Goal: Task Accomplishment & Management: Manage account settings

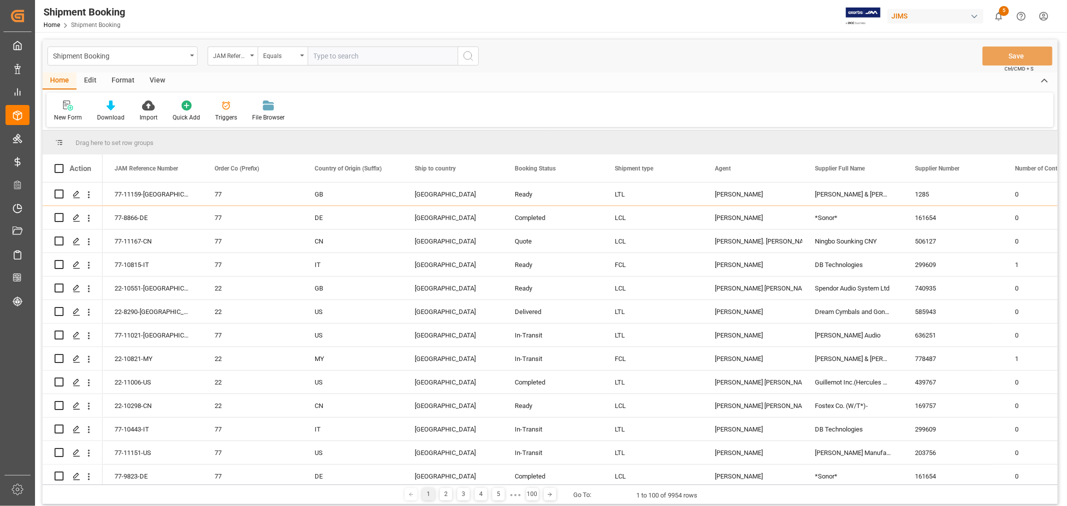
click at [359, 57] on input "text" at bounding box center [383, 56] width 150 height 19
paste input "77-11166-CN"
type input "77-11166-CN"
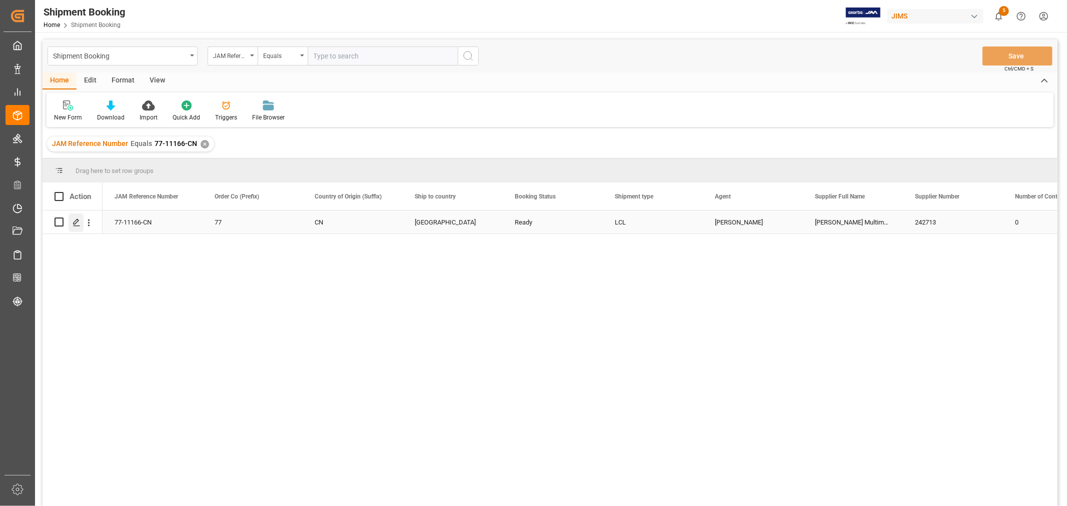
click at [77, 217] on div "Press SPACE to select this row." at bounding box center [76, 223] width 15 height 19
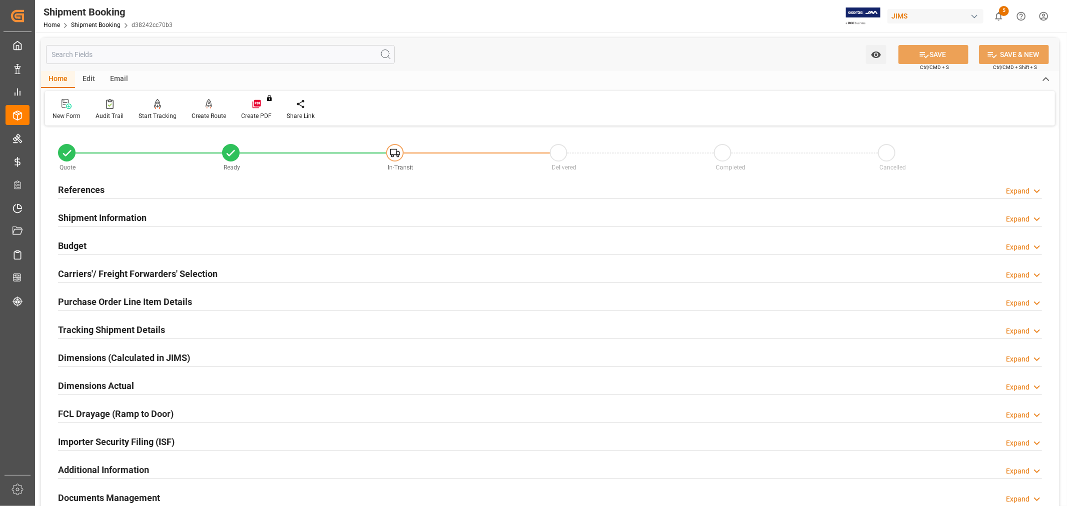
click at [90, 189] on h2 "References" at bounding box center [81, 190] width 47 height 14
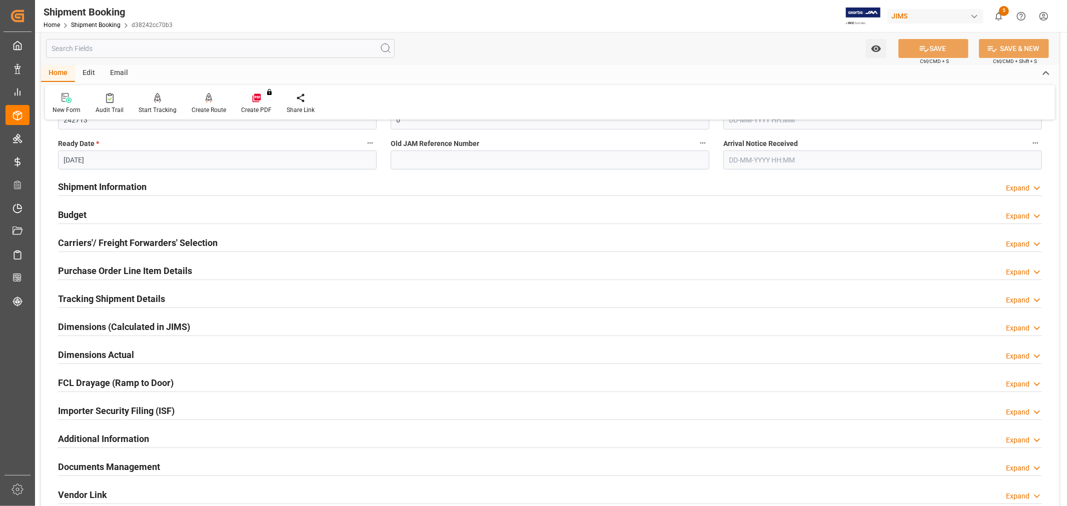
scroll to position [333, 0]
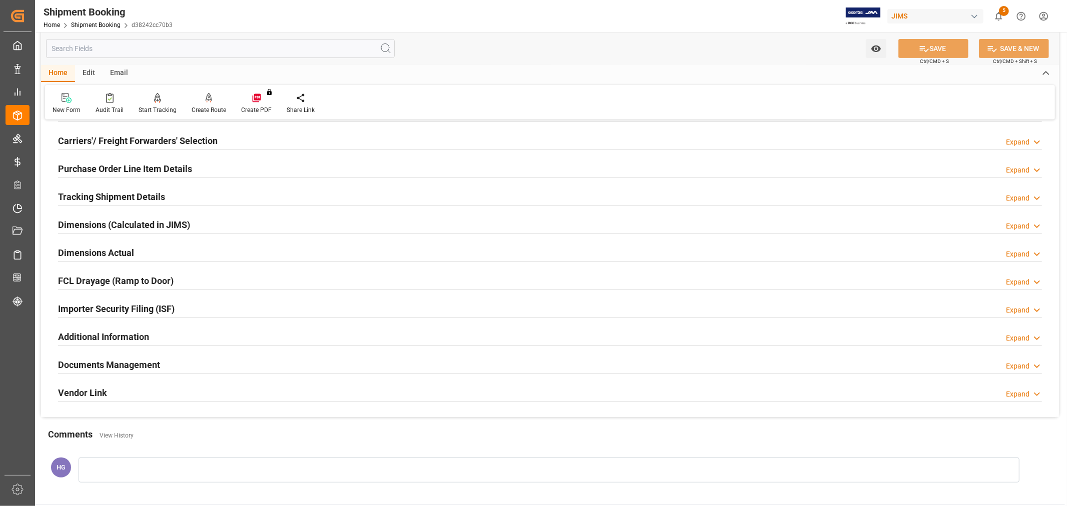
click at [139, 364] on h2 "Documents Management" at bounding box center [109, 365] width 102 height 14
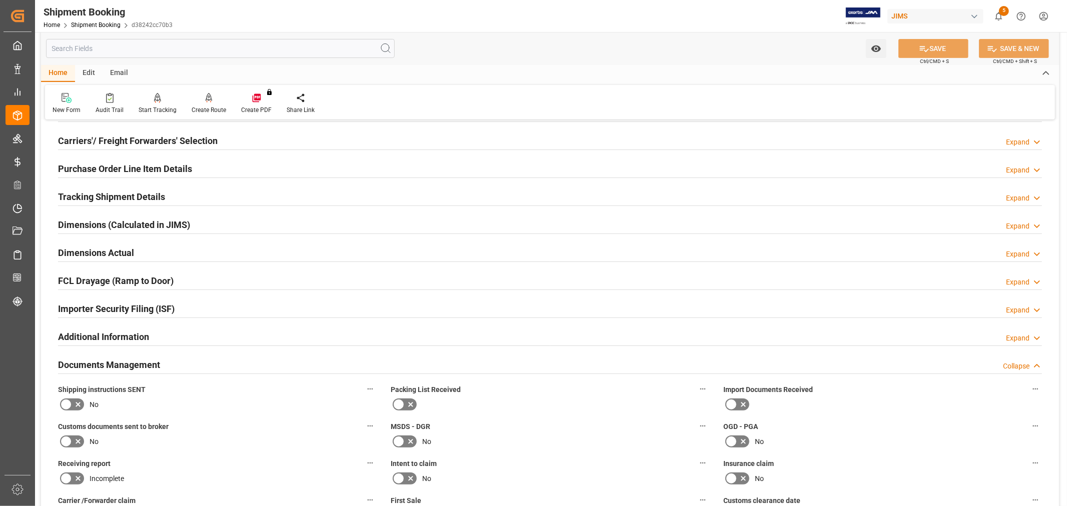
scroll to position [611, 0]
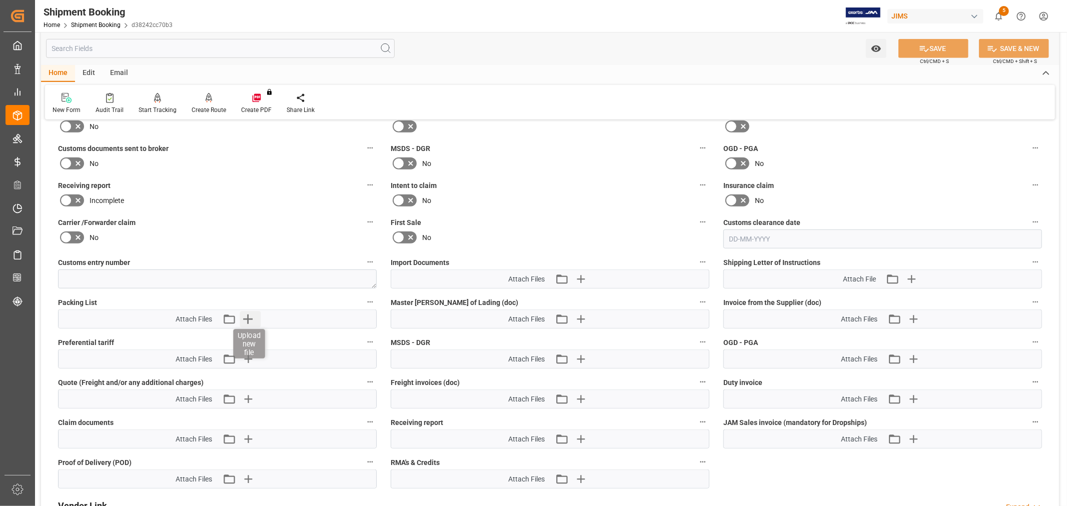
click at [246, 314] on icon "button" at bounding box center [248, 319] width 16 height 16
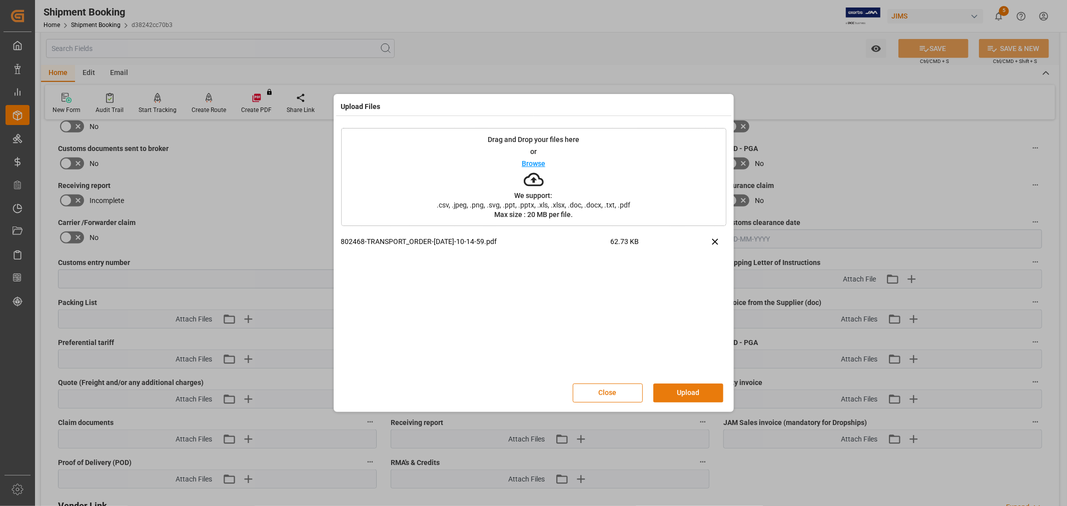
click at [697, 385] on button "Upload" at bounding box center [688, 393] width 70 height 19
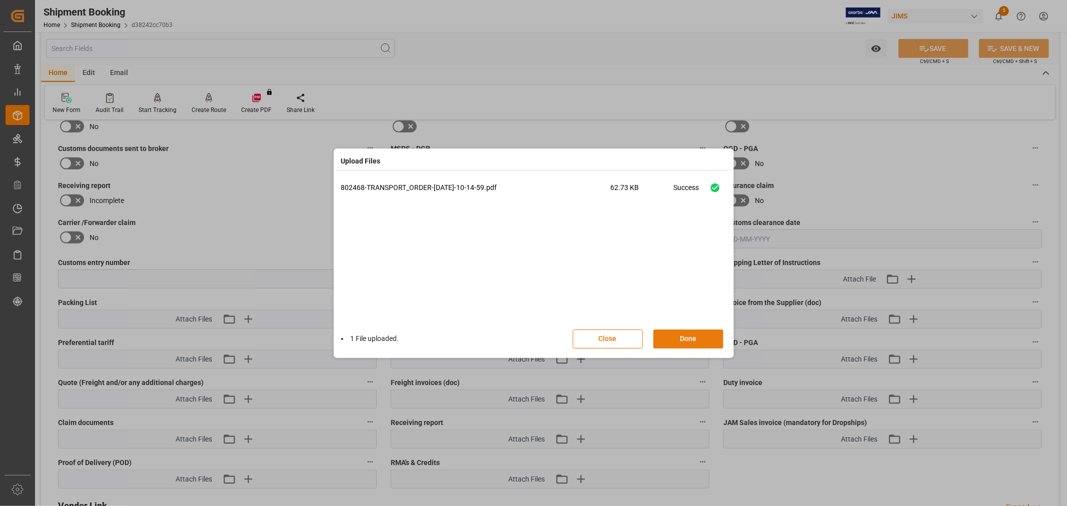
click at [677, 340] on button "Done" at bounding box center [688, 339] width 70 height 19
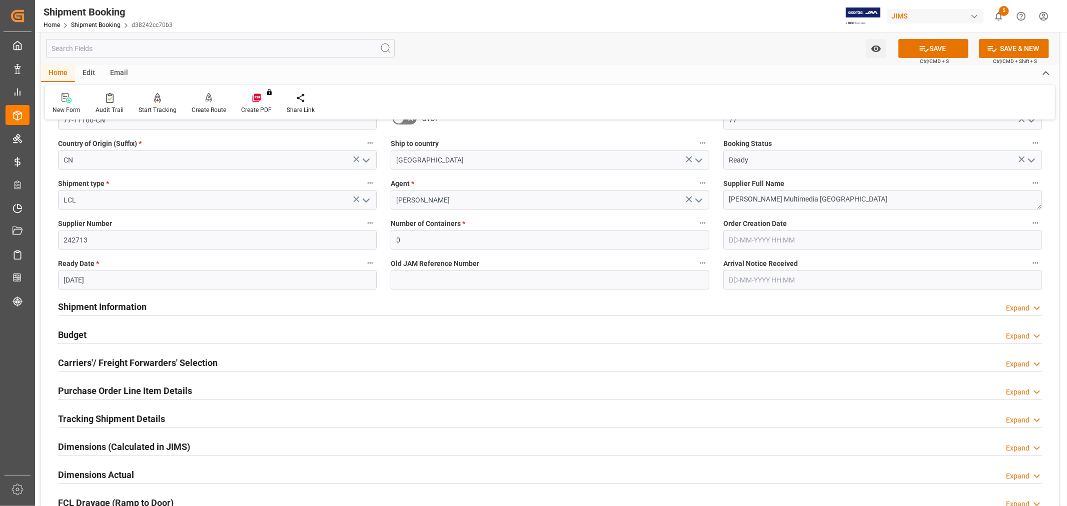
scroll to position [0, 0]
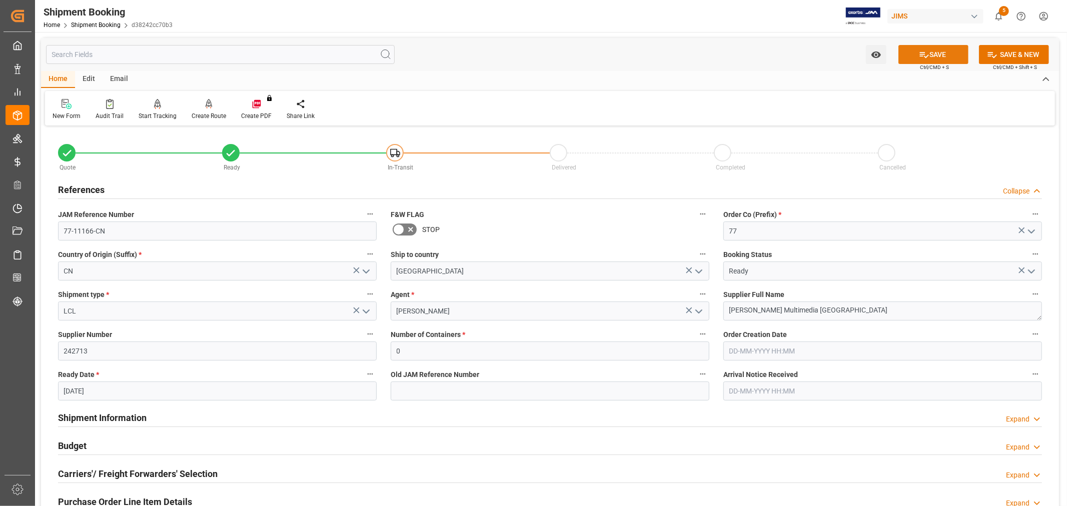
click at [945, 49] on button "SAVE" at bounding box center [933, 54] width 70 height 19
click at [120, 77] on div "Email" at bounding box center [119, 79] width 33 height 17
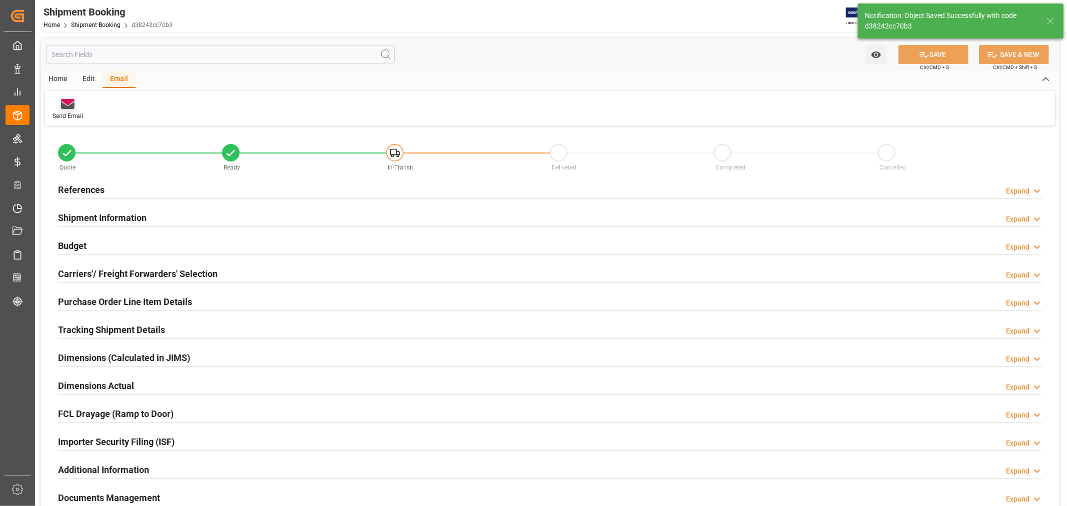
click at [71, 112] on div "Send Email" at bounding box center [68, 116] width 31 height 9
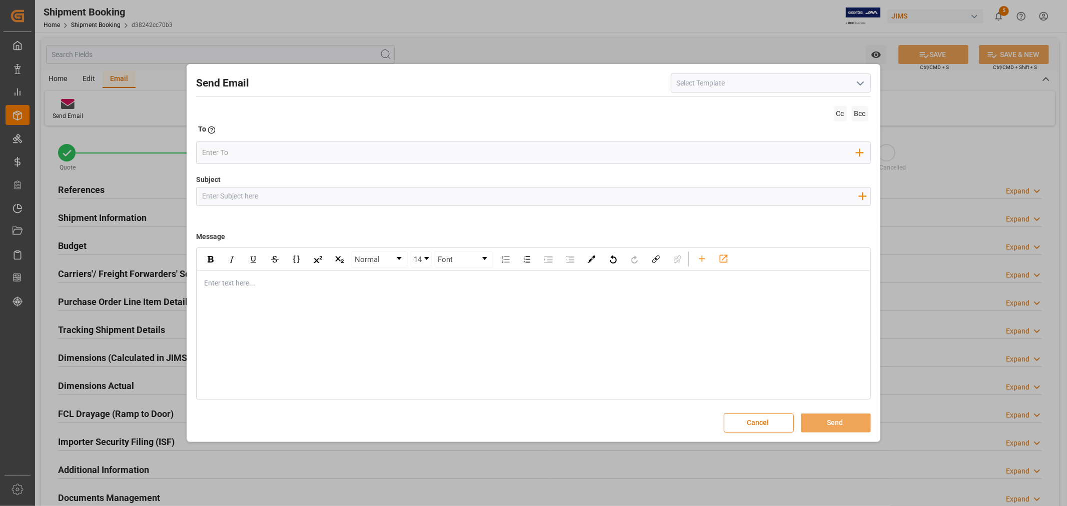
click at [738, 88] on input at bounding box center [771, 83] width 200 height 19
click at [737, 86] on input at bounding box center [771, 83] width 200 height 19
click at [862, 86] on icon "open menu" at bounding box center [860, 84] width 12 height 12
click at [719, 113] on div "2BOOK - Ocean - Air freight" at bounding box center [770, 105] width 199 height 23
type input "2BOOK - Ocean - Air freight"
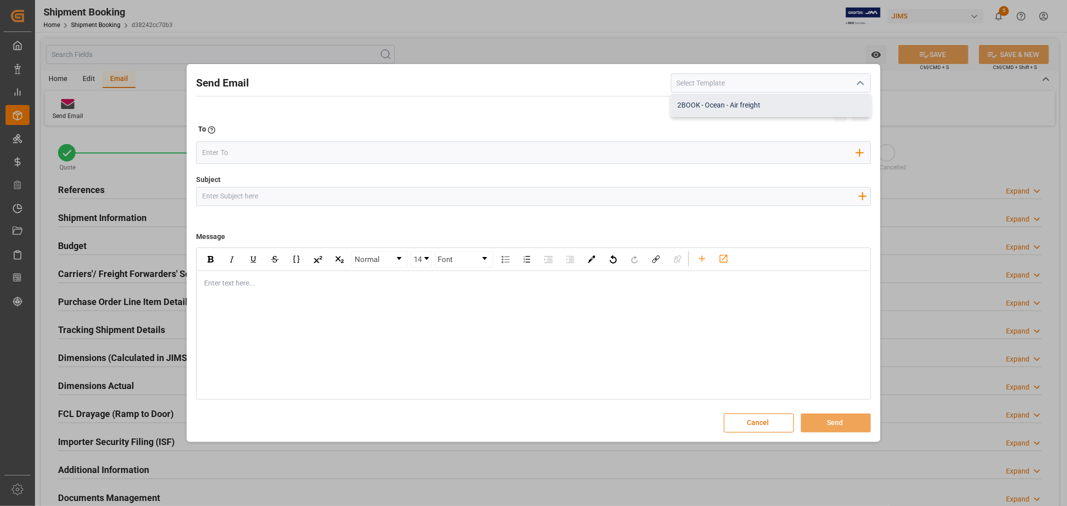
type input "2BOOK {{jamReferenceNumber}} {{supplierFullName}} Ship from: {{country}} Ship t…"
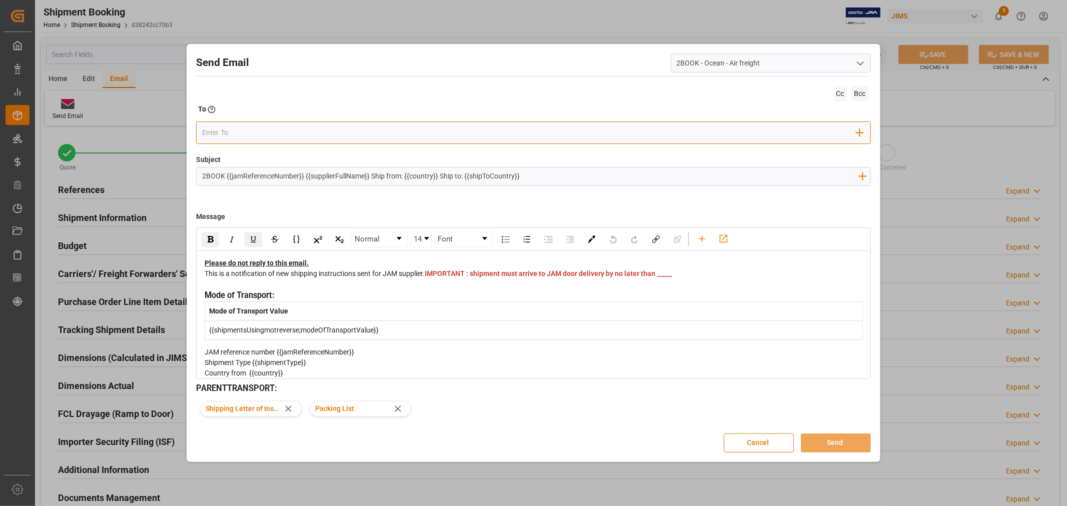
click at [457, 132] on input "email" at bounding box center [529, 133] width 654 height 15
type input "b"
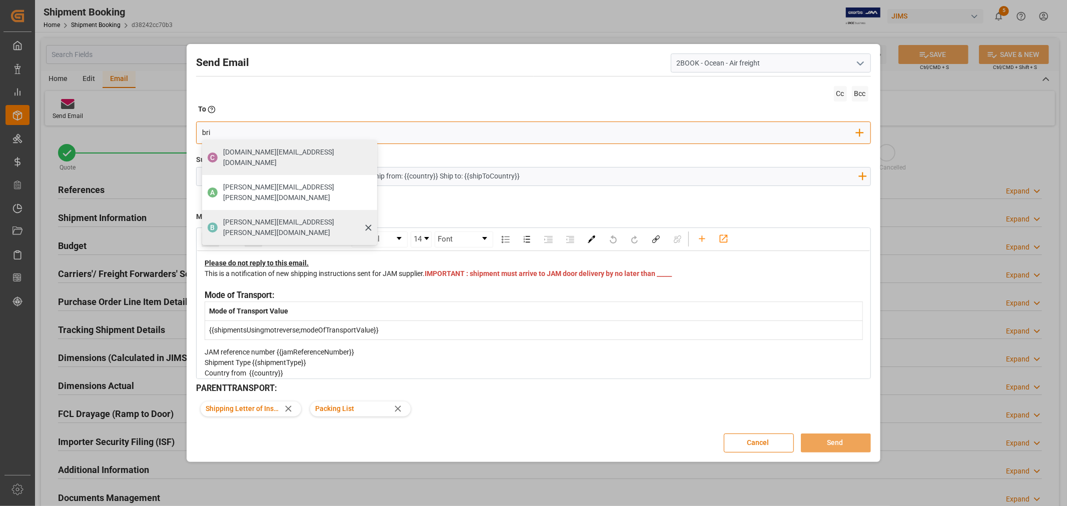
type input "bri"
click at [239, 217] on span "boisvert.brigitte@delmarcargo.com" at bounding box center [296, 227] width 147 height 21
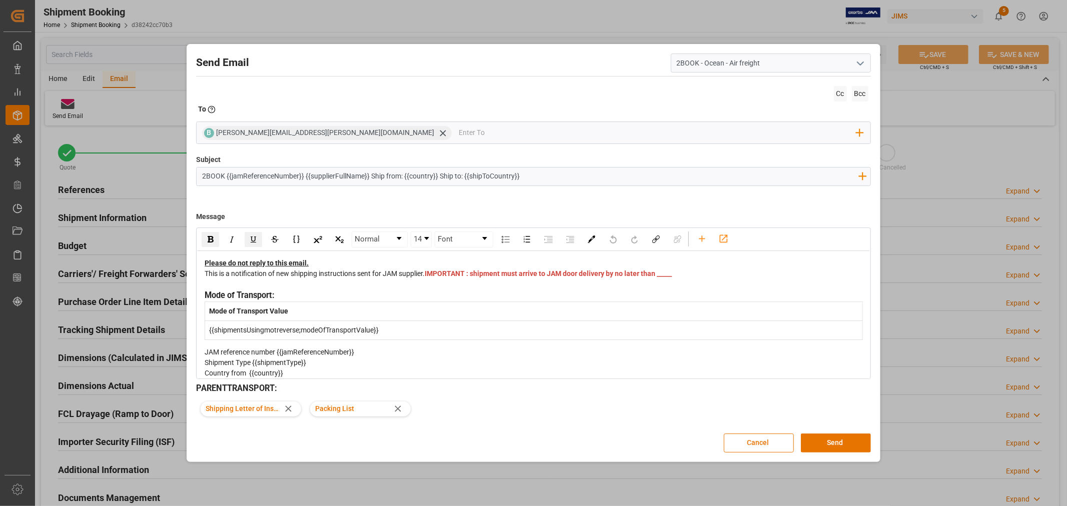
click at [453, 286] on div "This is a notification of new shipping instructions sent for JAM supplier. IMPO…" at bounding box center [534, 279] width 658 height 21
click at [832, 437] on button "Send" at bounding box center [836, 443] width 70 height 19
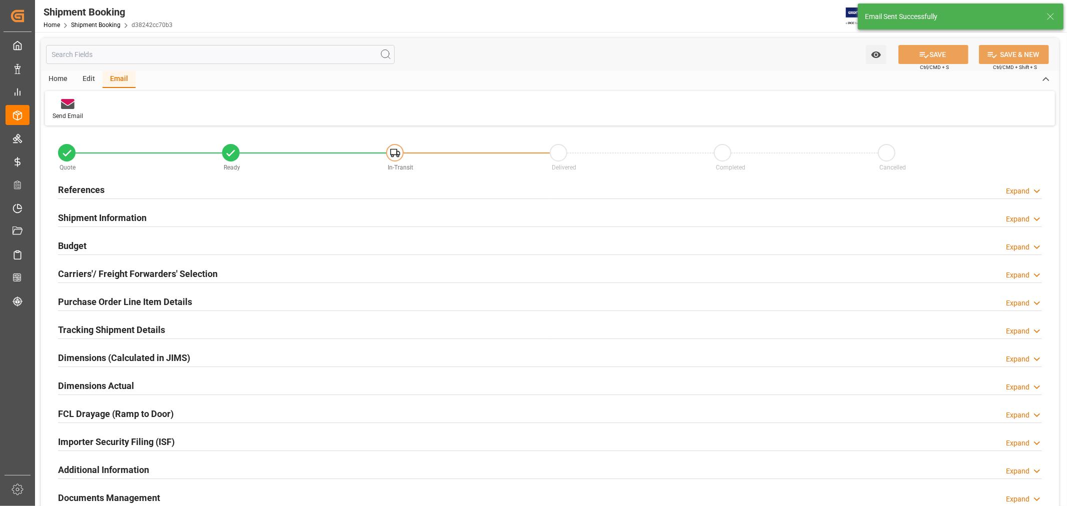
click at [61, 78] on div "Home" at bounding box center [58, 79] width 34 height 17
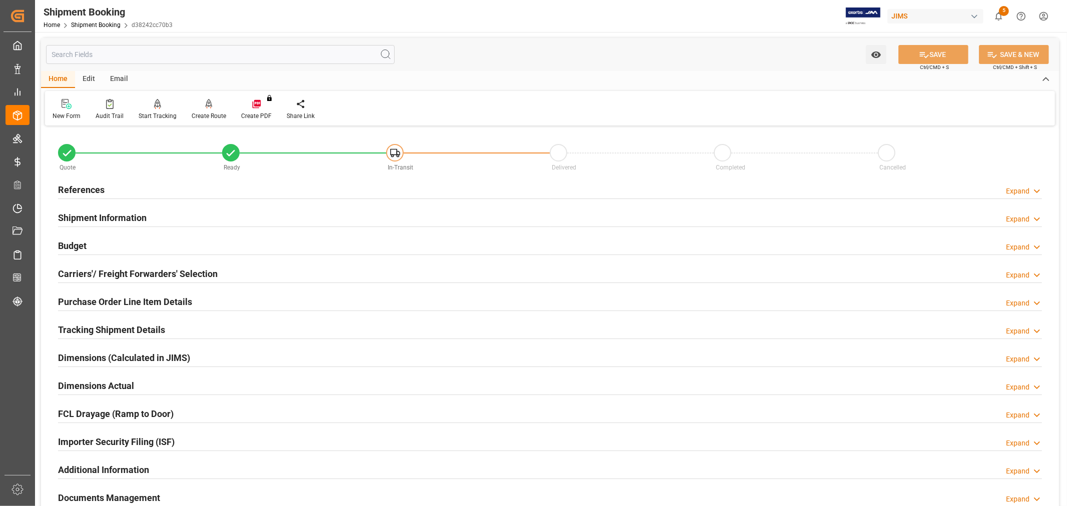
click at [79, 188] on h2 "References" at bounding box center [81, 190] width 47 height 14
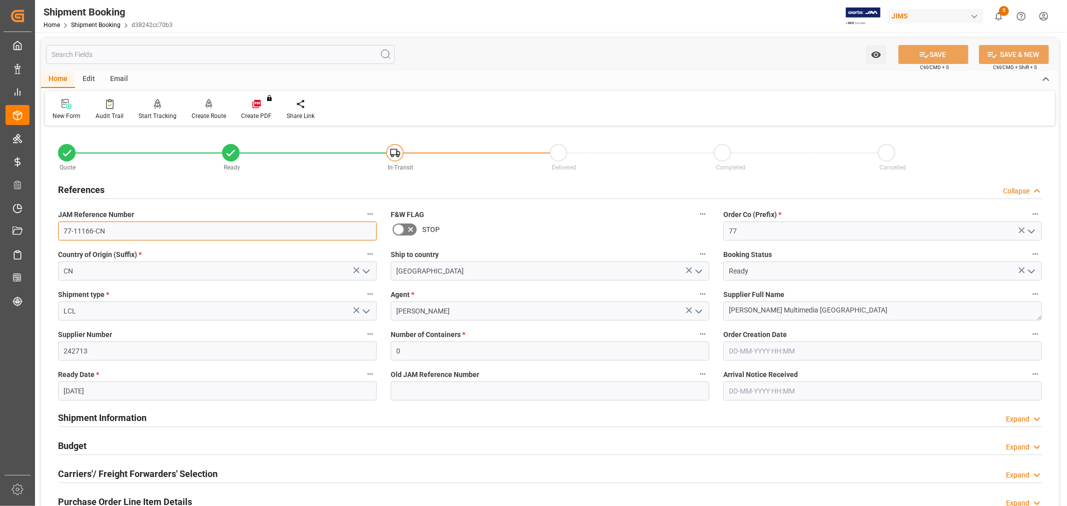
drag, startPoint x: 115, startPoint y: 230, endPoint x: 29, endPoint y: 218, distance: 87.4
click at [29, 218] on div "Created by potrace 1.15, written by Peter Selinger 2001-2017 Created by potrace…" at bounding box center [533, 253] width 1067 height 506
click at [67, 103] on icon at bounding box center [67, 104] width 10 height 10
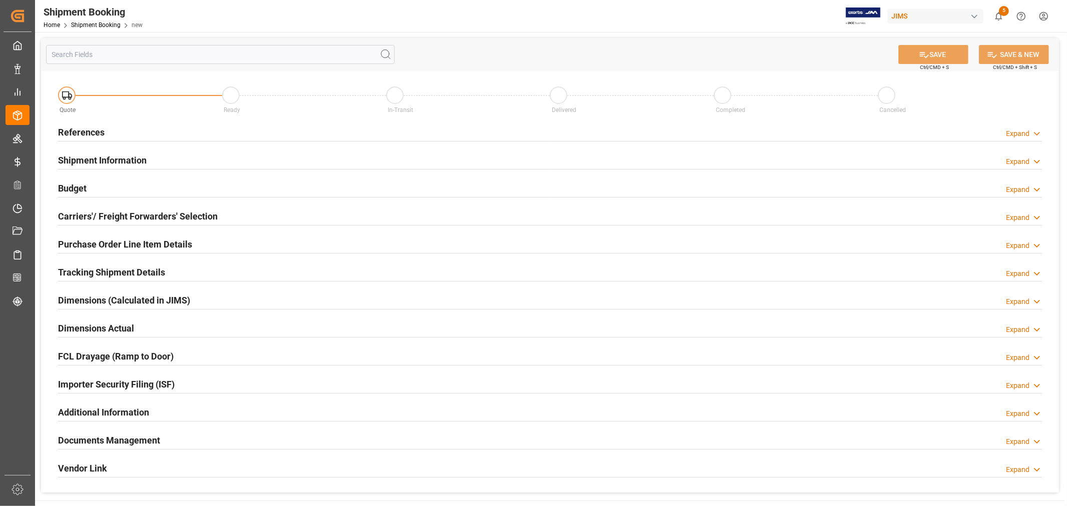
click at [90, 135] on h2 "References" at bounding box center [81, 133] width 47 height 14
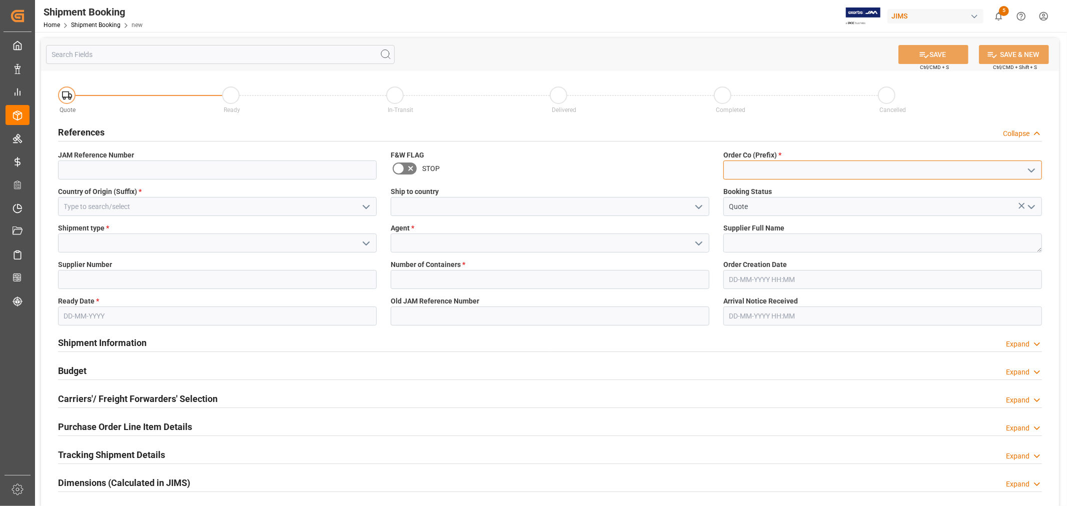
click at [801, 167] on input at bounding box center [882, 170] width 319 height 19
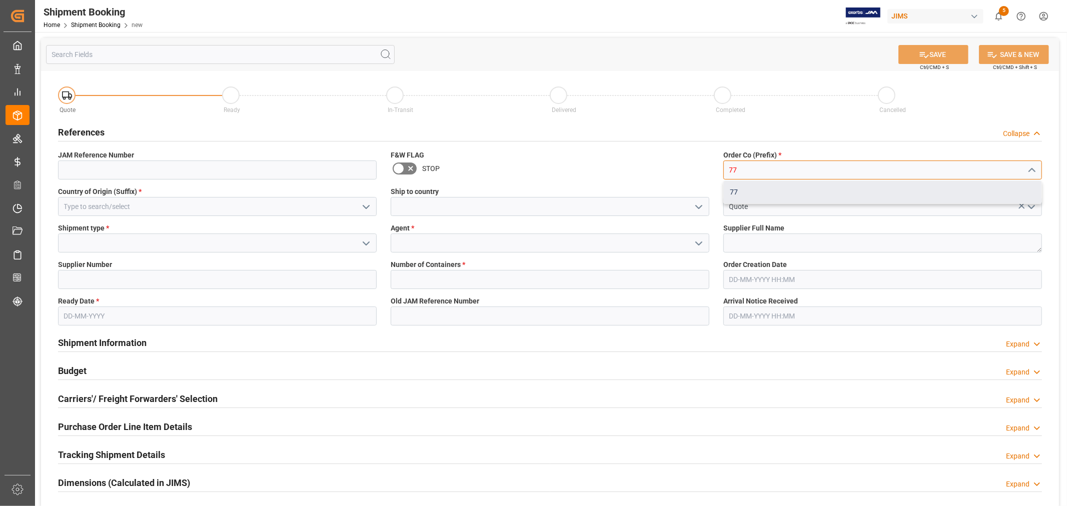
click at [751, 196] on div "77" at bounding box center [883, 192] width 318 height 23
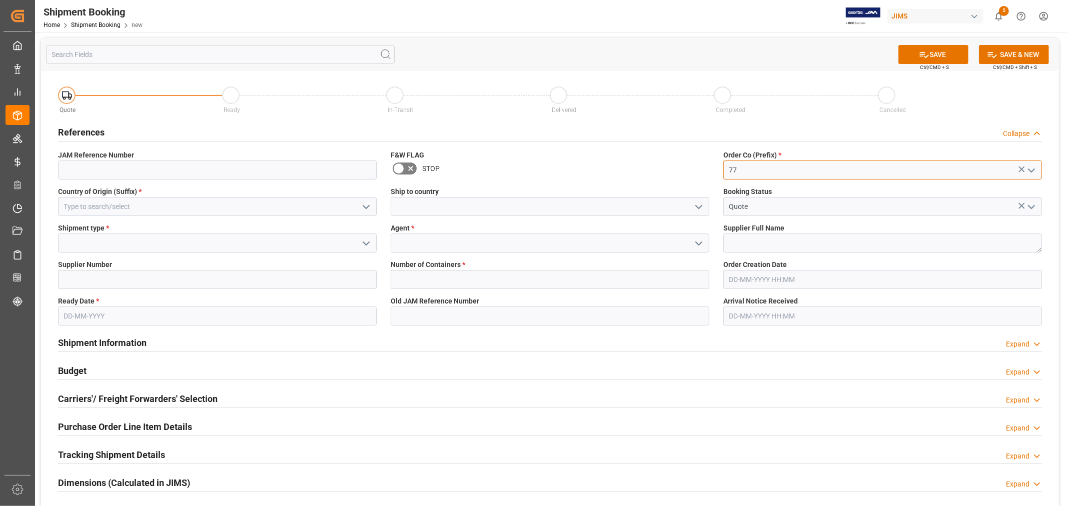
type input "77"
click at [211, 208] on input at bounding box center [217, 206] width 319 height 19
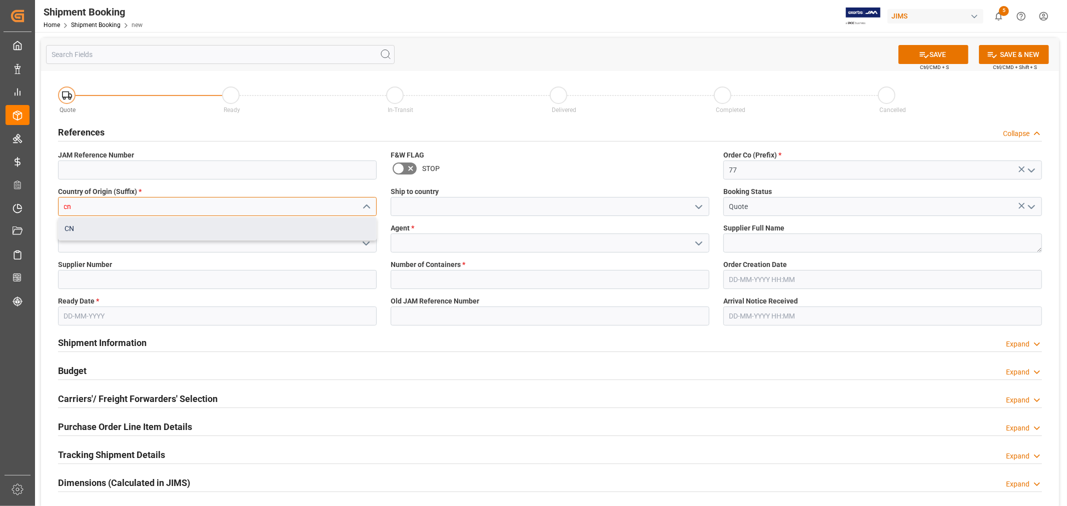
click at [207, 231] on div "CN" at bounding box center [218, 229] width 318 height 23
type input "CN"
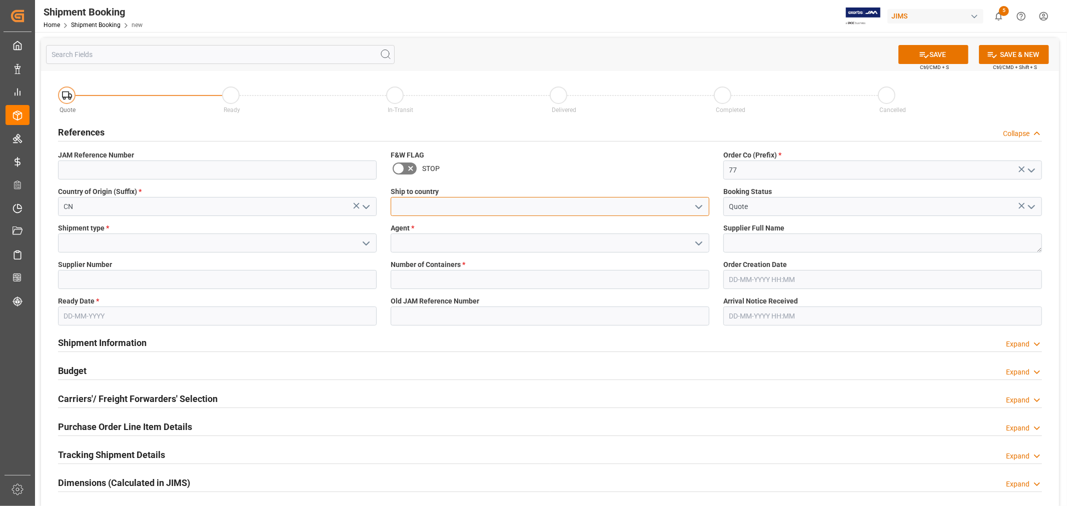
click at [401, 209] on input at bounding box center [550, 206] width 319 height 19
type input "[GEOGRAPHIC_DATA]"
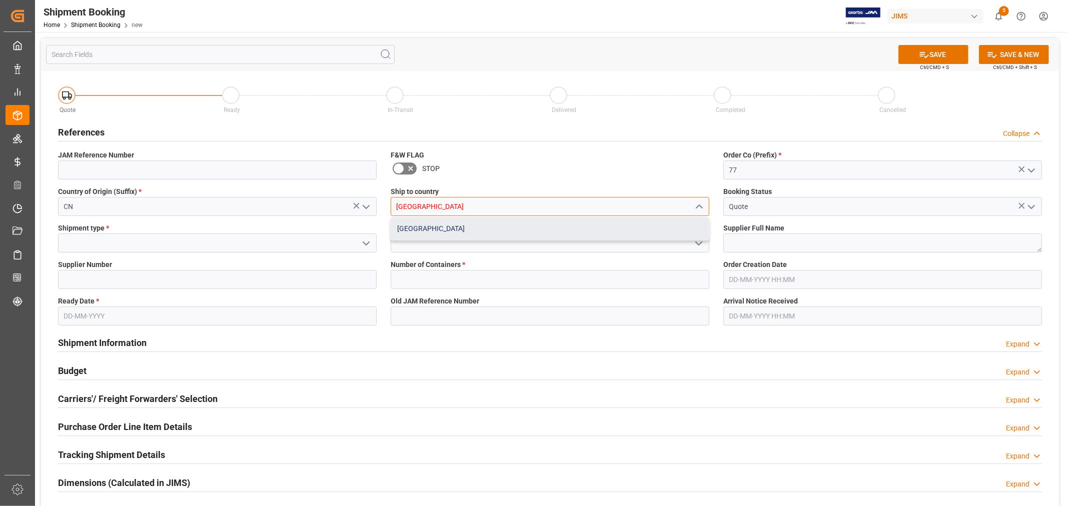
click at [591, 226] on div "[GEOGRAPHIC_DATA]" at bounding box center [550, 229] width 318 height 23
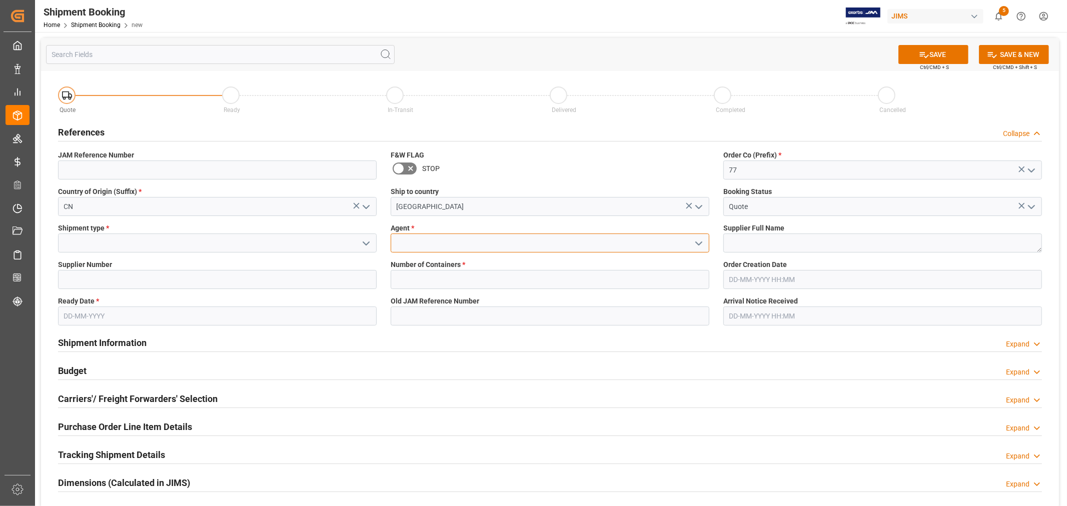
click at [468, 248] on input at bounding box center [550, 243] width 319 height 19
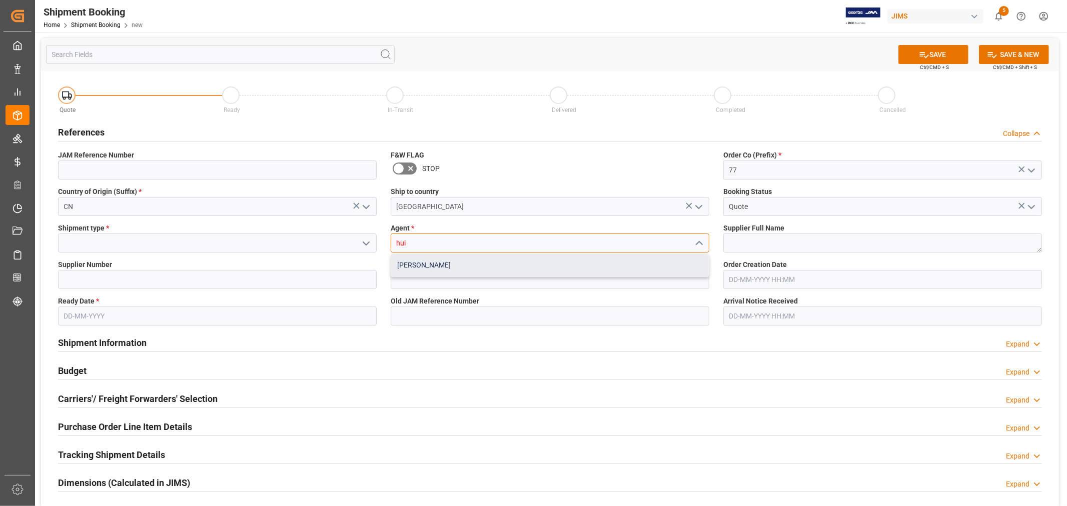
click at [437, 263] on div "[PERSON_NAME]" at bounding box center [550, 265] width 318 height 23
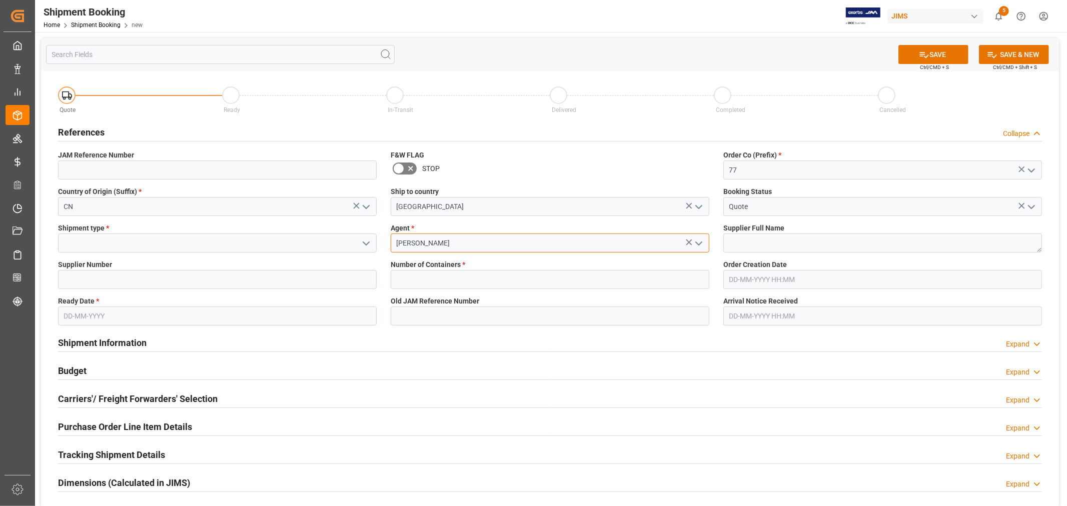
type input "[PERSON_NAME]"
click at [163, 242] on input at bounding box center [217, 243] width 319 height 19
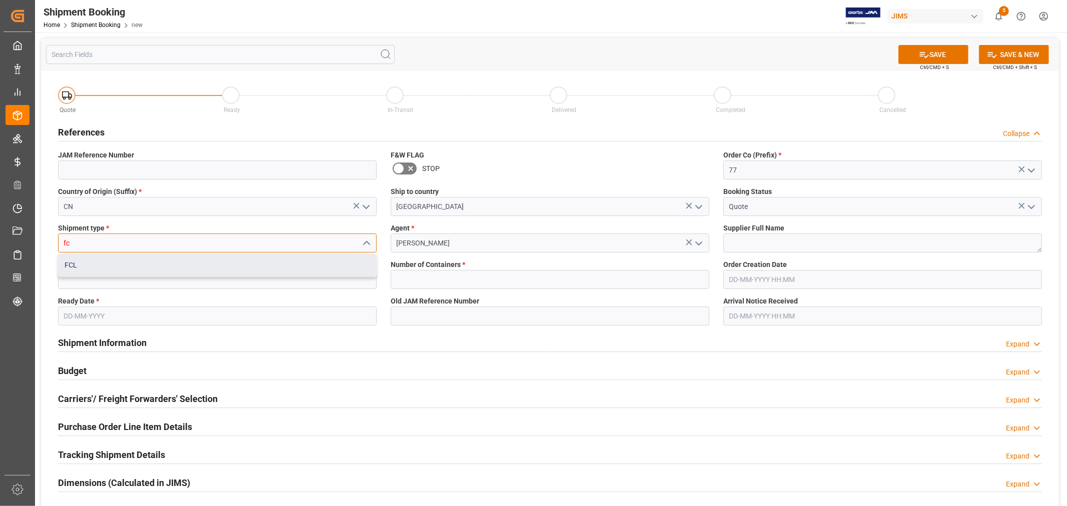
click at [166, 263] on div "FCL" at bounding box center [218, 265] width 318 height 23
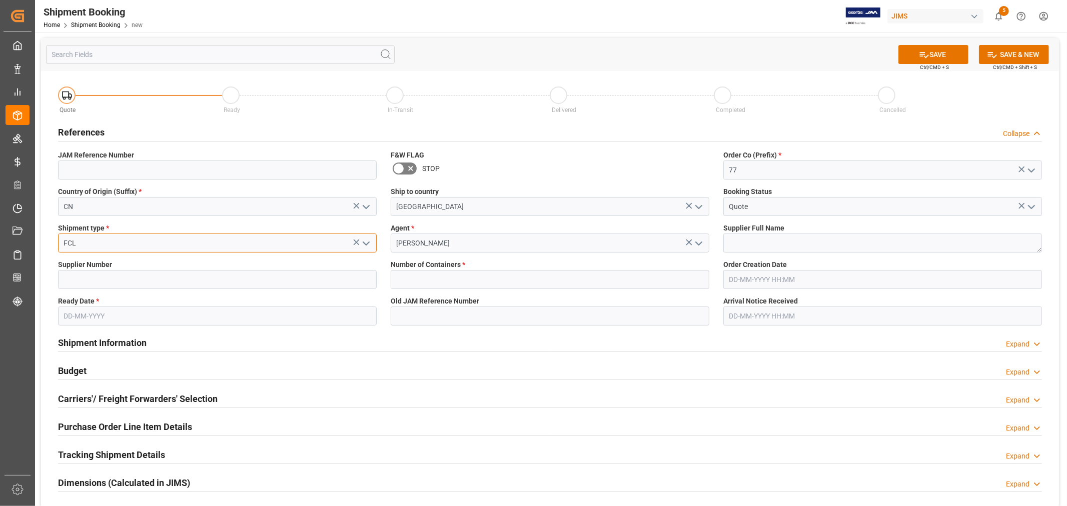
type input "FCL"
click at [800, 249] on textarea at bounding box center [882, 243] width 319 height 19
type textarea "Harman Multimedia China"
click at [74, 282] on input at bounding box center [217, 279] width 319 height 19
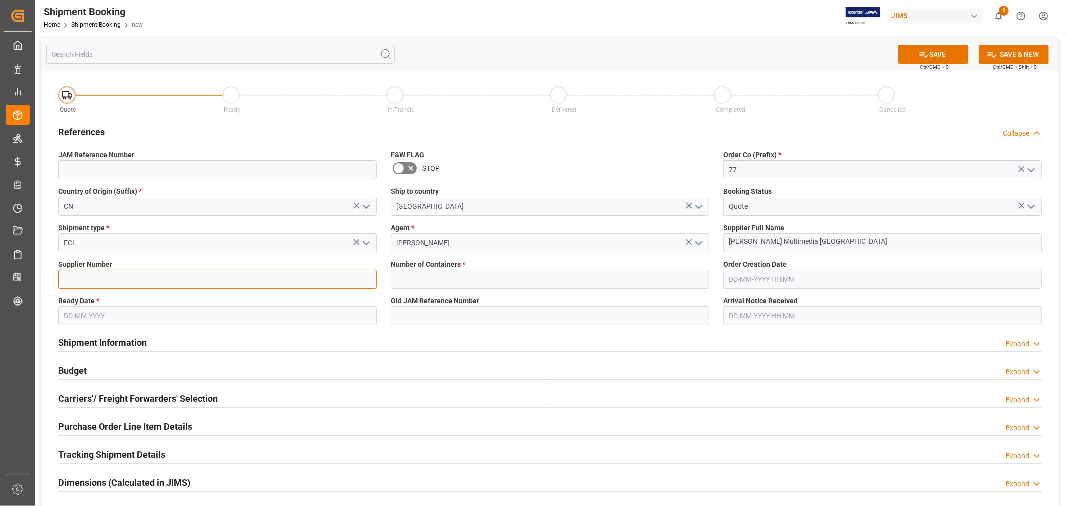
type input "242713"
click at [147, 303] on label "Ready Date *" at bounding box center [217, 301] width 319 height 11
click at [424, 274] on input "text" at bounding box center [550, 279] width 319 height 19
type input "1"
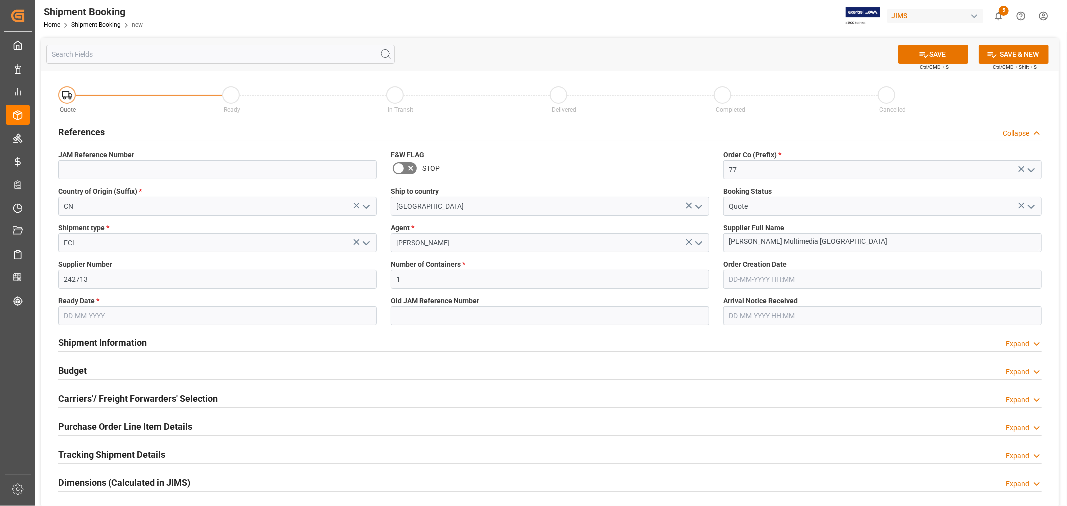
click at [168, 315] on input "text" at bounding box center [217, 316] width 319 height 19
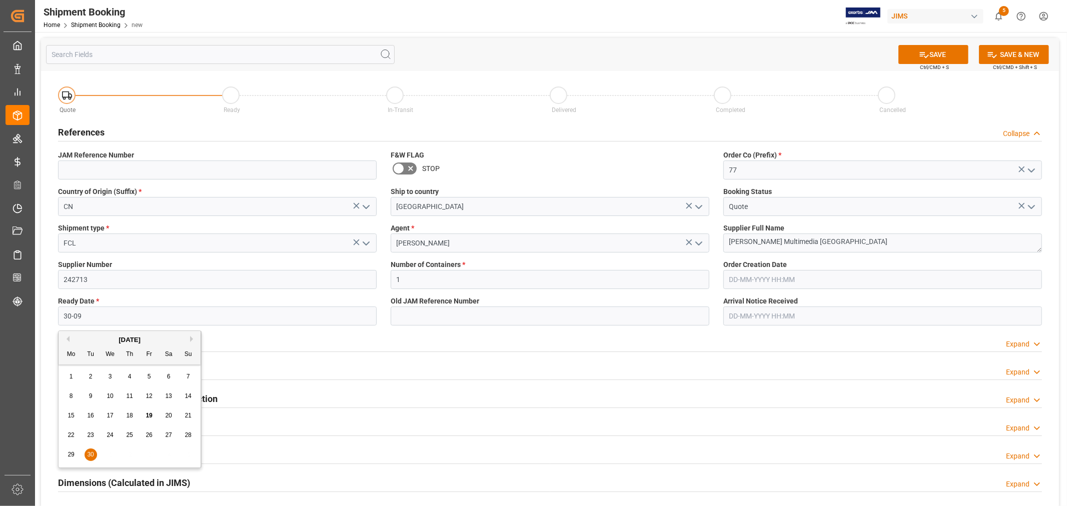
type input "30-09-2025"
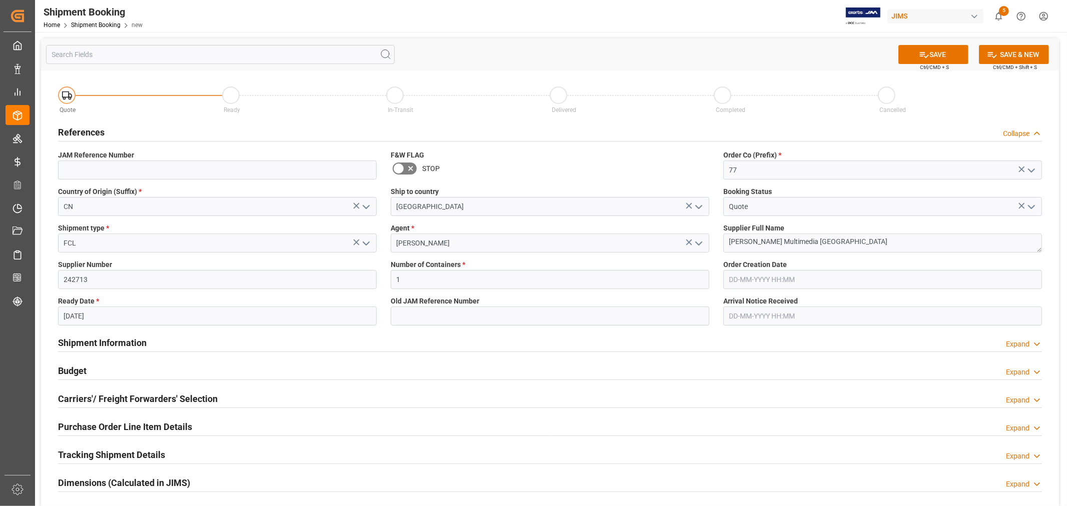
click at [503, 350] on div "Shipment Information Expand" at bounding box center [550, 342] width 984 height 19
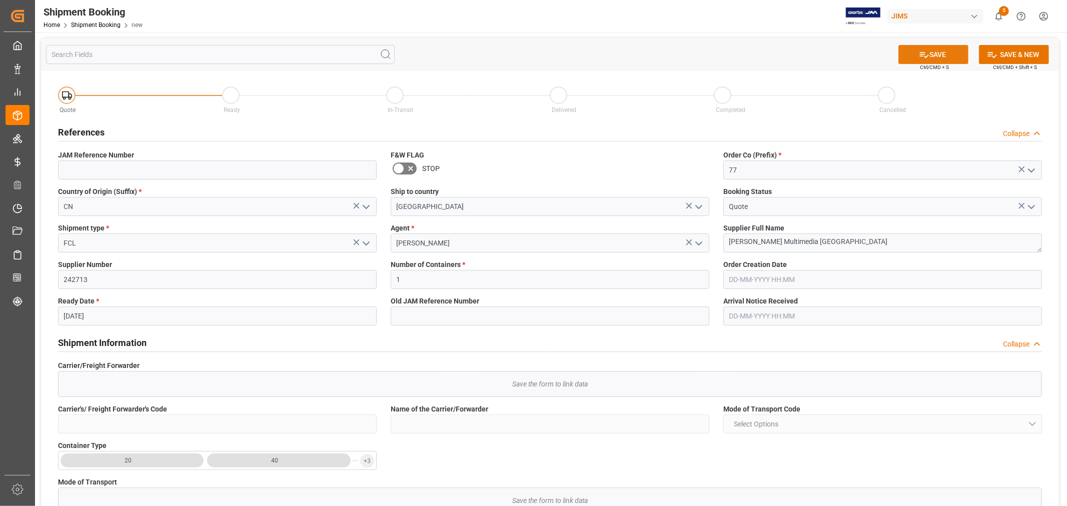
click at [919, 51] on icon at bounding box center [924, 55] width 11 height 11
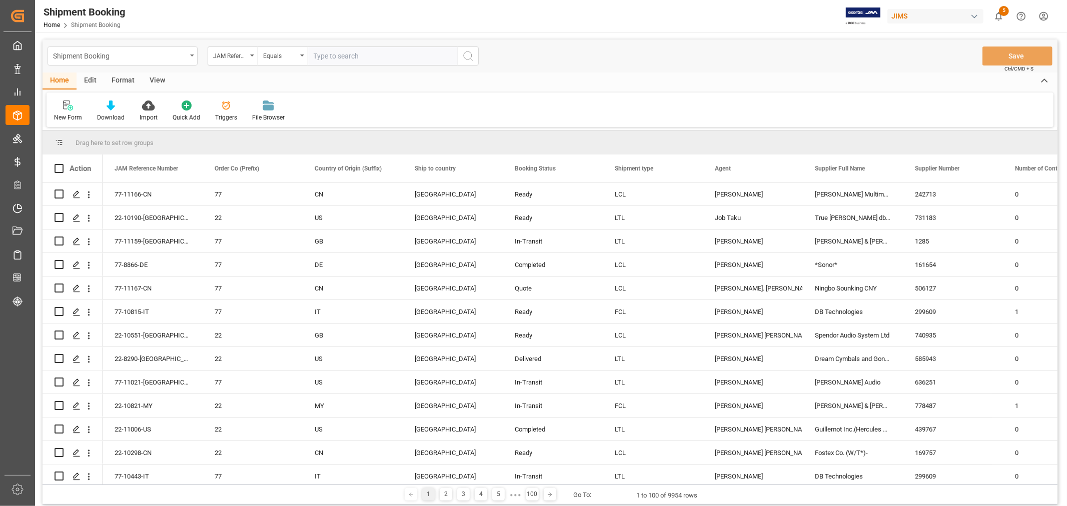
click at [137, 58] on div "Shipment Booking" at bounding box center [120, 55] width 134 height 13
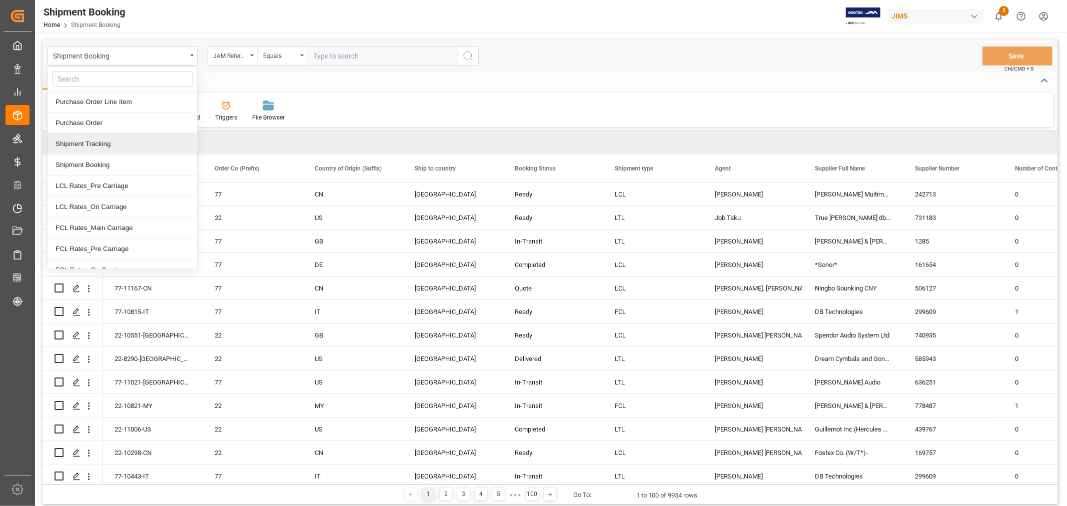
click at [123, 139] on div "Shipment Tracking" at bounding box center [122, 144] width 149 height 21
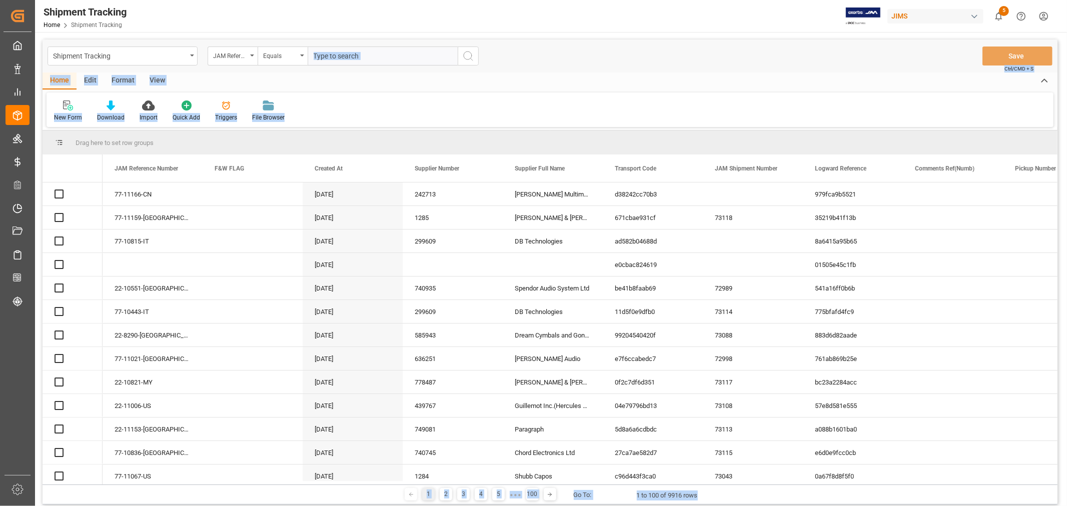
click at [362, 60] on input "text" at bounding box center [383, 56] width 150 height 19
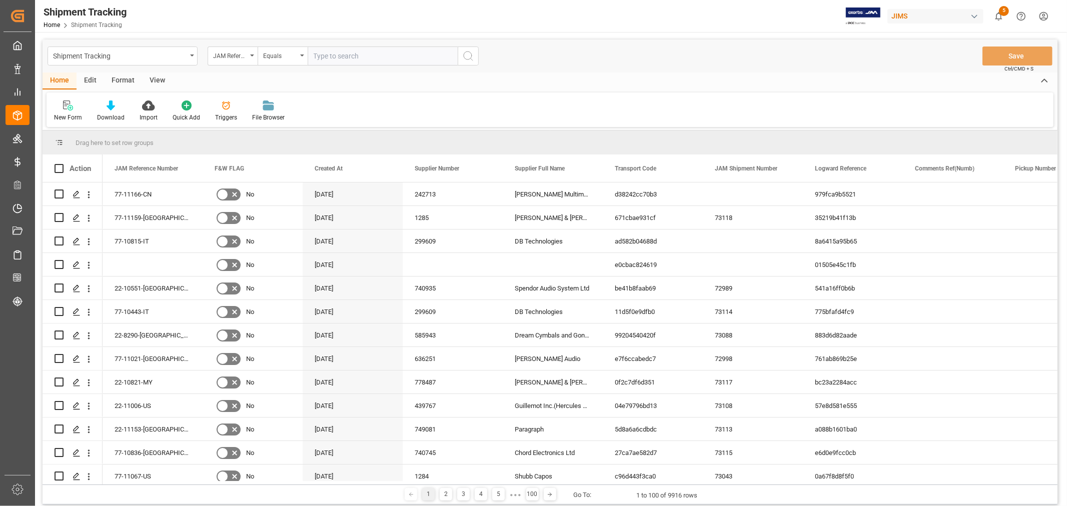
paste input "77-11166-CN"
type input "77-11166-CN"
click at [467, 56] on icon "search button" at bounding box center [468, 56] width 12 height 12
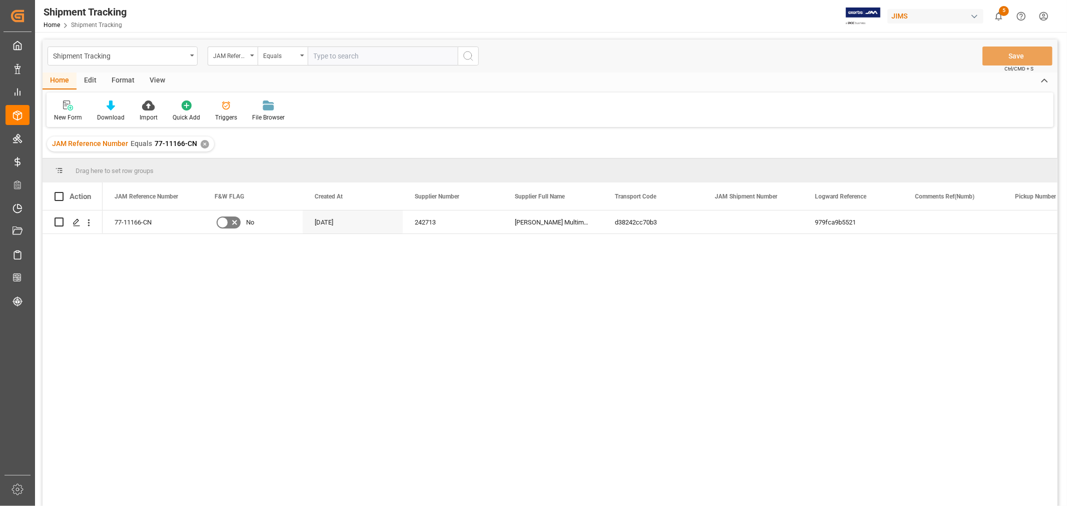
click at [162, 77] on div "View" at bounding box center [157, 81] width 31 height 17
click at [58, 117] on div "Default" at bounding box center [64, 117] width 20 height 9
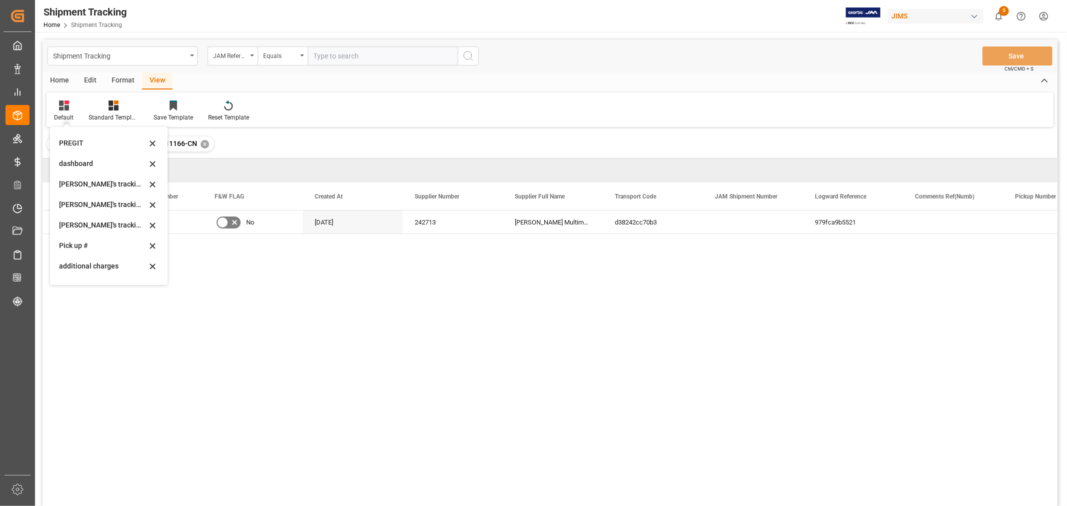
scroll to position [167, 0]
click at [104, 220] on div "Huixin's tracking all_sample" at bounding box center [103, 221] width 88 height 11
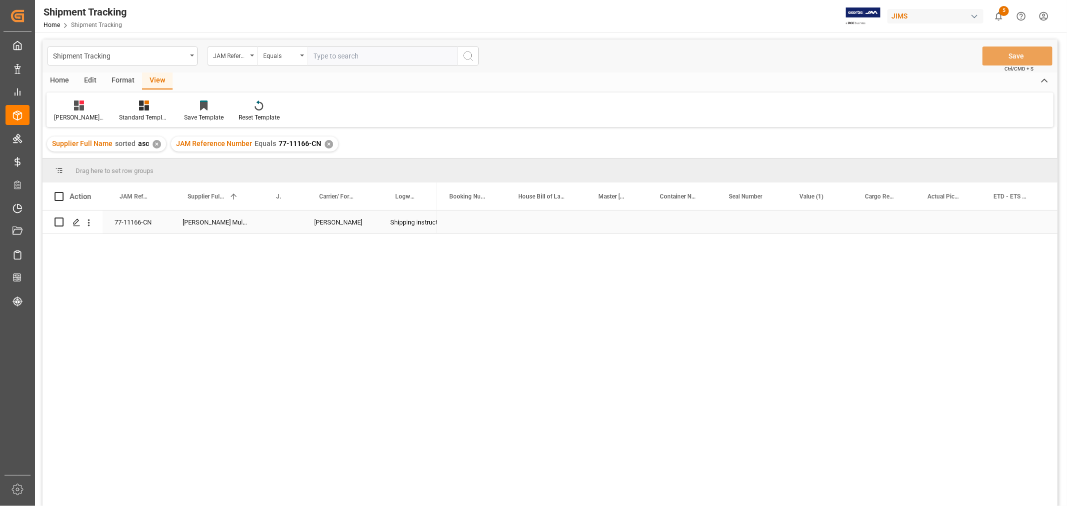
click at [806, 224] on div "Press SPACE to select this row." at bounding box center [820, 222] width 66 height 23
click at [882, 209] on div "Cargo Ready Date (Origin)" at bounding box center [880, 197] width 30 height 28
click at [876, 217] on div "Press SPACE to select this row." at bounding box center [884, 222] width 63 height 23
click at [876, 220] on div "Press SPACE to select this row." at bounding box center [884, 222] width 63 height 23
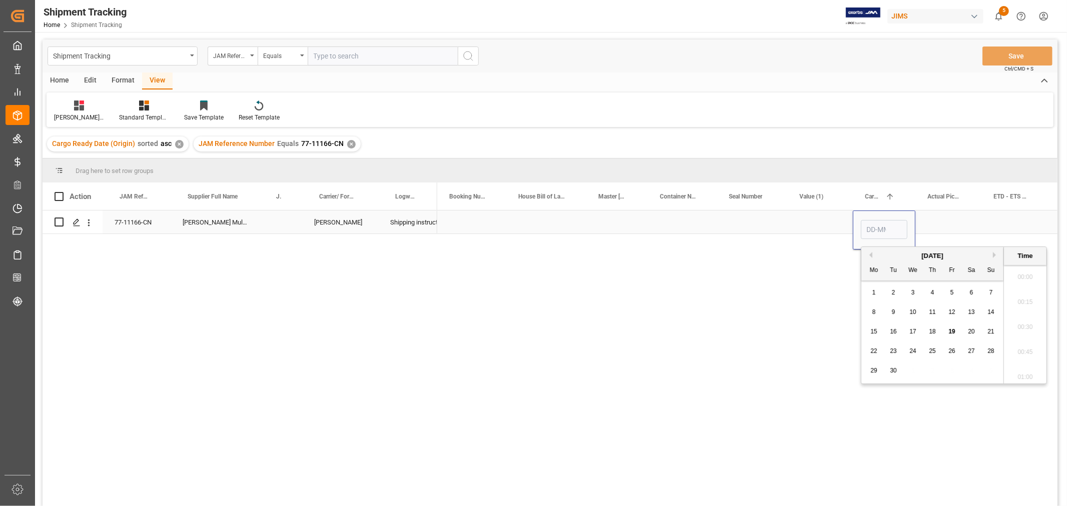
scroll to position [1304, 0]
click at [876, 220] on input "Press SPACE to select this row." at bounding box center [884, 229] width 47 height 19
type input "30-09-2025 00:00"
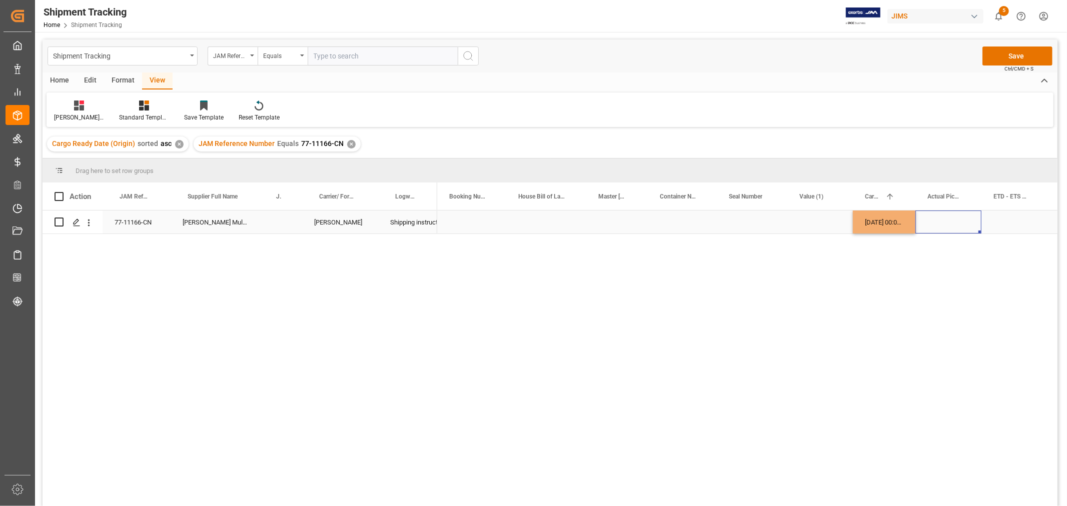
click at [952, 231] on div "Press SPACE to select this row." at bounding box center [948, 222] width 66 height 23
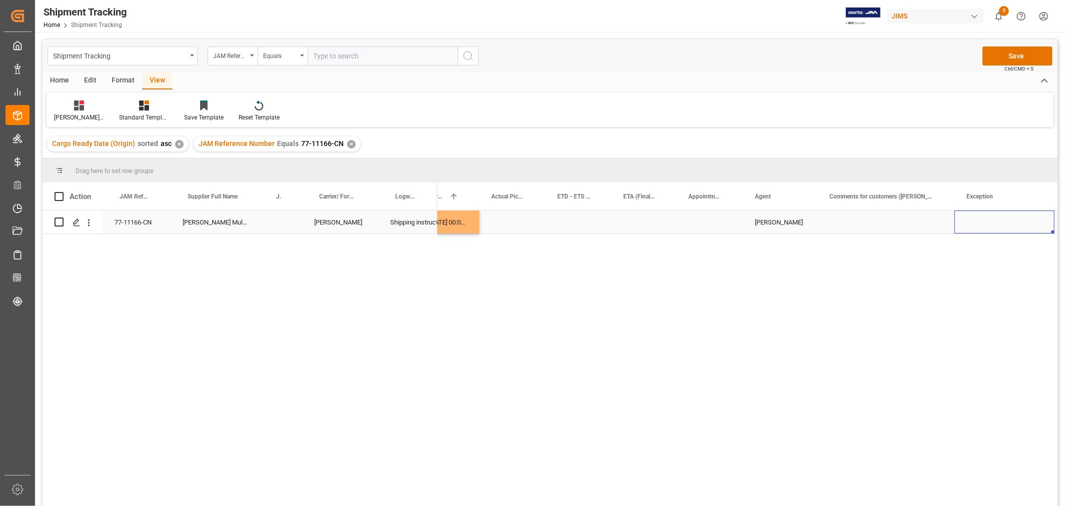
scroll to position [0, 514]
click at [823, 224] on div "Press SPACE to select this row." at bounding box center [808, 222] width 137 height 23
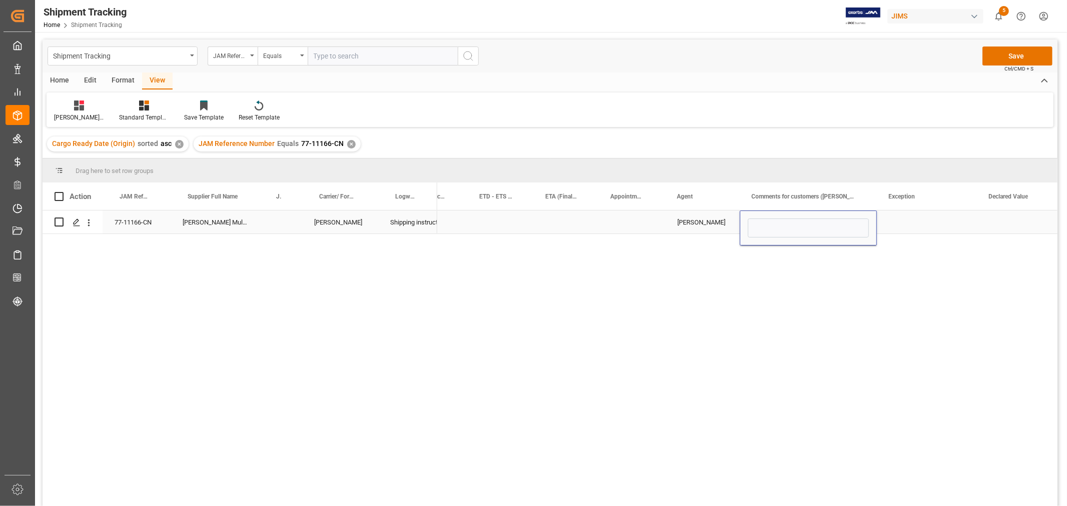
click at [823, 224] on input "Press SPACE to select this row." at bounding box center [808, 228] width 121 height 19
click at [779, 225] on input "Press SPACE to select this row." at bounding box center [808, 228] width 121 height 19
paste input "MULTIMEDIA HOLIDAY 2025"
type input "MULTIMEDIA HOLIDAY 2025"
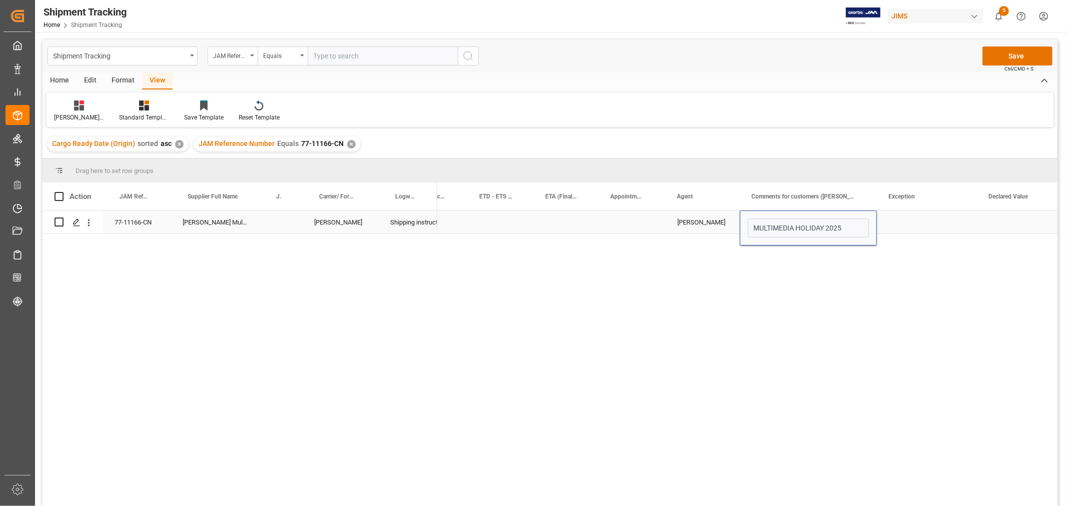
click at [926, 223] on div "Press SPACE to select this row." at bounding box center [927, 222] width 100 height 23
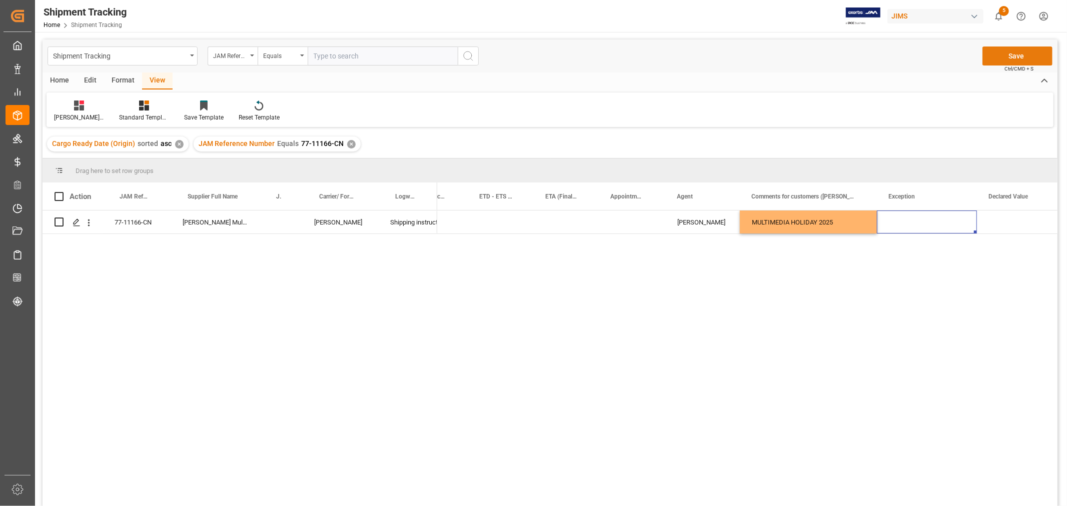
click at [1023, 54] on button "Save" at bounding box center [1017, 56] width 70 height 19
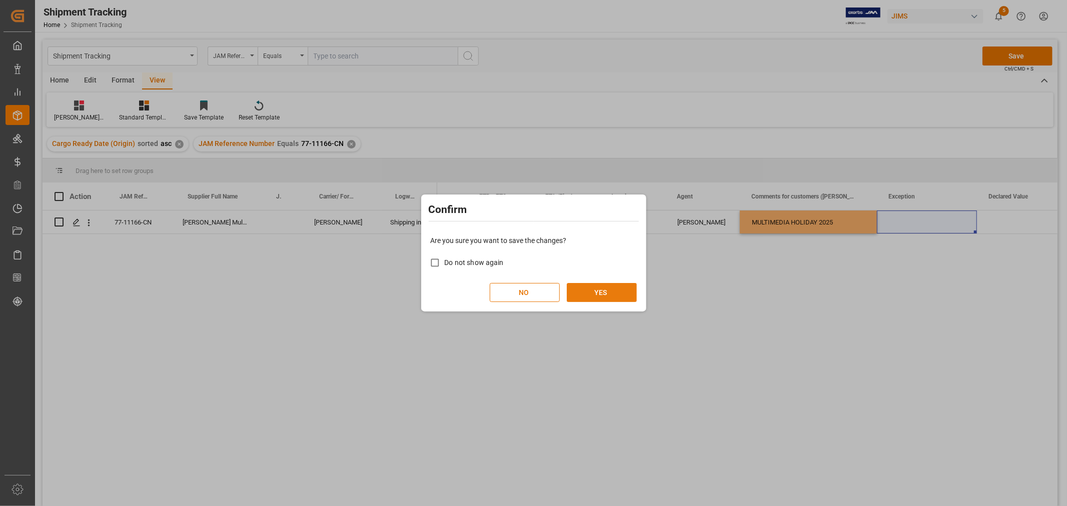
click at [603, 293] on button "YES" at bounding box center [602, 292] width 70 height 19
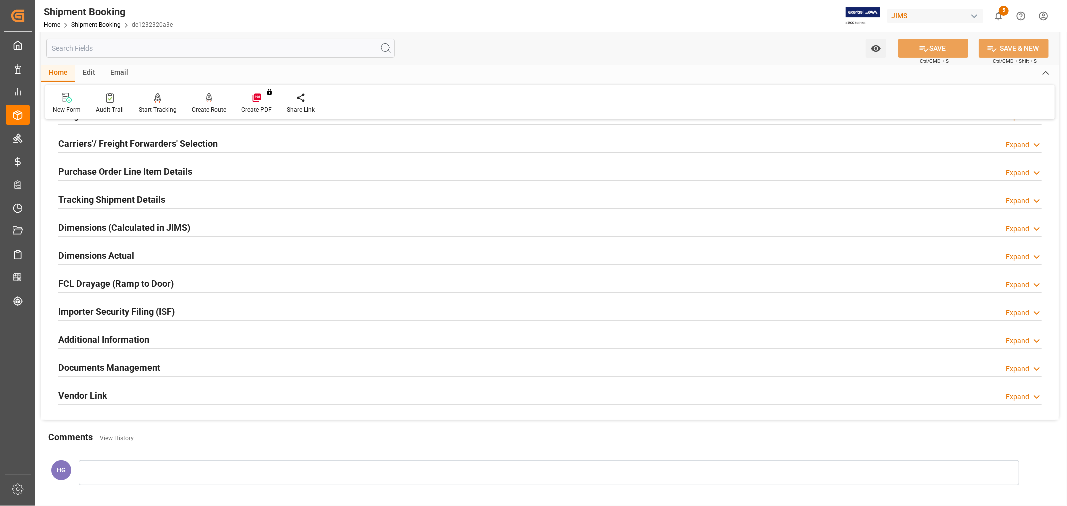
scroll to position [111, 0]
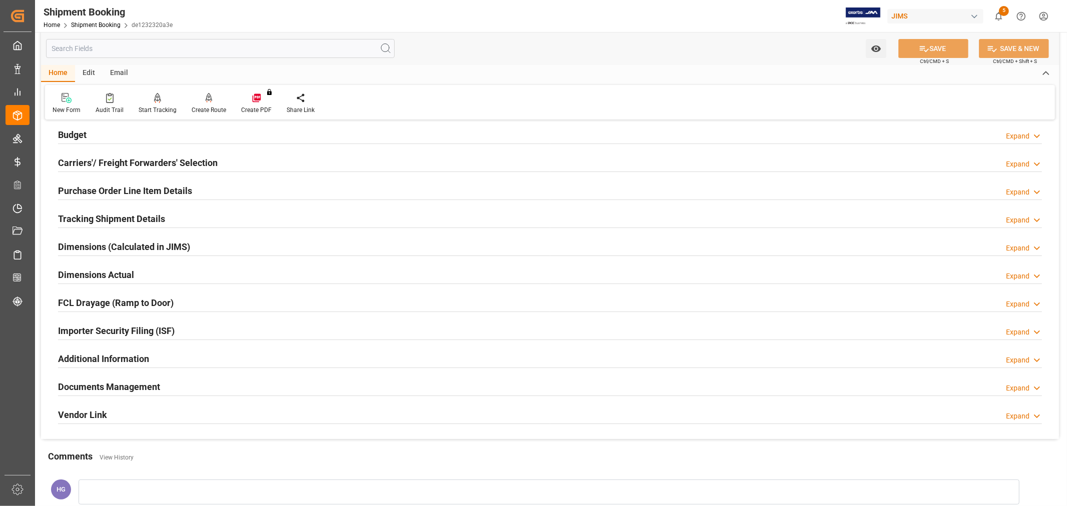
click at [141, 158] on h2 "Carriers'/ Freight Forwarders' Selection" at bounding box center [138, 163] width 160 height 14
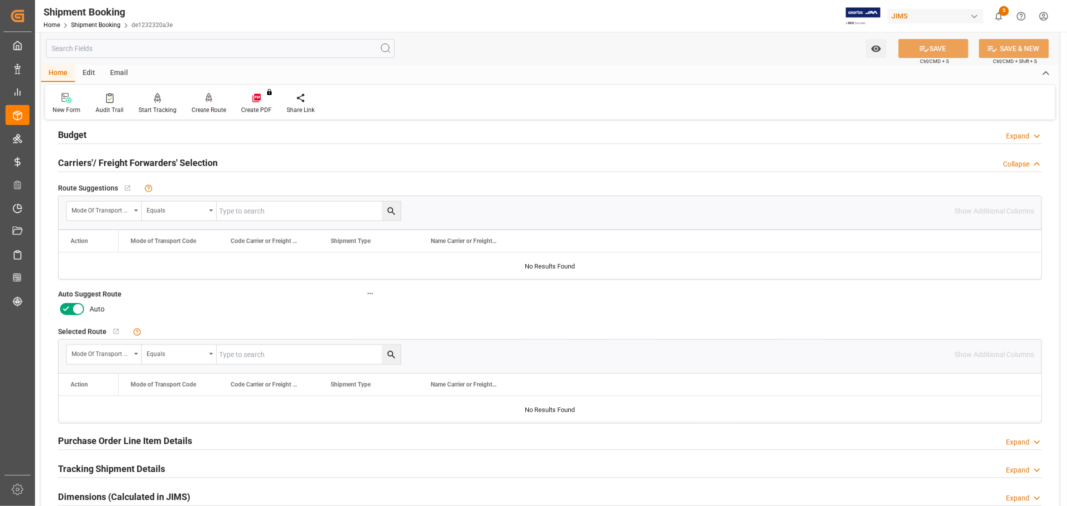
click at [68, 307] on icon at bounding box center [66, 309] width 12 height 12
click at [0, 0] on input "checkbox" at bounding box center [0, 0] width 0 height 0
click at [920, 47] on icon at bounding box center [924, 49] width 9 height 6
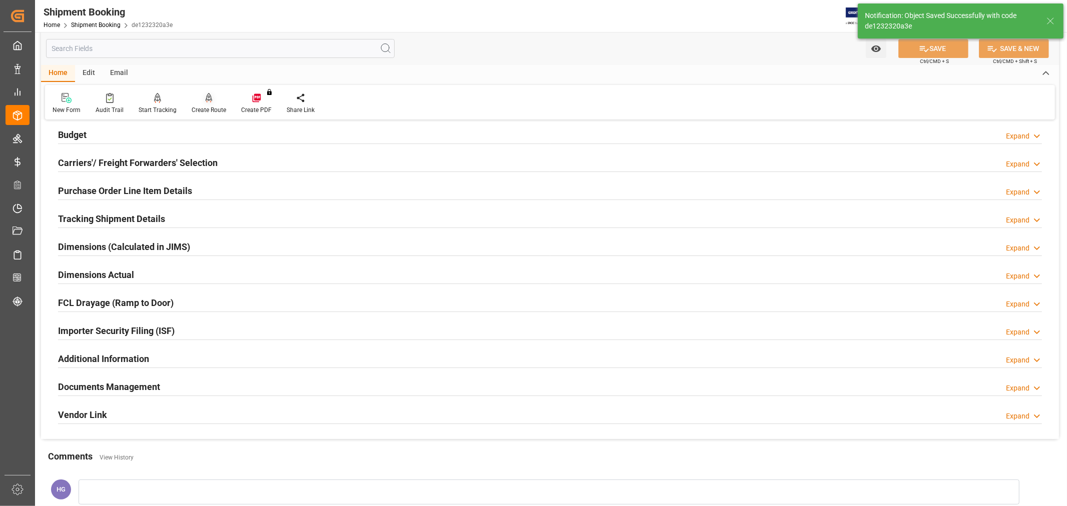
click at [203, 108] on div "Create Route" at bounding box center [209, 110] width 35 height 9
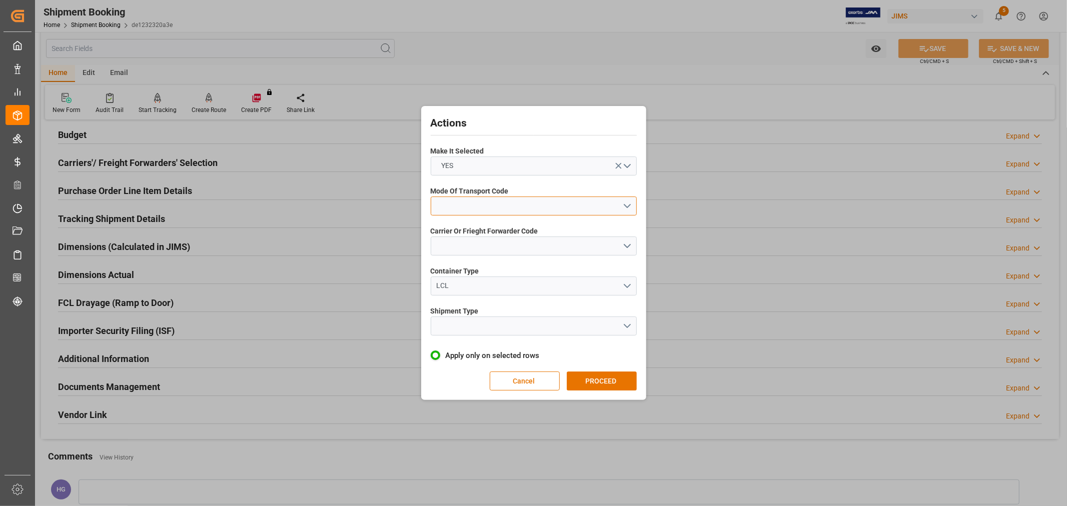
click at [515, 209] on button "open menu" at bounding box center [534, 206] width 206 height 19
click at [462, 211] on div "1- OCEAN" at bounding box center [533, 208] width 205 height 21
click at [462, 246] on button "open menu" at bounding box center [534, 246] width 206 height 19
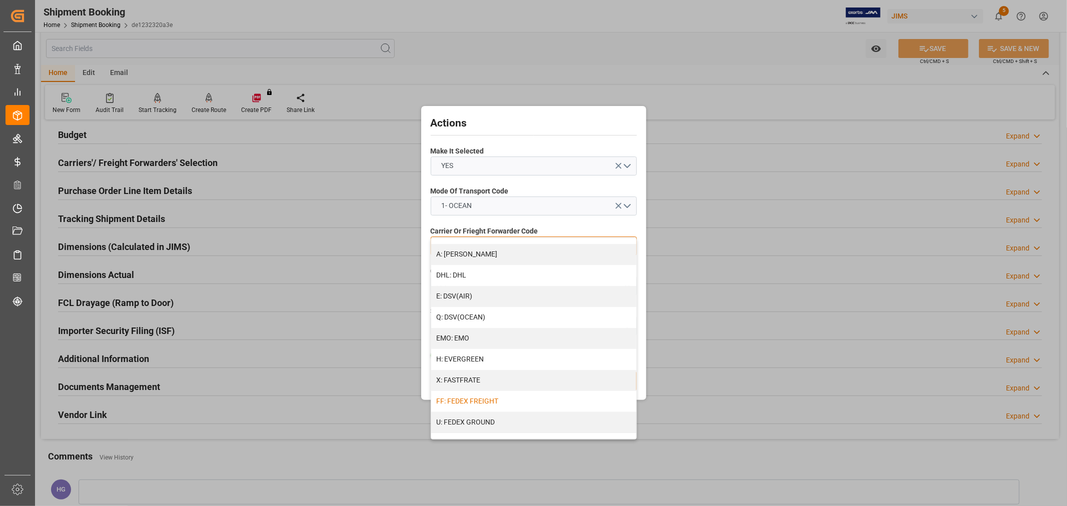
scroll to position [167, 0]
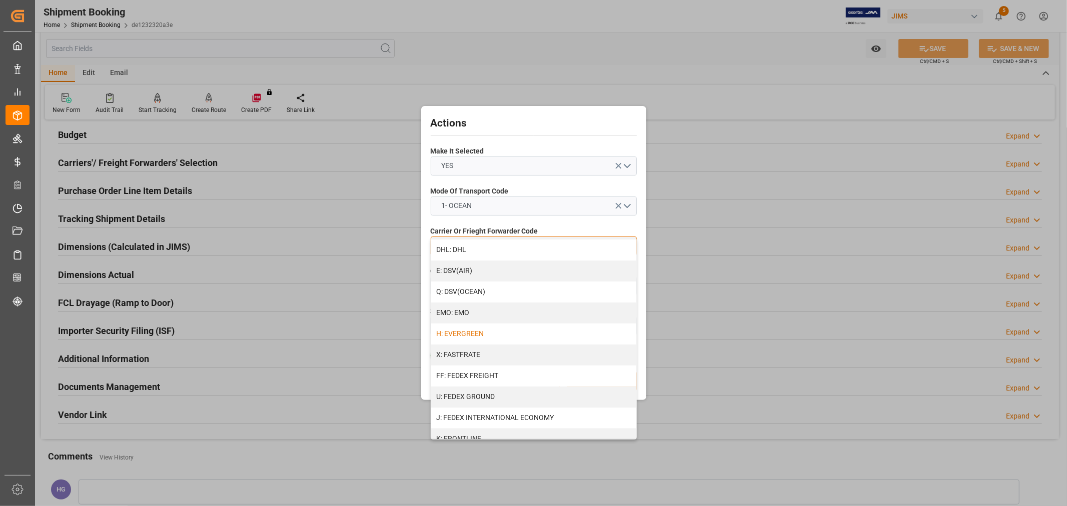
click at [479, 336] on div "H: EVERGREEN" at bounding box center [533, 334] width 205 height 21
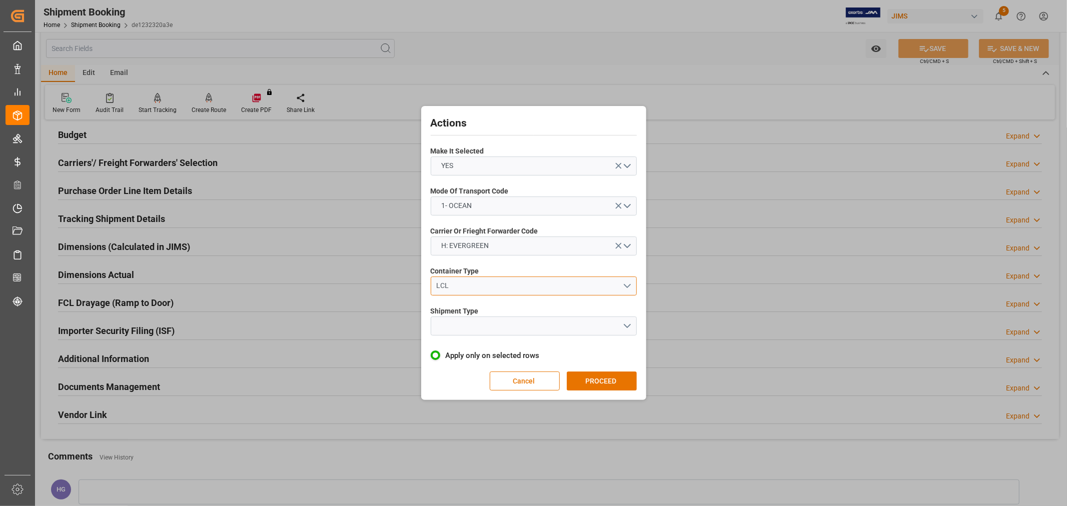
click at [489, 293] on button "LCL" at bounding box center [534, 286] width 206 height 19
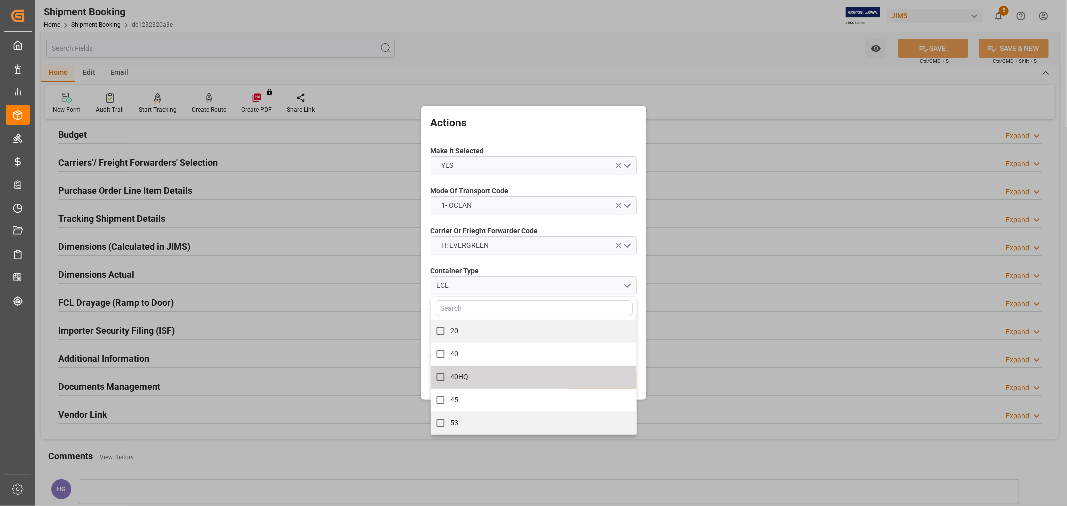
click at [480, 379] on label "40HQ" at bounding box center [528, 378] width 195 height 20
click at [436, 375] on input "40HQ" at bounding box center [441, 378] width 20 height 20
checkbox input "true"
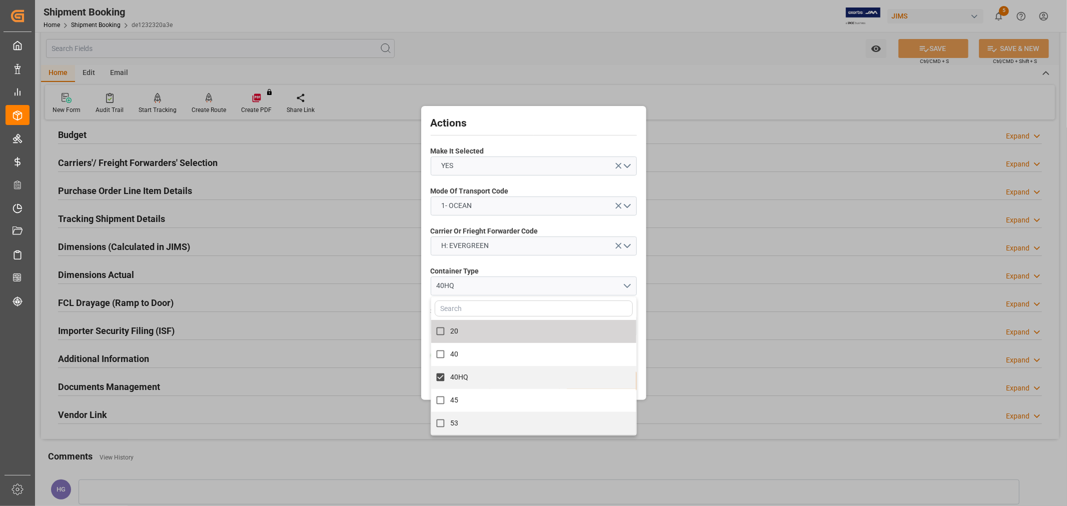
click at [559, 263] on div "Container Type 40HQ 20 40 40HQ 45 53" at bounding box center [534, 281] width 206 height 37
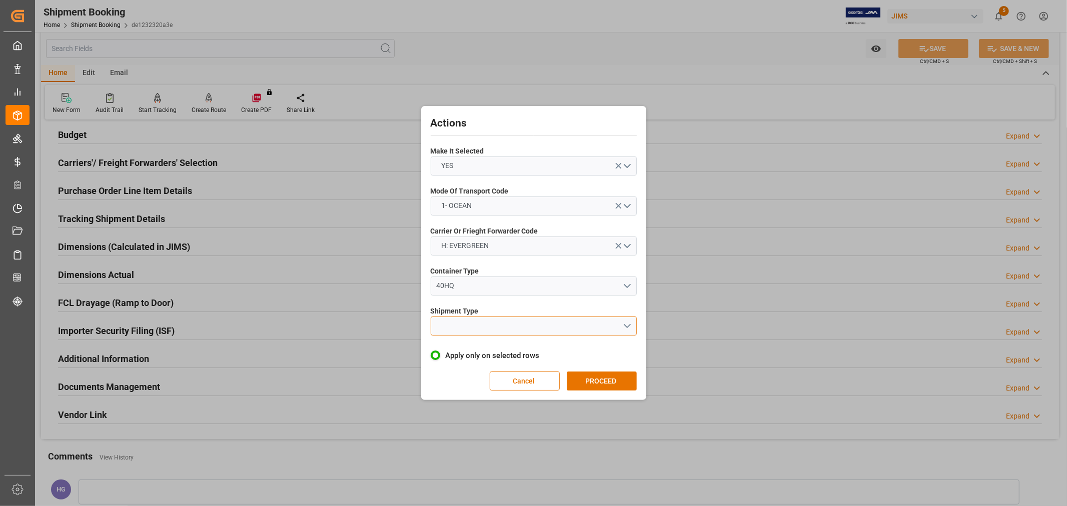
click at [518, 324] on button "open menu" at bounding box center [534, 326] width 206 height 19
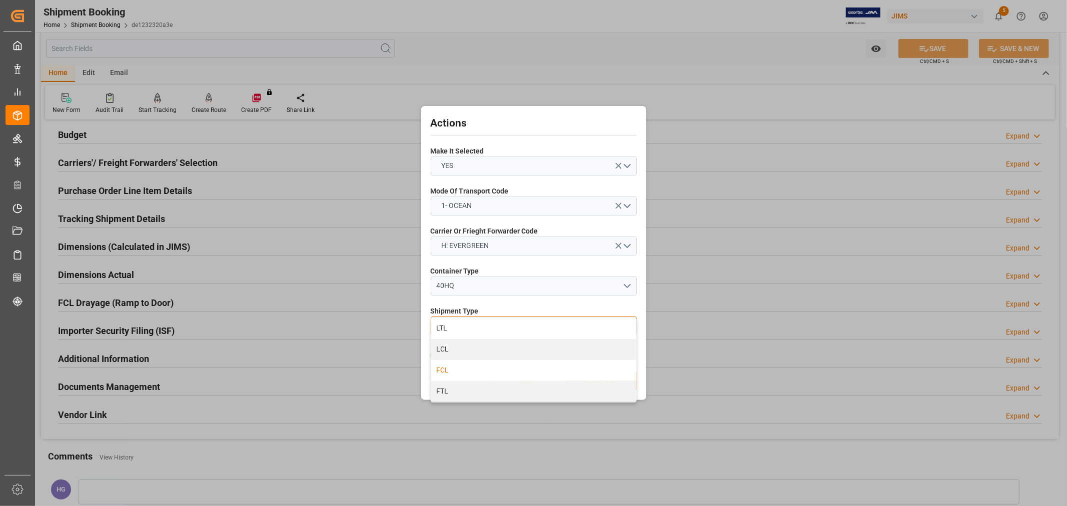
click at [474, 372] on div "FCL" at bounding box center [533, 370] width 205 height 21
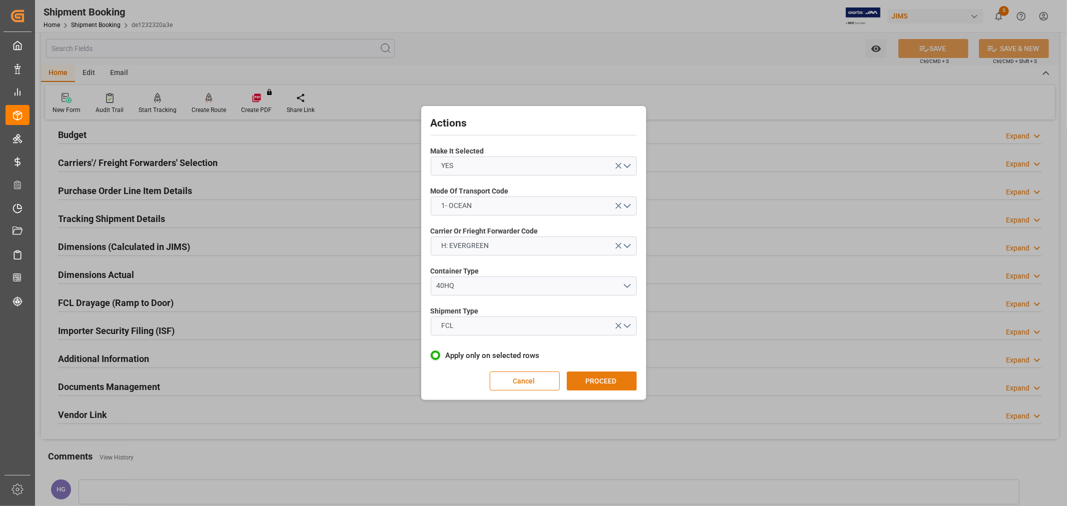
click at [596, 373] on button "PROCEED" at bounding box center [602, 381] width 70 height 19
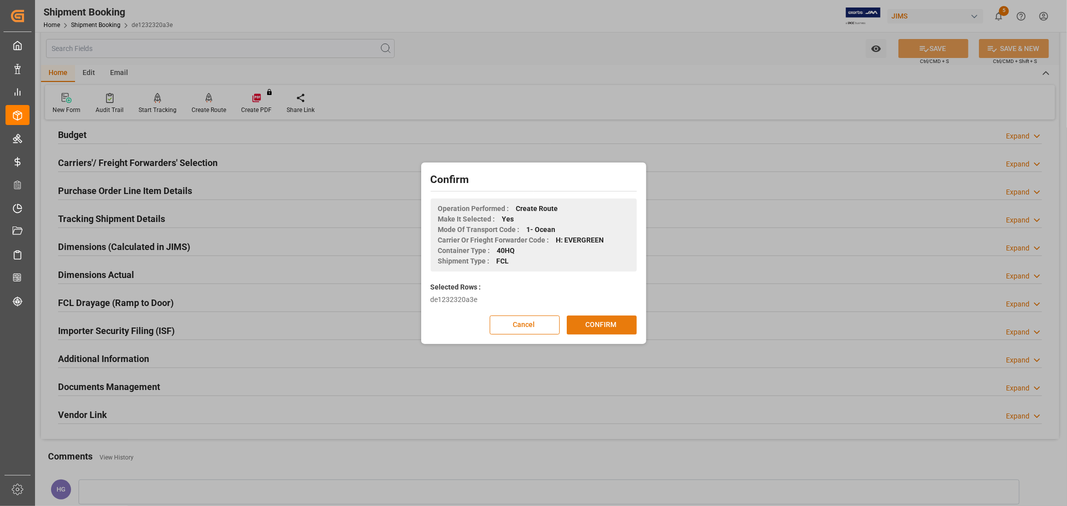
click at [607, 327] on button "CONFIRM" at bounding box center [602, 325] width 70 height 19
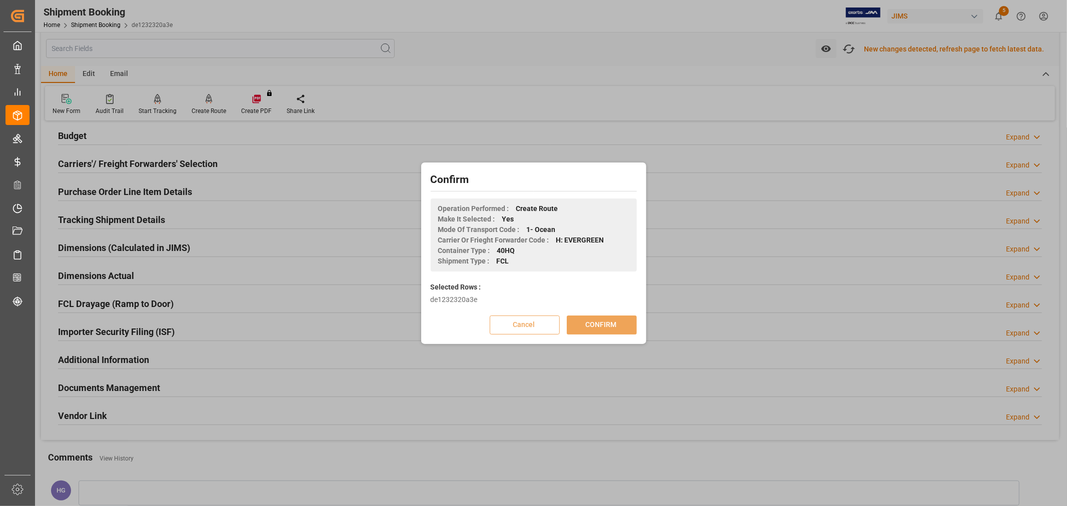
scroll to position [112, 0]
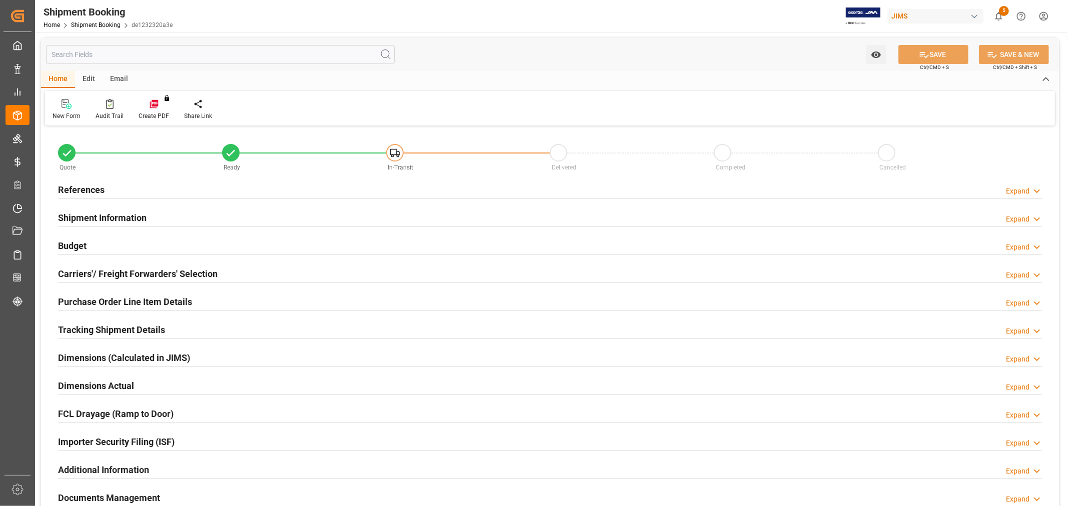
type input "1"
type input "[DATE]"
click at [96, 191] on h2 "References" at bounding box center [81, 190] width 47 height 14
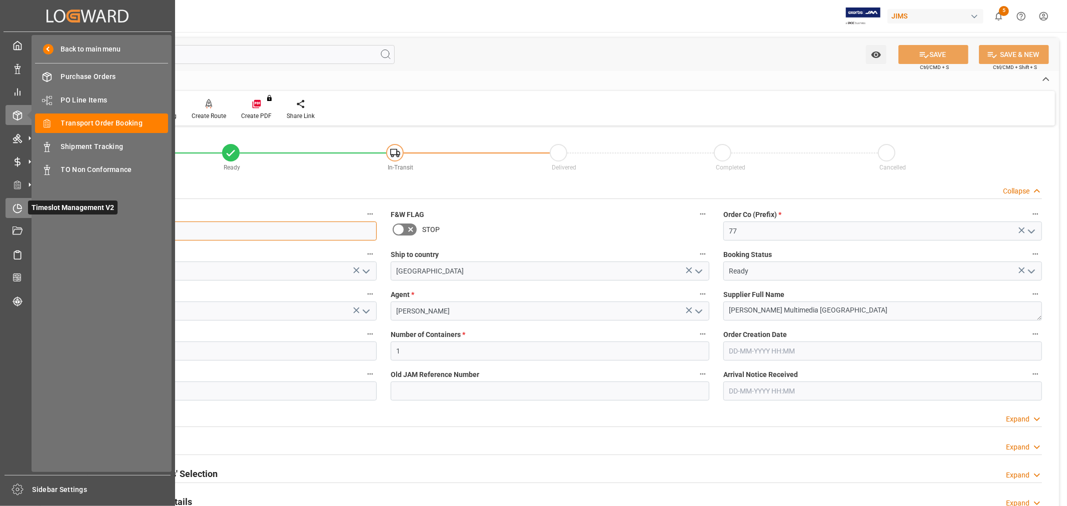
drag, startPoint x: 118, startPoint y: 232, endPoint x: 7, endPoint y: 210, distance: 112.7
click at [7, 210] on div "Created by potrace 1.15, written by Peter Selinger 2001-2017 Created by potrace…" at bounding box center [533, 253] width 1067 height 506
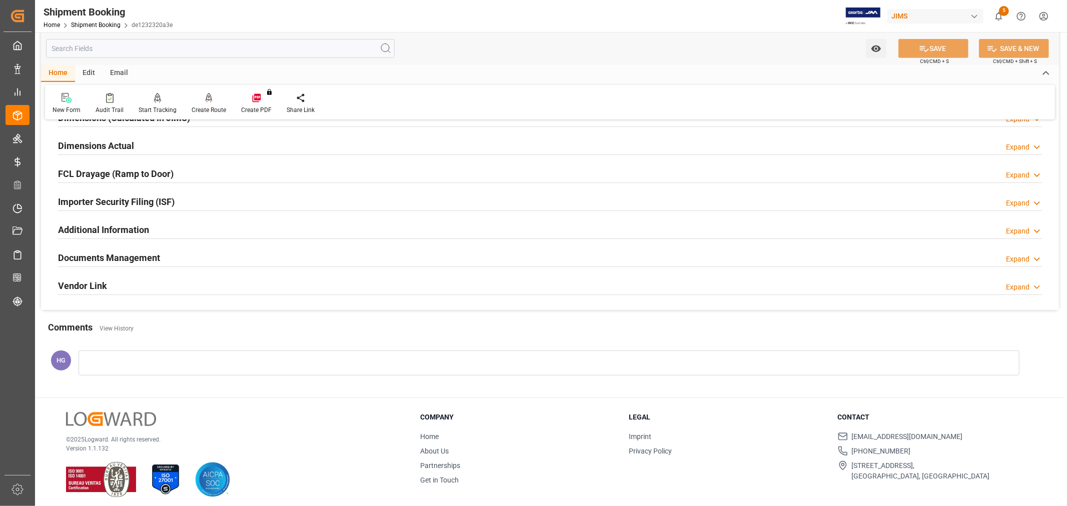
scroll to position [446, 0]
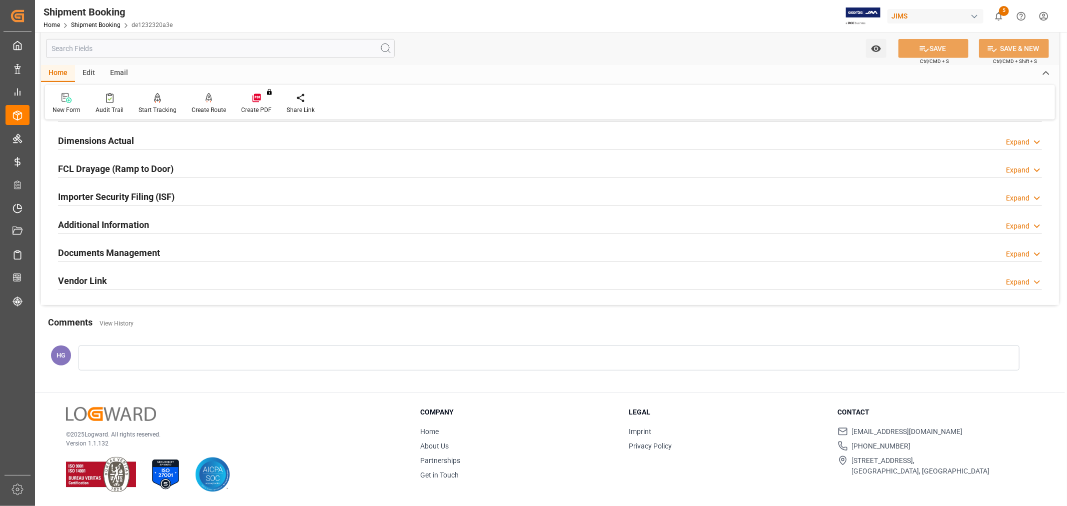
click at [144, 253] on h2 "Documents Management" at bounding box center [109, 253] width 102 height 14
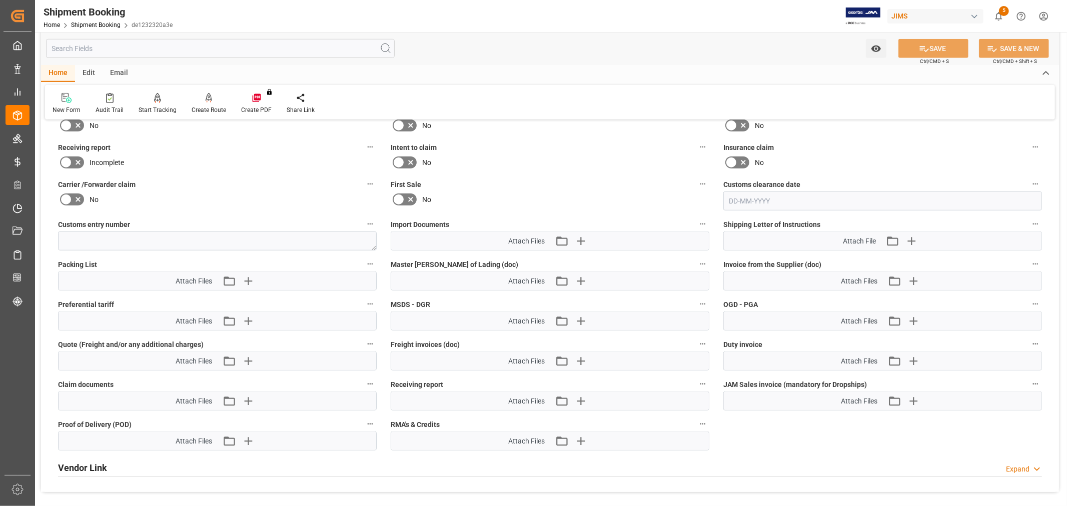
scroll to position [668, 0]
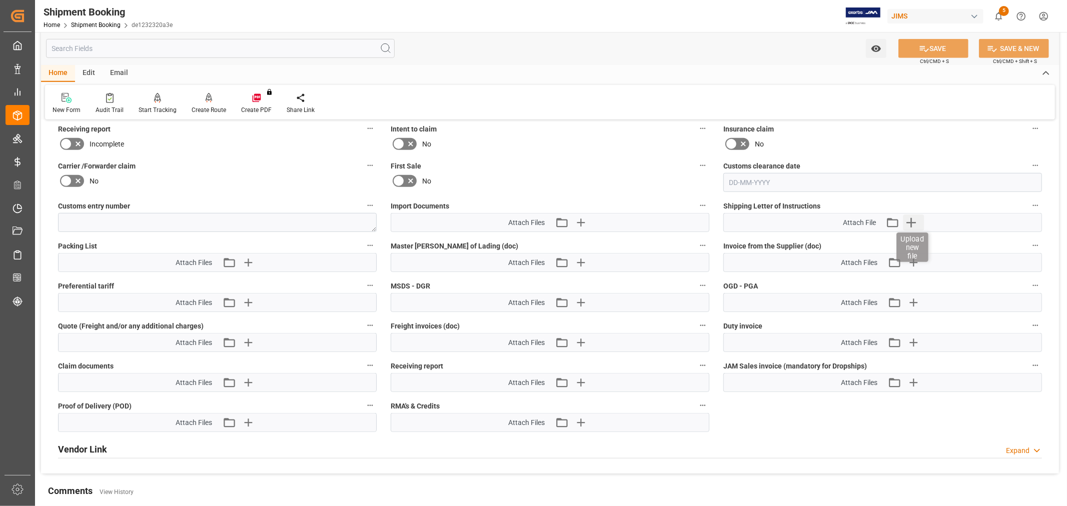
click at [910, 221] on icon "button" at bounding box center [911, 223] width 10 height 10
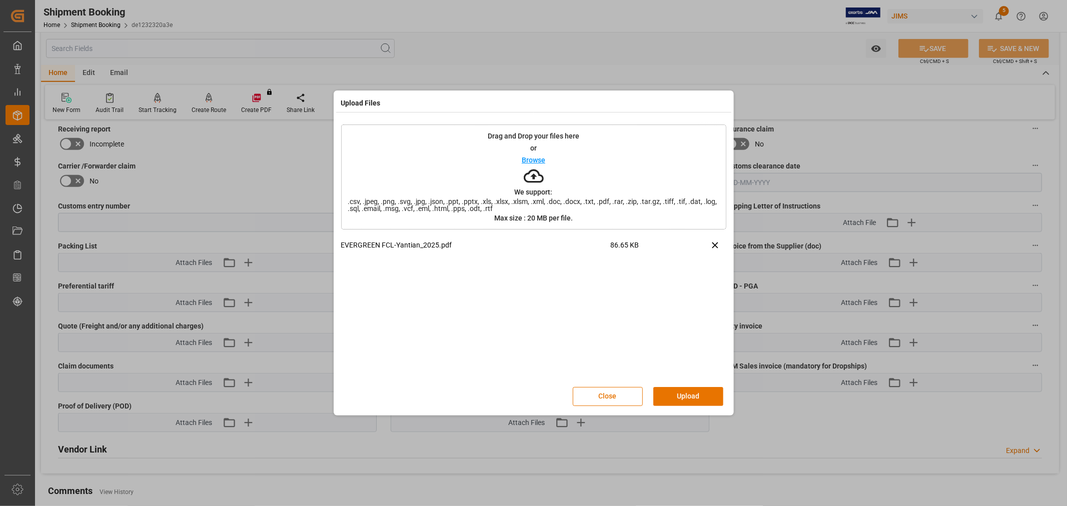
click at [714, 396] on button "Upload" at bounding box center [688, 396] width 70 height 19
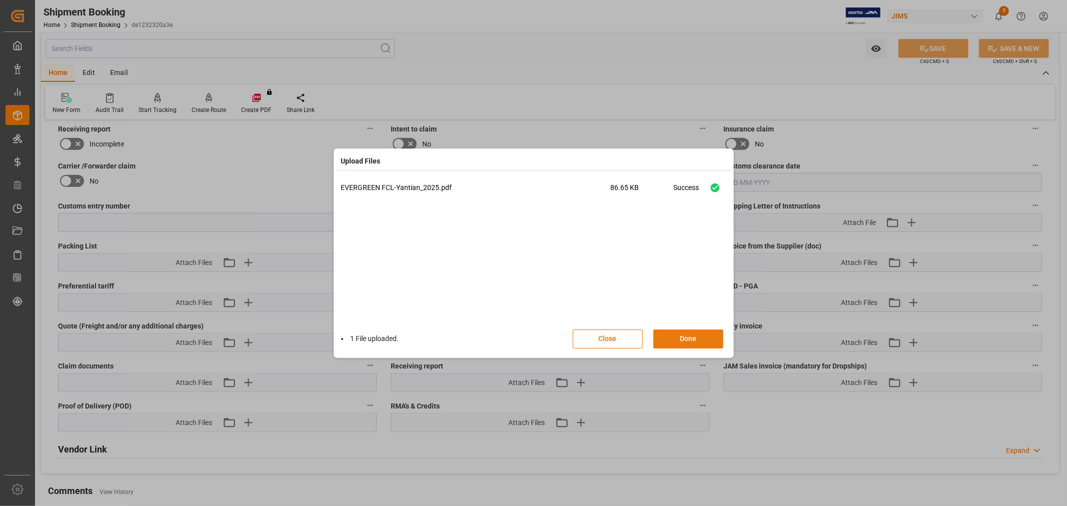
click at [678, 333] on button "Done" at bounding box center [688, 339] width 70 height 19
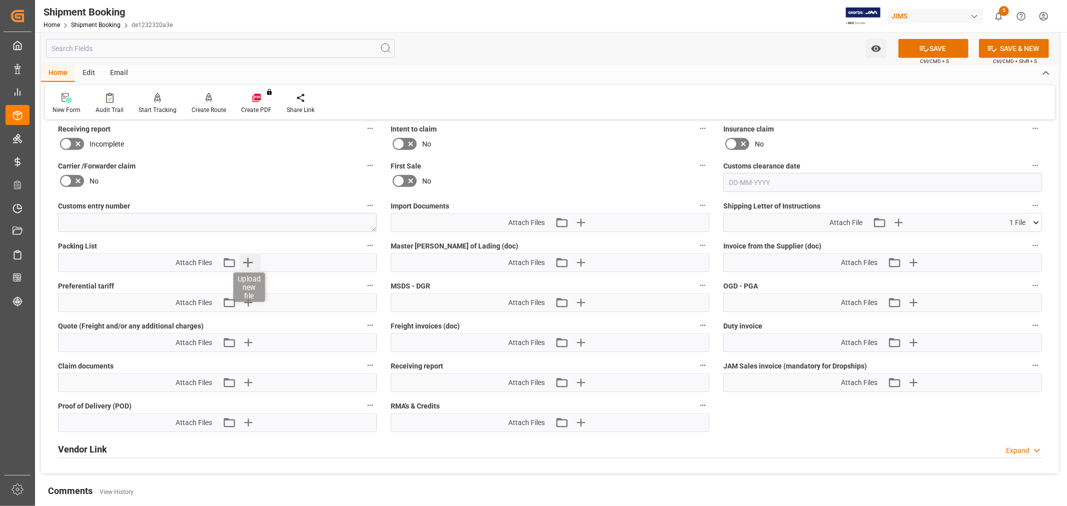
click at [247, 262] on icon "button" at bounding box center [248, 263] width 16 height 16
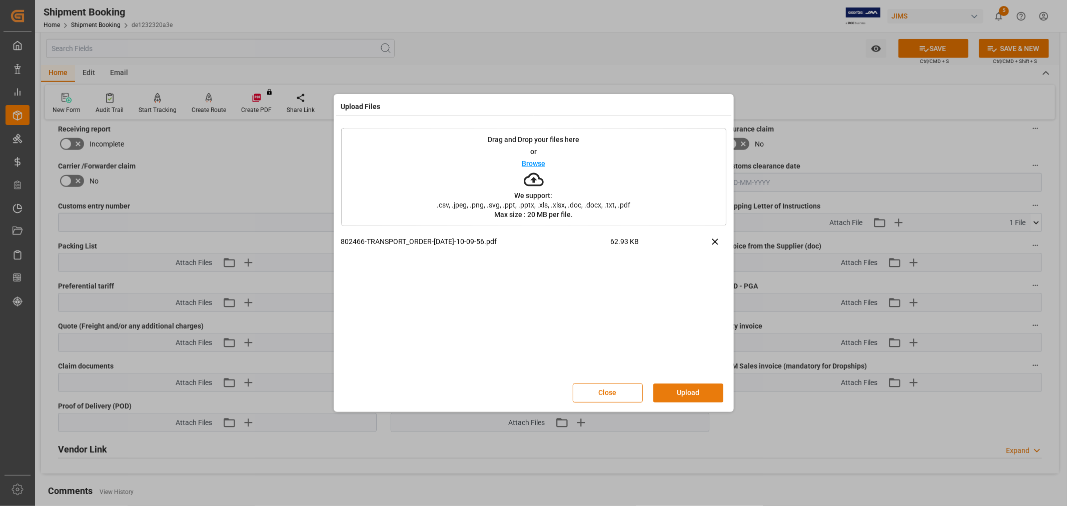
click at [690, 390] on button "Upload" at bounding box center [688, 393] width 70 height 19
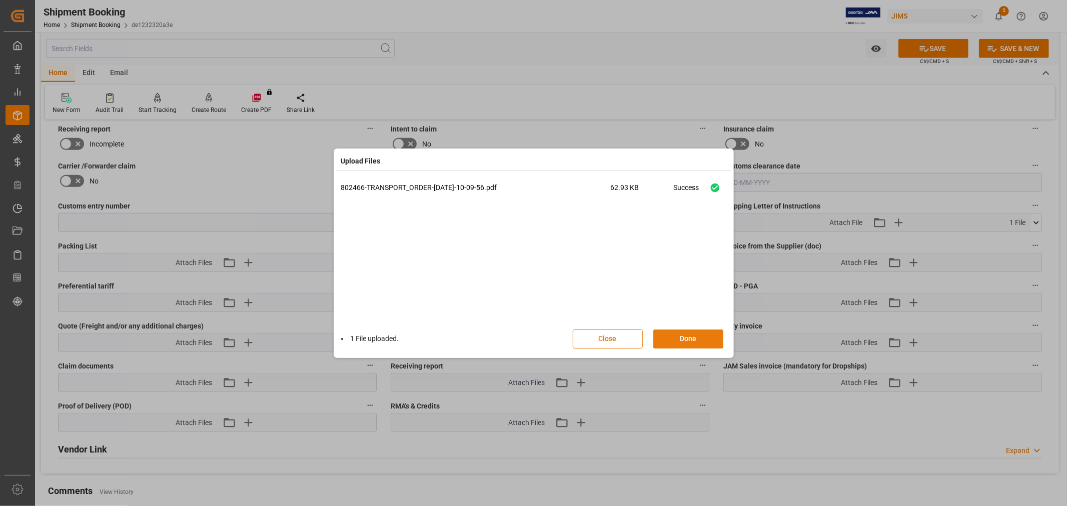
click at [693, 334] on button "Done" at bounding box center [688, 339] width 70 height 19
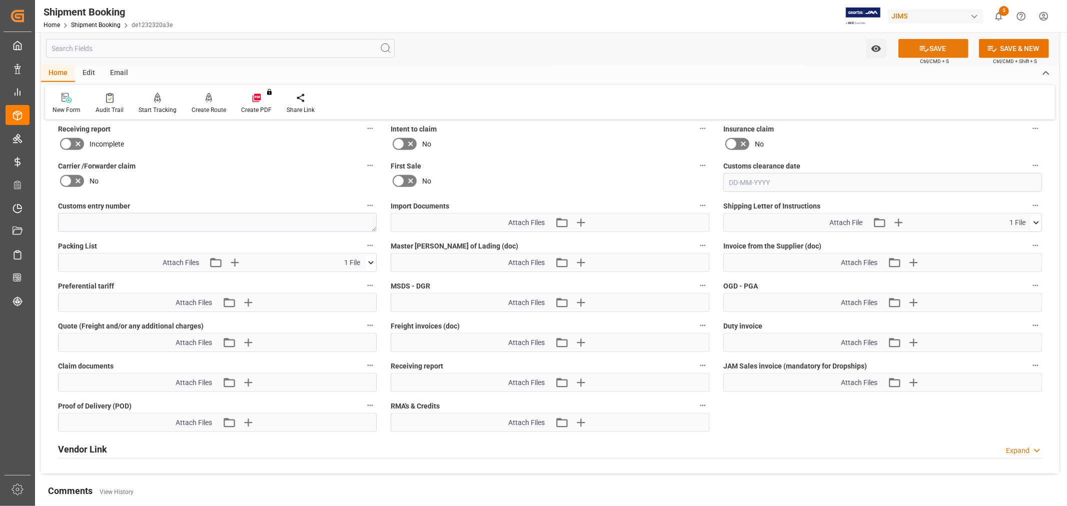
click at [943, 45] on button "SAVE" at bounding box center [933, 48] width 70 height 19
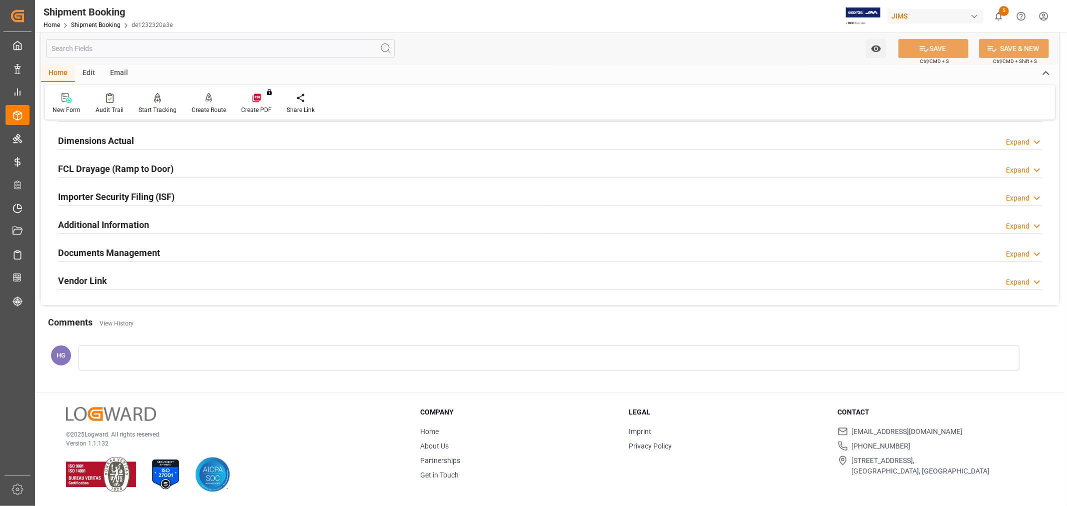
scroll to position [190, 0]
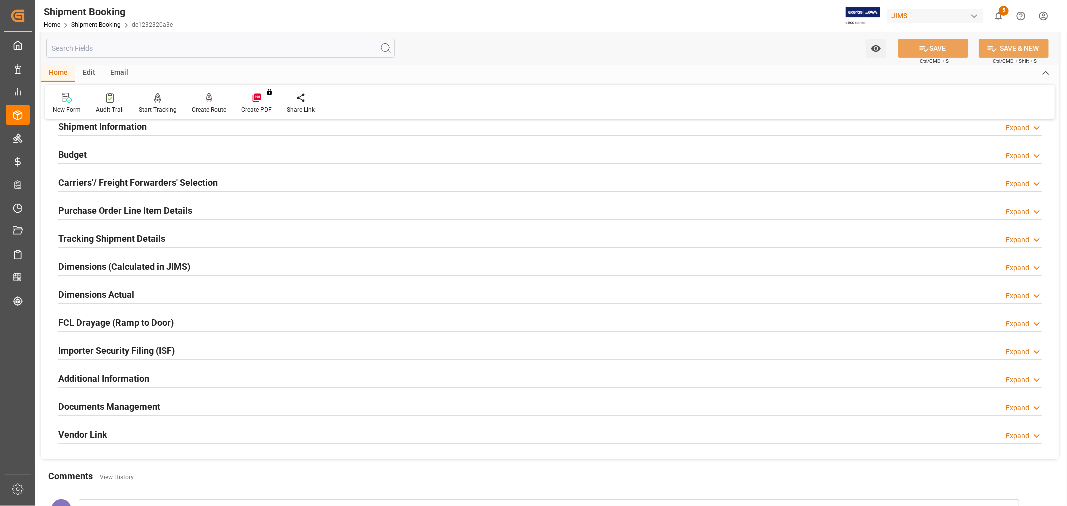
scroll to position [56, 0]
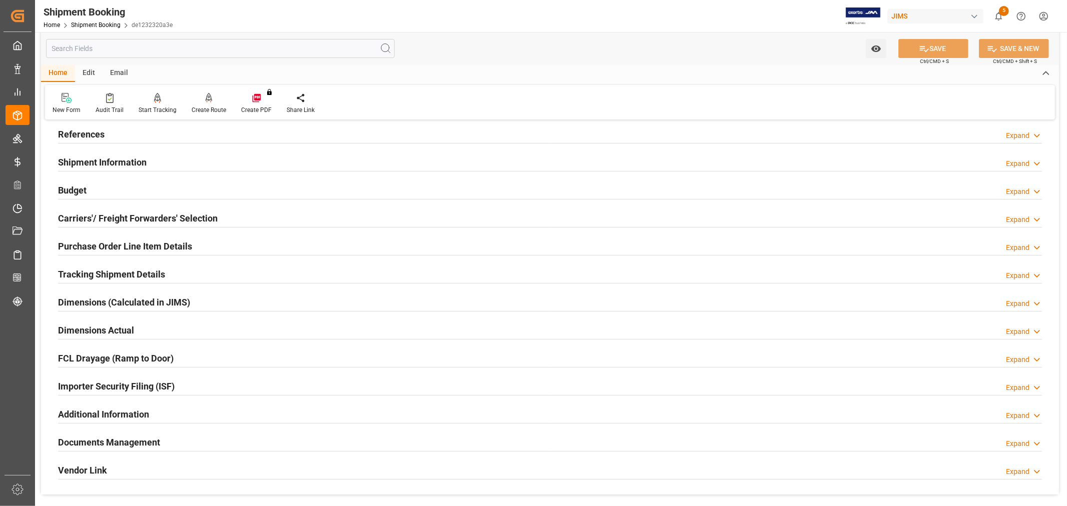
click at [87, 277] on h2 "Tracking Shipment Details" at bounding box center [111, 275] width 107 height 14
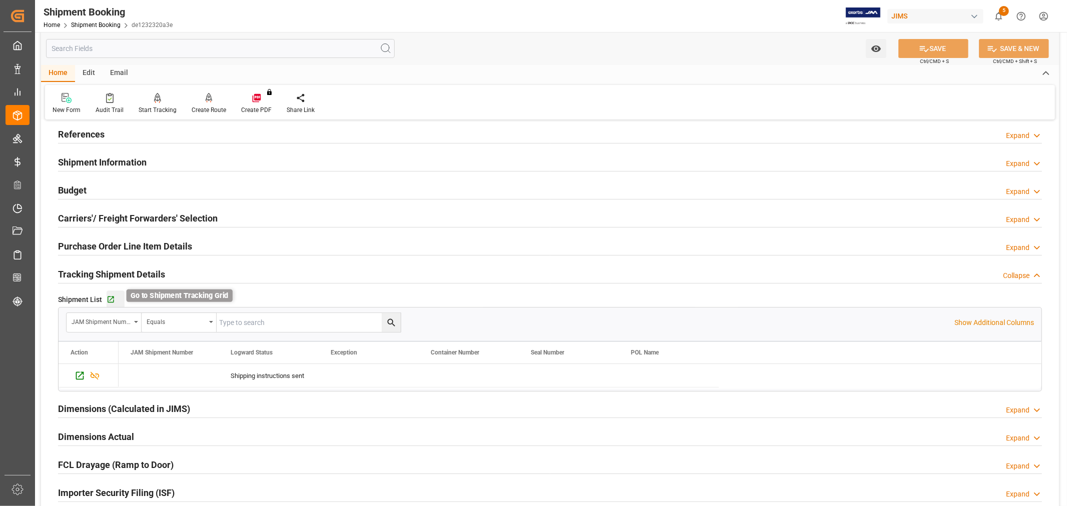
click at [111, 300] on icon "button" at bounding box center [111, 300] width 9 height 9
click at [94, 23] on link "Shipment Booking" at bounding box center [96, 25] width 50 height 7
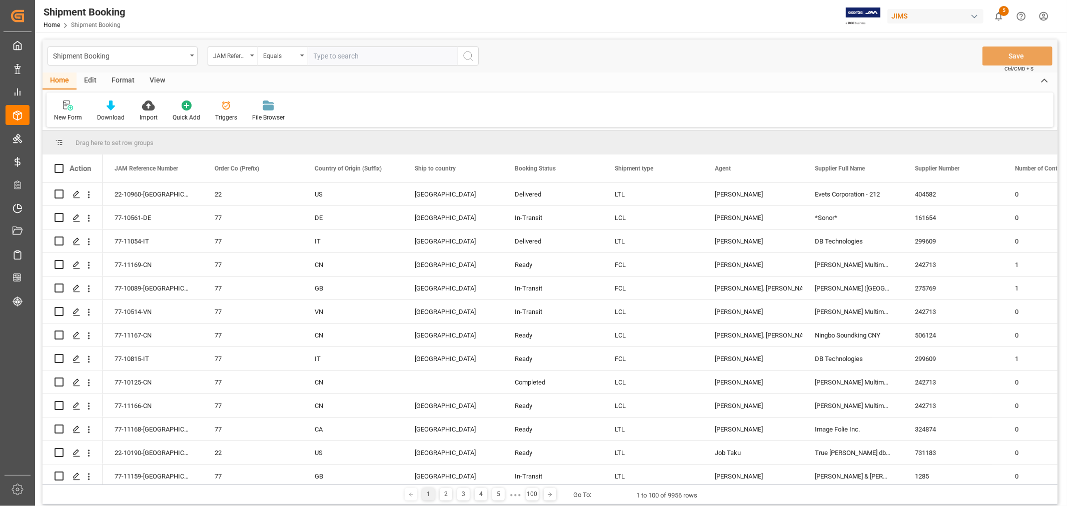
click at [157, 81] on div "View" at bounding box center [157, 81] width 31 height 17
click at [63, 79] on div "Home" at bounding box center [60, 81] width 34 height 17
click at [67, 117] on div "New Form" at bounding box center [68, 117] width 28 height 9
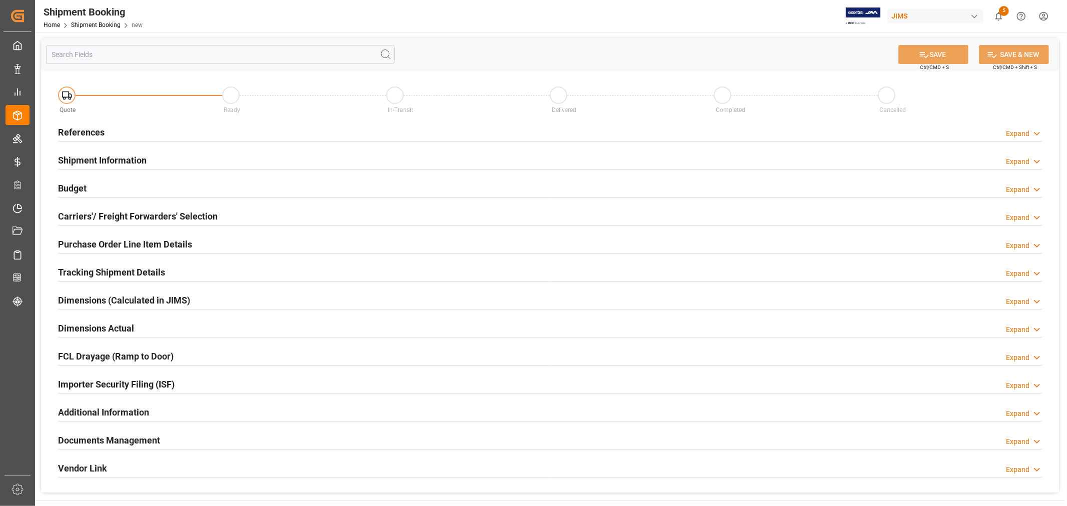
click at [101, 137] on h2 "References" at bounding box center [81, 133] width 47 height 14
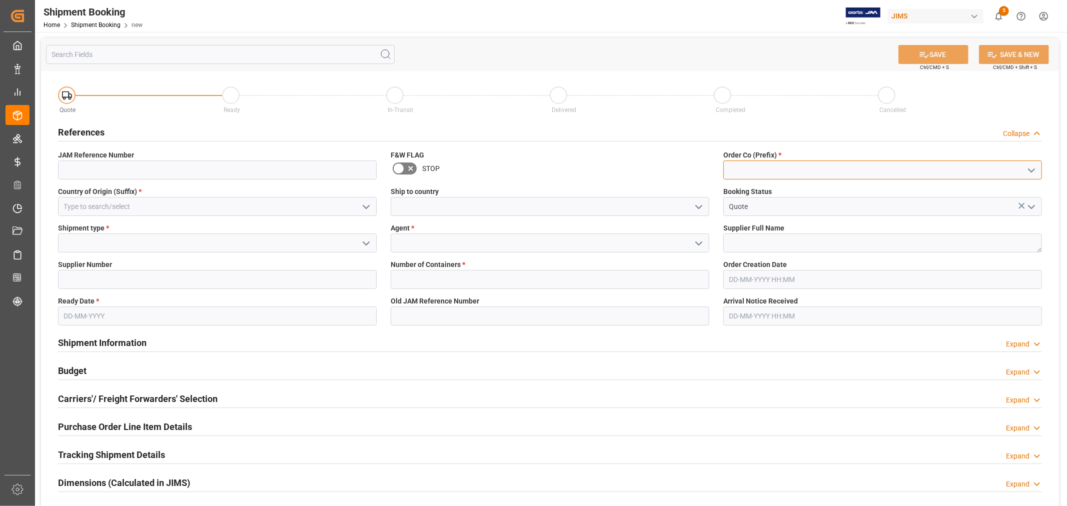
click at [759, 165] on input at bounding box center [882, 170] width 319 height 19
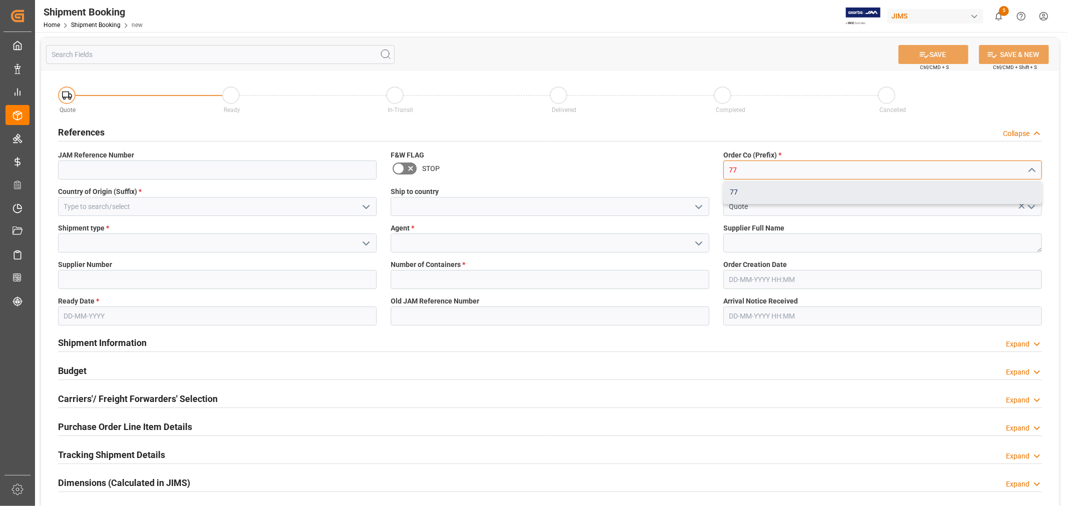
click at [733, 192] on div "77" at bounding box center [883, 192] width 318 height 23
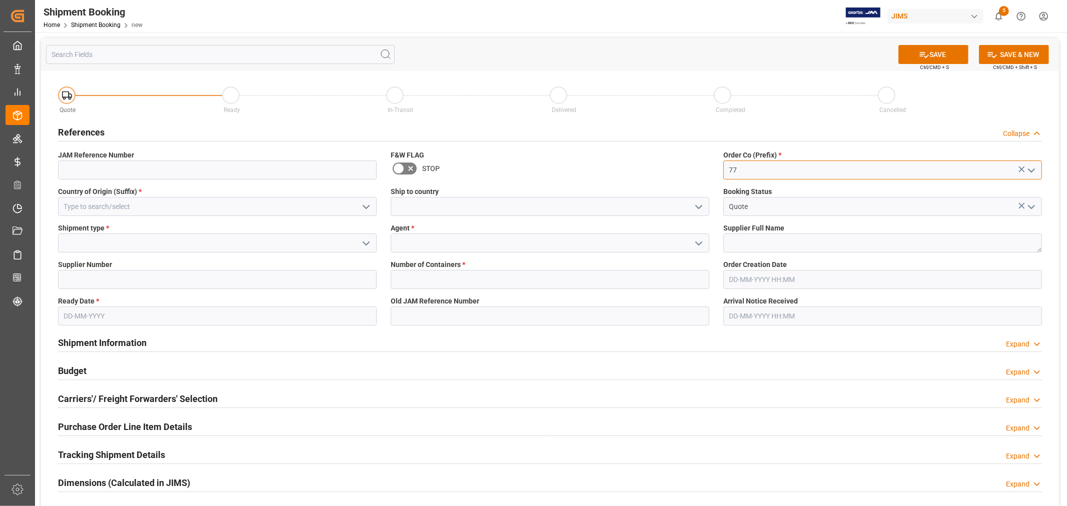
type input "77"
click at [219, 211] on input at bounding box center [217, 206] width 319 height 19
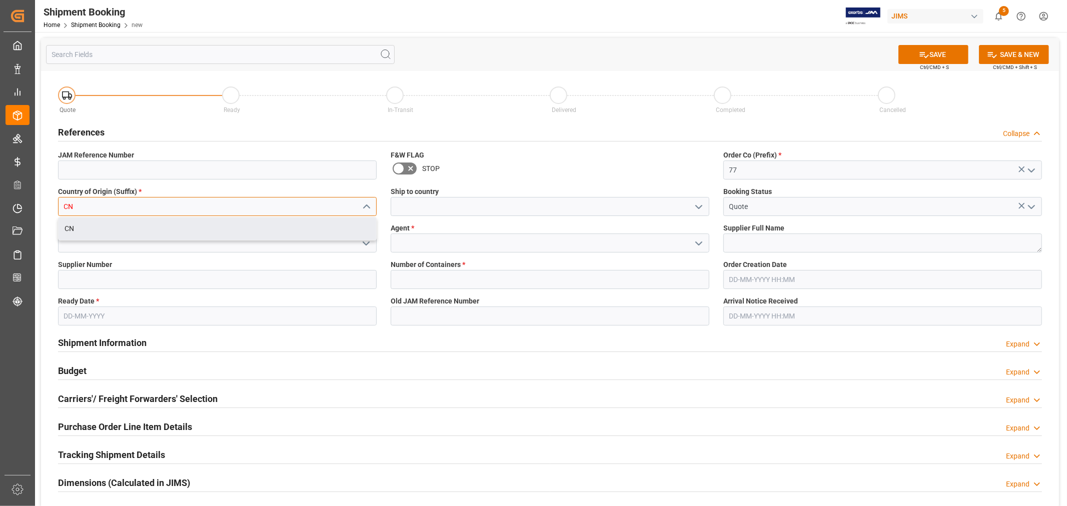
click at [204, 228] on div "CN" at bounding box center [218, 229] width 318 height 23
type input "CN"
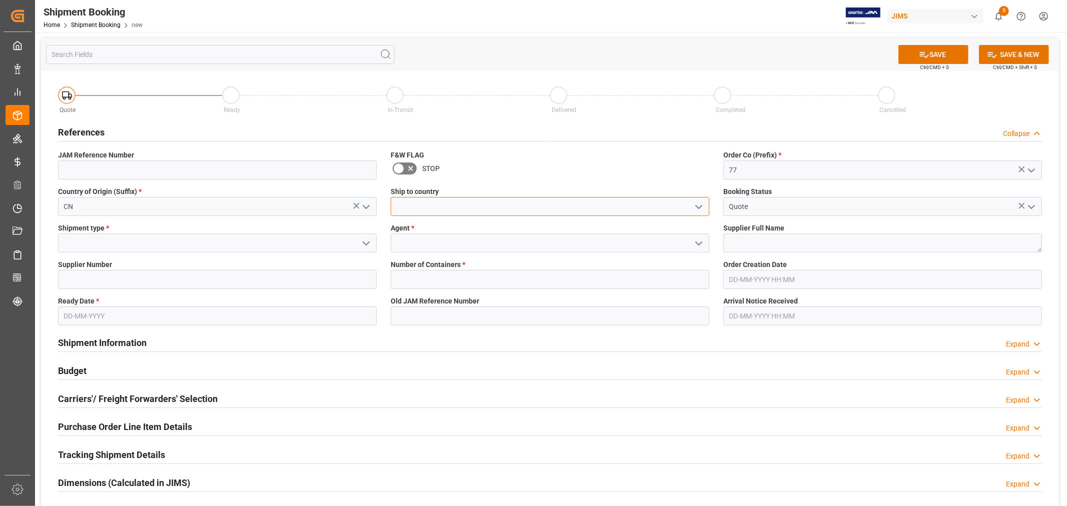
click at [451, 208] on input at bounding box center [550, 206] width 319 height 19
type input "[GEOGRAPHIC_DATA]"
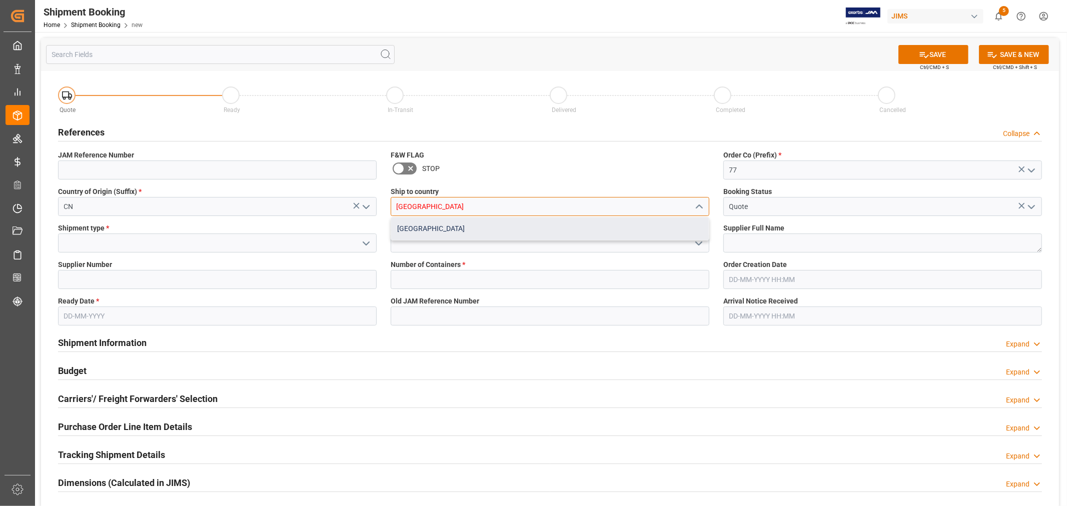
click at [471, 232] on div "[GEOGRAPHIC_DATA]" at bounding box center [550, 229] width 318 height 23
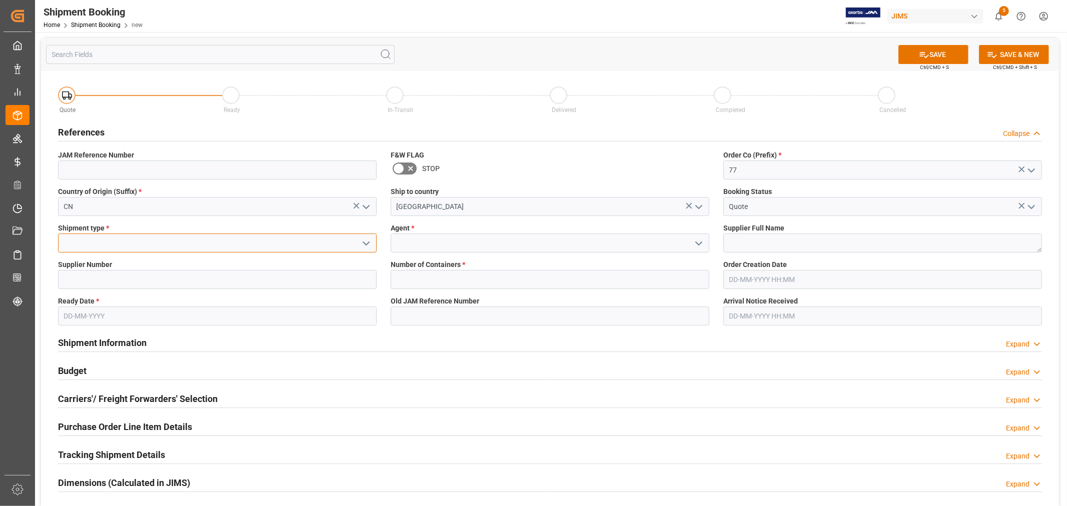
click at [206, 237] on input at bounding box center [217, 243] width 319 height 19
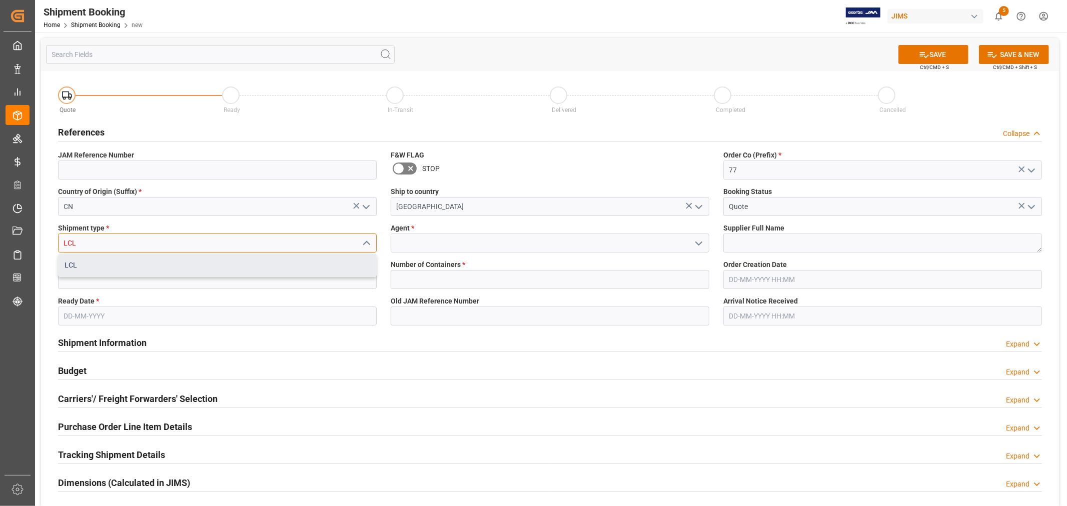
click at [176, 262] on div "LCL" at bounding box center [218, 265] width 318 height 23
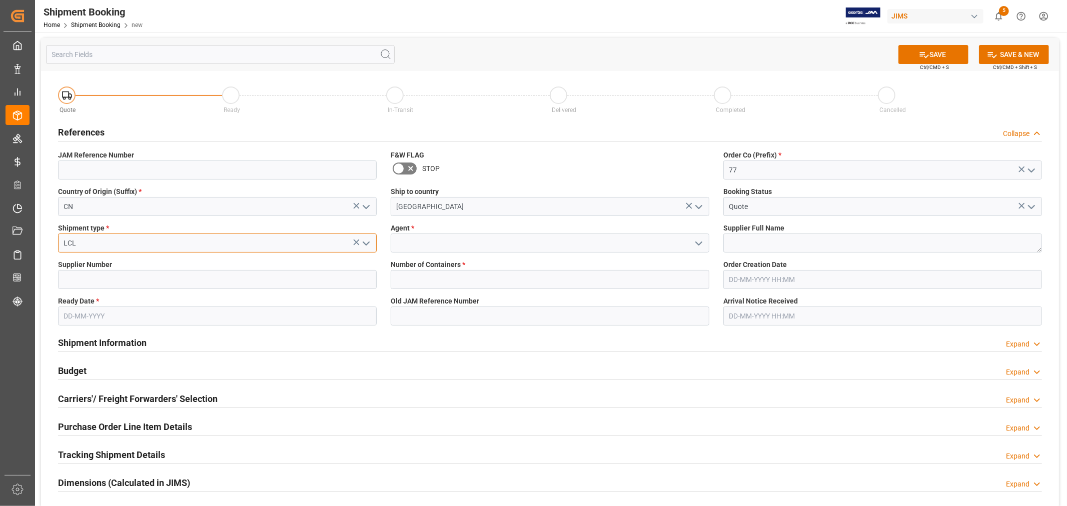
type input "LCL"
click at [437, 247] on input at bounding box center [550, 243] width 319 height 19
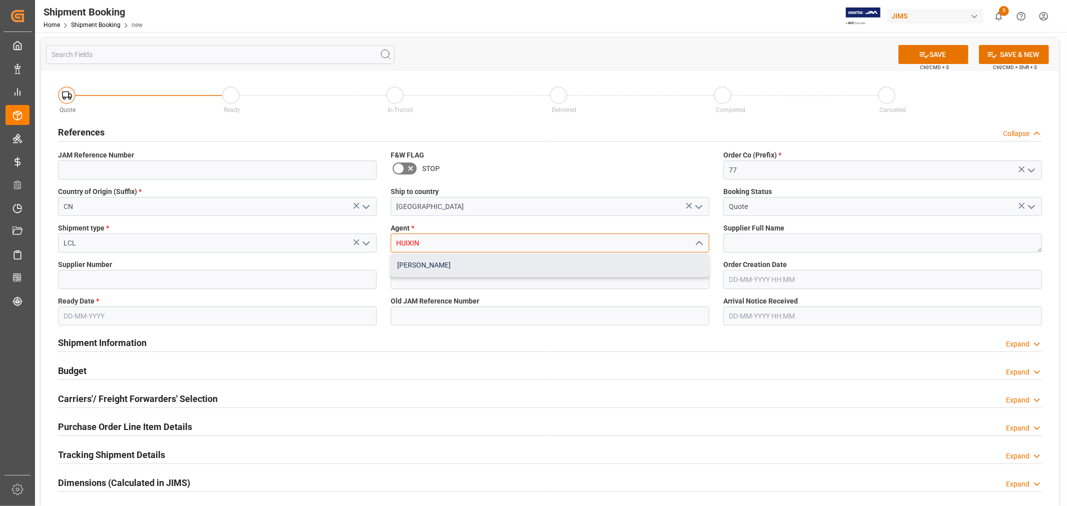
click at [436, 270] on div "[PERSON_NAME]" at bounding box center [550, 265] width 318 height 23
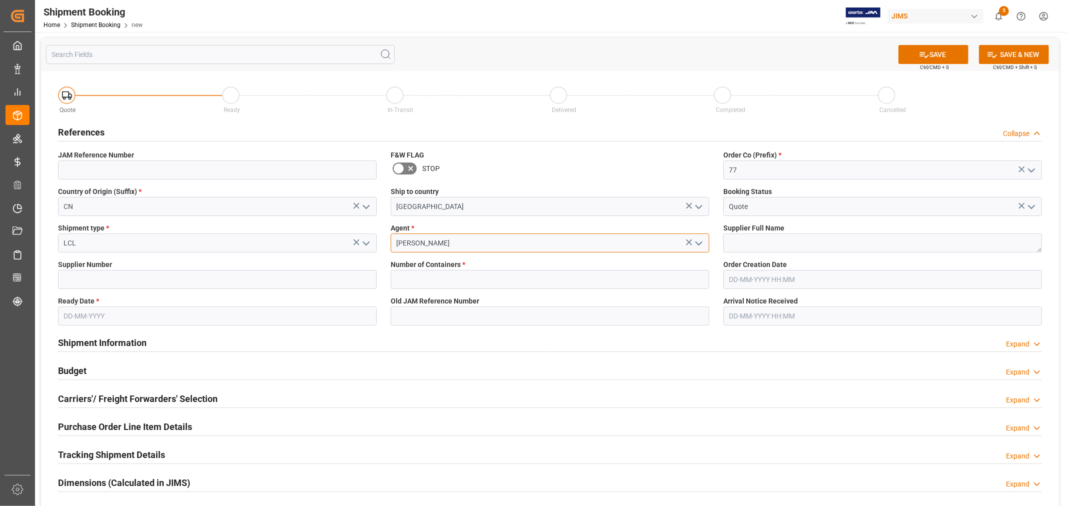
type input "[PERSON_NAME]"
click at [796, 247] on textarea at bounding box center [882, 243] width 319 height 19
type textarea "h"
type textarea "[PERSON_NAME] Multimedia [GEOGRAPHIC_DATA]"
click at [207, 281] on input at bounding box center [217, 279] width 319 height 19
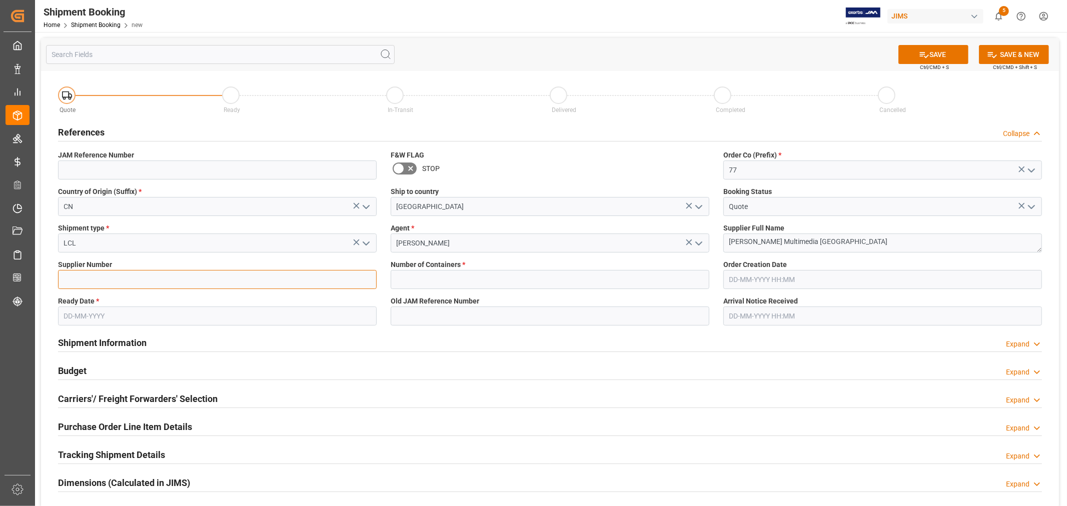
type input "242713"
click at [434, 274] on input "text" at bounding box center [550, 279] width 319 height 19
type input "0"
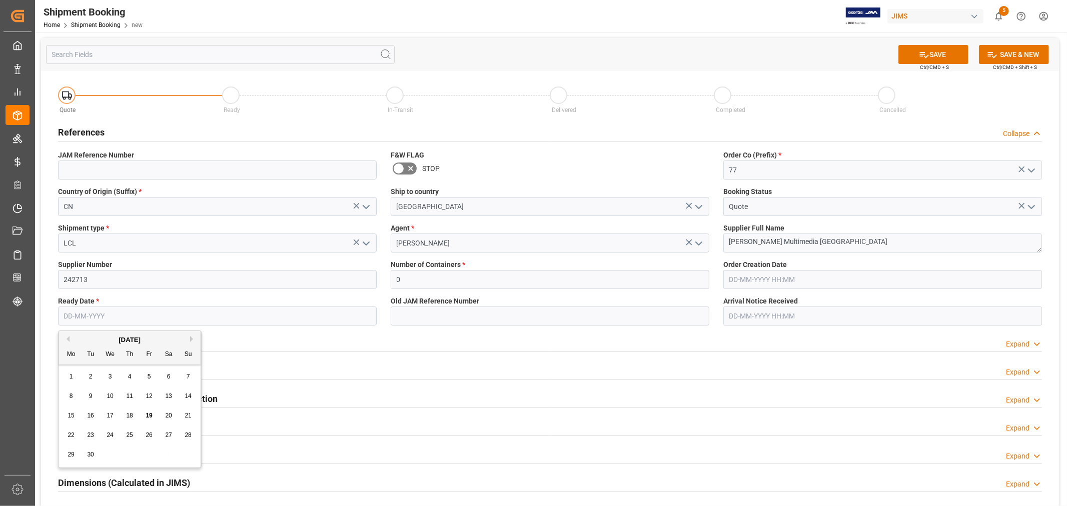
click at [139, 321] on input "text" at bounding box center [217, 316] width 319 height 19
type input "[DATE]"
click at [727, 334] on div "Shipment Information Expand" at bounding box center [550, 342] width 984 height 19
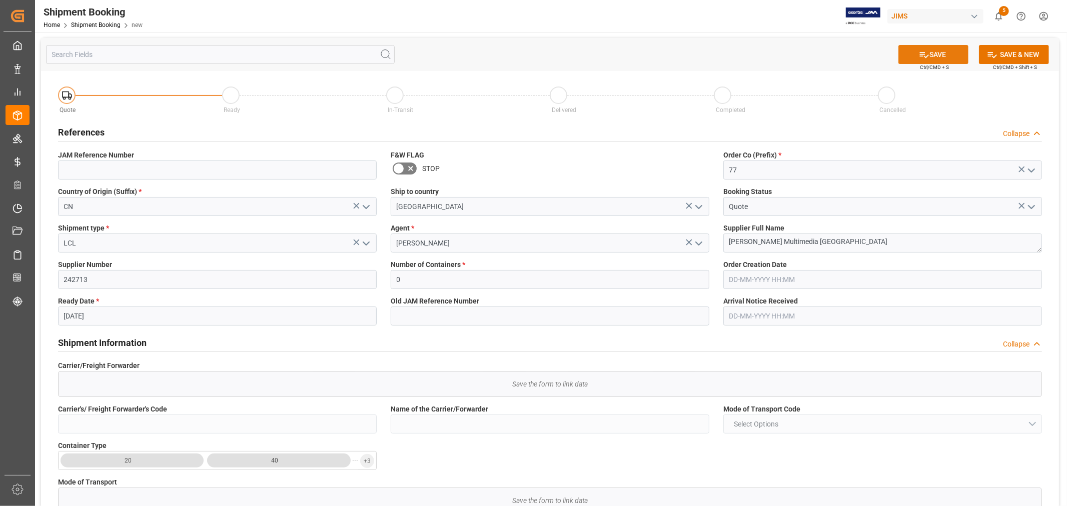
click at [932, 53] on button "SAVE" at bounding box center [933, 54] width 70 height 19
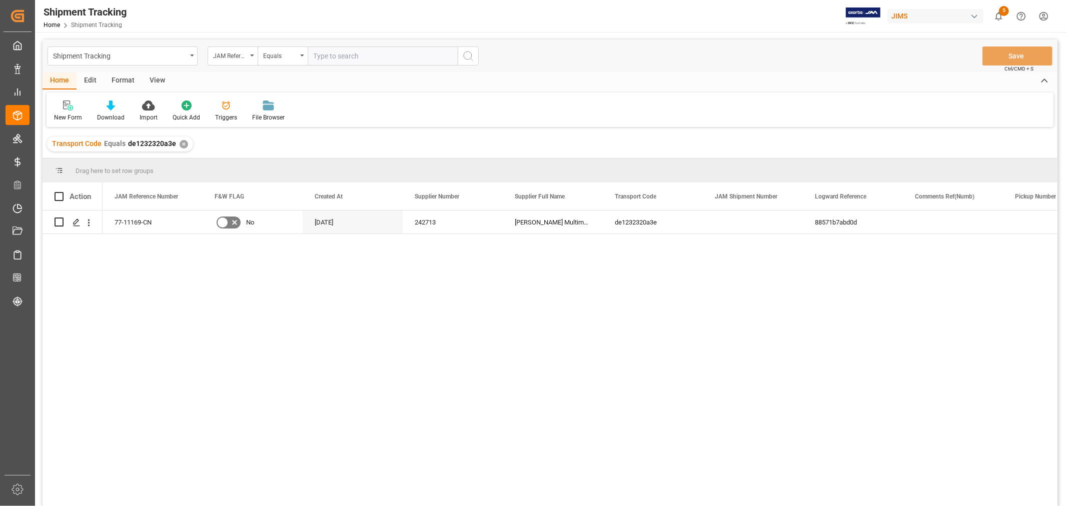
click at [154, 81] on div "View" at bounding box center [157, 81] width 31 height 17
click at [63, 112] on div "Default" at bounding box center [64, 111] width 35 height 22
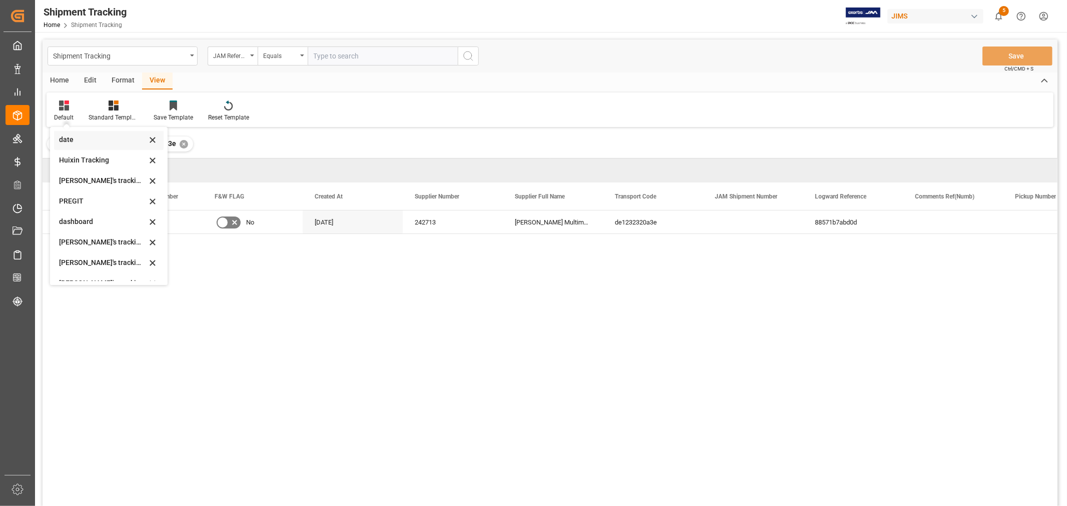
scroll to position [111, 0]
click at [106, 274] on div "Huixin's tracking all_sample" at bounding box center [103, 276] width 88 height 11
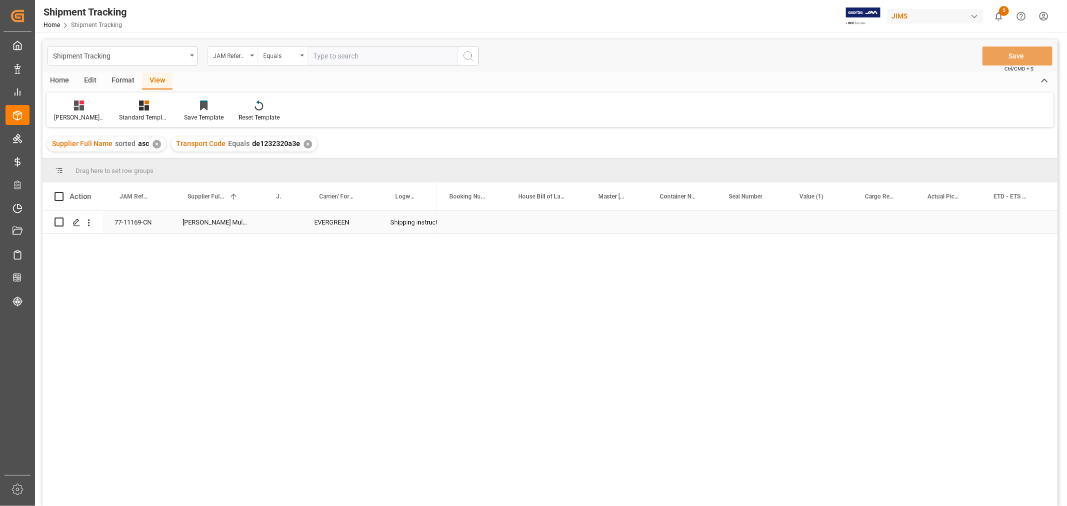
click at [544, 223] on div "Press SPACE to select this row." at bounding box center [546, 222] width 80 height 23
click at [530, 219] on div "Press SPACE to select this row." at bounding box center [546, 222] width 80 height 23
click at [889, 217] on div "Press SPACE to select this row." at bounding box center [884, 222] width 63 height 23
click at [889, 216] on div "Press SPACE to select this row." at bounding box center [884, 222] width 63 height 23
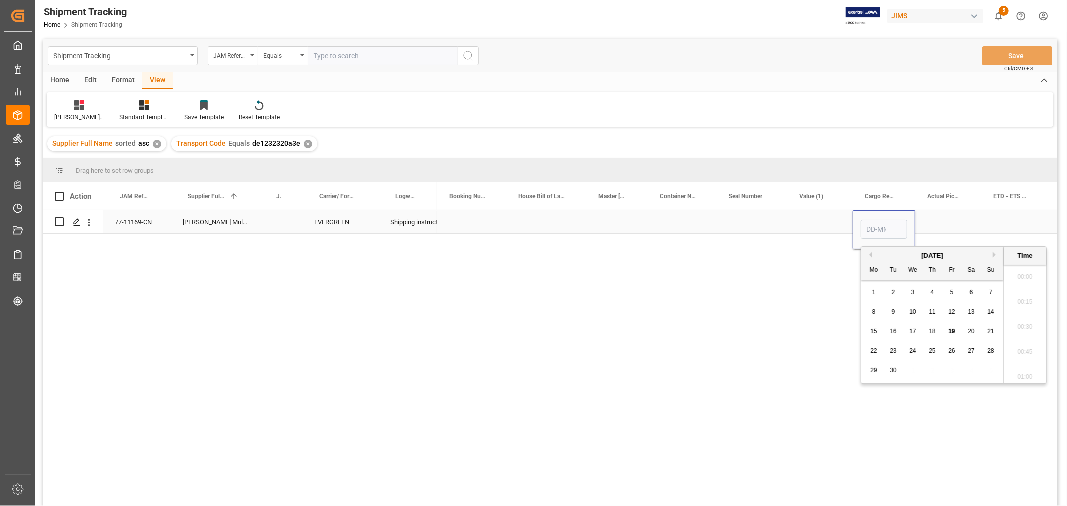
scroll to position [1329, 0]
type input "30-09"
click at [940, 224] on div "Press SPACE to select this row." at bounding box center [948, 222] width 66 height 23
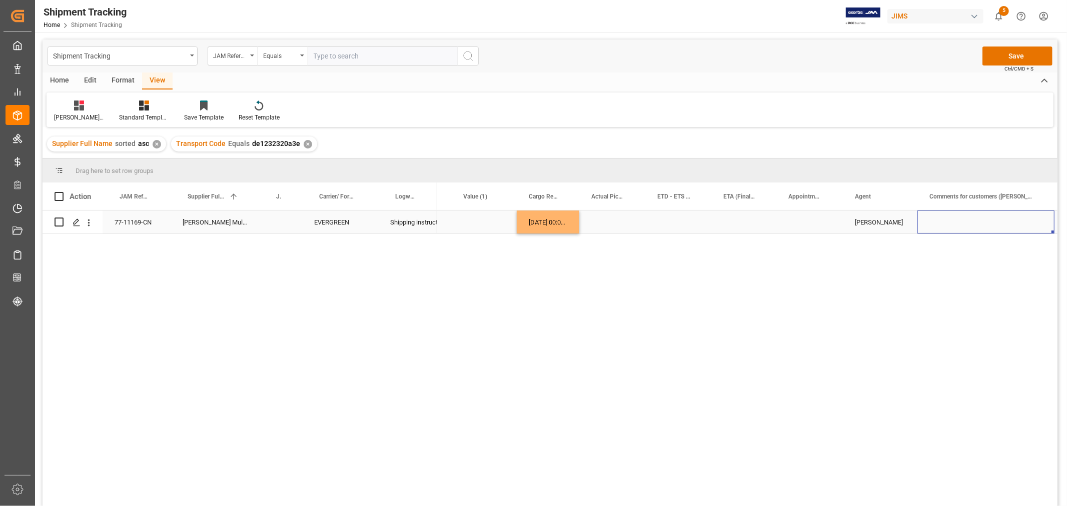
scroll to position [0, 436]
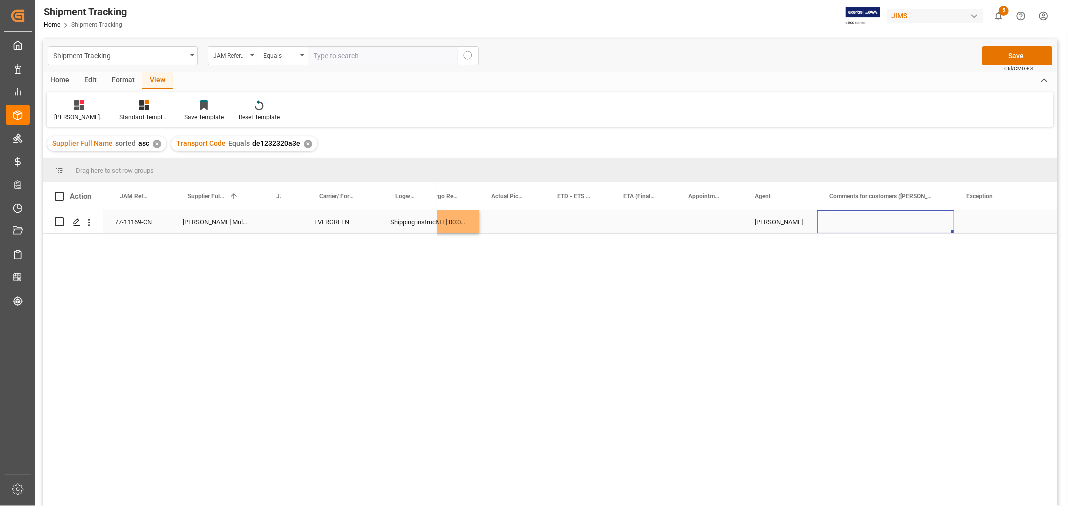
click at [906, 224] on div "Press SPACE to select this row." at bounding box center [885, 222] width 137 height 23
click at [905, 224] on input "Press SPACE to select this row." at bounding box center [885, 228] width 121 height 19
paste input "MULTIMEDIA HOLIDAY 2025"
type input "MULTIMEDIA HOLIDAY 2025"
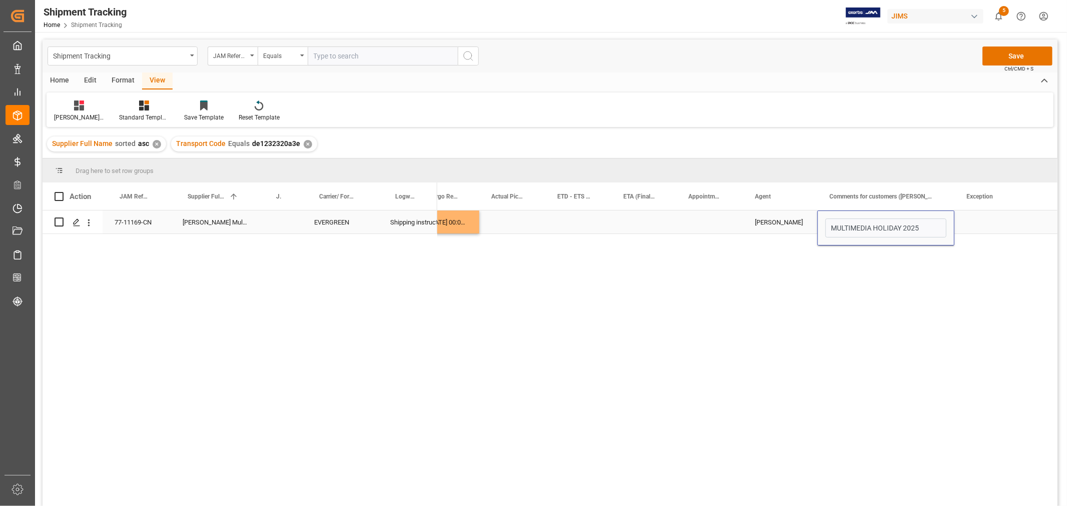
click at [971, 213] on div "Press SPACE to select this row." at bounding box center [1004, 222] width 100 height 23
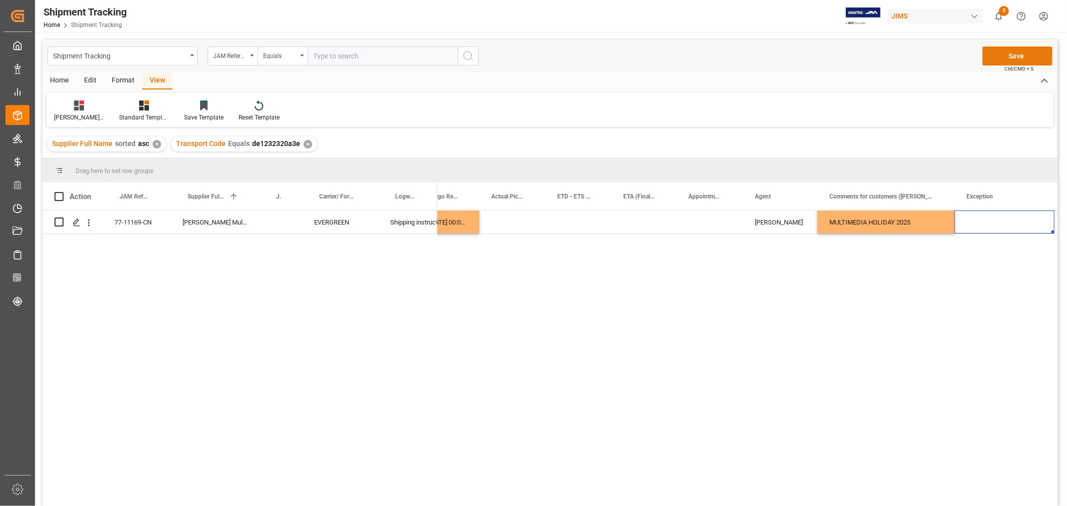
click at [1007, 52] on button "Save" at bounding box center [1017, 56] width 70 height 19
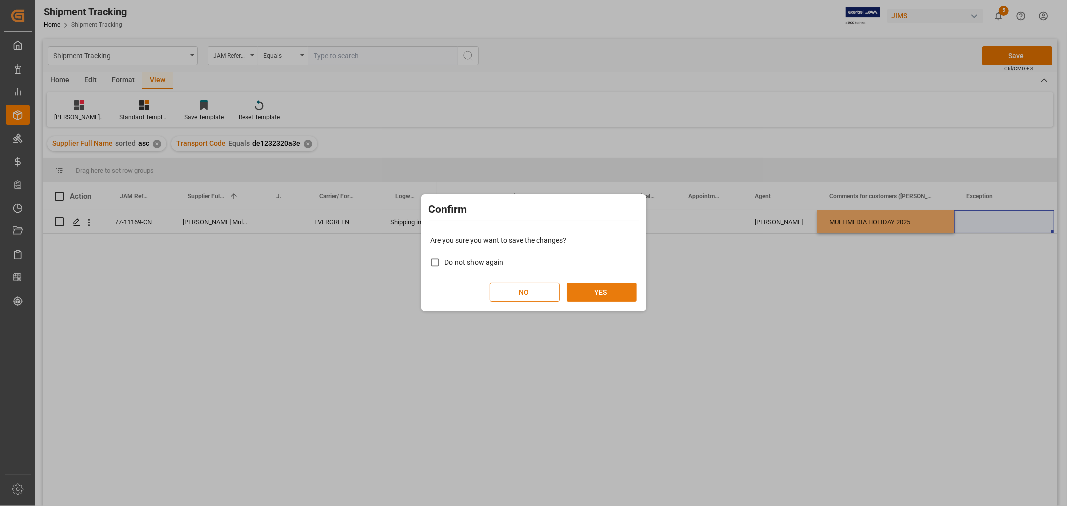
click at [599, 291] on button "YES" at bounding box center [602, 292] width 70 height 19
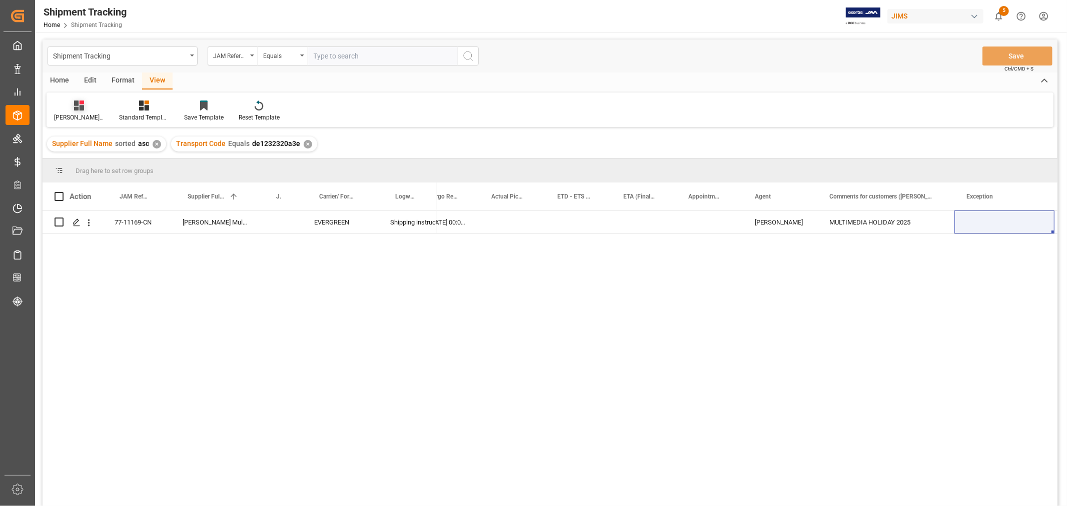
click at [77, 112] on div "Huixin's tracking all_sample" at bounding box center [79, 111] width 65 height 22
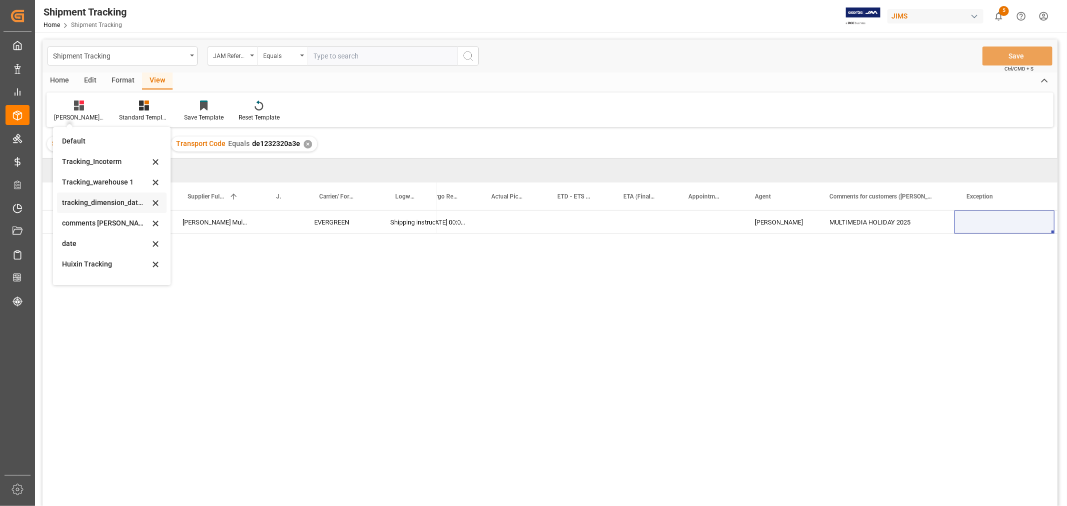
click at [94, 202] on div "tracking_dimension_date_3" at bounding box center [106, 203] width 88 height 11
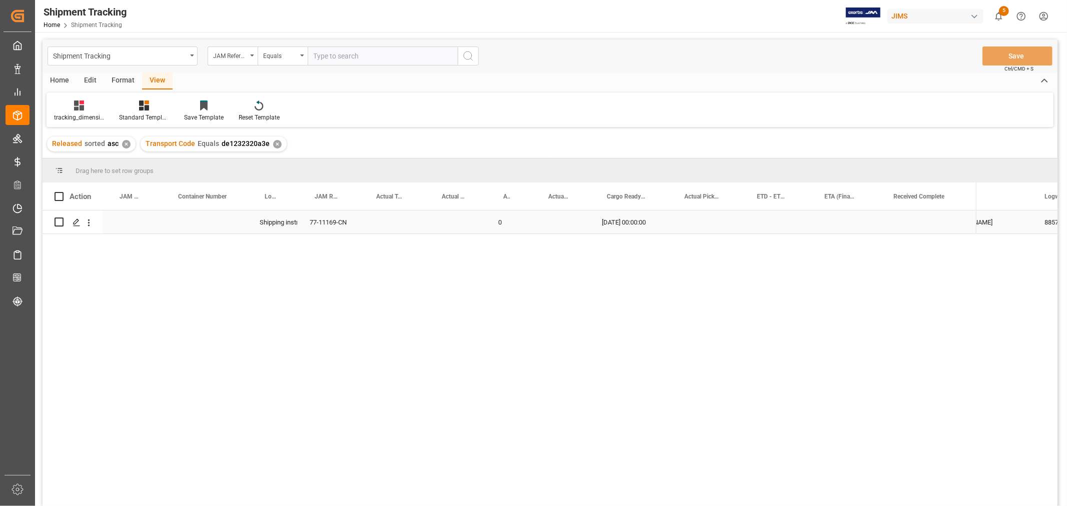
click at [395, 223] on div "Press SPACE to select this row." at bounding box center [392, 222] width 66 height 23
click at [395, 223] on input "Press SPACE to select this row." at bounding box center [392, 228] width 50 height 19
type input "875"
click at [449, 228] on div "Press SPACE to select this row." at bounding box center [456, 222] width 62 height 23
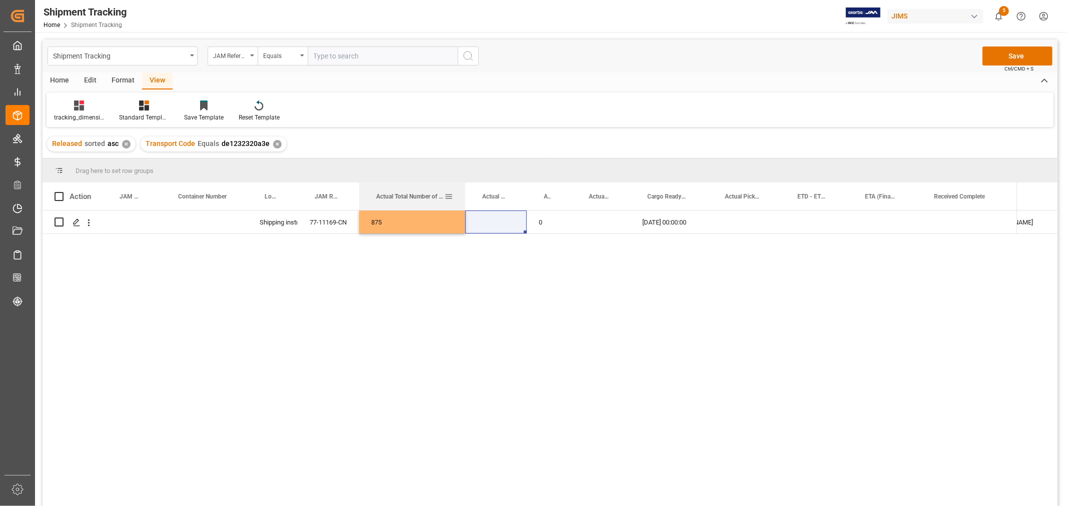
drag, startPoint x: 423, startPoint y: 186, endPoint x: 463, endPoint y: 186, distance: 40.5
click at [463, 186] on div at bounding box center [465, 197] width 4 height 28
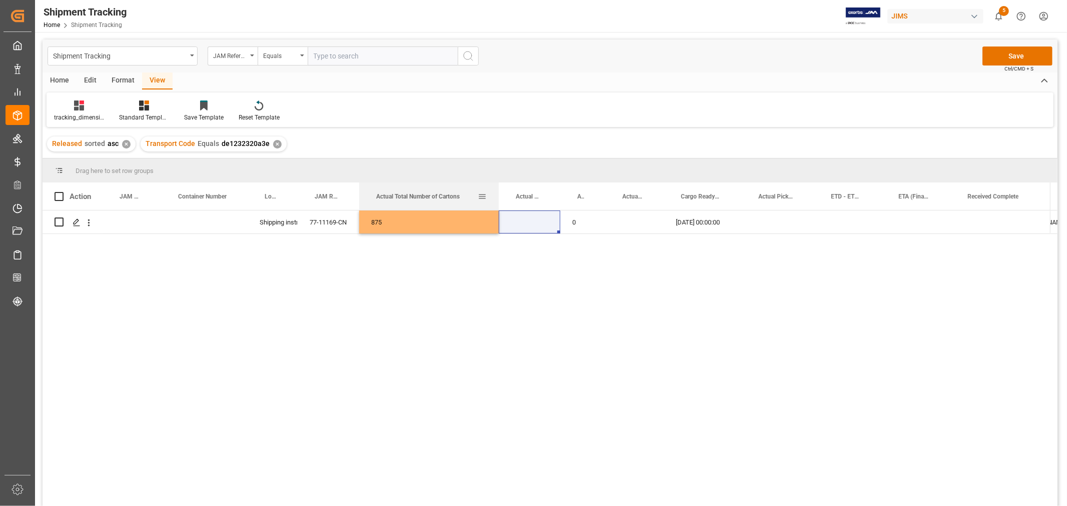
drag, startPoint x: 463, startPoint y: 186, endPoint x: 497, endPoint y: 186, distance: 33.5
click at [497, 186] on div at bounding box center [499, 197] width 4 height 28
click at [512, 221] on div "Press SPACE to select this row." at bounding box center [530, 222] width 62 height 23
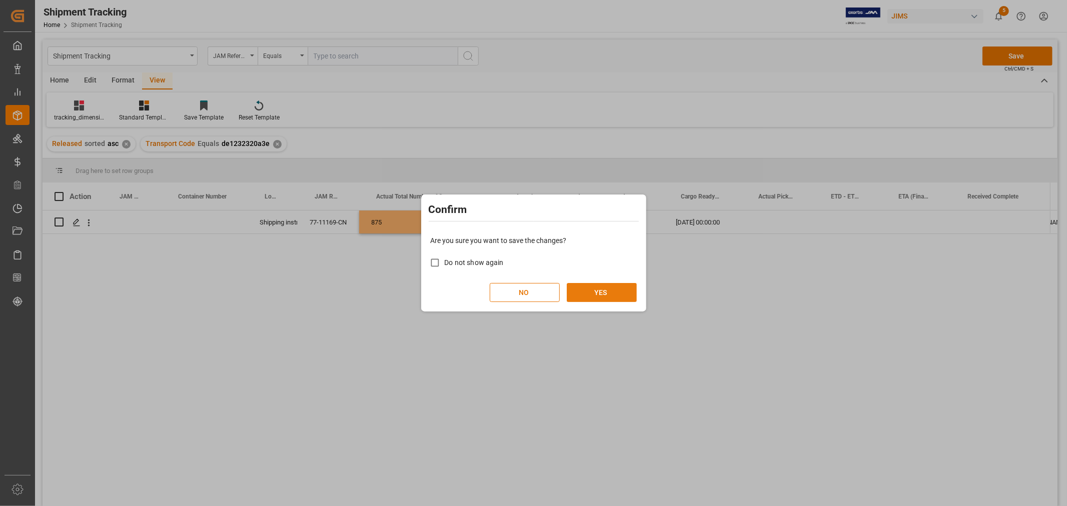
click at [591, 286] on button "YES" at bounding box center [602, 292] width 70 height 19
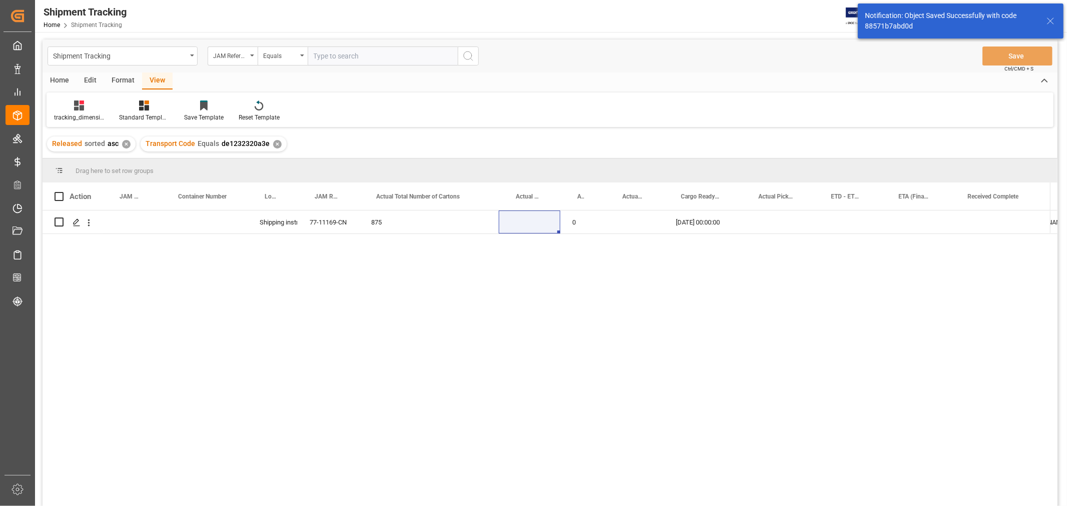
click at [74, 118] on div "tracking_dimension_date_3" at bounding box center [79, 117] width 50 height 9
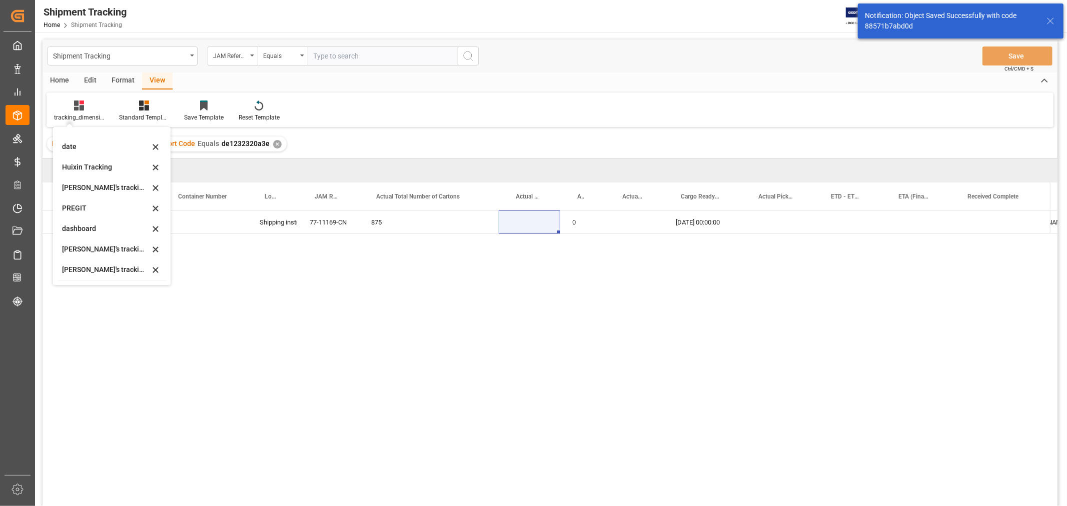
scroll to position [219, 0]
click at [94, 233] on div "ETA Verify_1" at bounding box center [106, 230] width 88 height 11
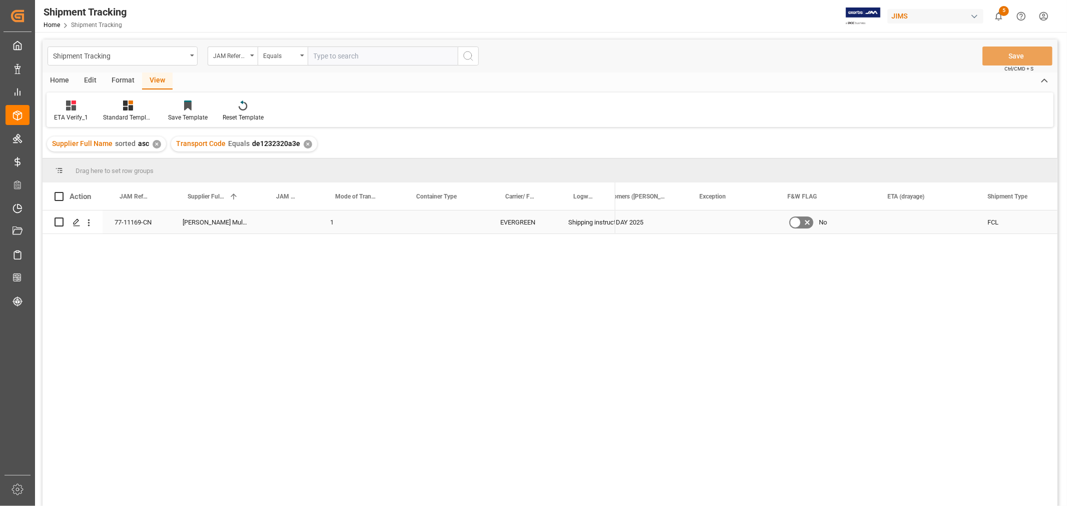
click at [423, 229] on div "Press SPACE to select this row." at bounding box center [443, 222] width 89 height 23
click at [424, 229] on span "Select" at bounding box center [424, 228] width 19 height 11
drag, startPoint x: 421, startPoint y: 314, endPoint x: 414, endPoint y: 303, distance: 12.4
click at [422, 313] on div "40HQ" at bounding box center [444, 314] width 62 height 10
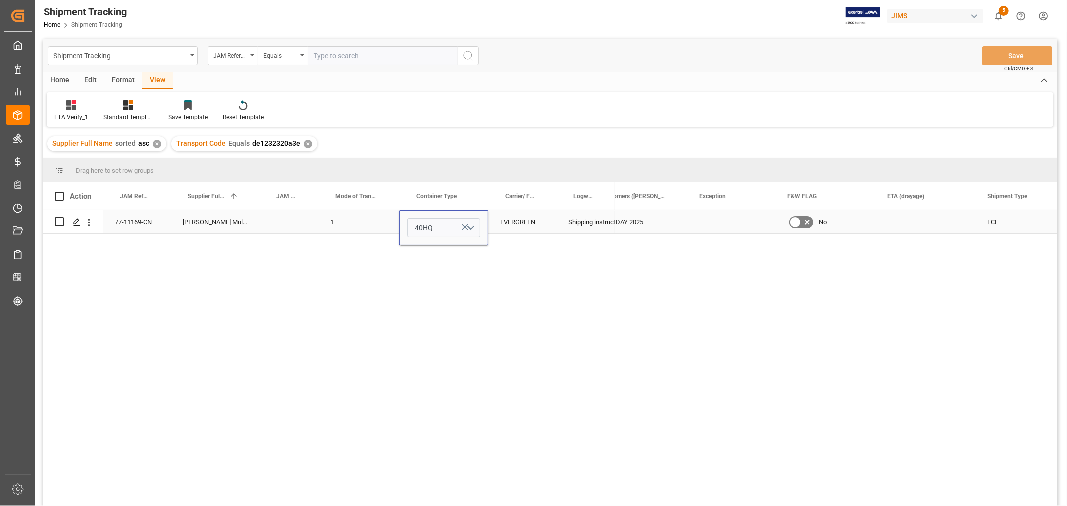
click at [362, 222] on div "1" at bounding box center [358, 222] width 81 height 23
click at [1041, 54] on button "Save" at bounding box center [1017, 56] width 70 height 19
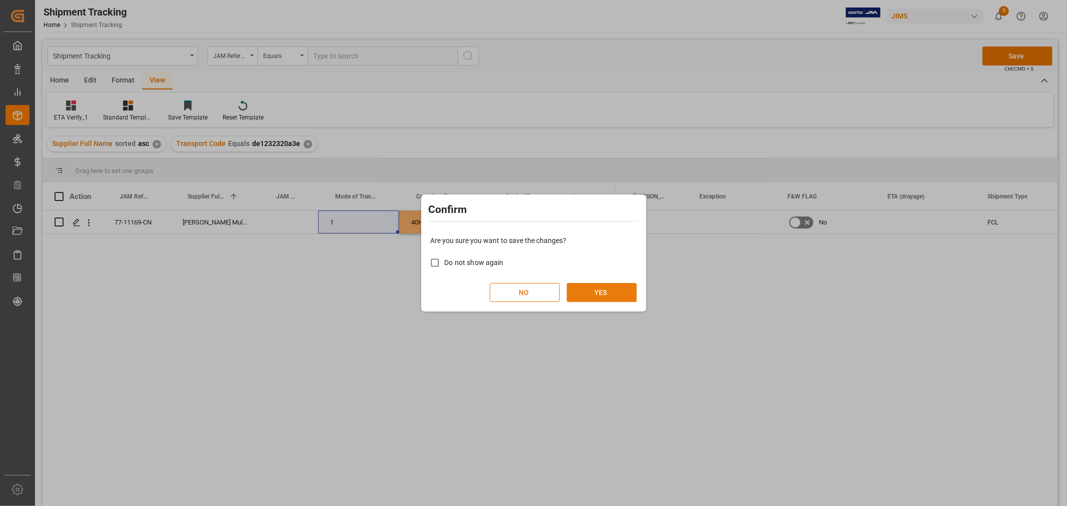
click at [603, 291] on button "YES" at bounding box center [602, 292] width 70 height 19
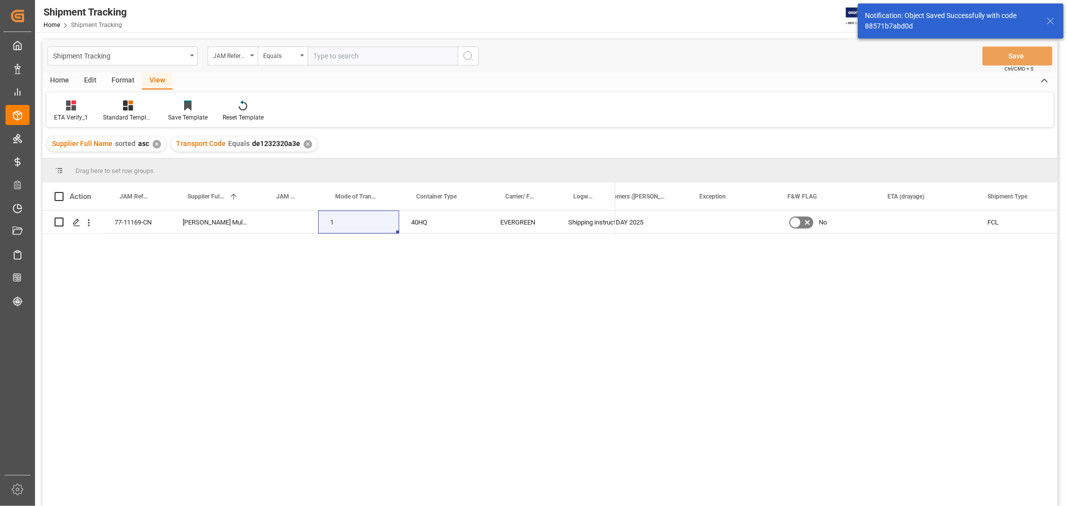
click at [304, 146] on div "✕" at bounding box center [308, 144] width 9 height 9
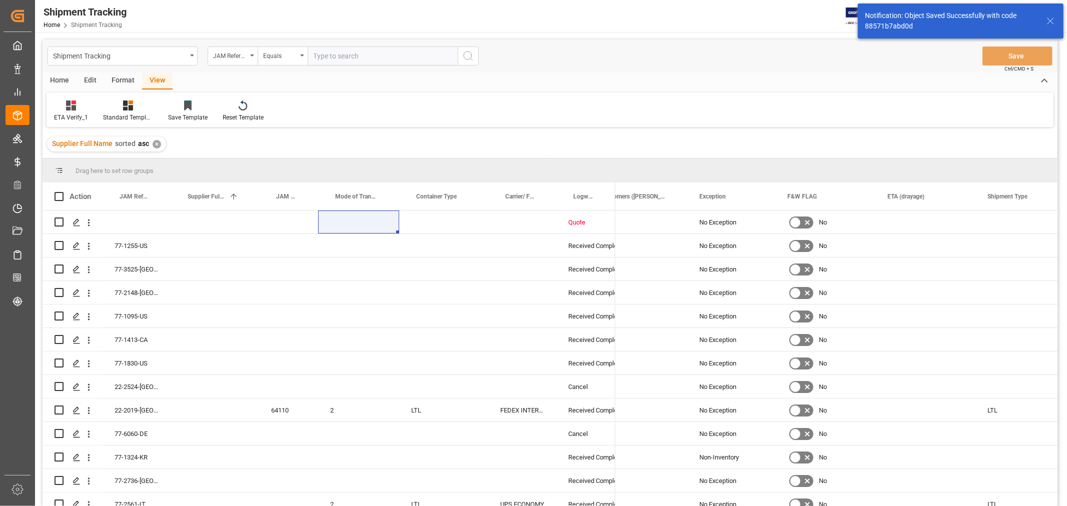
click at [322, 52] on input "text" at bounding box center [383, 56] width 150 height 19
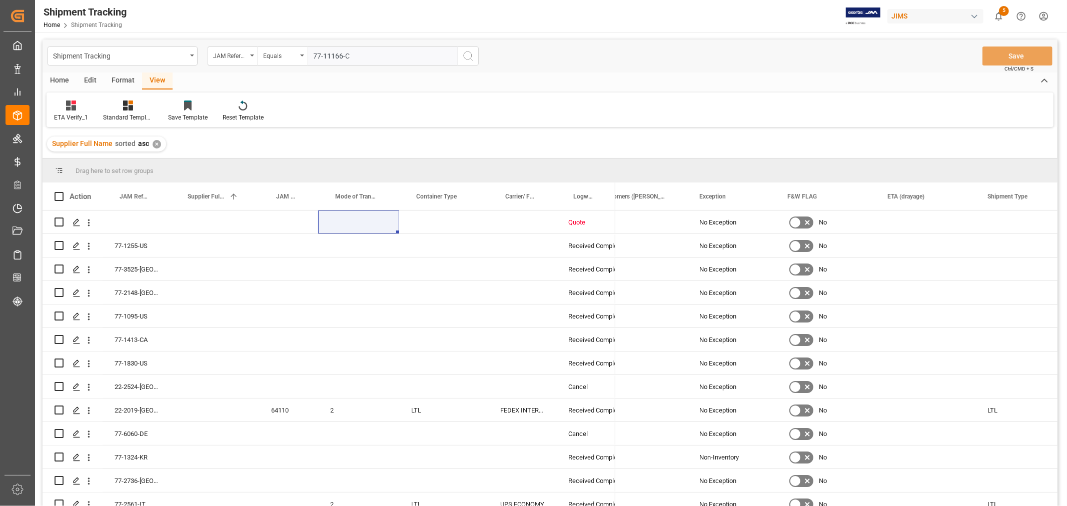
type input "77-11166-CN"
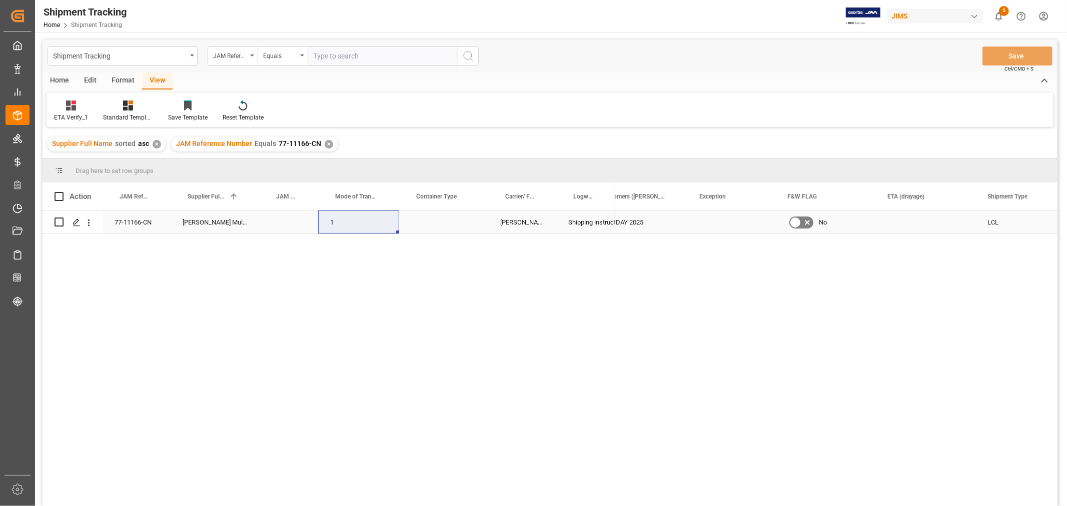
click at [447, 220] on div "Press SPACE to select this row." at bounding box center [443, 222] width 89 height 23
click at [447, 220] on button "Select" at bounding box center [443, 228] width 73 height 19
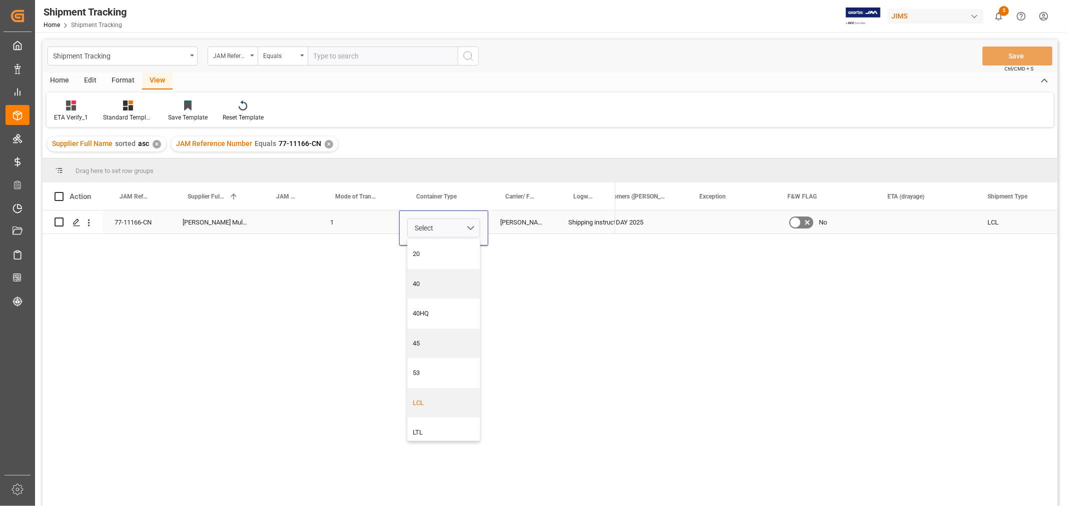
click at [454, 402] on div "LCL" at bounding box center [444, 403] width 62 height 10
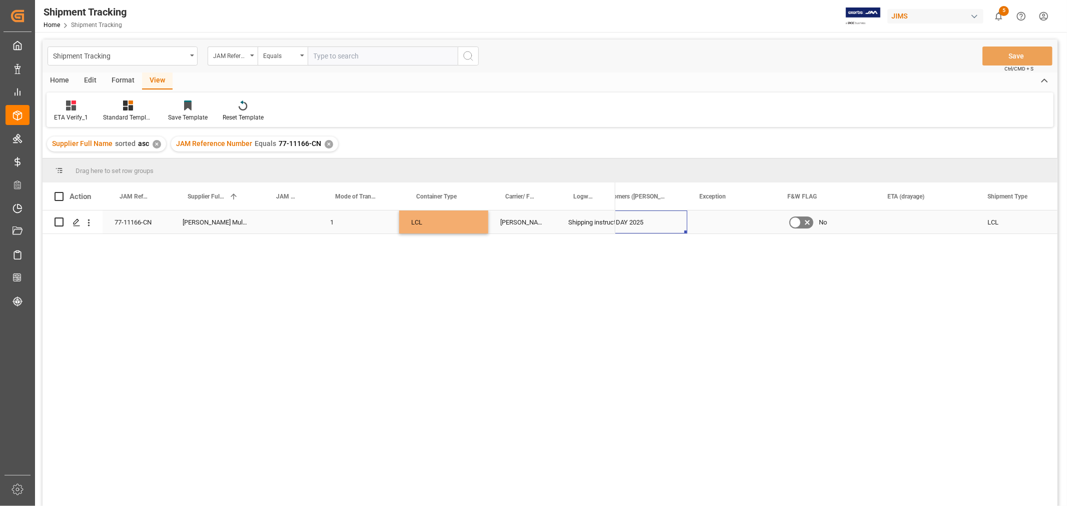
click at [632, 217] on div "MULTIMEDIA HOLIDAY 2025" at bounding box center [618, 222] width 137 height 23
click at [1038, 53] on button "Save" at bounding box center [1017, 56] width 70 height 19
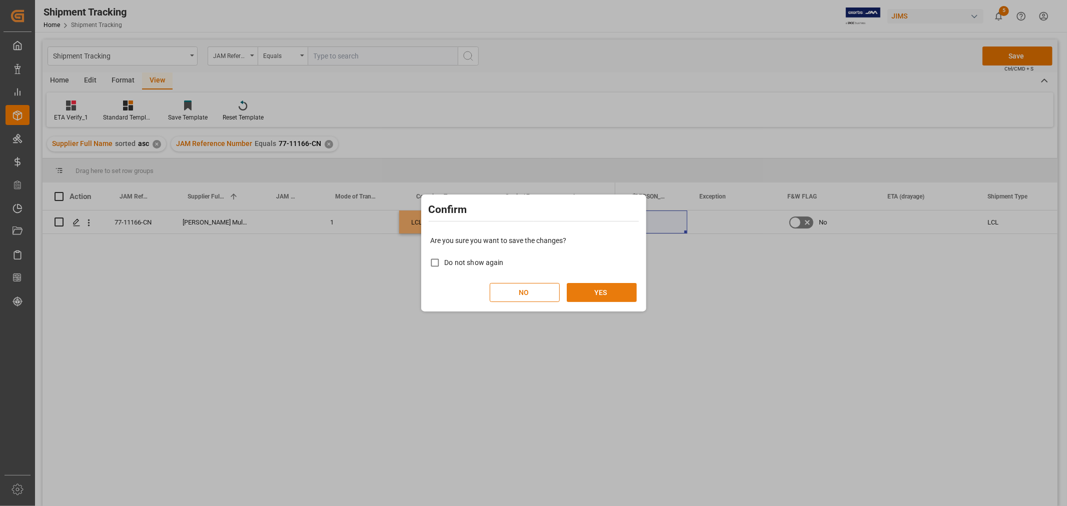
click at [616, 284] on button "YES" at bounding box center [602, 292] width 70 height 19
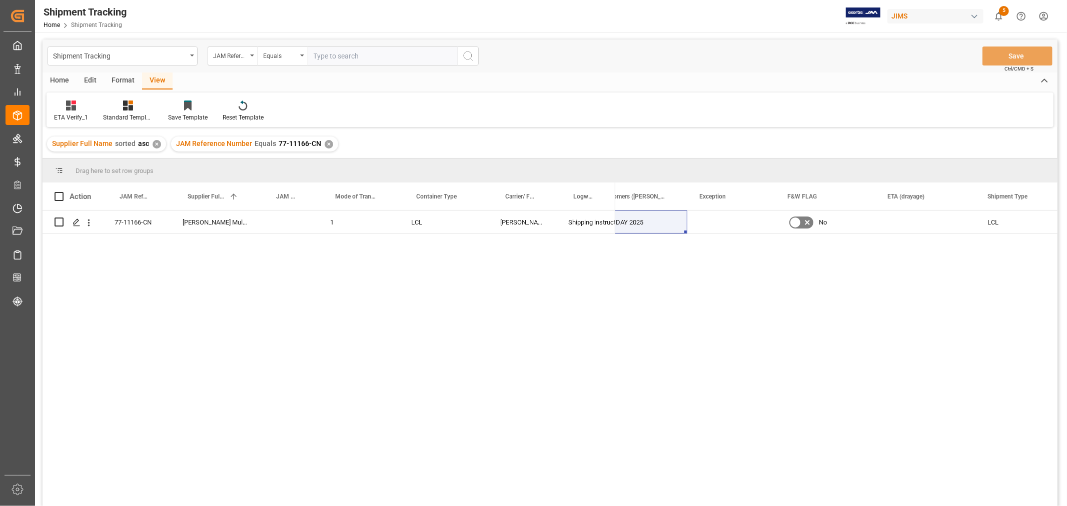
click at [327, 140] on div "✕" at bounding box center [329, 144] width 9 height 9
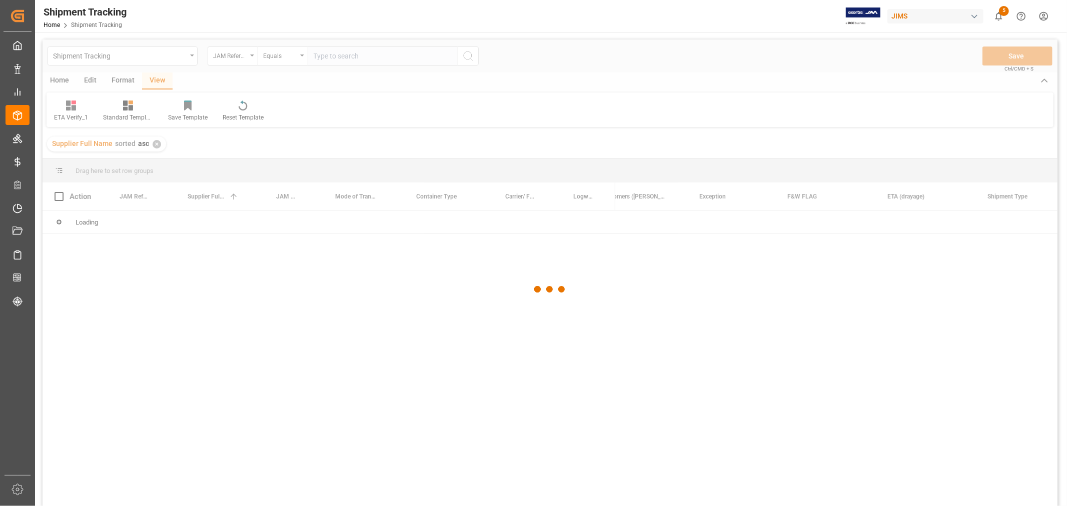
click at [332, 48] on div at bounding box center [550, 290] width 1015 height 500
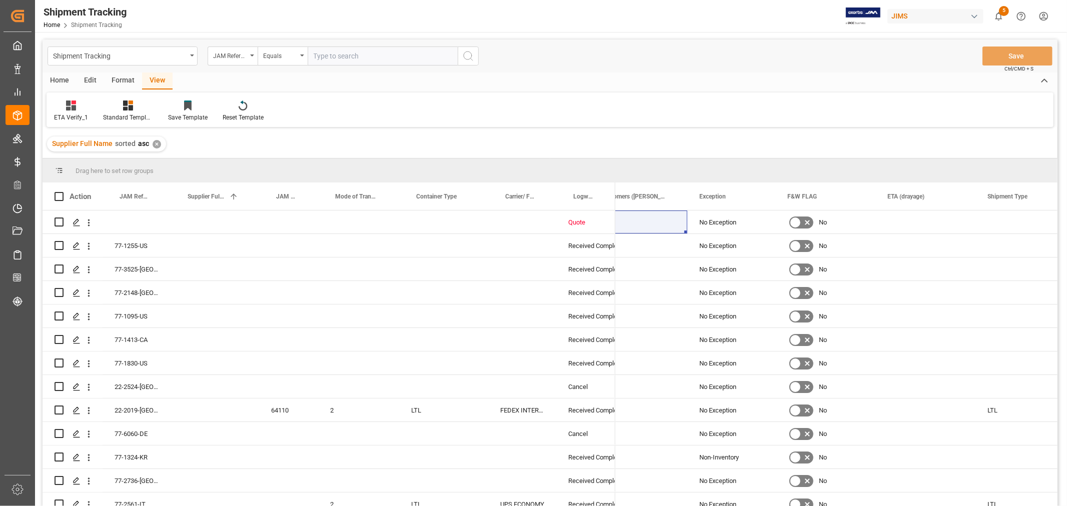
click at [333, 54] on input "text" at bounding box center [383, 56] width 150 height 19
paste input "77-11170-CN"
type input "77-11170-CN"
click at [470, 56] on icon "search button" at bounding box center [468, 56] width 12 height 12
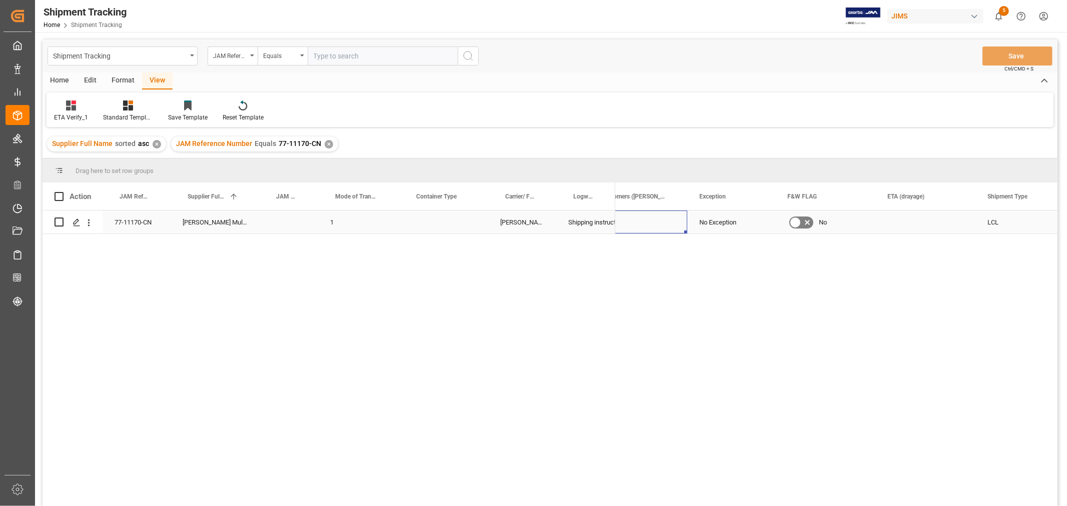
click at [662, 223] on div "Press SPACE to select this row." at bounding box center [618, 222] width 137 height 23
click at [718, 222] on div "Press SPACE to select this row." at bounding box center [750, 222] width 137 height 23
click at [739, 223] on div "Press SPACE to select this row." at bounding box center [750, 222] width 137 height 23
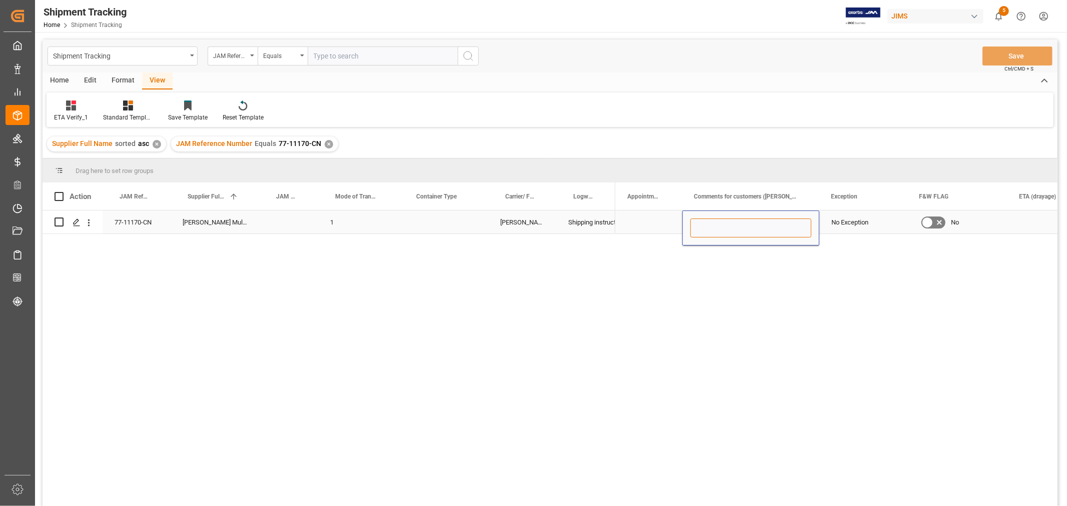
click at [739, 223] on input "Press SPACE to select this row." at bounding box center [750, 228] width 121 height 19
paste input "MULTIMEDIA HOLIDAY 2025"
type input "MULTIMEDIA HOLIDAY 2025"
click at [654, 223] on div "Press SPACE to select this row." at bounding box center [649, 222] width 67 height 23
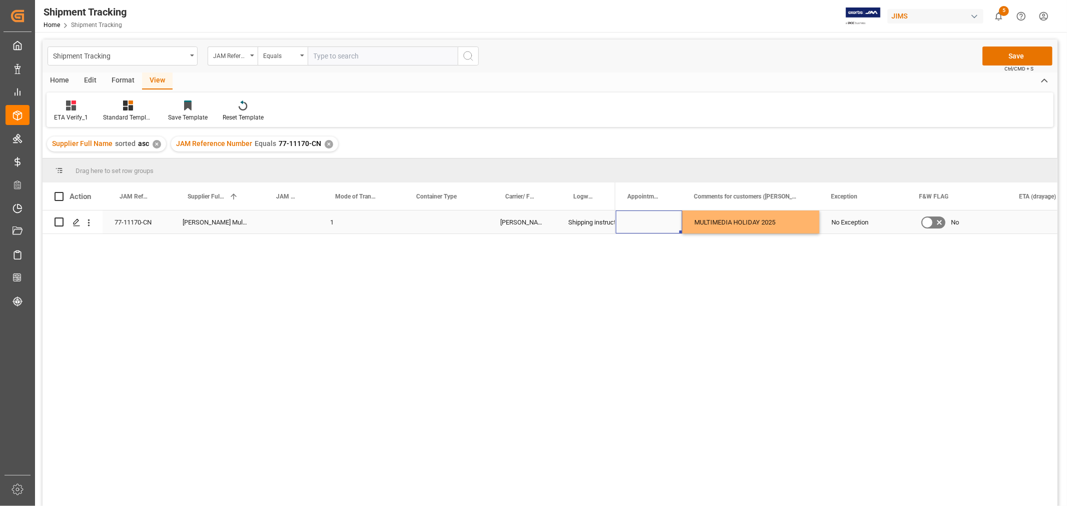
click at [445, 231] on div "Press SPACE to select this row." at bounding box center [443, 222] width 89 height 23
click at [417, 226] on div "Press SPACE to select this row." at bounding box center [443, 222] width 89 height 23
click at [467, 227] on button "Select" at bounding box center [443, 228] width 73 height 19
click at [422, 407] on div "LCL" at bounding box center [444, 403] width 62 height 10
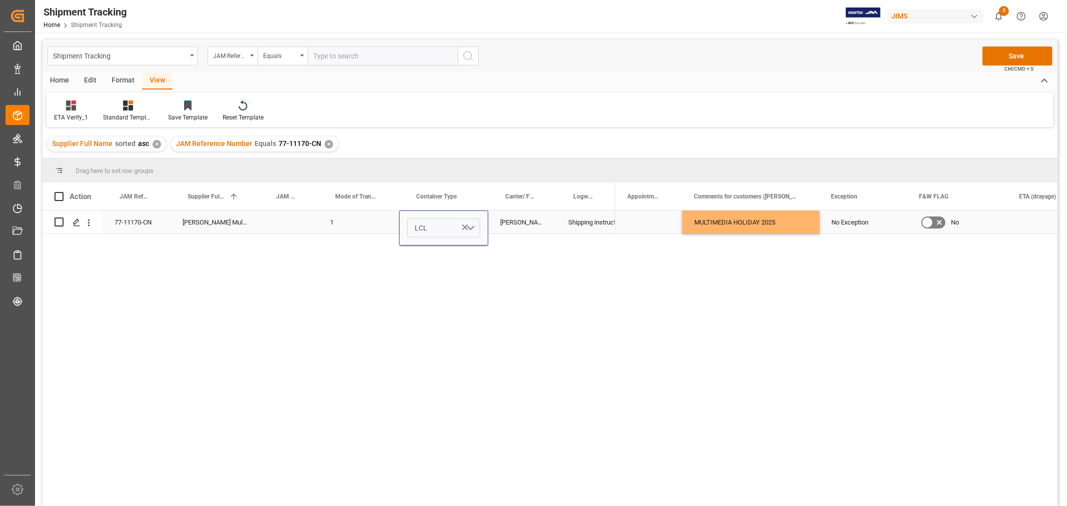
click at [661, 221] on div "Press SPACE to select this row." at bounding box center [649, 222] width 67 height 23
click at [1025, 224] on div "Press SPACE to select this row." at bounding box center [1057, 222] width 100 height 23
click at [1019, 57] on button "Save" at bounding box center [1017, 56] width 70 height 19
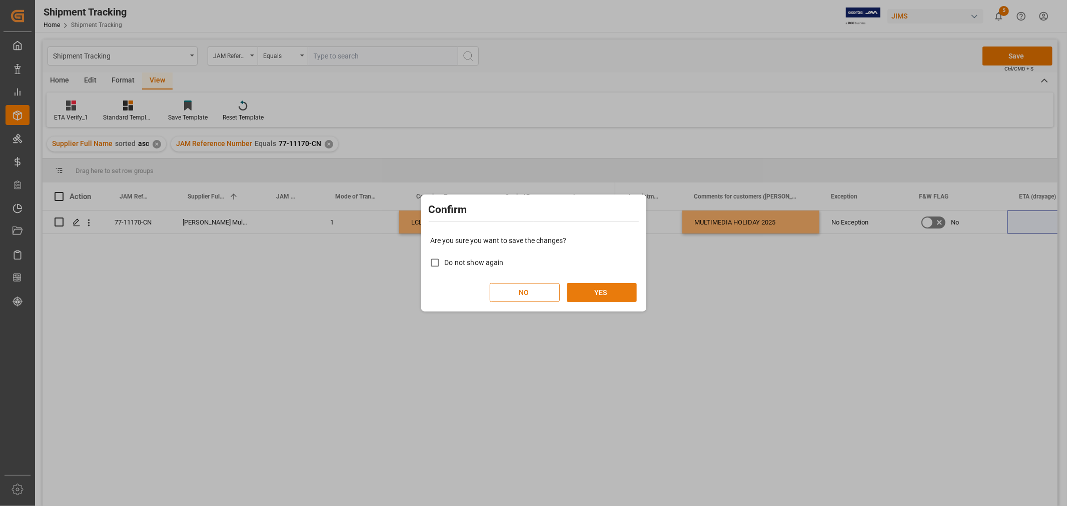
click at [595, 292] on button "YES" at bounding box center [602, 292] width 70 height 19
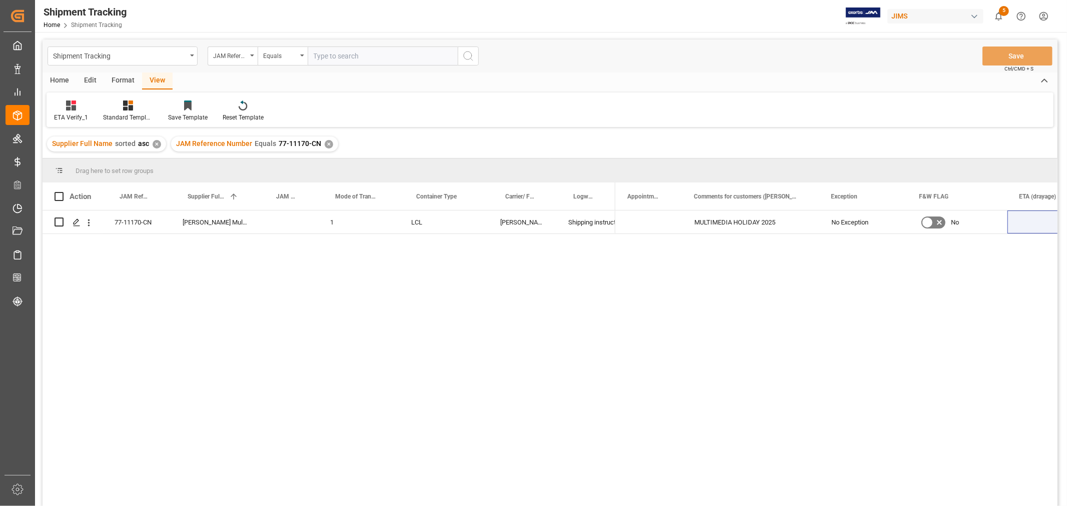
click at [955, 364] on div "MULTIMEDIA HOLIDAY 2025 No Exception No LCL" at bounding box center [836, 362] width 442 height 302
click at [69, 112] on div "ETA Verify_1" at bounding box center [71, 111] width 49 height 22
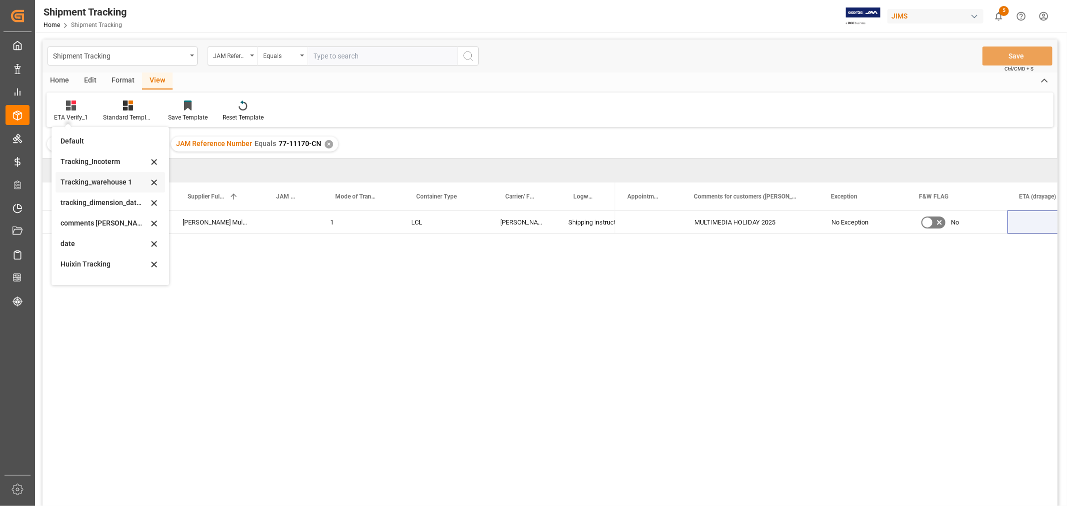
click at [92, 184] on div "Tracking_warehouse 1" at bounding box center [105, 182] width 88 height 11
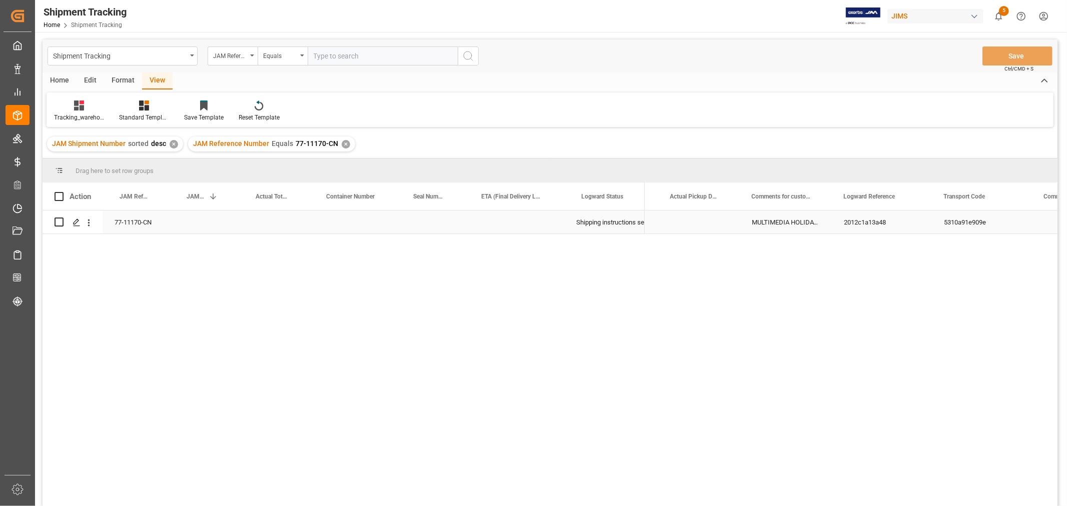
click at [272, 223] on div "Press SPACE to select this row." at bounding box center [274, 222] width 71 height 23
click at [272, 223] on input "Press SPACE to select this row." at bounding box center [274, 228] width 55 height 19
type input "350"
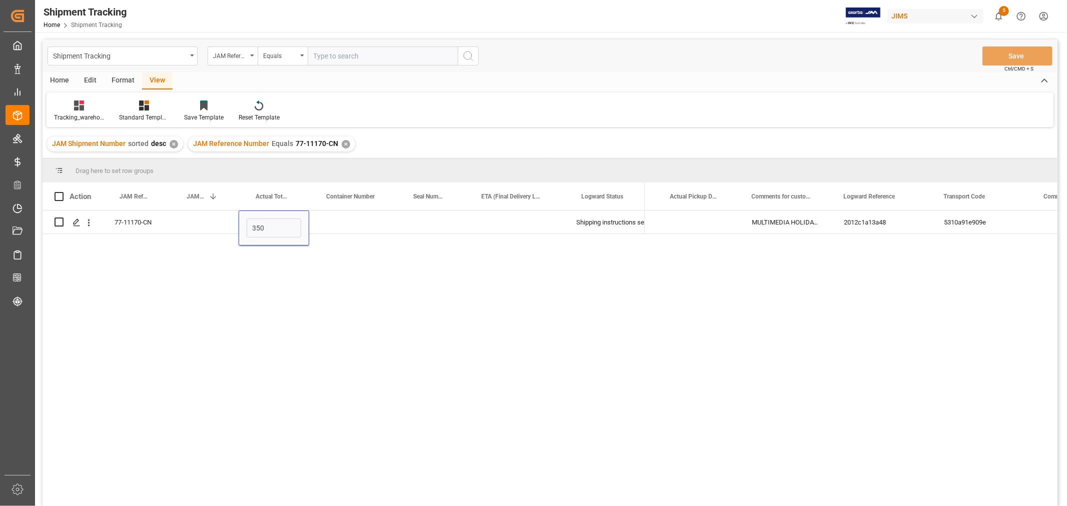
click at [346, 234] on div "77-11170-CN 350 Shipping instructions sent HuiXin Gao MULTIMEDIA HOLIDAY 2025 2…" at bounding box center [550, 360] width 1015 height 299
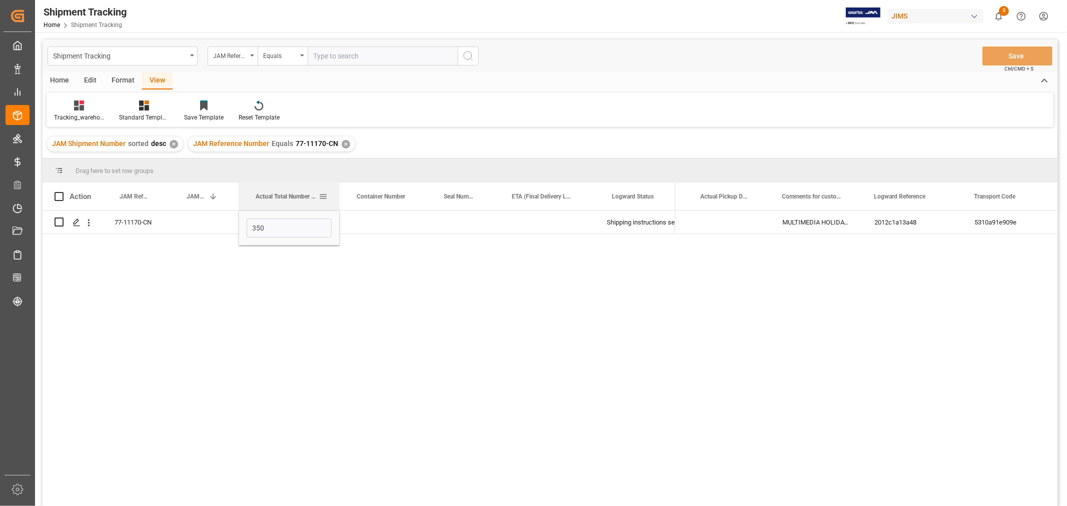
drag, startPoint x: 309, startPoint y: 184, endPoint x: 339, endPoint y: 186, distance: 30.6
click at [339, 186] on div at bounding box center [340, 197] width 4 height 28
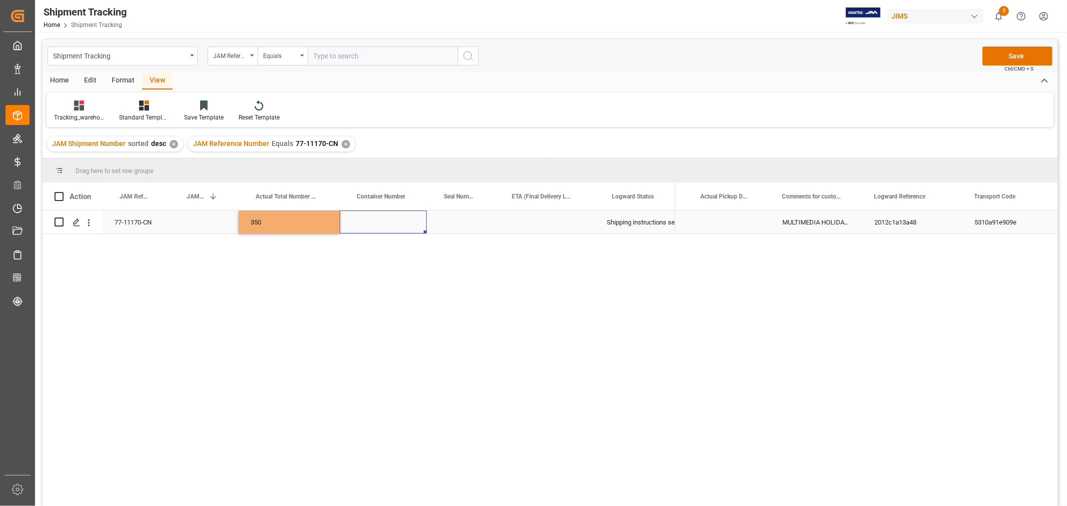
click at [362, 220] on div "Press SPACE to select this row." at bounding box center [383, 222] width 87 height 23
click at [1000, 58] on button "Save" at bounding box center [1017, 56] width 70 height 19
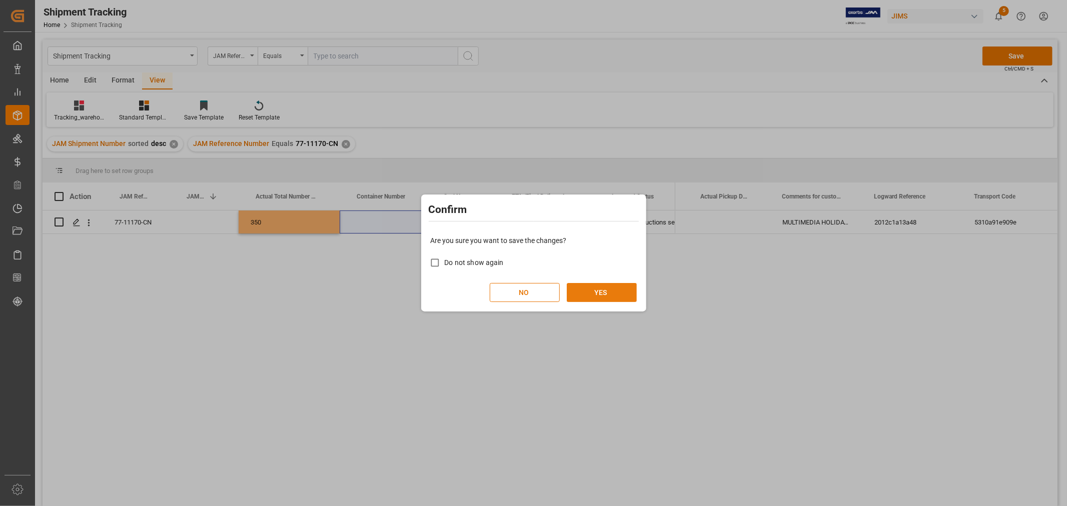
click at [612, 286] on button "YES" at bounding box center [602, 292] width 70 height 19
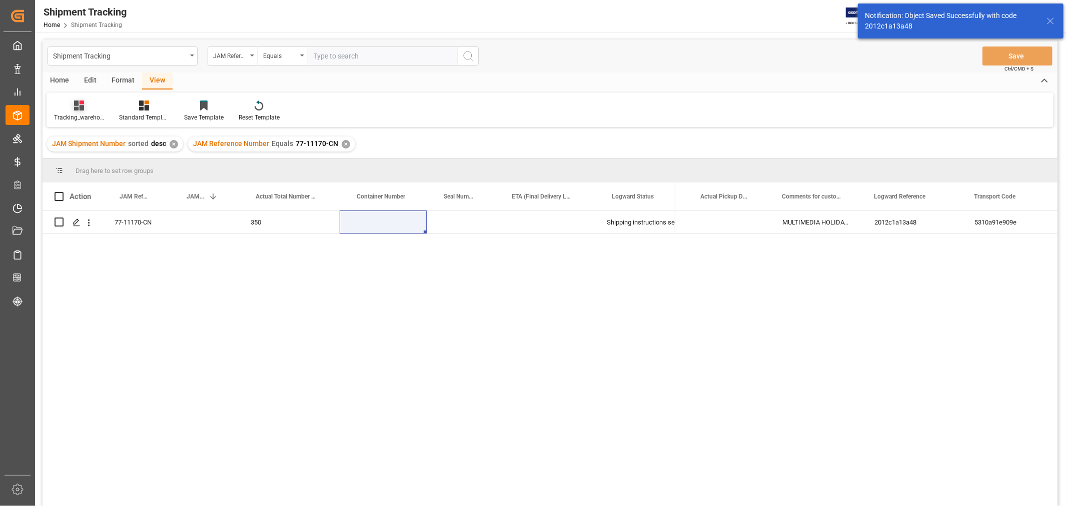
click at [81, 114] on div "Tracking_warehouse 1" at bounding box center [79, 117] width 50 height 9
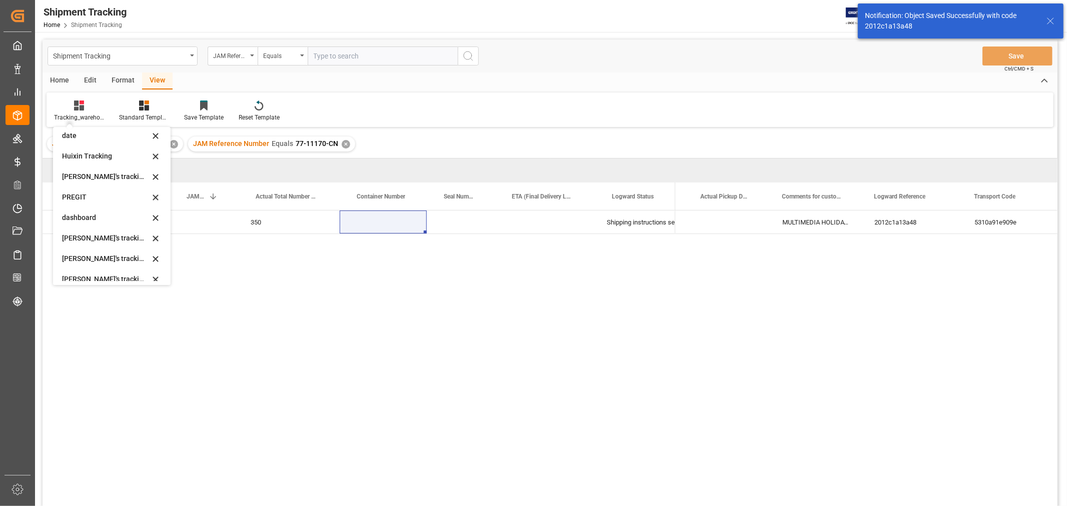
scroll to position [111, 0]
click at [95, 273] on div "[PERSON_NAME]'s tracking all_sample" at bounding box center [106, 276] width 88 height 11
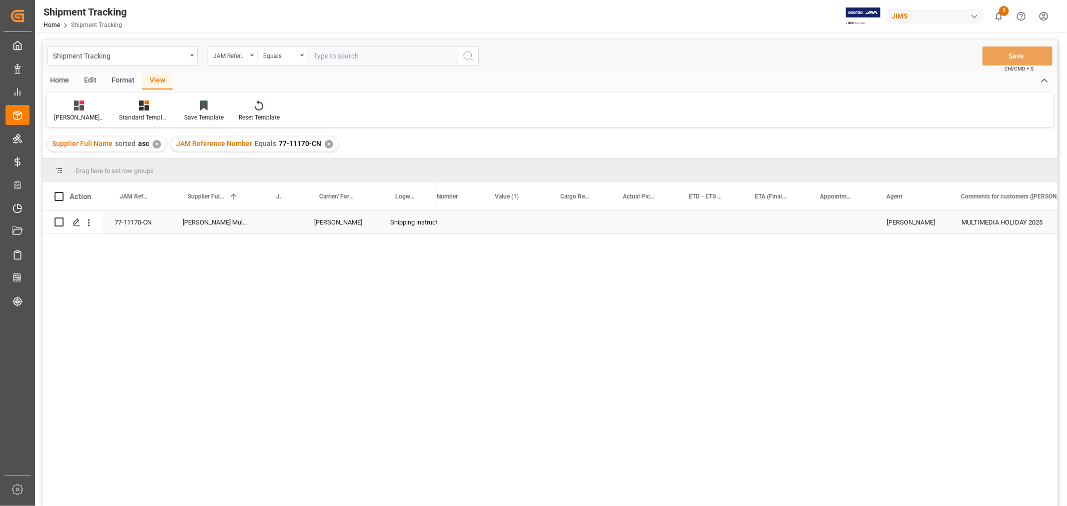
click at [710, 227] on div "Press SPACE to select this row." at bounding box center [710, 222] width 66 height 23
click at [640, 218] on div "Press SPACE to select this row." at bounding box center [644, 222] width 66 height 23
click at [574, 216] on div "Press SPACE to select this row." at bounding box center [580, 222] width 63 height 23
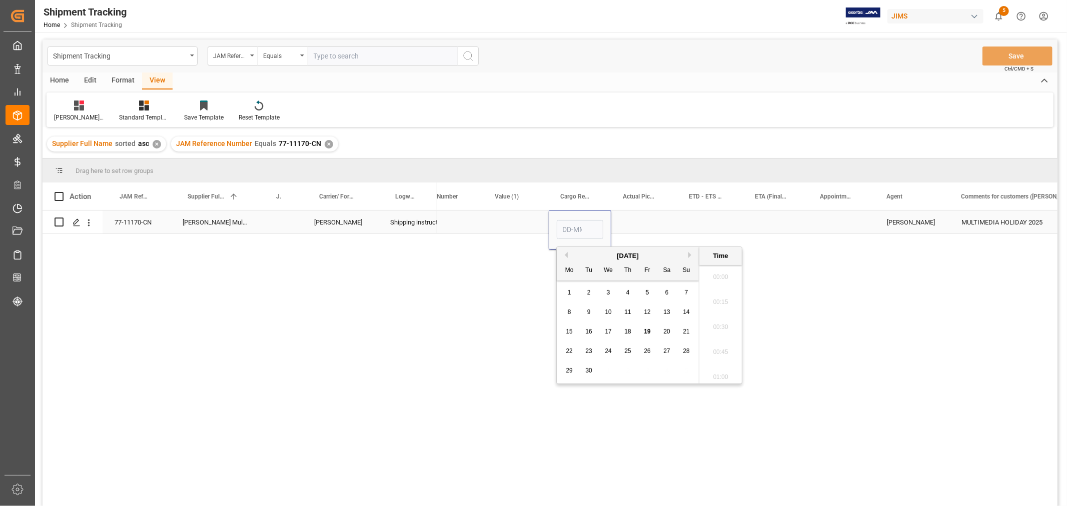
scroll to position [1354, 0]
type input "26-09-2025 00:00"
click at [691, 209] on div "ETD - ETS (Origin)" at bounding box center [705, 197] width 33 height 28
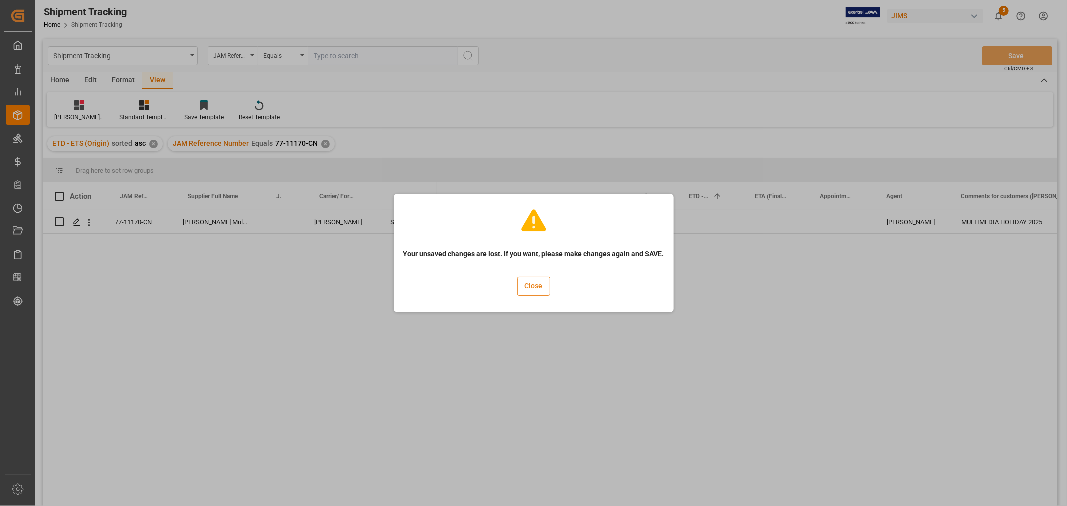
click at [545, 286] on button "Close" at bounding box center [533, 286] width 33 height 19
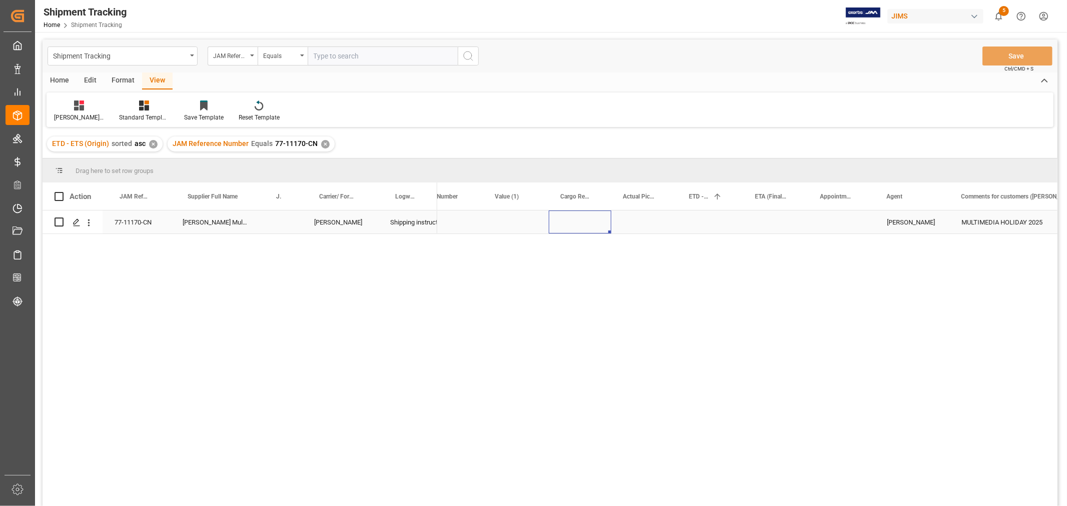
click at [570, 224] on div "Press SPACE to select this row." at bounding box center [580, 222] width 63 height 23
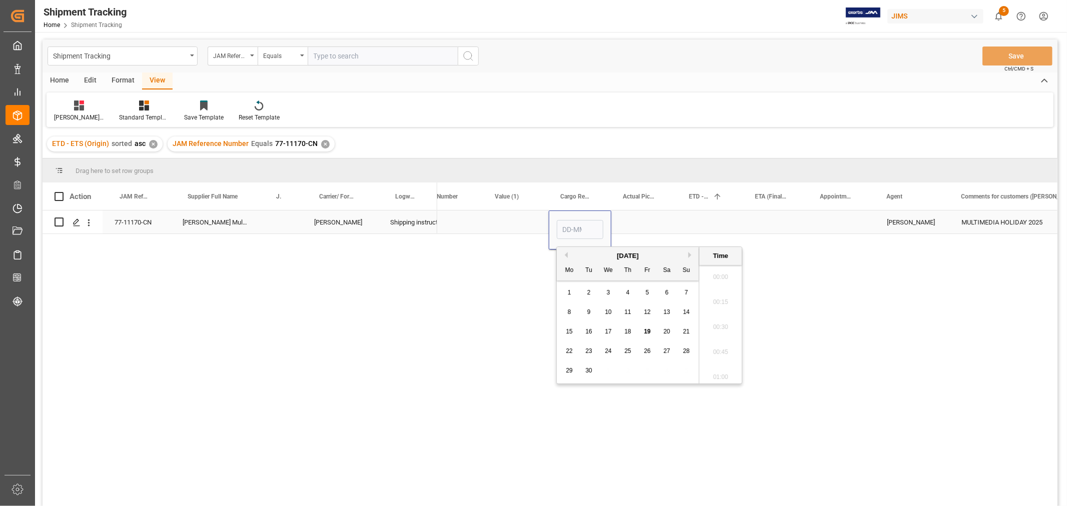
scroll to position [1354, 0]
click at [652, 348] on div "26" at bounding box center [647, 352] width 13 height 12
type input "26-09-2025 00:00"
click at [824, 229] on div "Press SPACE to select this row." at bounding box center [841, 222] width 67 height 23
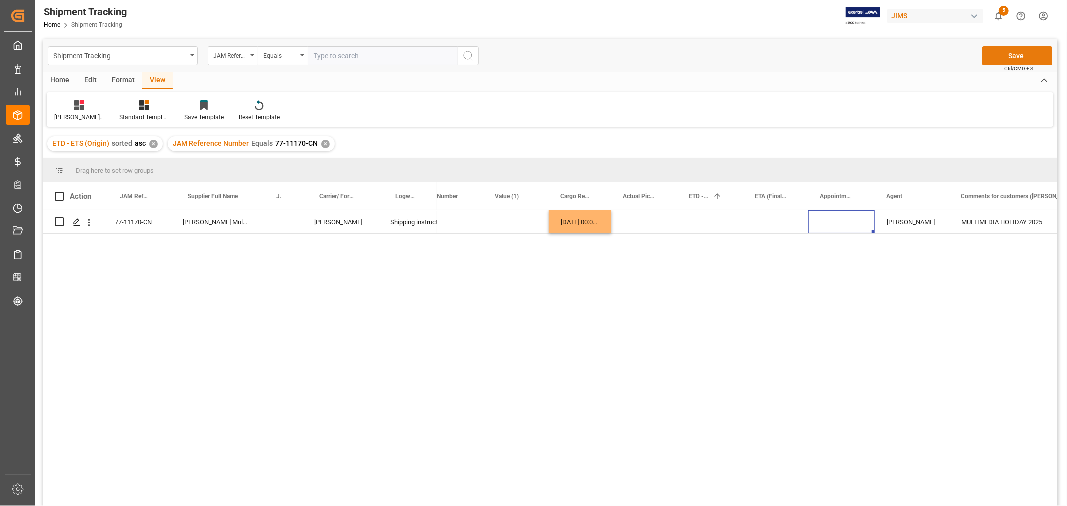
click at [1009, 59] on button "Save" at bounding box center [1017, 56] width 70 height 19
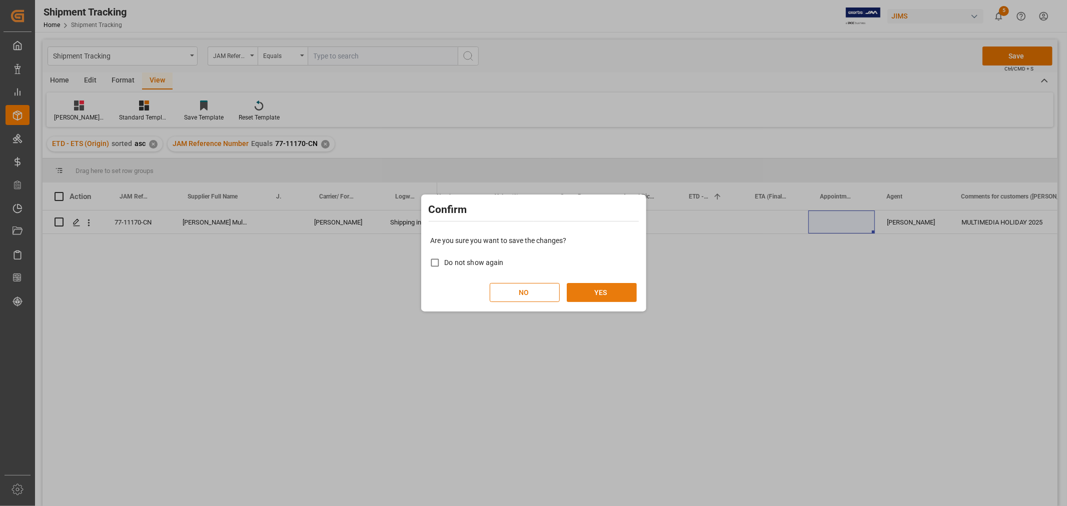
click at [594, 292] on button "YES" at bounding box center [602, 292] width 70 height 19
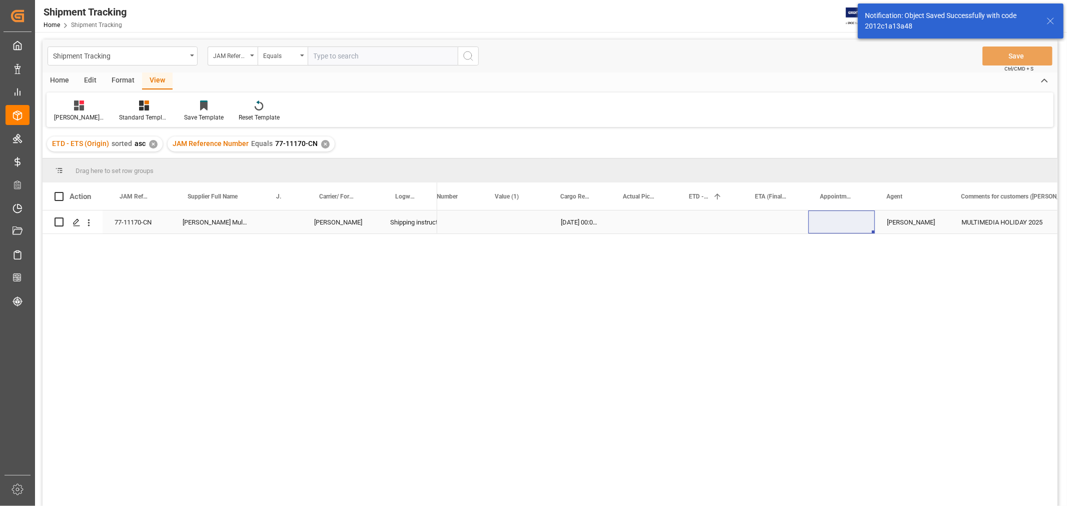
click at [792, 224] on div "Press SPACE to select this row." at bounding box center [775, 222] width 65 height 23
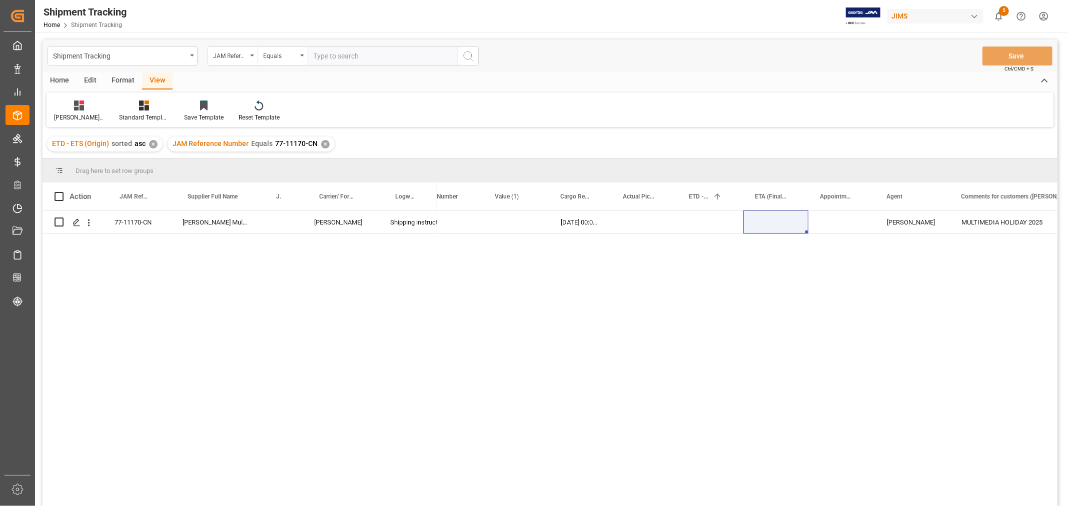
click at [326, 141] on div "✕" at bounding box center [325, 144] width 9 height 9
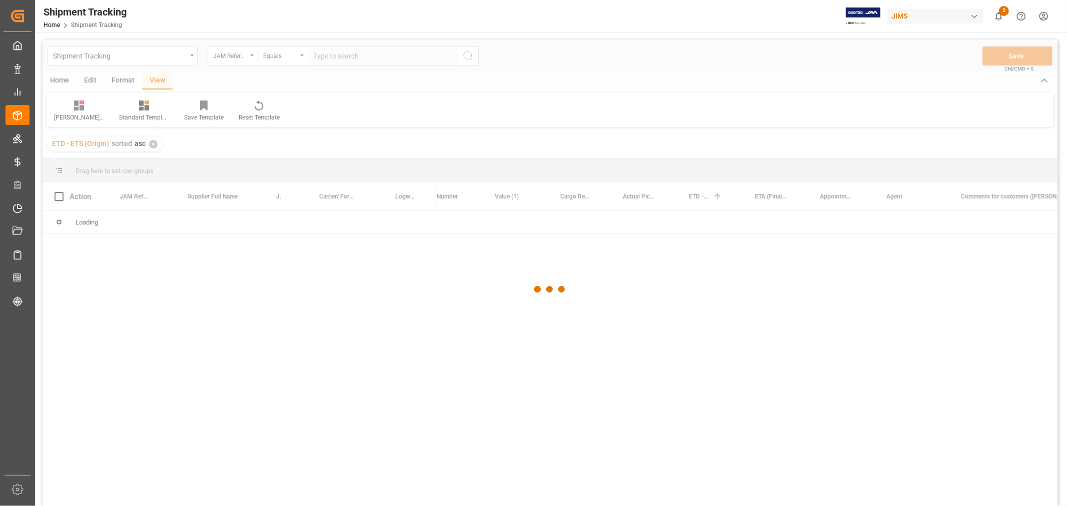
click at [329, 58] on div at bounding box center [550, 290] width 1015 height 500
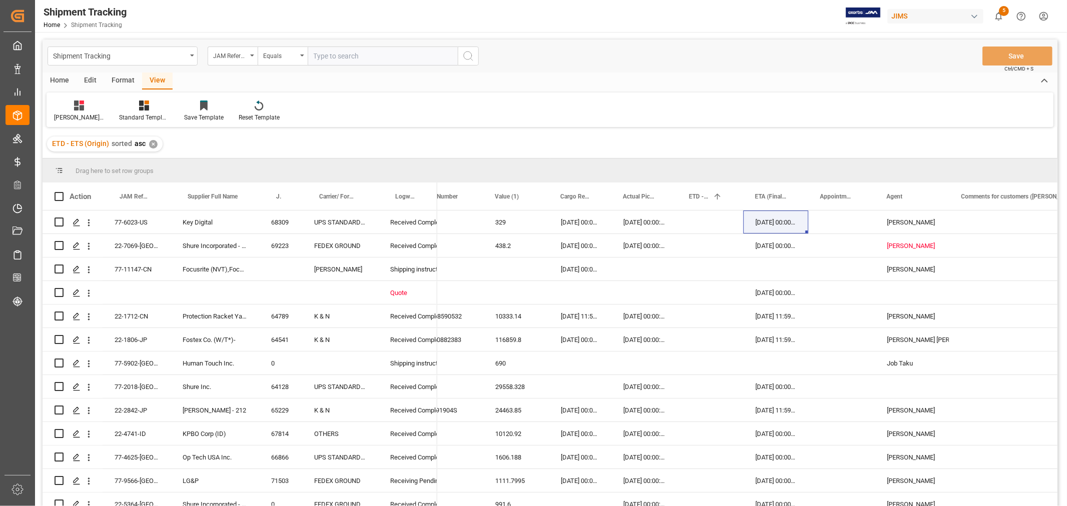
click at [365, 58] on input "text" at bounding box center [383, 56] width 150 height 19
paste input "77-10136-CN"
type input "77-10136-CN"
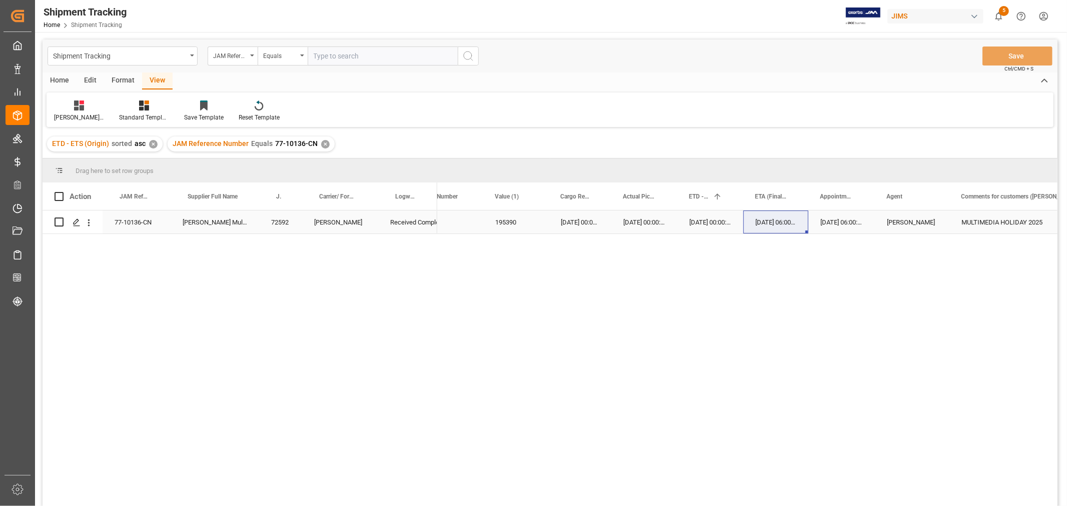
click at [825, 232] on div "19-09-2025 06:00:00" at bounding box center [841, 222] width 67 height 23
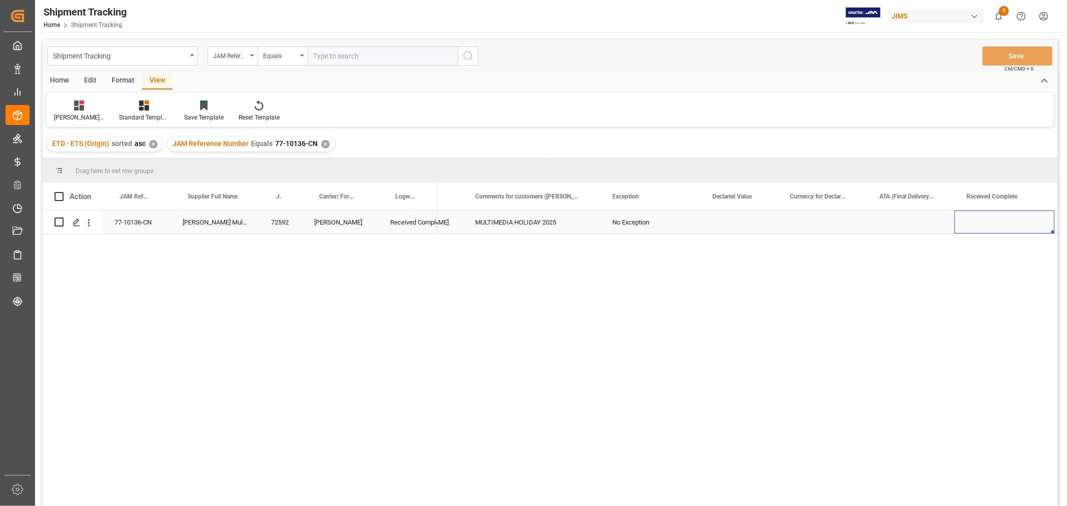
scroll to position [0, 1188]
click at [585, 221] on div "Press SPACE to select this row." at bounding box center [607, 222] width 100 height 23
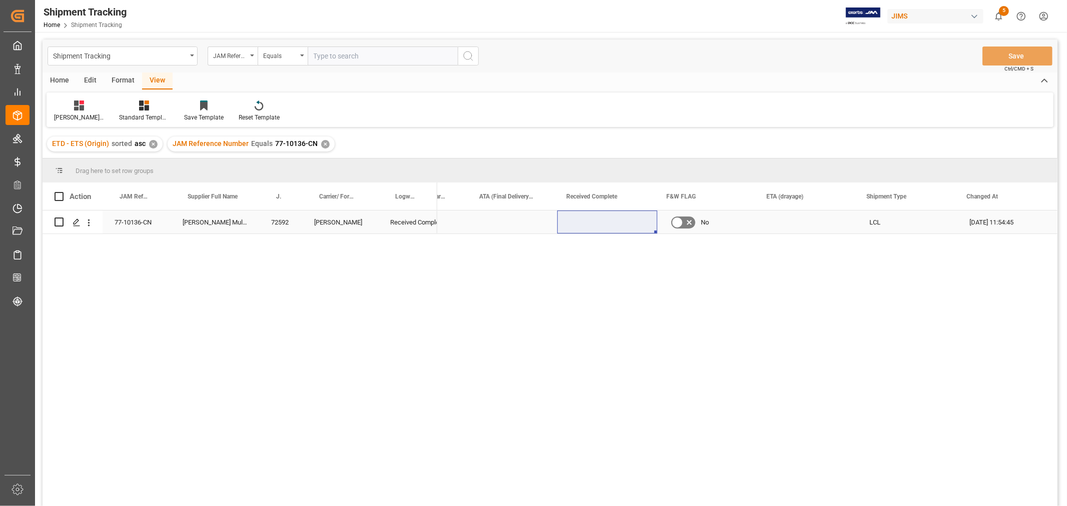
click at [629, 216] on div "Press SPACE to select this row." at bounding box center [607, 222] width 100 height 23
click at [631, 216] on div "Press SPACE to select this row." at bounding box center [607, 222] width 100 height 23
click at [615, 227] on div "Press SPACE to select this row." at bounding box center [607, 222] width 100 height 23
click at [614, 227] on div "Press SPACE to select this row." at bounding box center [607, 222] width 100 height 23
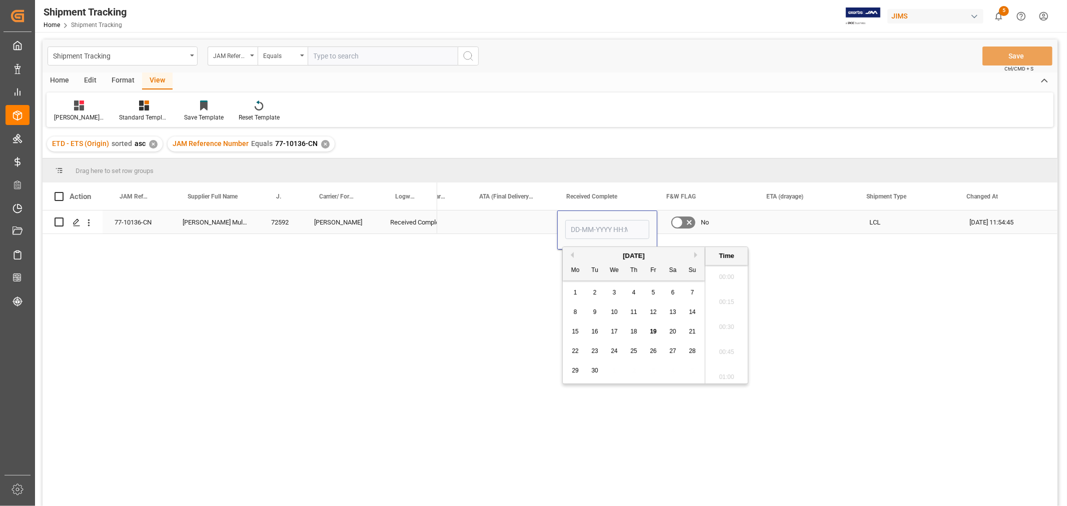
scroll to position [1354, 0]
click at [654, 333] on span "19" at bounding box center [653, 331] width 7 height 7
type input "19-09-2025 00:00"
click at [766, 217] on div "Press SPACE to select this row." at bounding box center [807, 222] width 100 height 23
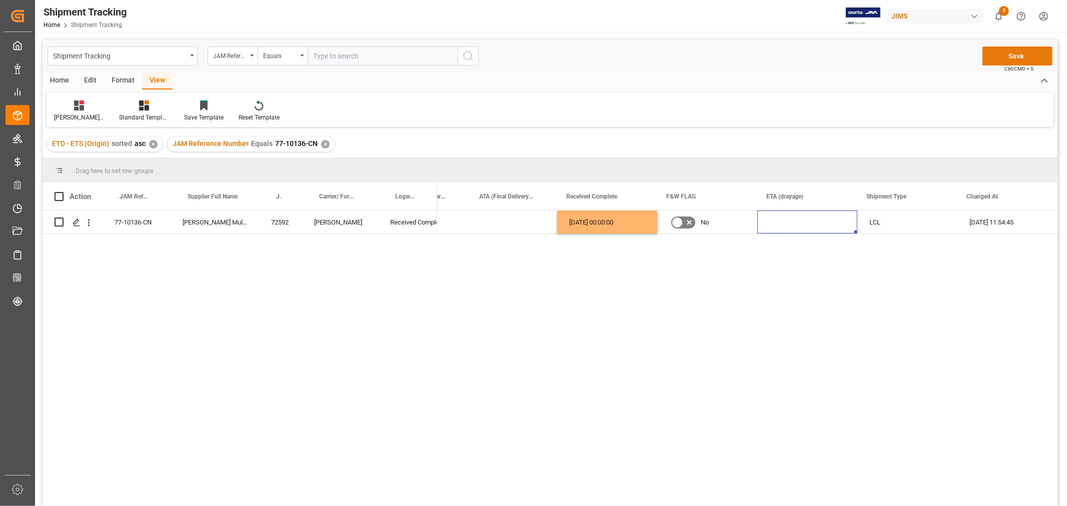
click at [1013, 55] on button "Save" at bounding box center [1017, 56] width 70 height 19
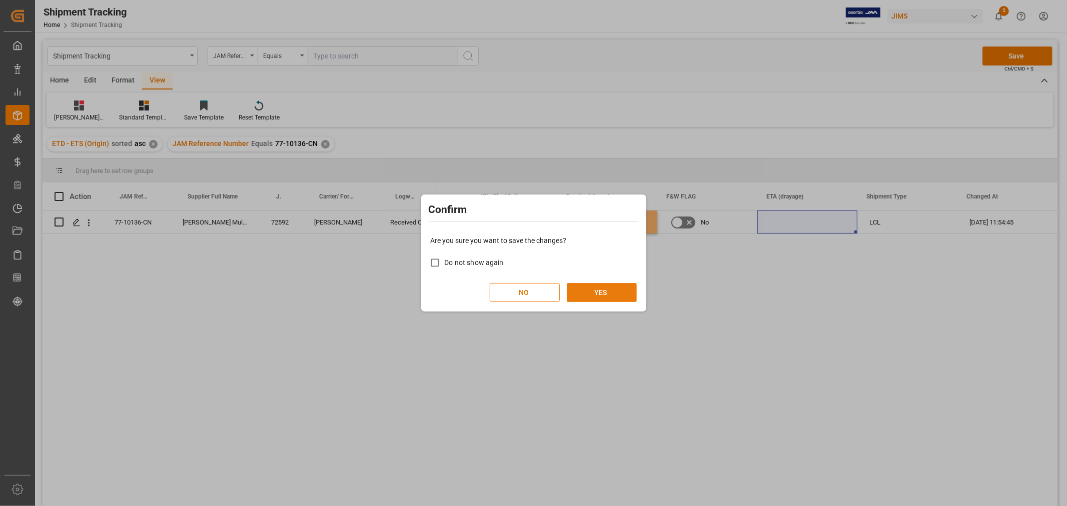
click at [587, 288] on button "YES" at bounding box center [602, 292] width 70 height 19
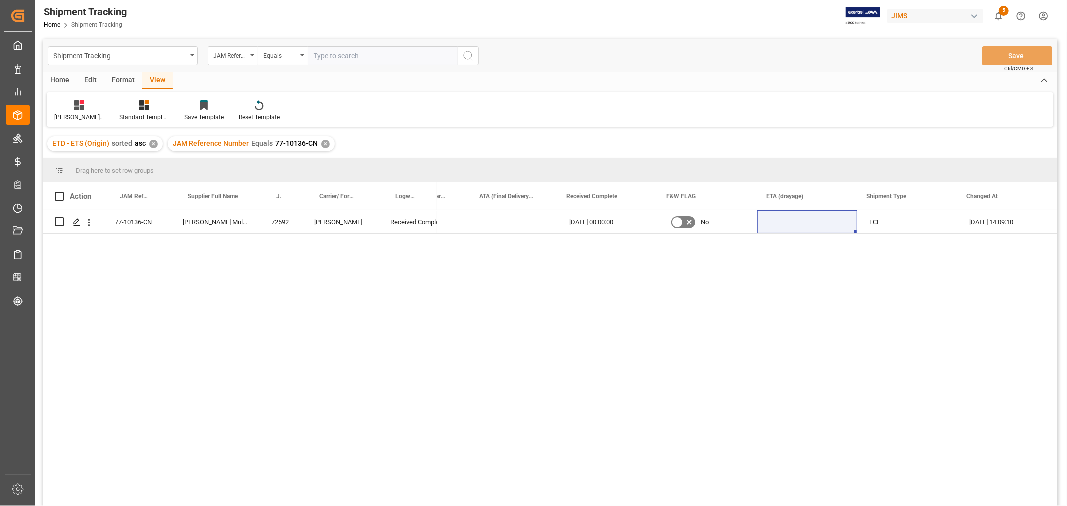
click at [324, 146] on div "✕" at bounding box center [325, 144] width 9 height 9
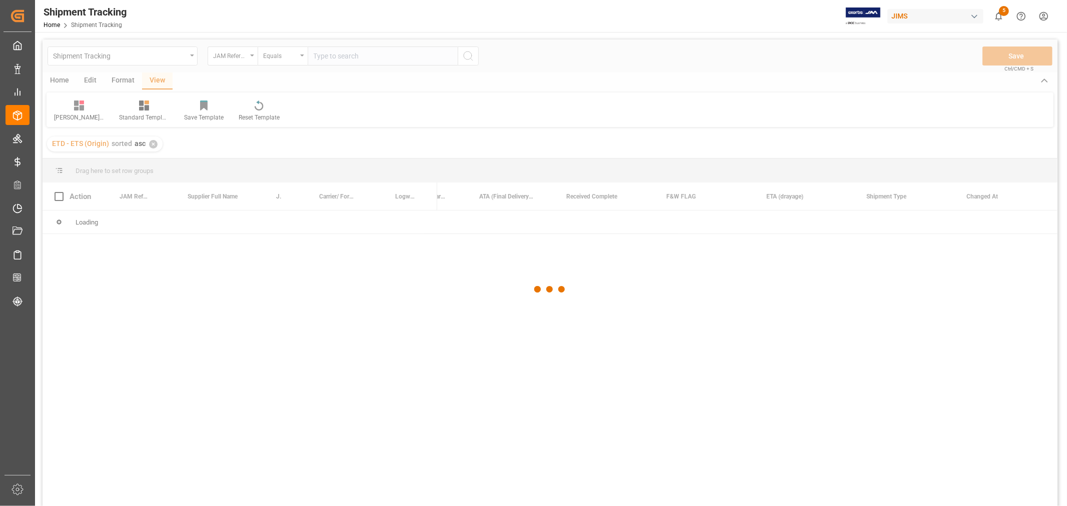
click at [324, 57] on div at bounding box center [550, 290] width 1015 height 500
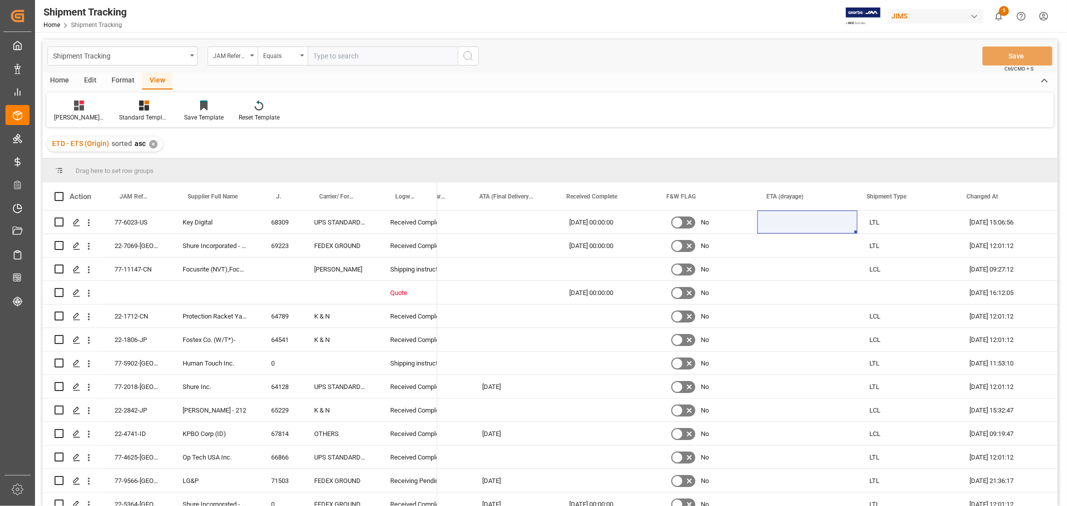
click at [325, 54] on input "text" at bounding box center [383, 56] width 150 height 19
paste input "77-11031-CN"
type input "77-11031-CN"
click at [468, 58] on icon "search button" at bounding box center [468, 56] width 12 height 12
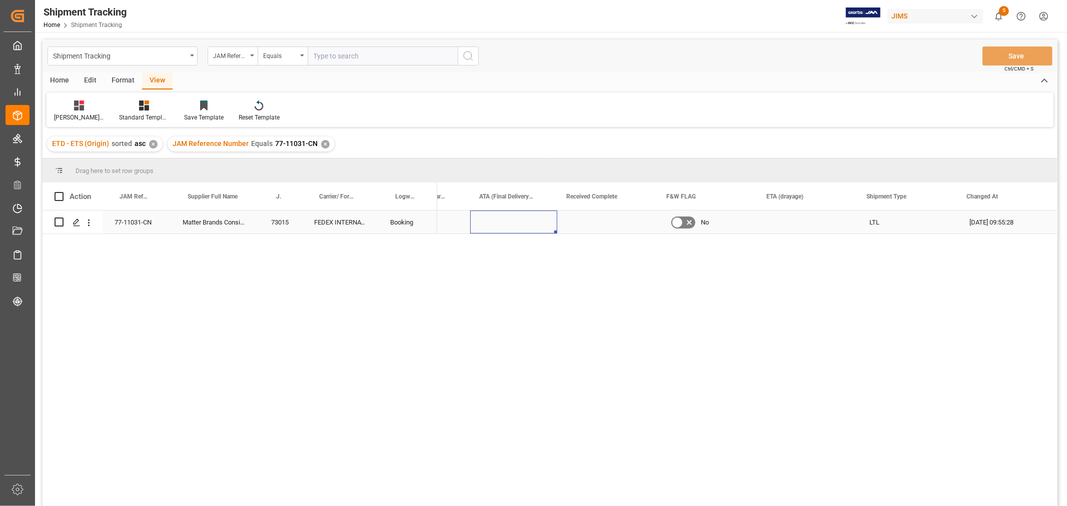
click at [473, 226] on div "Press SPACE to select this row." at bounding box center [513, 222] width 87 height 23
click at [593, 223] on div "18-09-2025 00:00:00" at bounding box center [599, 222] width 66 height 23
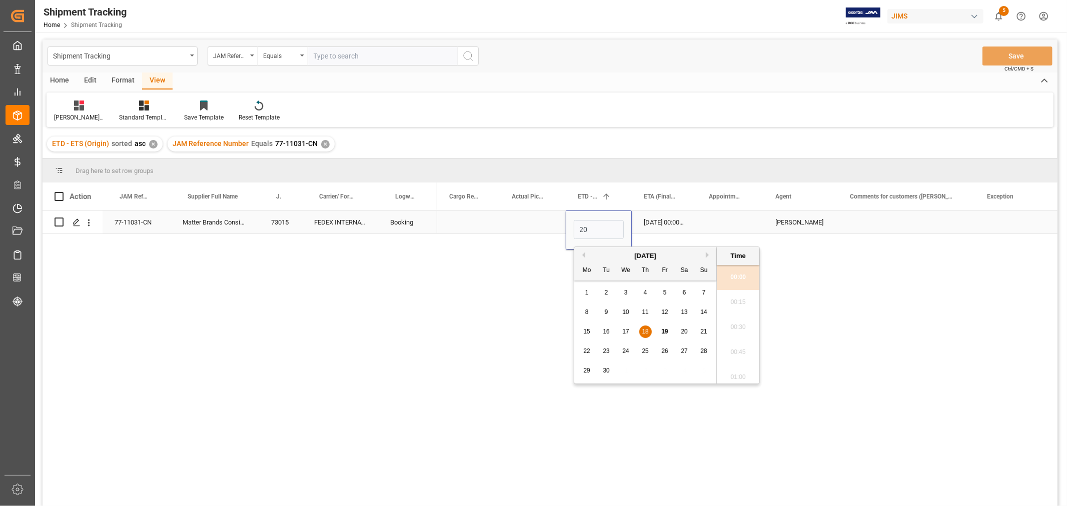
scroll to position [0, 0]
click at [689, 332] on div "20" at bounding box center [684, 332] width 13 height 12
type input "20-09-2025 00:00"
click at [659, 227] on div "25-09-2025 00:00:00" at bounding box center [664, 222] width 65 height 23
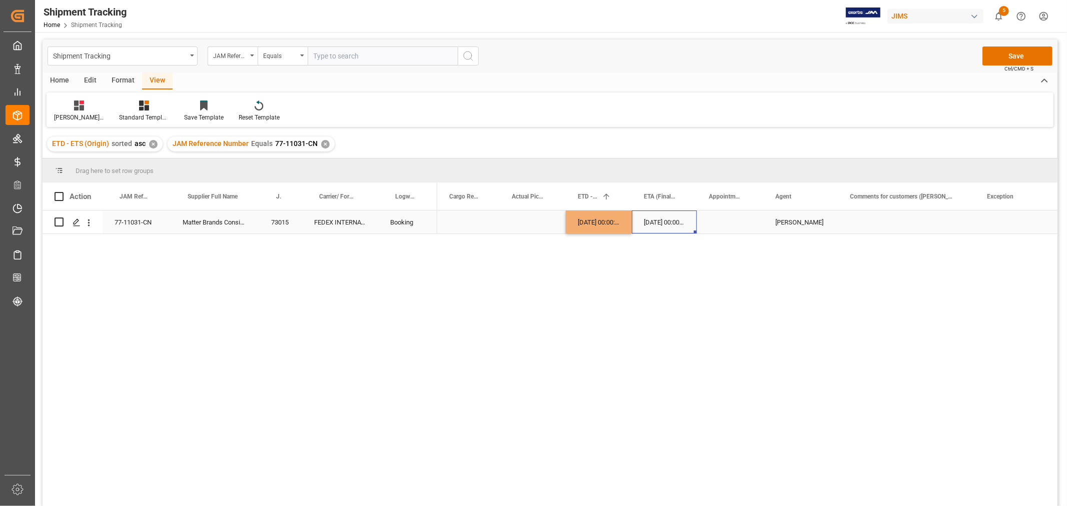
click at [659, 227] on div "25-09-2025 00:00:00" at bounding box center [664, 222] width 65 height 23
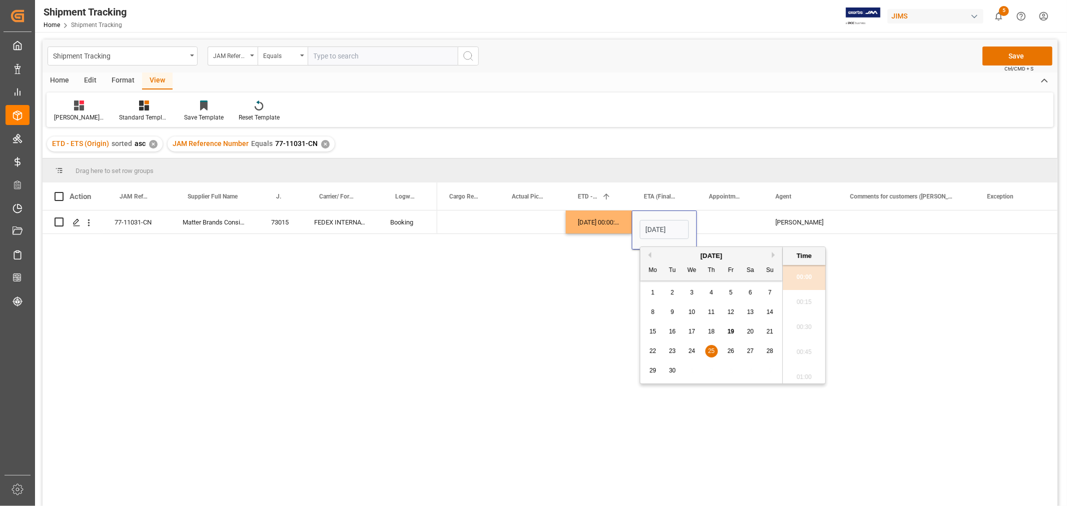
click at [653, 372] on span "29" at bounding box center [652, 370] width 7 height 7
type input "29-09-2025 00:00"
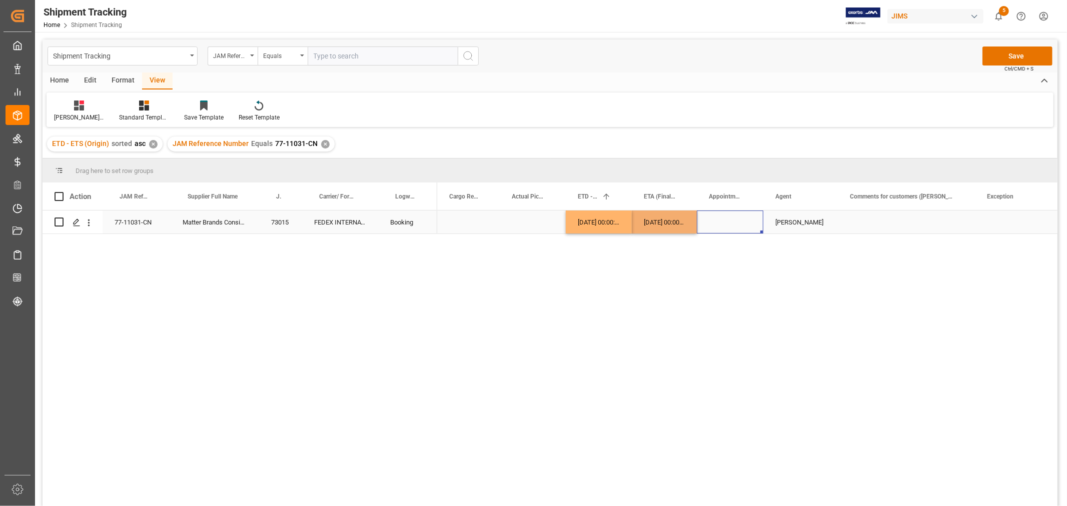
click at [718, 228] on div "Press SPACE to select this row." at bounding box center [730, 222] width 67 height 23
click at [858, 219] on div "Press SPACE to select this row." at bounding box center [906, 222] width 137 height 23
click at [1002, 54] on button "Save" at bounding box center [1017, 56] width 70 height 19
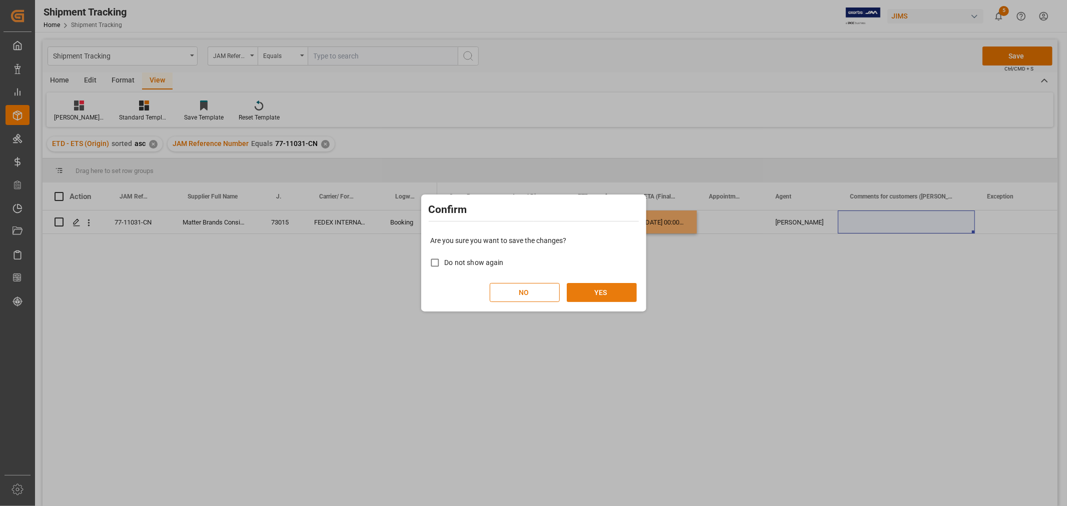
click at [586, 287] on button "YES" at bounding box center [602, 292] width 70 height 19
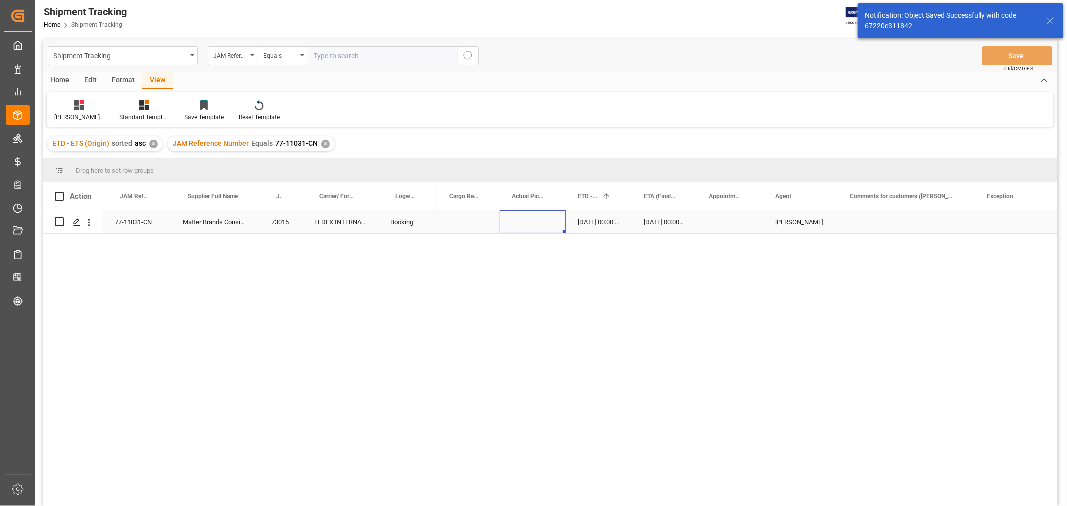
click at [522, 223] on div "Press SPACE to select this row." at bounding box center [533, 222] width 66 height 23
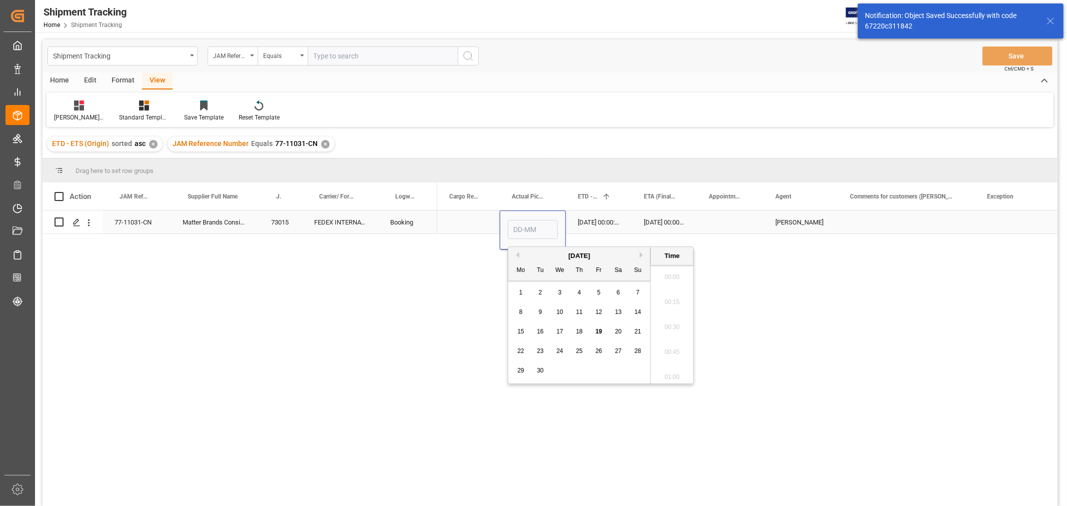
click at [522, 223] on input "Press SPACE to select this row." at bounding box center [533, 229] width 50 height 19
click at [617, 333] on span "20" at bounding box center [618, 331] width 7 height 7
type input "20-09-2025 00:00"
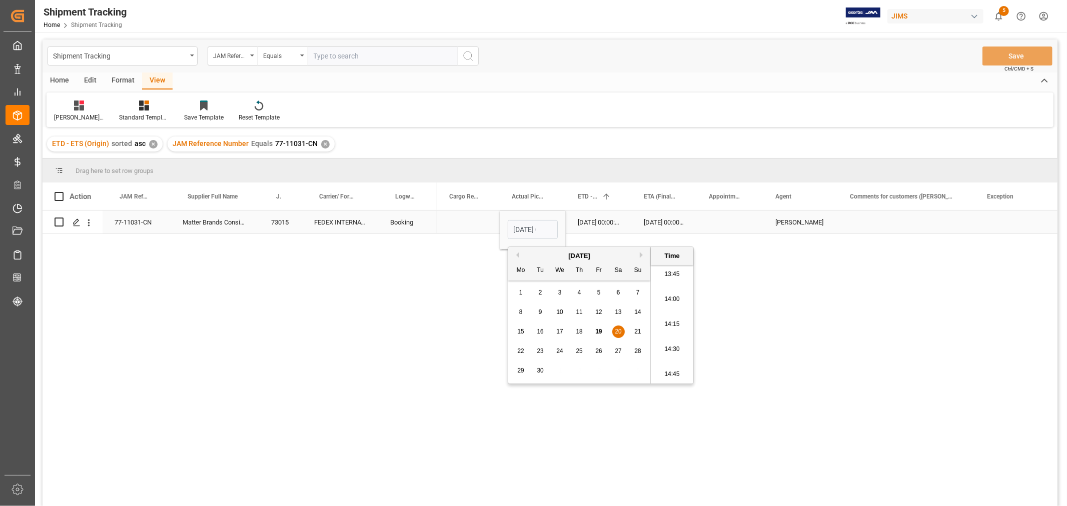
click at [727, 228] on div "Press SPACE to select this row." at bounding box center [730, 222] width 67 height 23
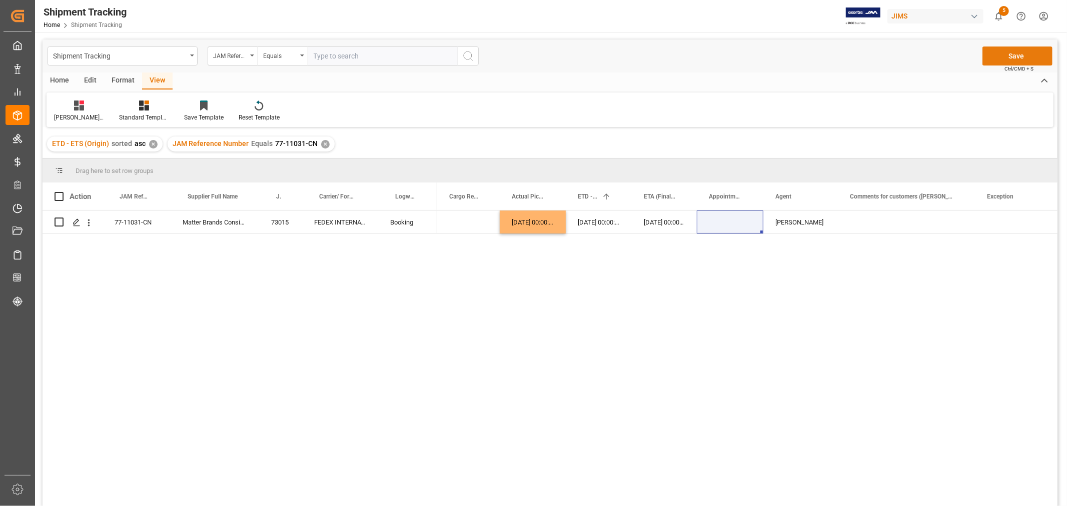
click at [997, 54] on button "Save" at bounding box center [1017, 56] width 70 height 19
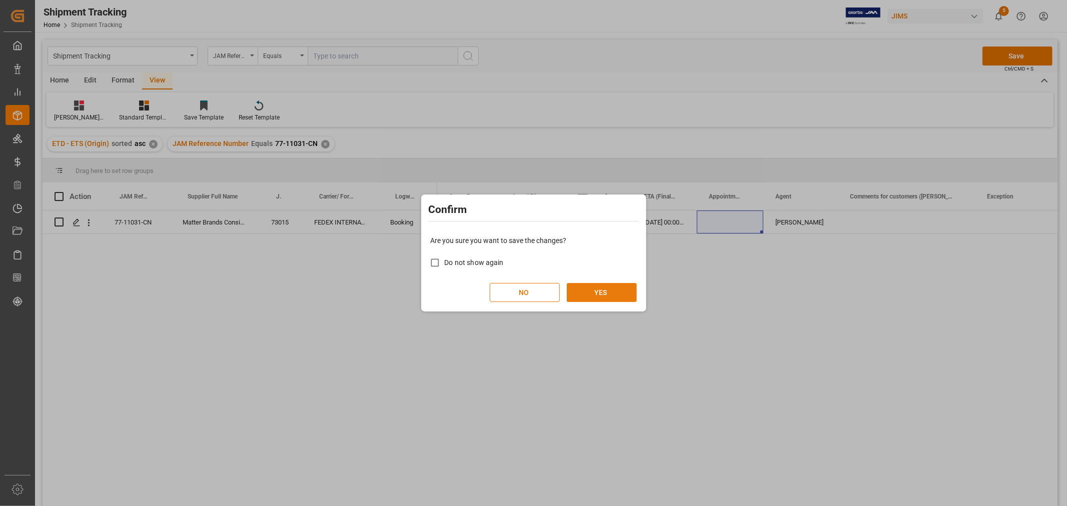
click at [597, 294] on button "YES" at bounding box center [602, 292] width 70 height 19
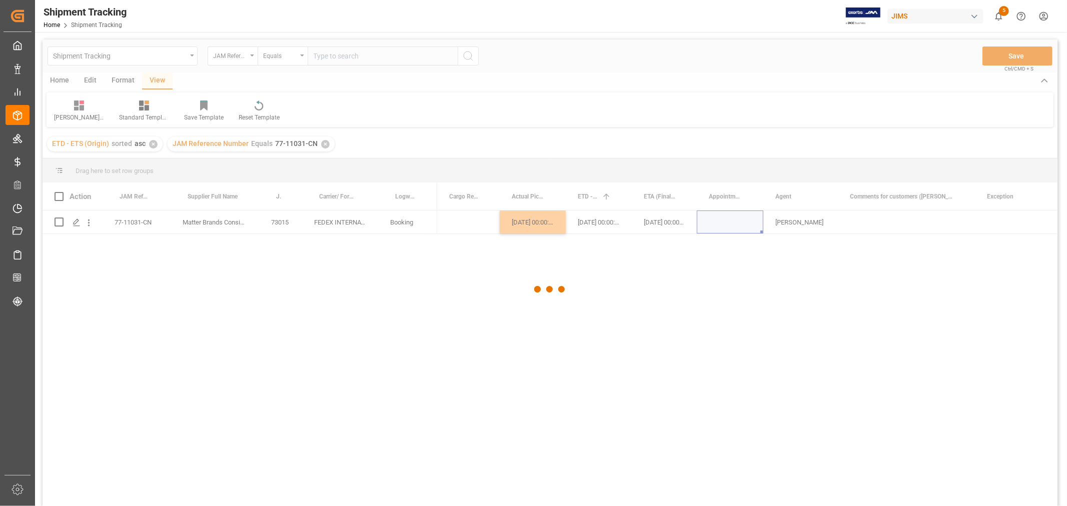
click at [469, 232] on div at bounding box center [550, 290] width 1015 height 500
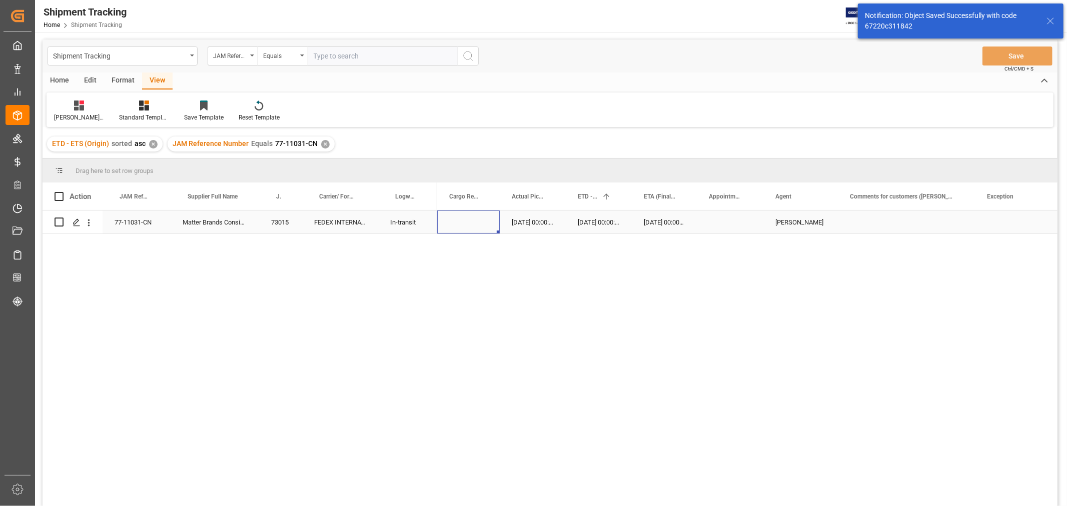
click at [466, 228] on div "Press SPACE to select this row." at bounding box center [468, 222] width 63 height 23
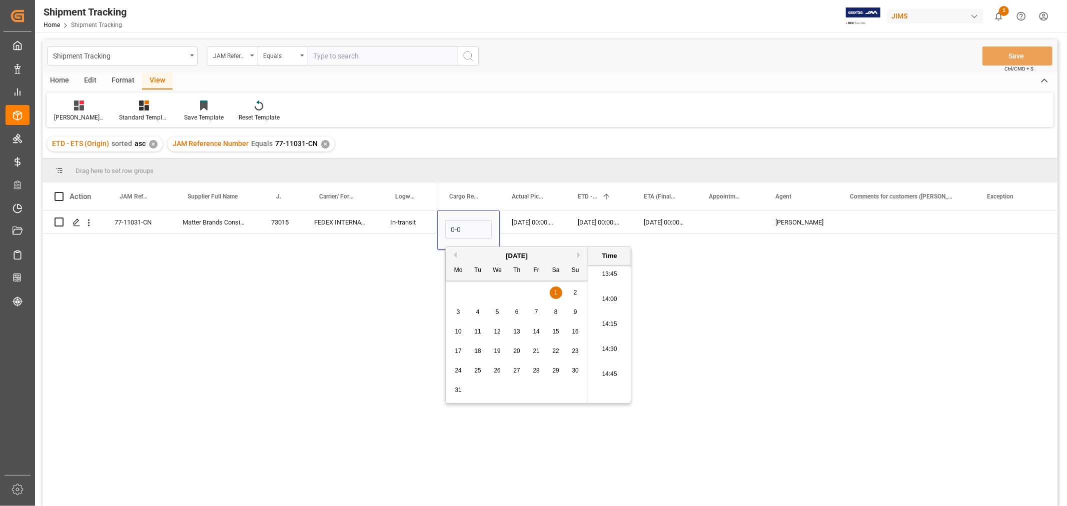
type input "0-09"
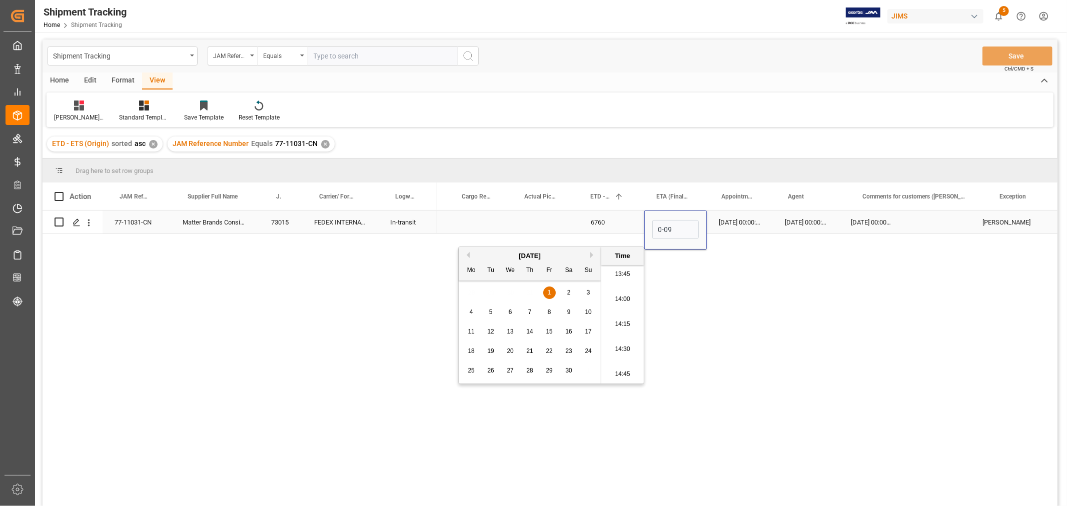
scroll to position [0, 0]
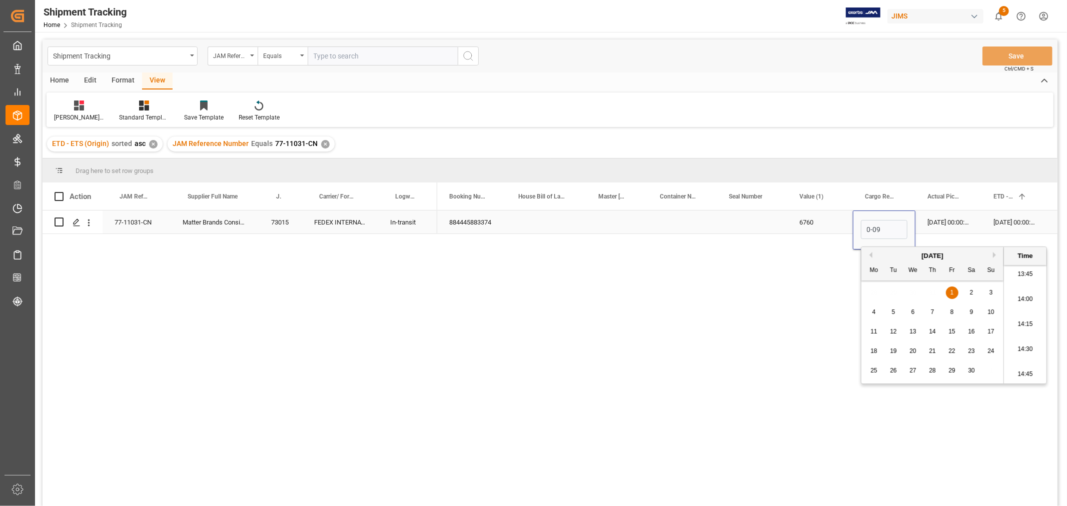
drag, startPoint x: 477, startPoint y: 236, endPoint x: 394, endPoint y: 234, distance: 83.1
click at [394, 234] on div "77-11031-CN Matter Brands Consignment 73015 FEDEX INTERNATIONAL ECONOMY In-tran…" at bounding box center [550, 360] width 1015 height 299
type input "20-09-2025 00:00"
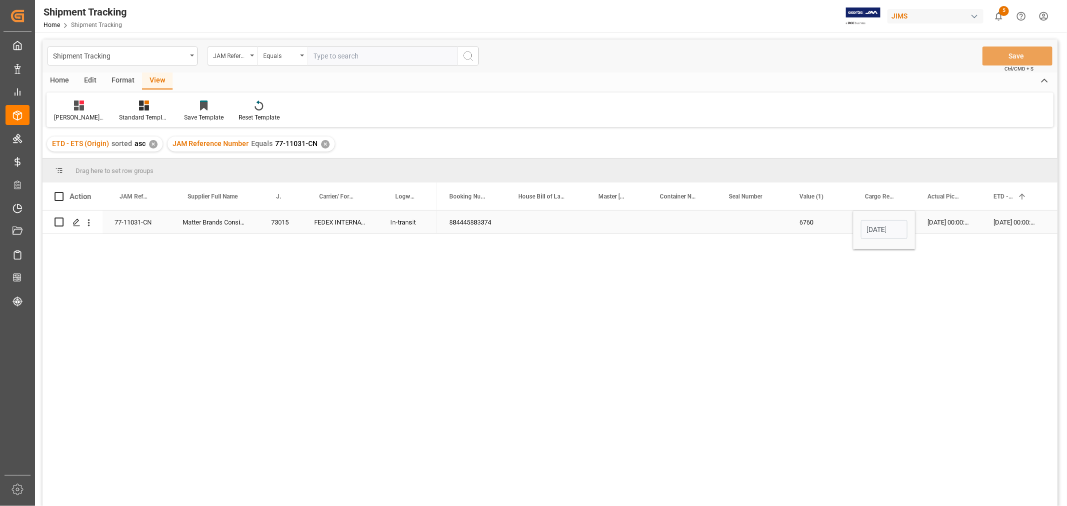
click at [822, 222] on div "6760" at bounding box center [820, 222] width 66 height 23
click at [1000, 52] on button "Save" at bounding box center [1017, 56] width 70 height 19
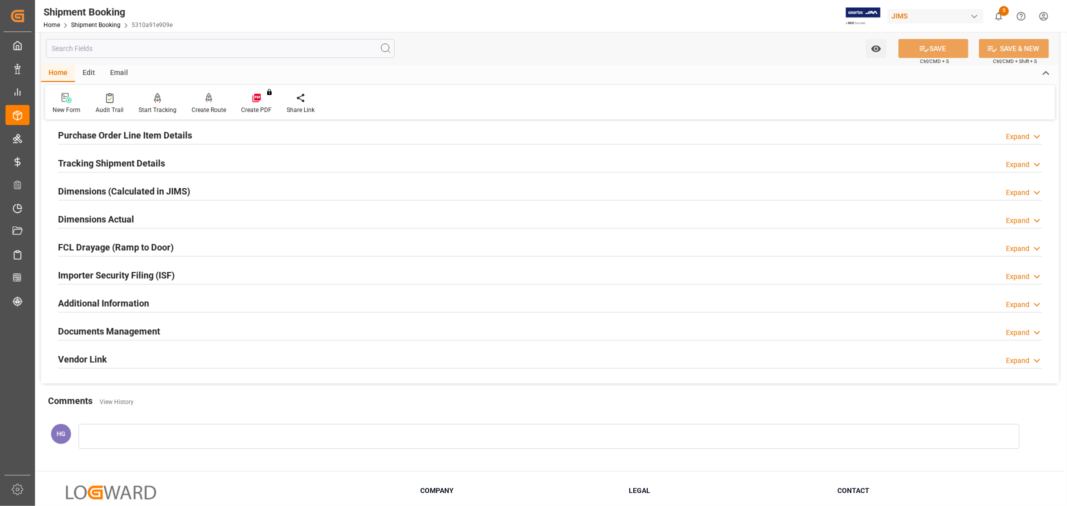
scroll to position [111, 0]
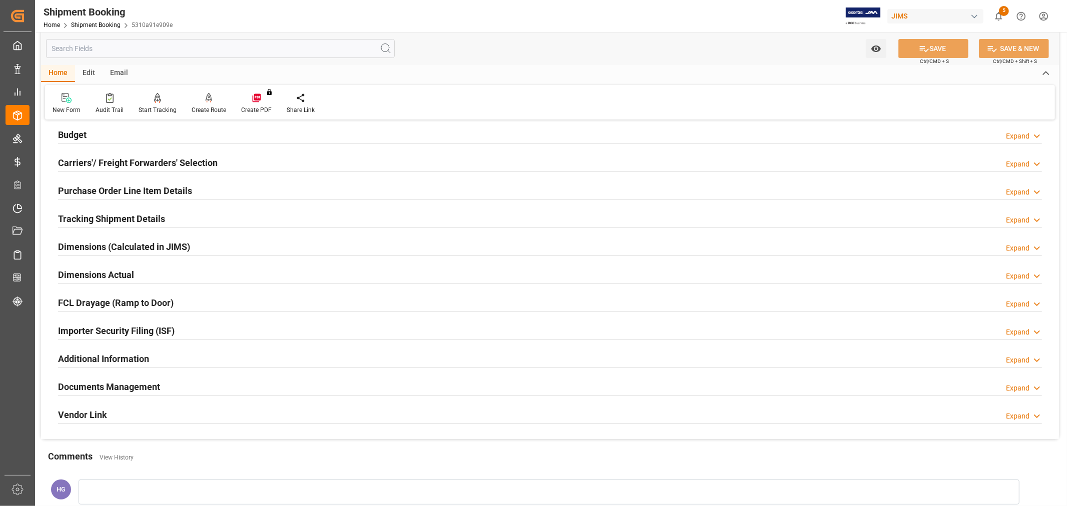
click at [136, 161] on h2 "Carriers'/ Freight Forwarders' Selection" at bounding box center [138, 163] width 160 height 14
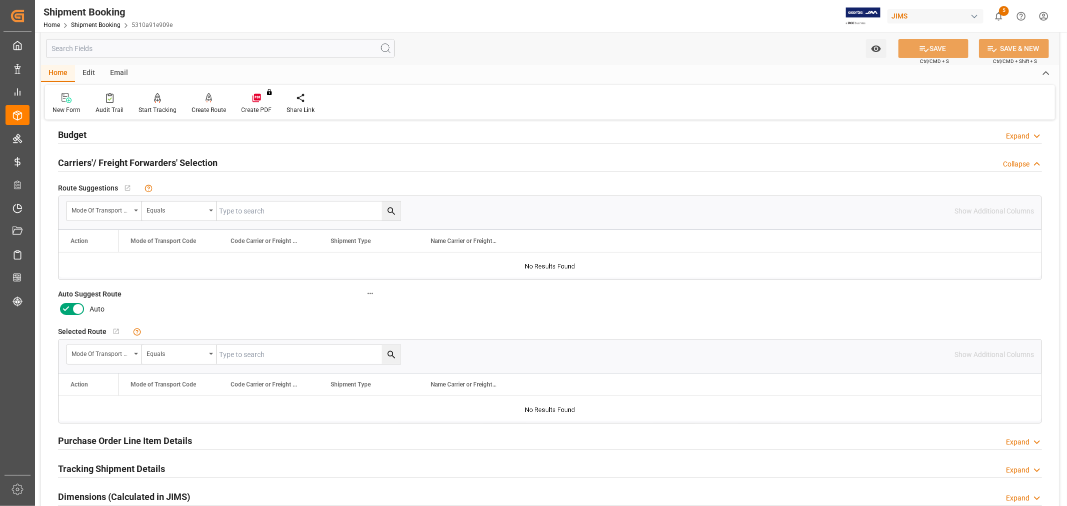
click at [66, 309] on icon at bounding box center [66, 309] width 6 height 5
click at [0, 0] on input "checkbox" at bounding box center [0, 0] width 0 height 0
click at [942, 44] on button "SAVE" at bounding box center [933, 48] width 70 height 19
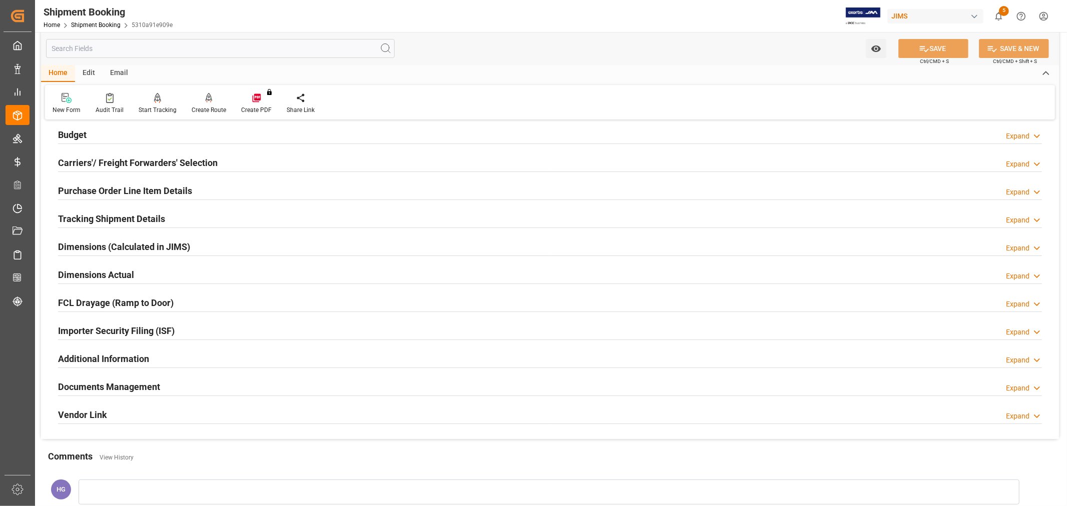
scroll to position [56, 0]
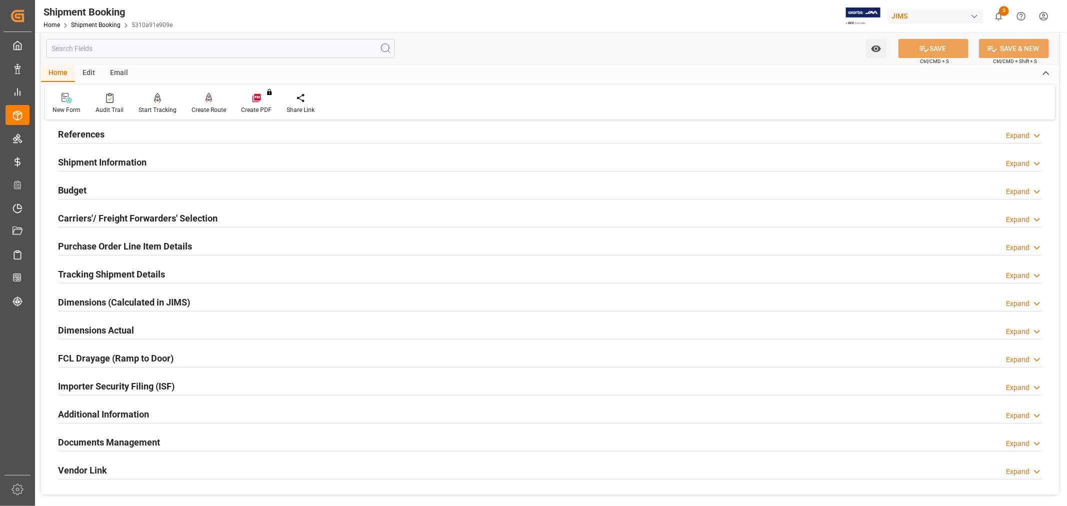
click at [200, 111] on div "Create Route" at bounding box center [209, 110] width 35 height 9
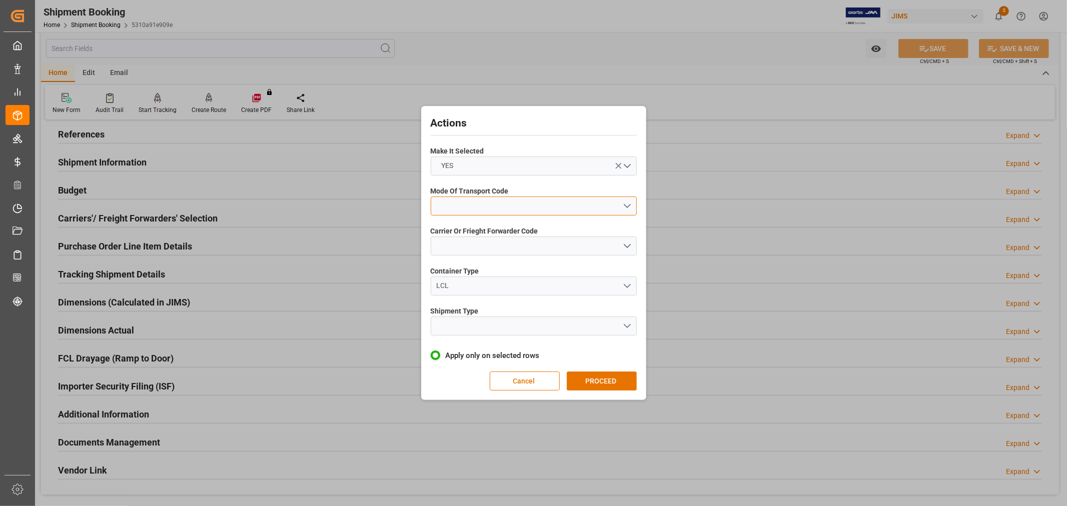
click at [483, 206] on button "open menu" at bounding box center [534, 206] width 206 height 19
click at [474, 208] on div "1- OCEAN" at bounding box center [533, 208] width 205 height 21
click at [478, 247] on button "open menu" at bounding box center [534, 246] width 206 height 19
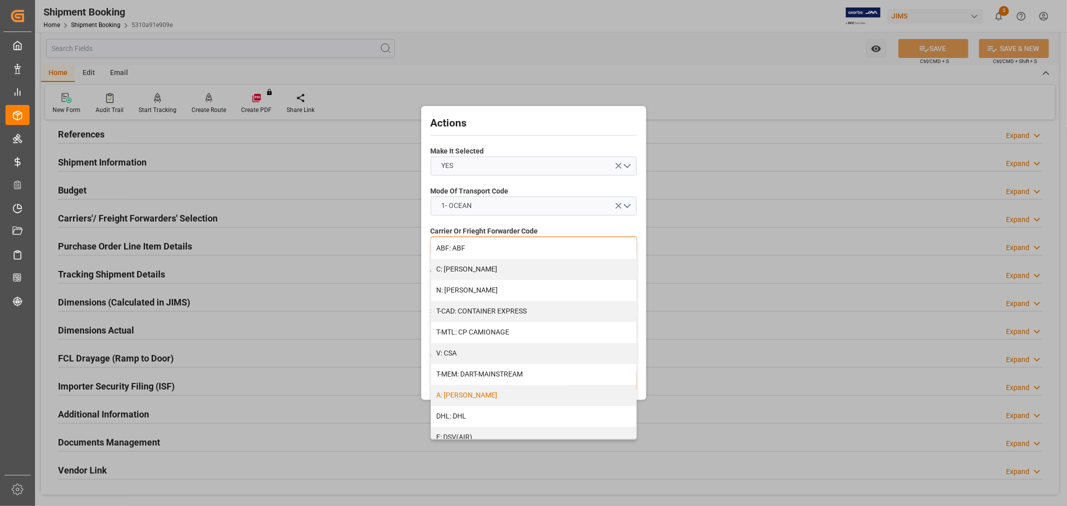
click at [474, 393] on div "A: [PERSON_NAME]" at bounding box center [533, 395] width 205 height 21
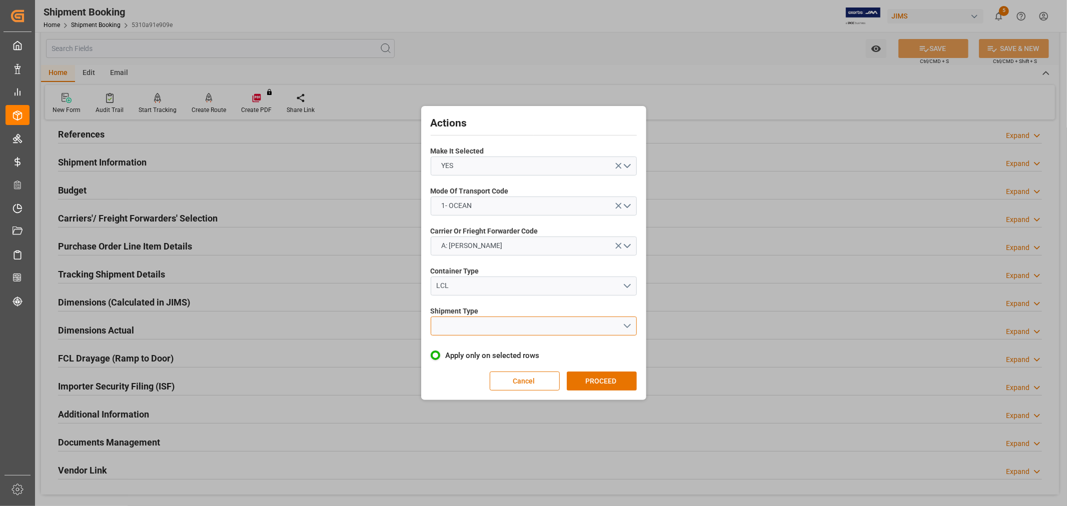
click at [479, 327] on button "open menu" at bounding box center [534, 326] width 206 height 19
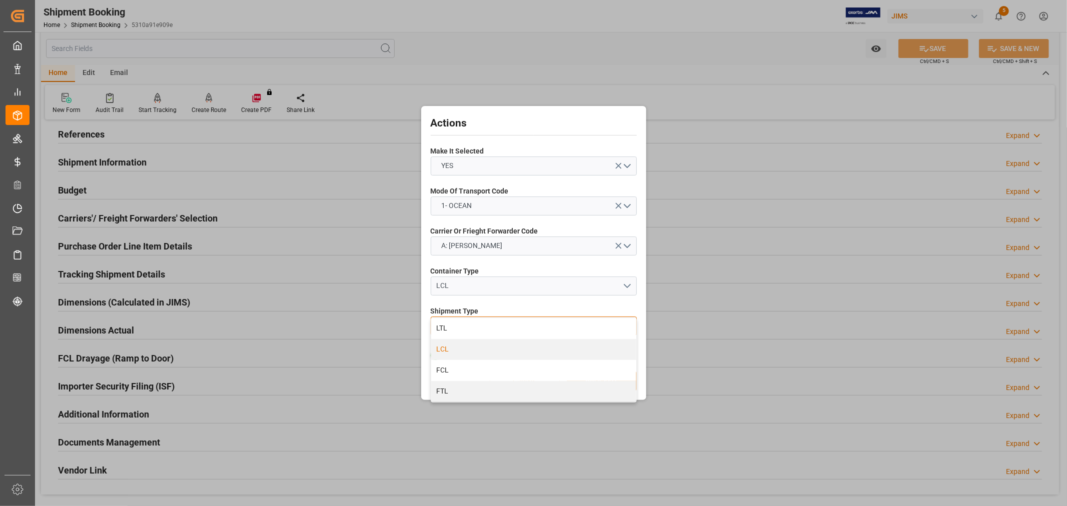
click at [474, 352] on div "LCL" at bounding box center [533, 349] width 205 height 21
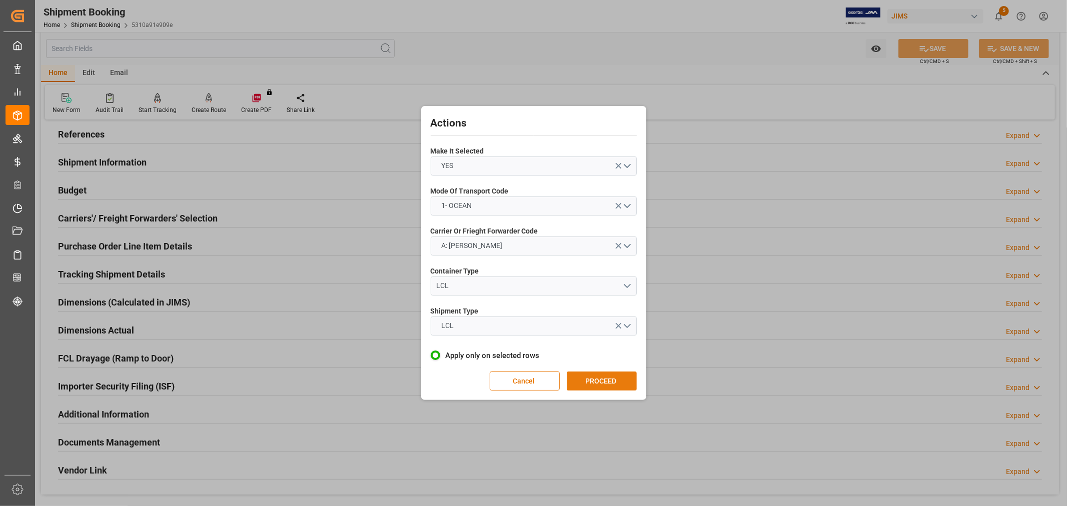
click at [617, 378] on button "PROCEED" at bounding box center [602, 381] width 70 height 19
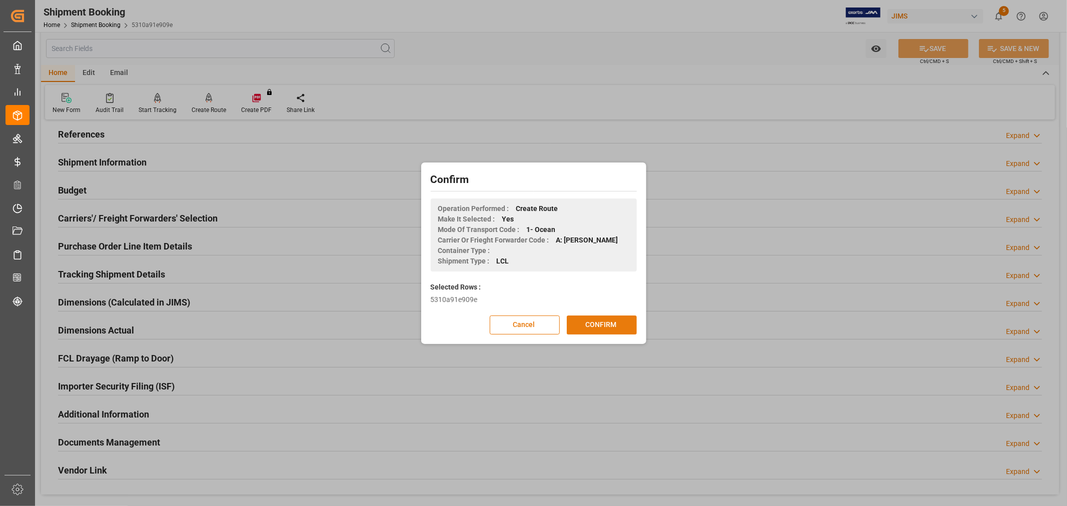
click at [599, 323] on button "CONFIRM" at bounding box center [602, 325] width 70 height 19
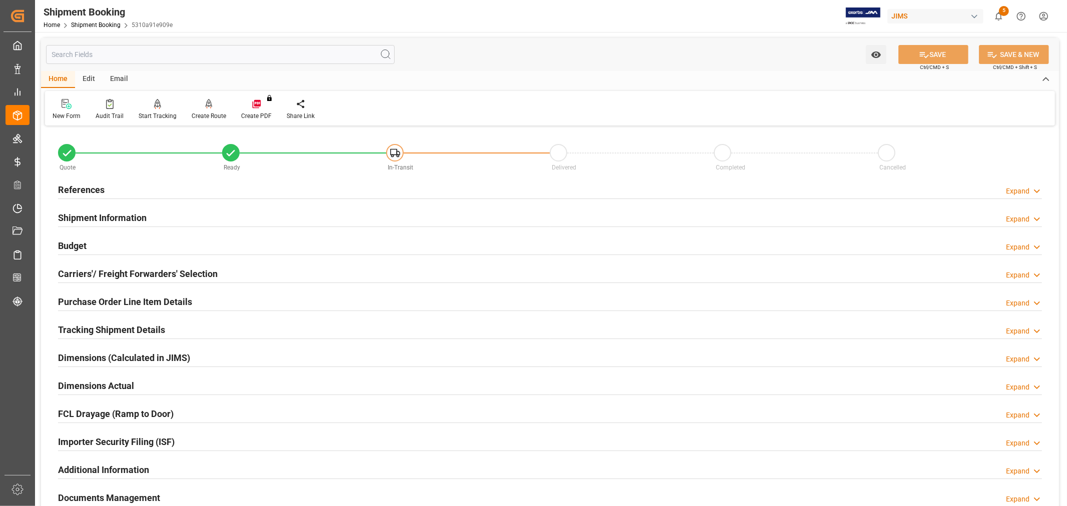
click at [90, 191] on h2 "References" at bounding box center [81, 190] width 47 height 14
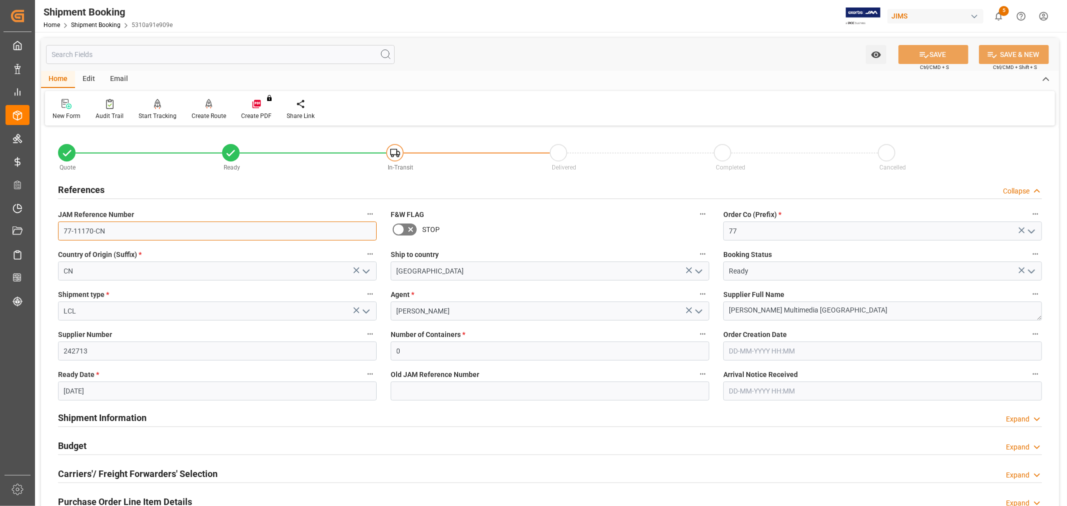
drag, startPoint x: 111, startPoint y: 232, endPoint x: 47, endPoint y: 232, distance: 63.5
click at [47, 232] on div "Quote Ready In-Transit Delivered Completed Cancelled References Collapse JAM Re…" at bounding box center [550, 440] width 1018 height 622
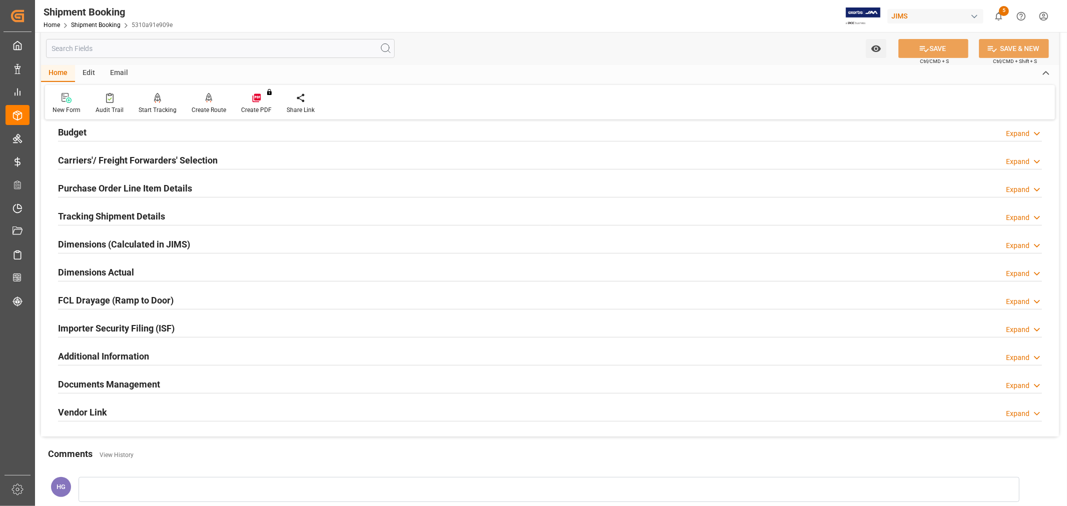
scroll to position [333, 0]
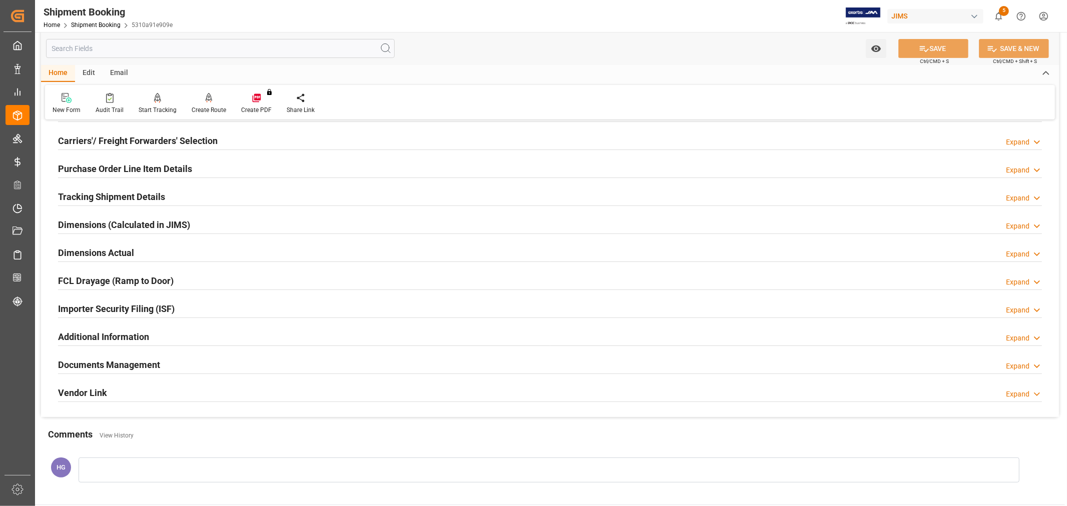
click at [105, 367] on h2 "Documents Management" at bounding box center [109, 365] width 102 height 14
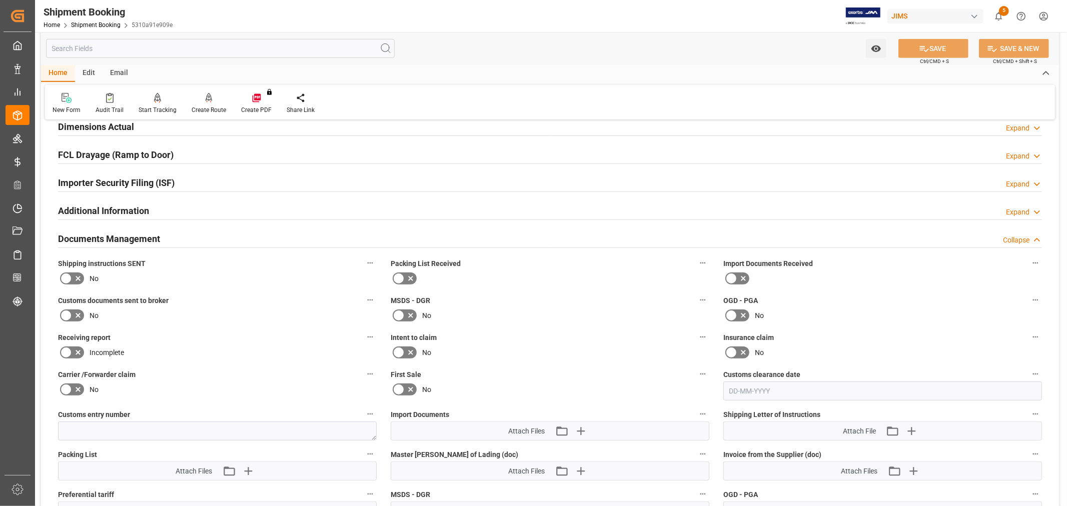
scroll to position [556, 0]
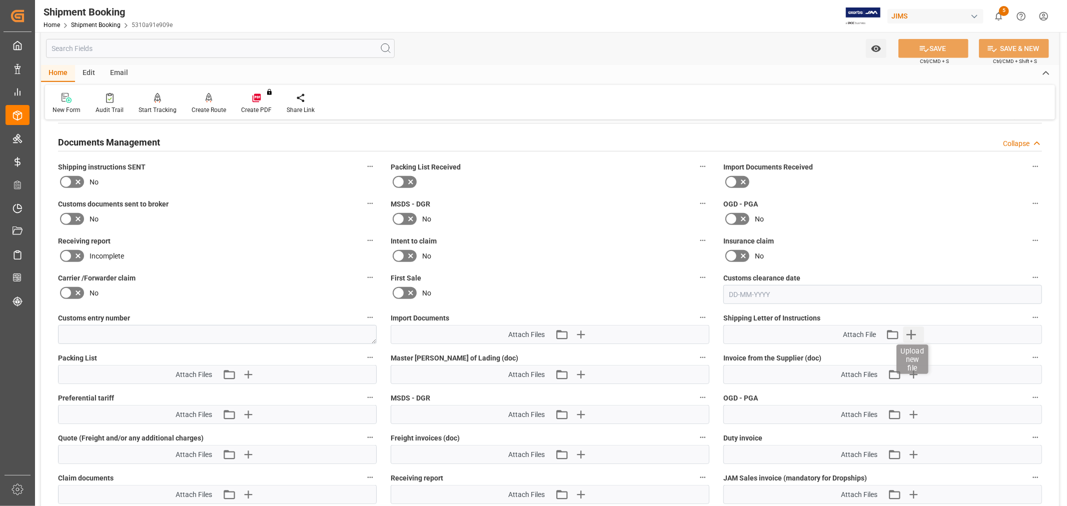
click at [909, 333] on icon "button" at bounding box center [911, 335] width 10 height 10
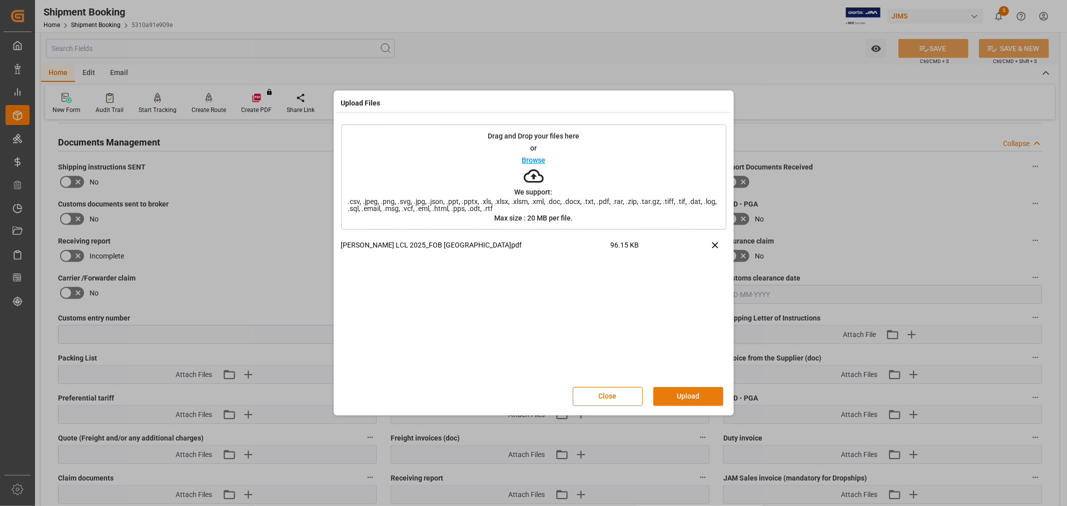
click at [698, 394] on button "Upload" at bounding box center [688, 396] width 70 height 19
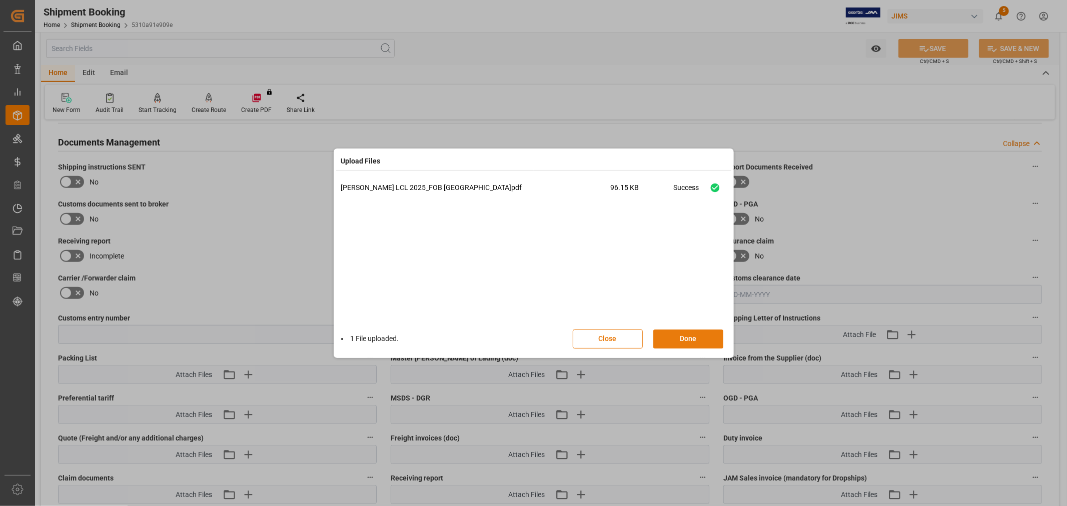
click at [678, 338] on button "Done" at bounding box center [688, 339] width 70 height 19
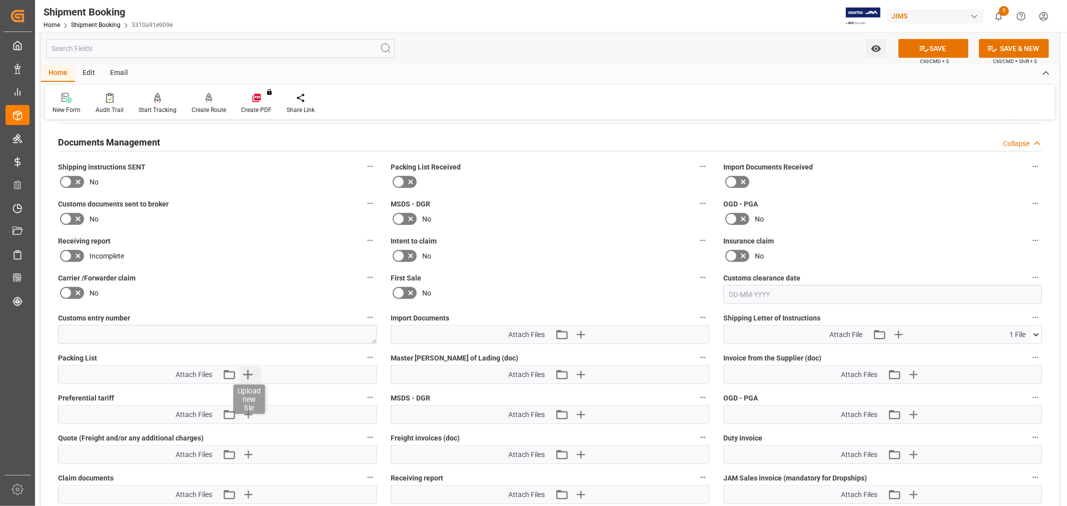
click at [246, 370] on icon "button" at bounding box center [248, 375] width 16 height 16
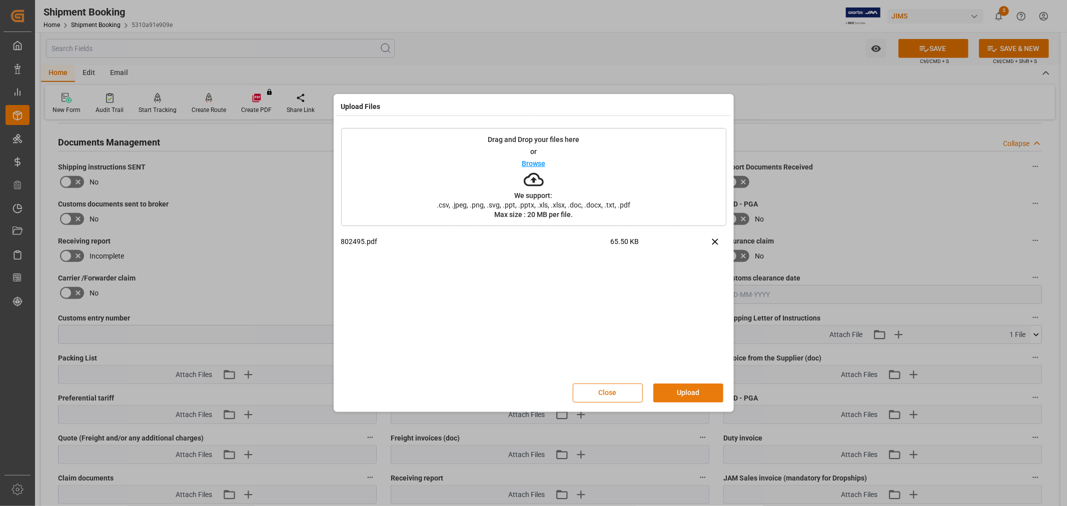
click at [697, 389] on button "Upload" at bounding box center [688, 393] width 70 height 19
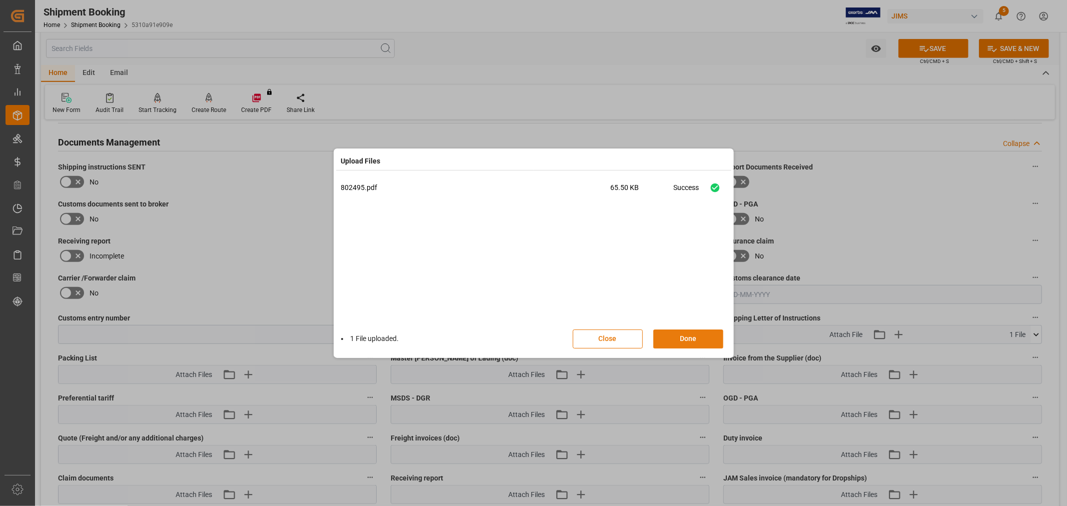
click at [687, 336] on button "Done" at bounding box center [688, 339] width 70 height 19
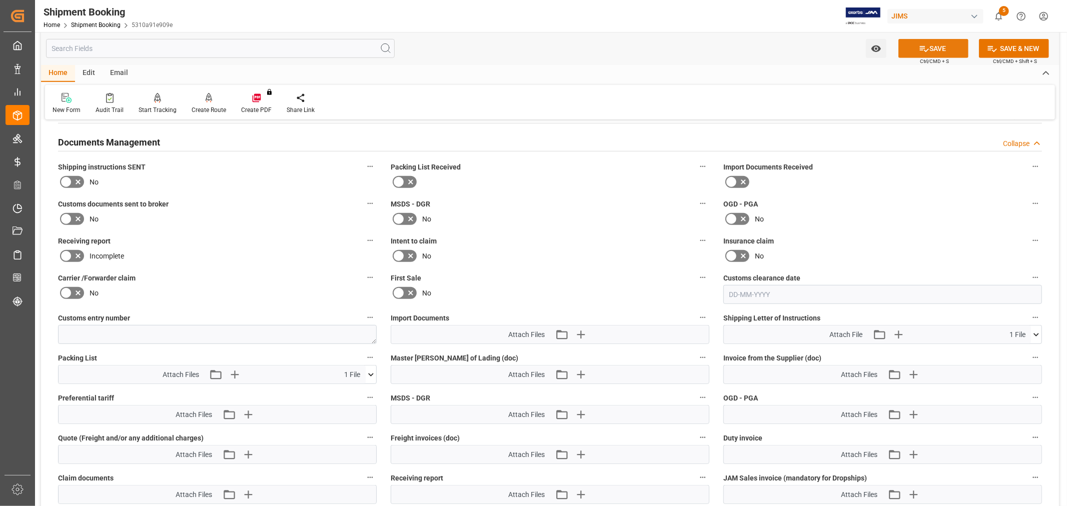
click at [917, 41] on button "SAVE" at bounding box center [933, 48] width 70 height 19
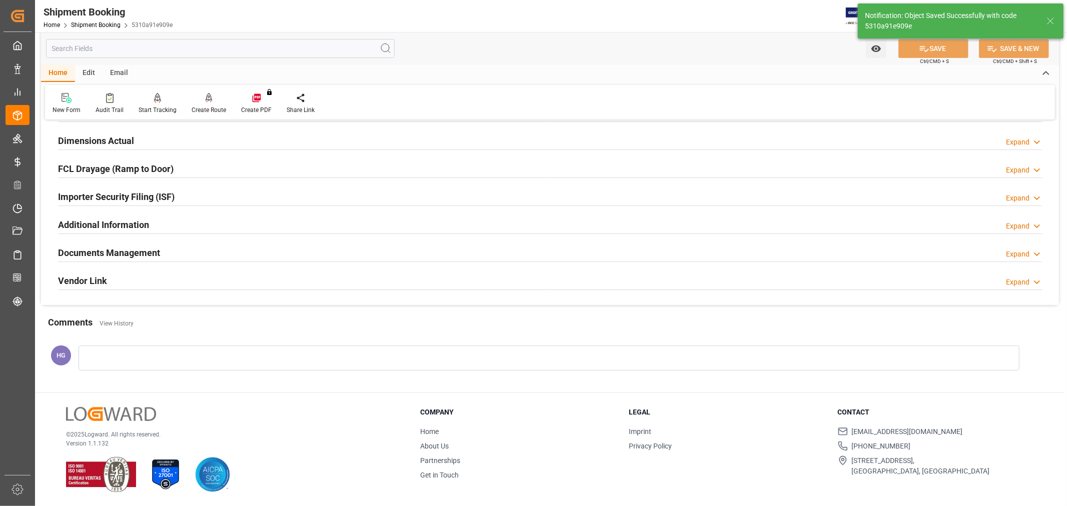
scroll to position [246, 0]
click at [131, 258] on h2 "Documents Management" at bounding box center [109, 253] width 102 height 14
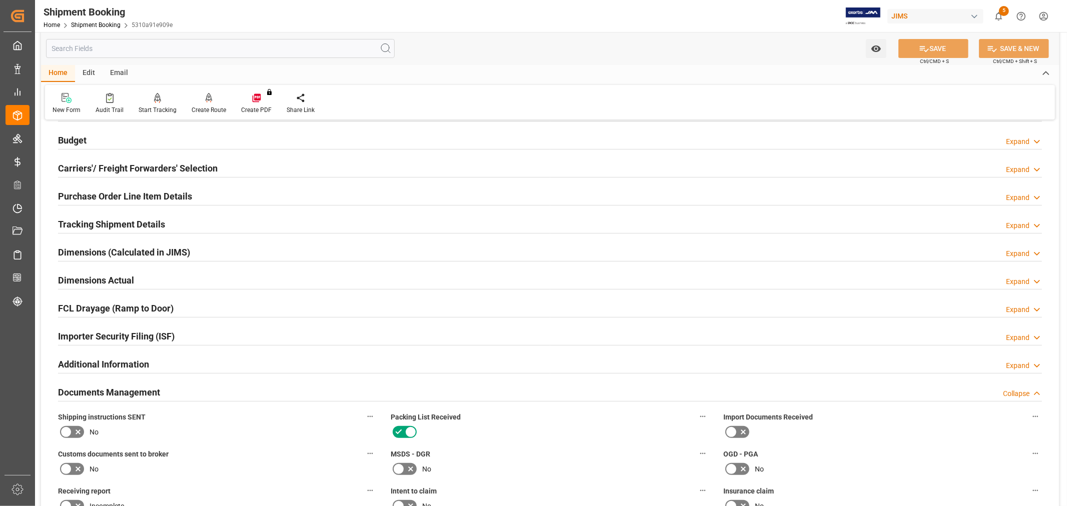
scroll to position [0, 0]
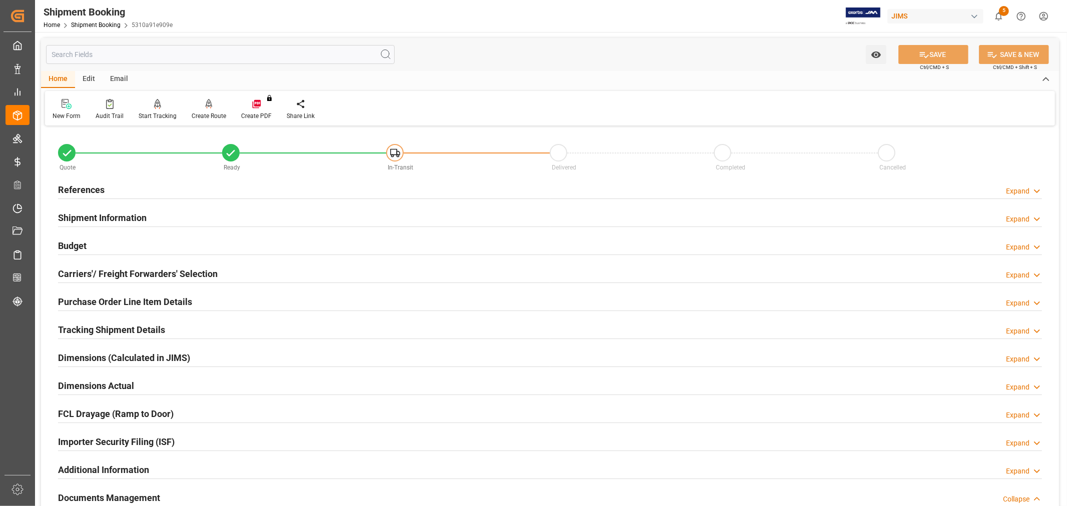
click at [115, 76] on div "Email" at bounding box center [119, 79] width 33 height 17
click at [71, 109] on div at bounding box center [68, 104] width 31 height 11
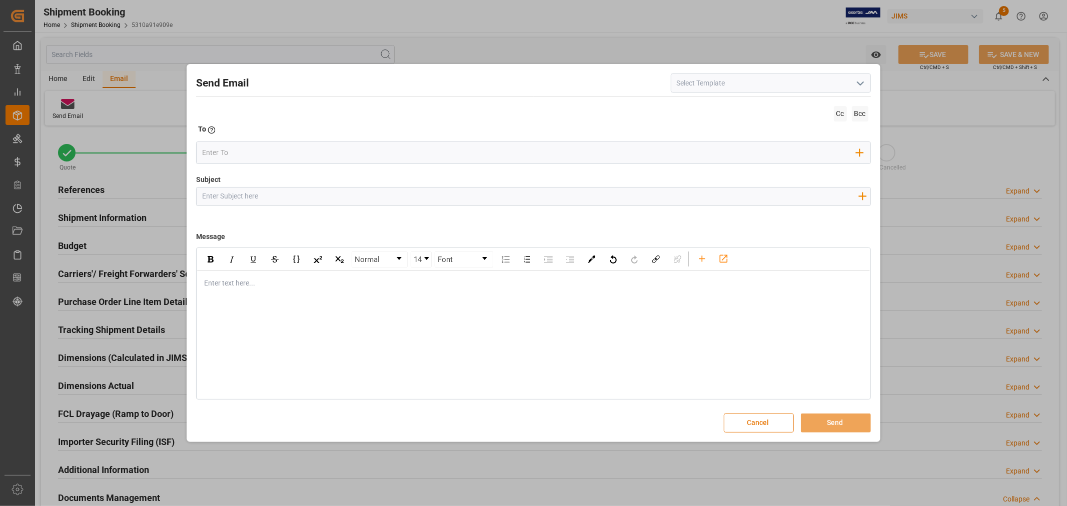
click at [744, 422] on button "Cancel" at bounding box center [759, 423] width 70 height 19
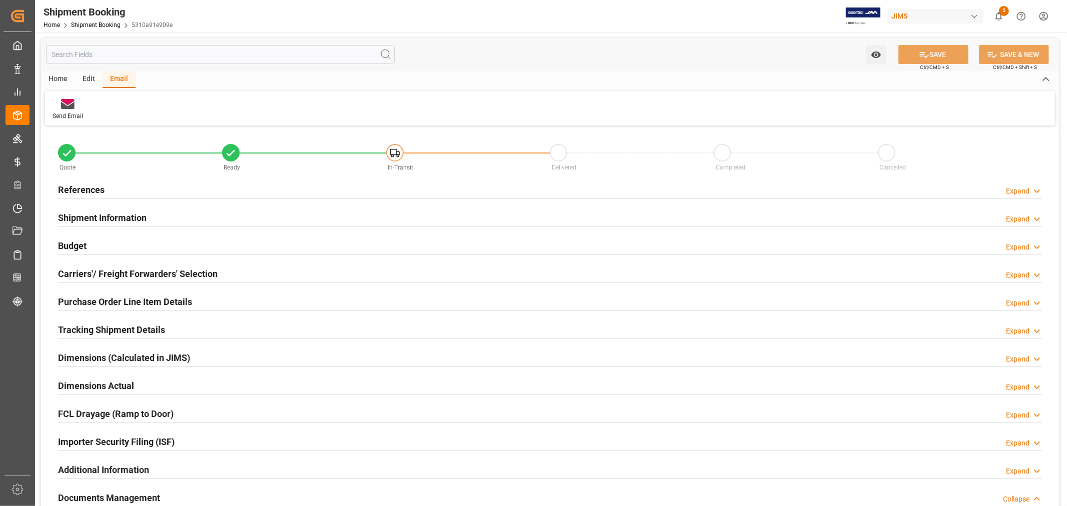
click at [96, 191] on h2 "References" at bounding box center [81, 190] width 47 height 14
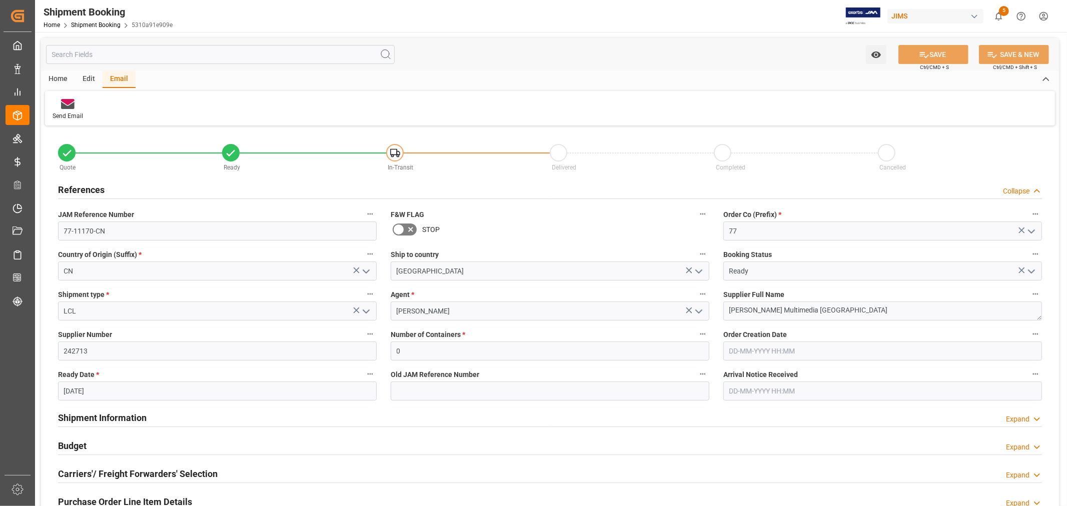
click at [96, 191] on h2 "References" at bounding box center [81, 190] width 47 height 14
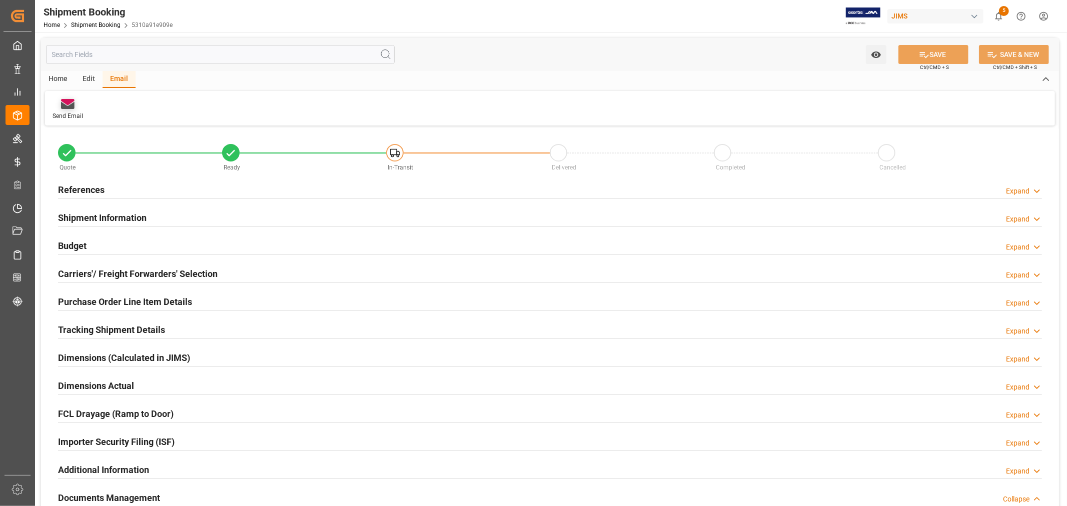
click at [65, 112] on div "Send Email" at bounding box center [68, 116] width 31 height 9
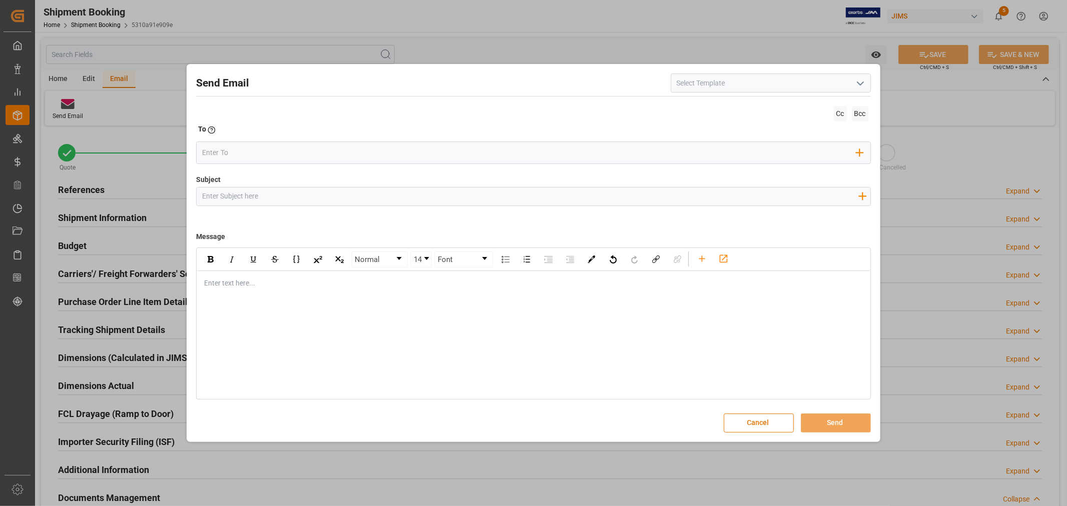
click at [745, 86] on input at bounding box center [771, 83] width 200 height 19
click at [757, 79] on input at bounding box center [771, 83] width 200 height 19
click at [858, 83] on icon "open menu" at bounding box center [860, 84] width 12 height 12
click at [787, 107] on div "2BOOK - Ocean - Air freight" at bounding box center [770, 105] width 199 height 23
type input "2BOOK - Ocean - Air freight"
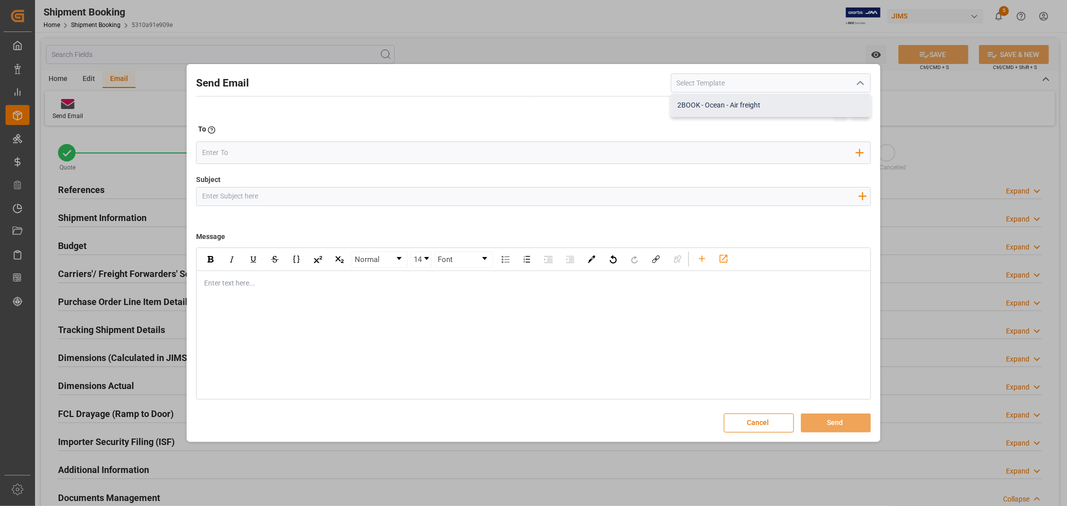
type input "2BOOK {{jamReferenceNumber}} {{supplierFullName}} Ship from: {{country}} Ship t…"
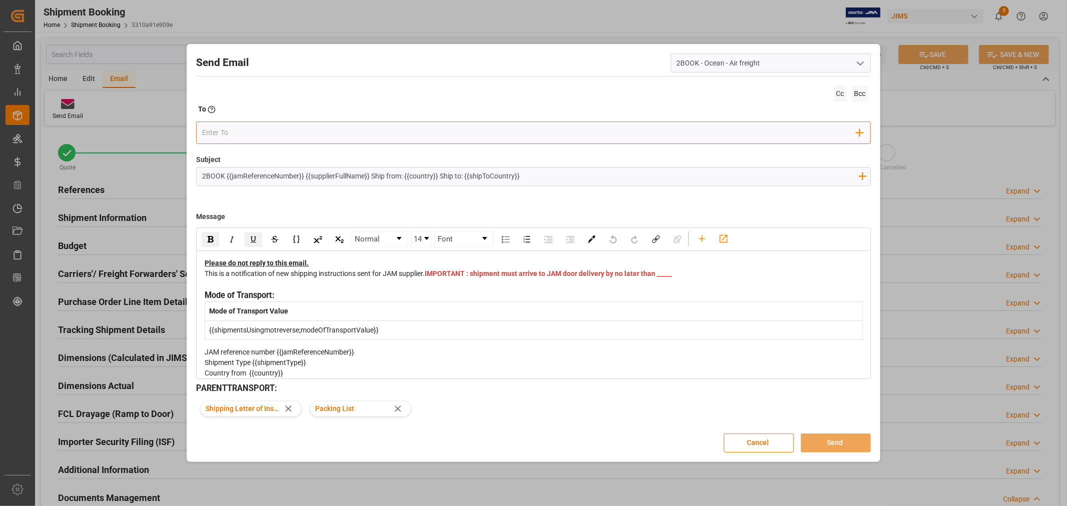
click at [357, 137] on input "email" at bounding box center [529, 133] width 654 height 15
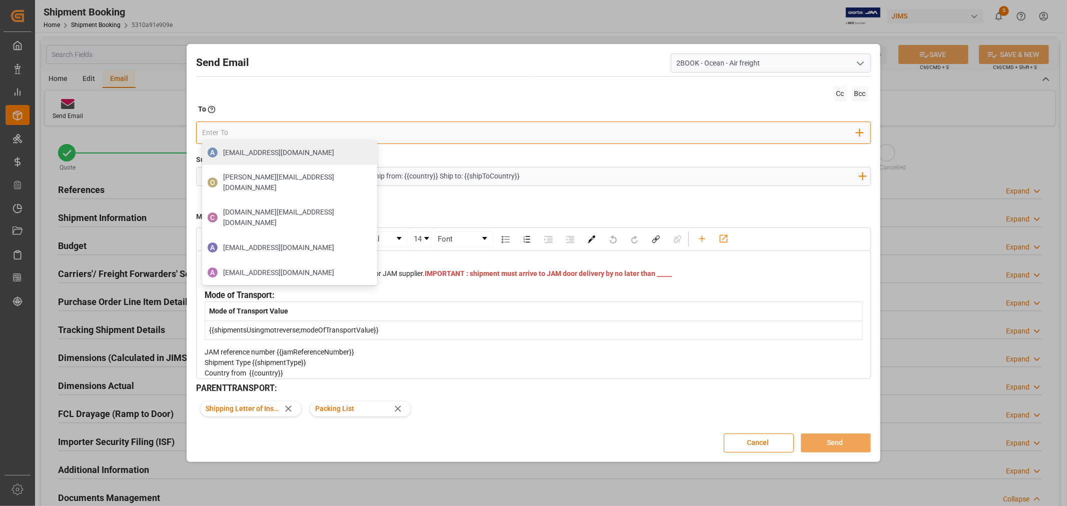
type input "boisvert.brigitte@delmarcargo.com"
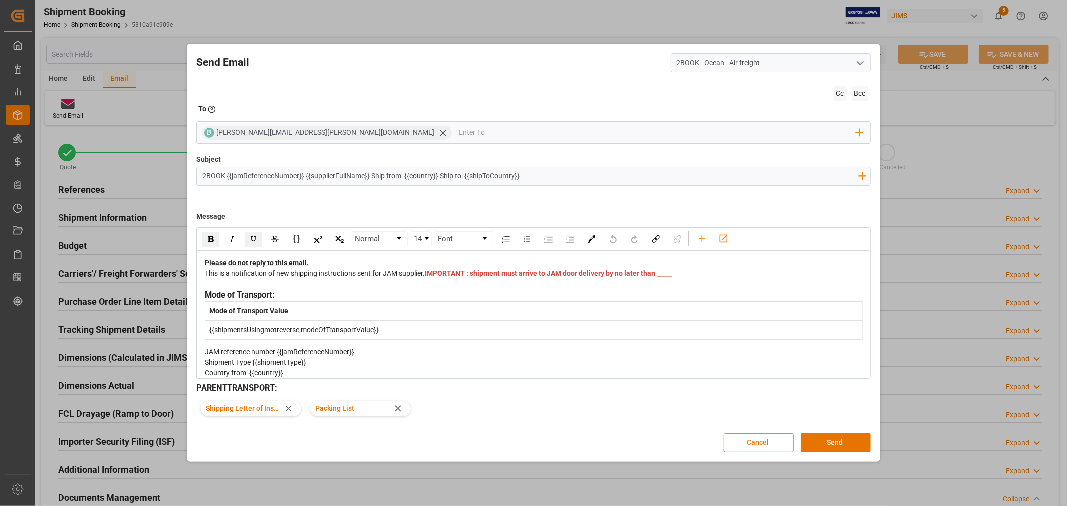
click at [449, 278] on span "IMPORTANT : shipment must arrive to JAM door delivery by no later than _____" at bounding box center [548, 274] width 247 height 8
click at [455, 284] on div "This is a notification of new shipping instructions sent for JAM supplier. IMPO…" at bounding box center [534, 279] width 658 height 21
click at [813, 439] on button "Send" at bounding box center [836, 443] width 70 height 19
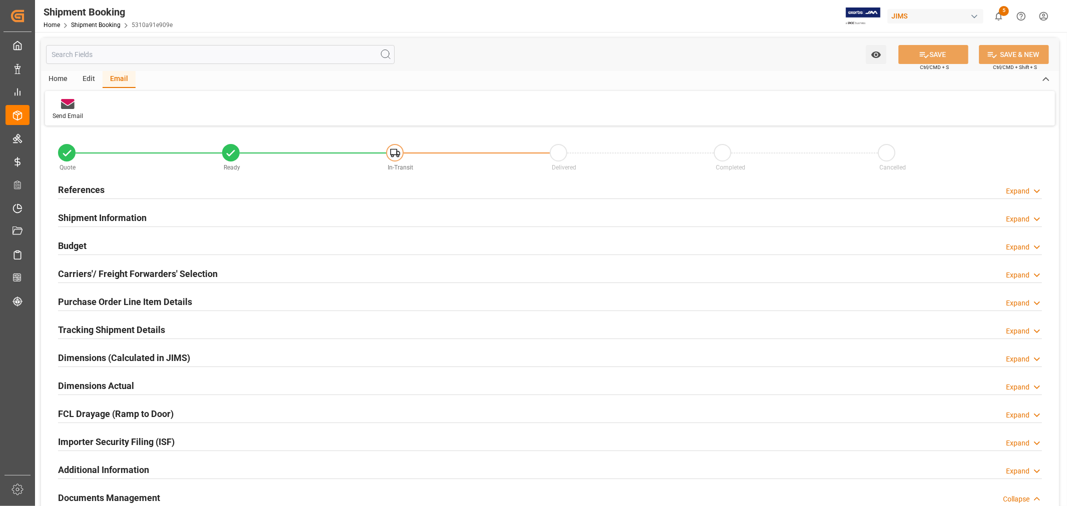
click at [77, 188] on h2 "References" at bounding box center [81, 190] width 47 height 14
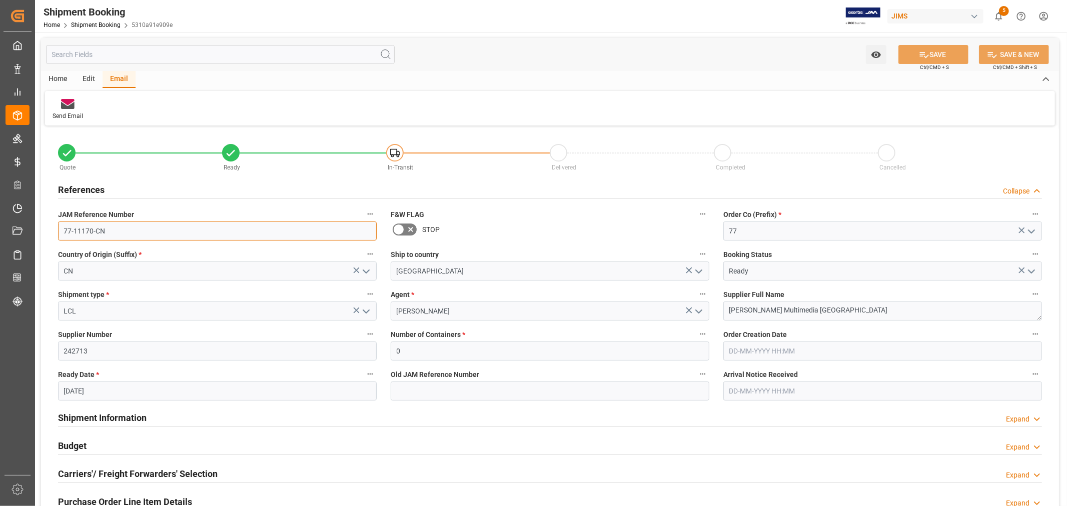
drag, startPoint x: 120, startPoint y: 235, endPoint x: -4, endPoint y: 233, distance: 124.1
click at [0, 233] on html "Created by potrace 1.15, written by Peter Selinger 2001-2017 Created by potrace…" at bounding box center [533, 253] width 1067 height 506
click at [107, 26] on link "Shipment Booking" at bounding box center [96, 25] width 50 height 7
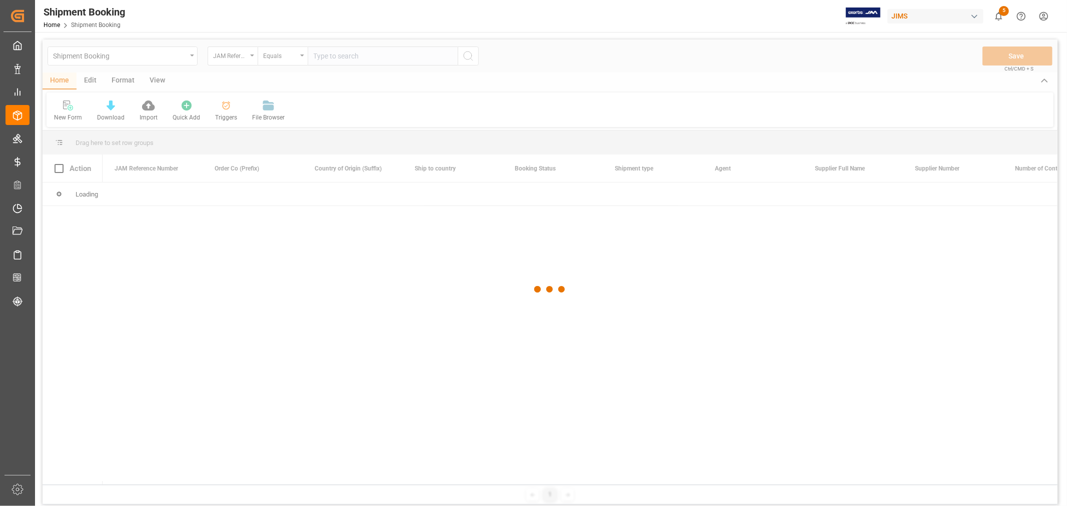
click at [287, 56] on div at bounding box center [550, 290] width 1015 height 500
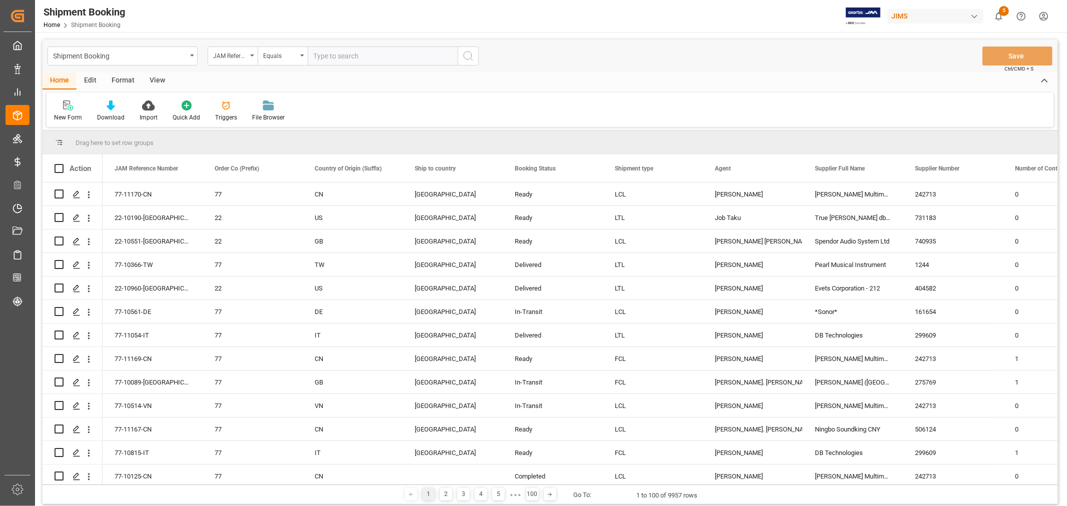
click at [341, 56] on input "text" at bounding box center [383, 56] width 150 height 19
type input "77-11169-cn"
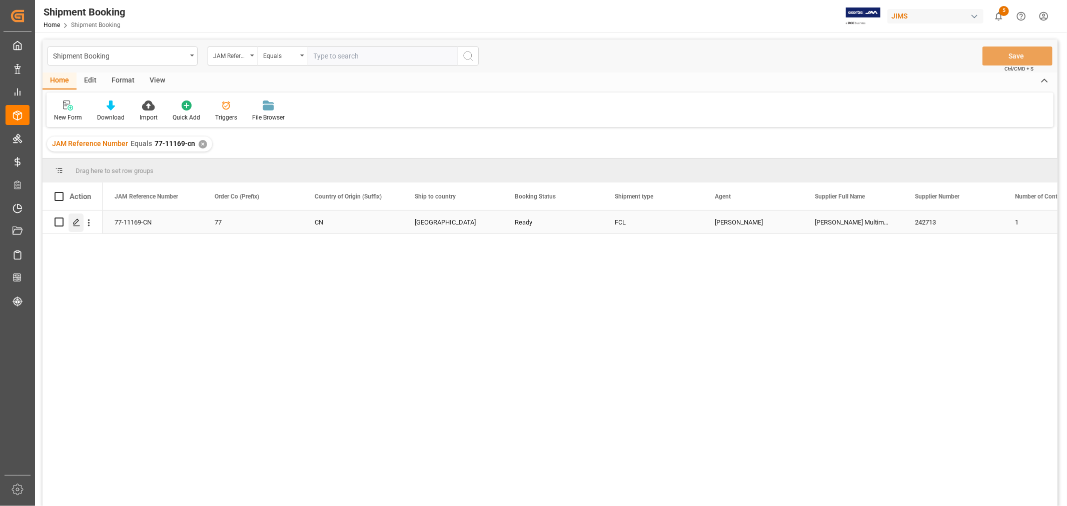
click at [77, 223] on icon "Press SPACE to select this row." at bounding box center [77, 223] width 8 height 8
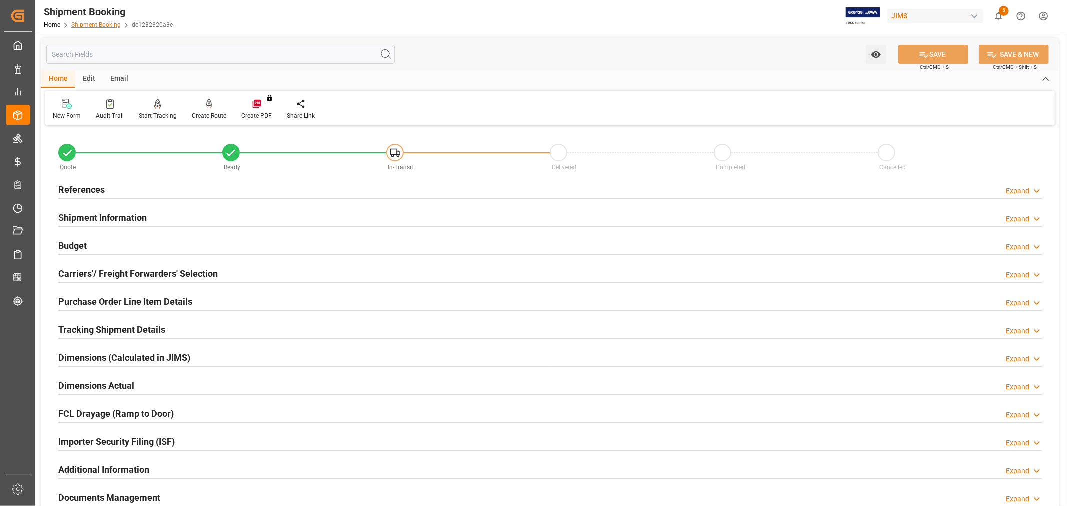
click at [98, 24] on link "Shipment Booking" at bounding box center [96, 25] width 50 height 7
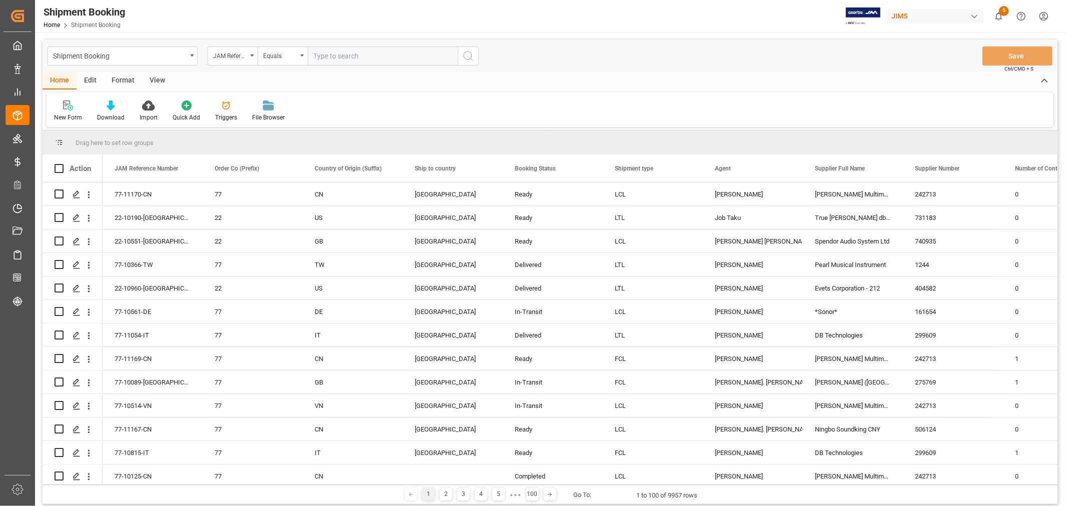
click at [327, 58] on input "text" at bounding box center [383, 56] width 150 height 19
click at [77, 361] on icon "Press SPACE to select this row." at bounding box center [77, 359] width 8 height 8
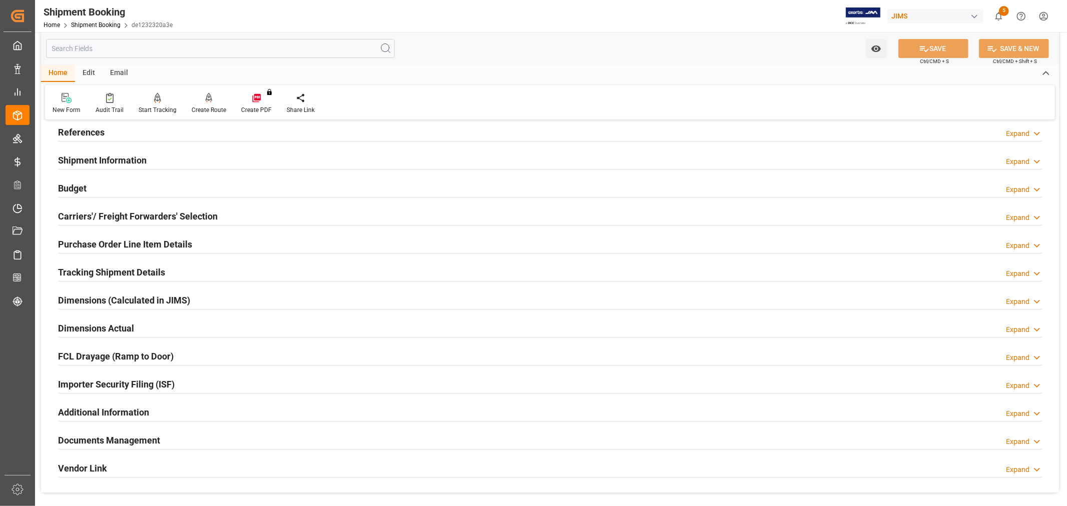
scroll to position [111, 0]
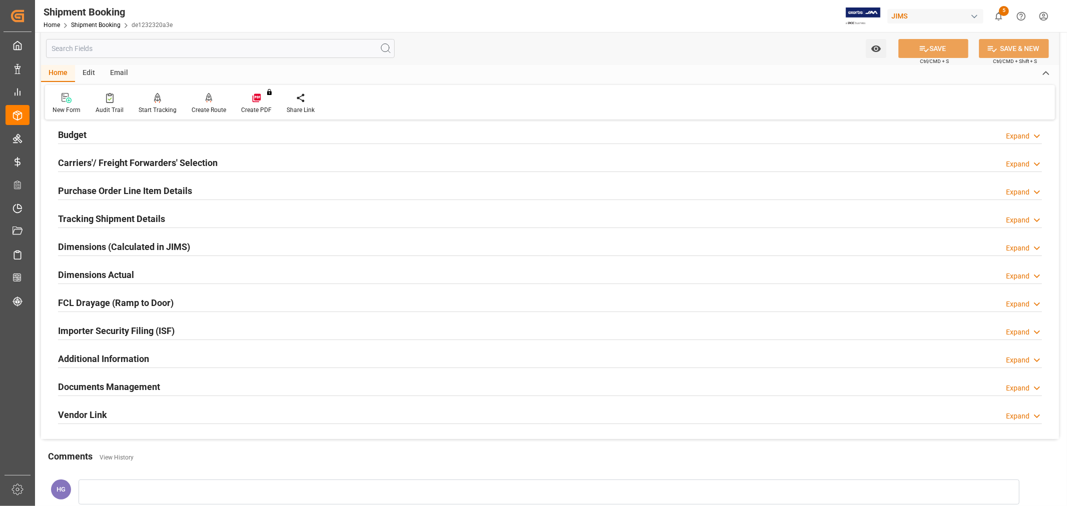
click at [118, 383] on h2 "Documents Management" at bounding box center [109, 387] width 102 height 14
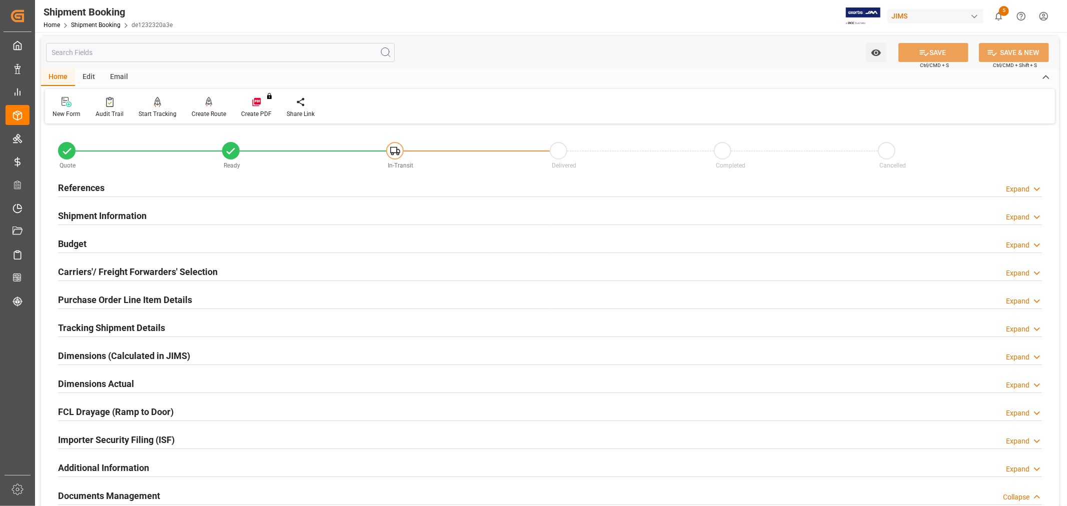
scroll to position [0, 0]
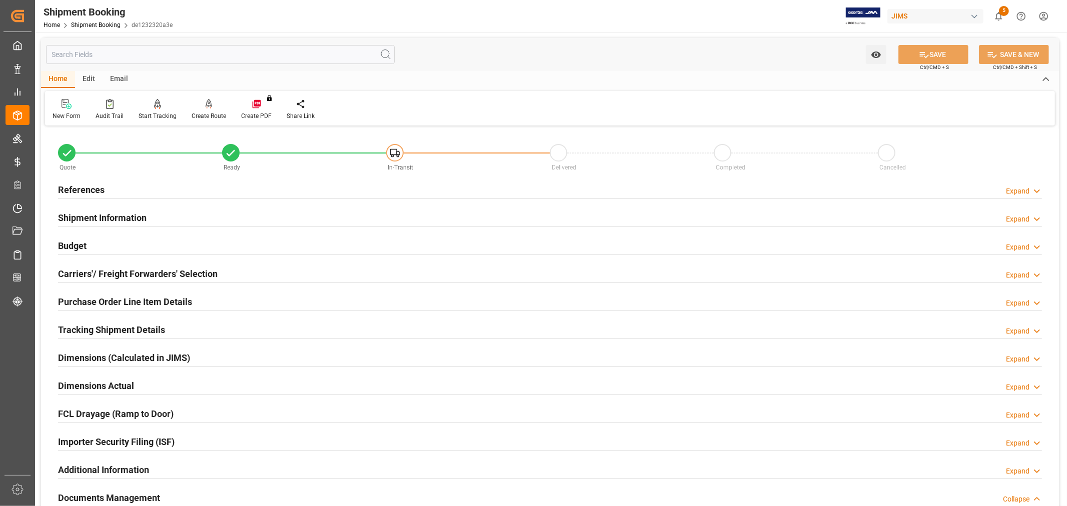
click at [123, 75] on div "Email" at bounding box center [119, 79] width 33 height 17
click at [60, 103] on div at bounding box center [68, 104] width 31 height 11
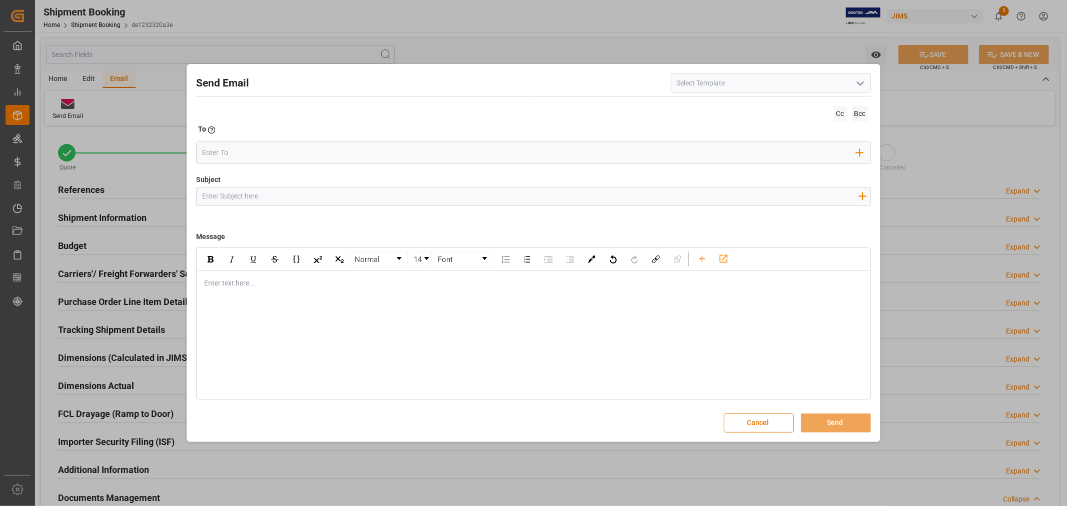
click at [717, 86] on input at bounding box center [771, 83] width 200 height 19
click at [862, 82] on icon "open menu" at bounding box center [860, 84] width 12 height 12
click at [738, 108] on div "2BOOK - Ocean - Air freight" at bounding box center [770, 105] width 199 height 23
type input "2BOOK - Ocean - Air freight"
type input "2BOOK {{jamReferenceNumber}} {{supplierFullName}} Ship from: {{country}} Ship t…"
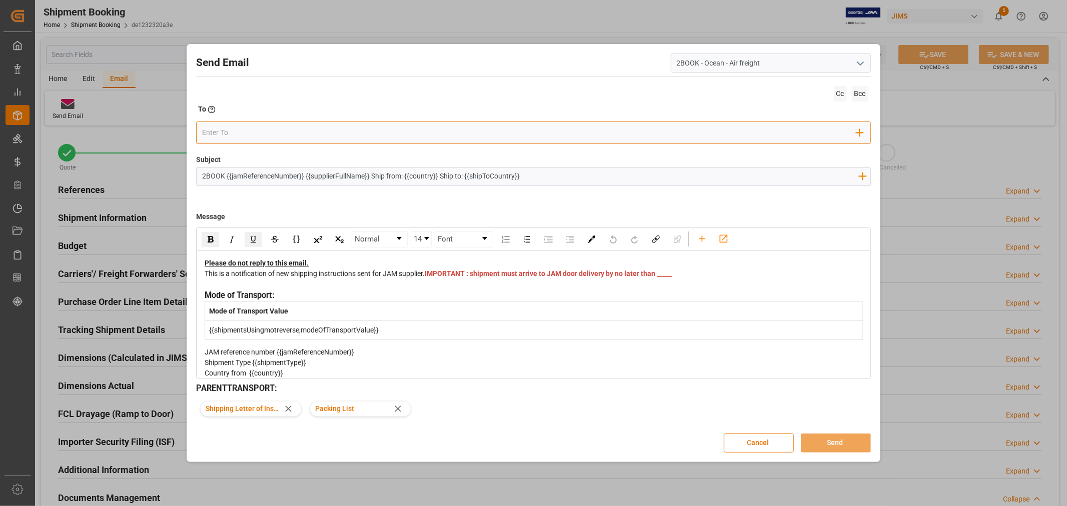
click at [406, 135] on input "email" at bounding box center [529, 133] width 654 height 15
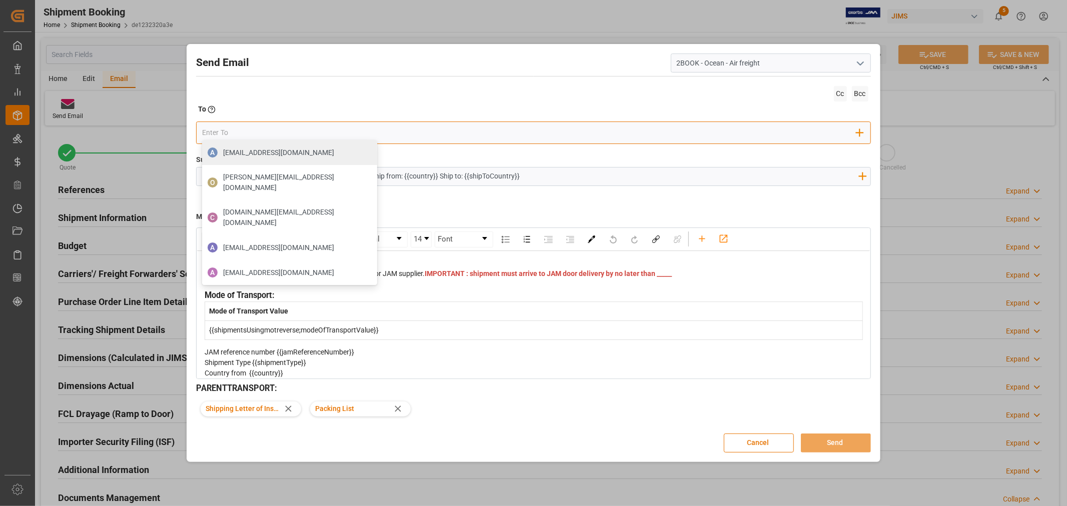
type input "nitin"
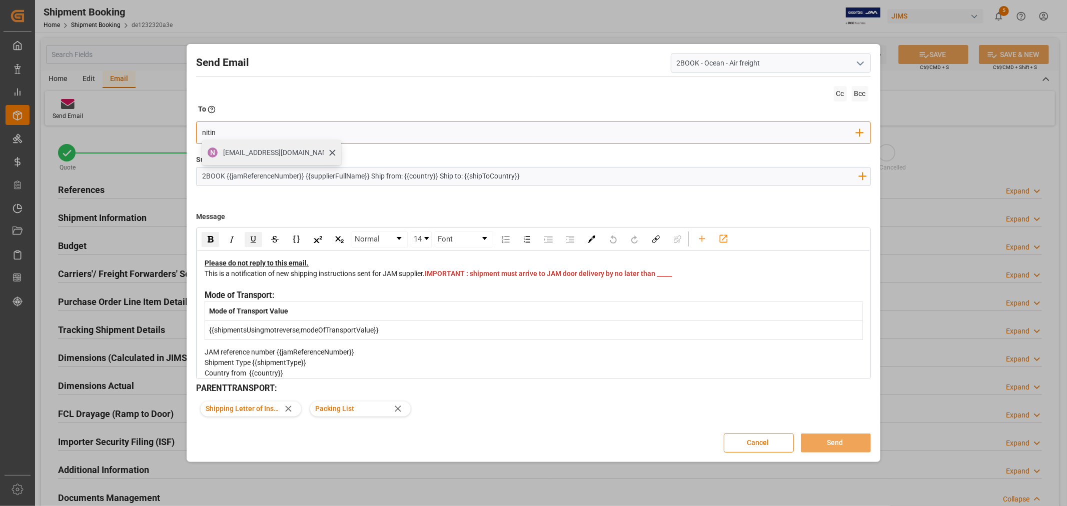
click at [274, 154] on span "nitin.bhugun@jamindustries.com" at bounding box center [278, 153] width 111 height 11
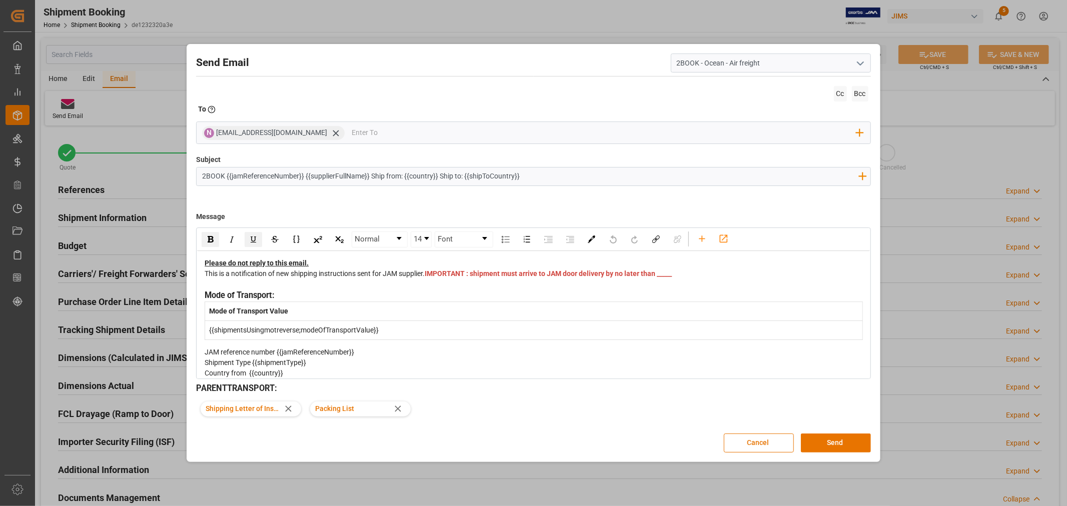
click at [458, 283] on div "This is a notification of new shipping instructions sent for JAM supplier. IMPO…" at bounding box center [534, 279] width 658 height 21
click at [446, 278] on span "IMPORTANT : shipment must arrive to JAM door delivery by no later than _____" at bounding box center [548, 274] width 247 height 8
drag, startPoint x: 456, startPoint y: 283, endPoint x: 432, endPoint y: 284, distance: 23.6
click at [436, 282] on div "This is a notification of new shipping instructions sent for JAM supplier. IMPO…" at bounding box center [534, 279] width 658 height 21
click at [828, 439] on button "Send" at bounding box center [836, 443] width 70 height 19
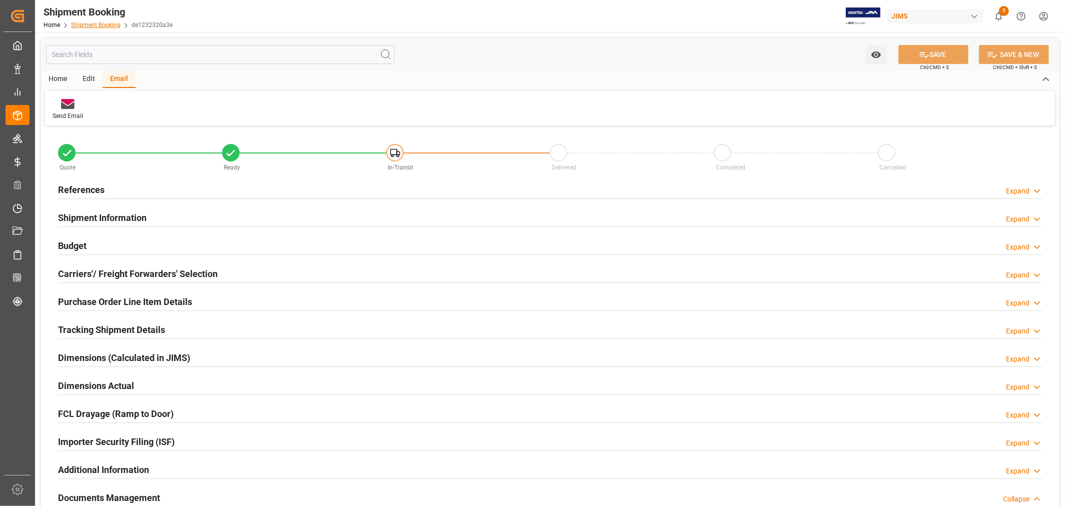
click at [82, 24] on link "Shipment Booking" at bounding box center [96, 25] width 50 height 7
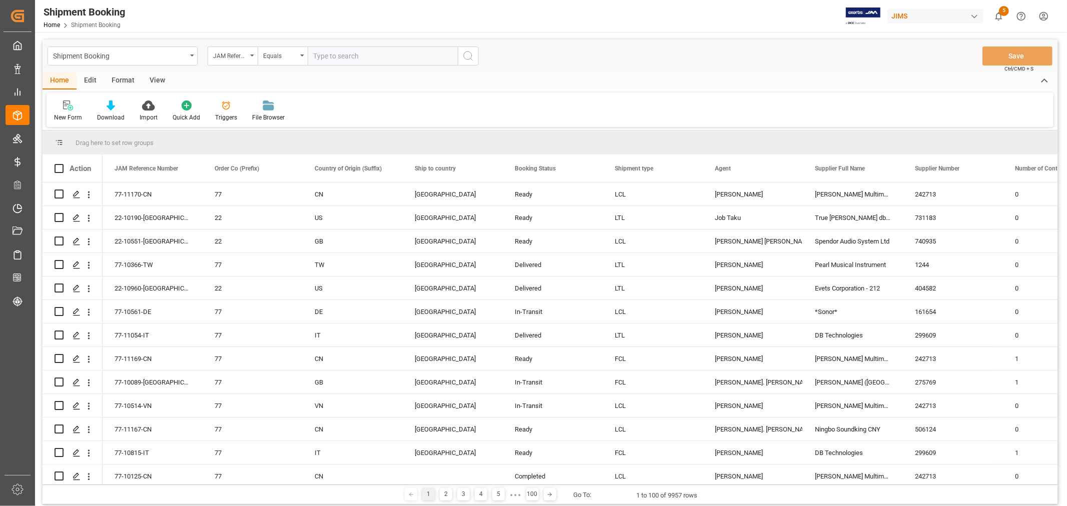
click at [336, 58] on input "text" at bounding box center [383, 56] width 150 height 19
paste input "77-10136-CN"
type input "77-10136-CN"
click at [469, 59] on icon "search button" at bounding box center [468, 56] width 12 height 12
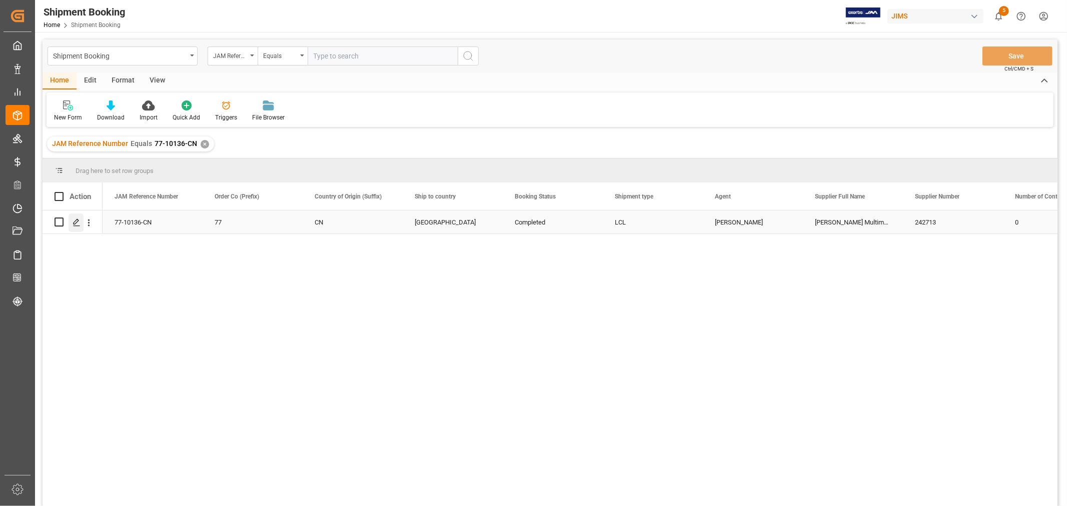
click at [71, 222] on div "Press SPACE to select this row." at bounding box center [76, 223] width 15 height 19
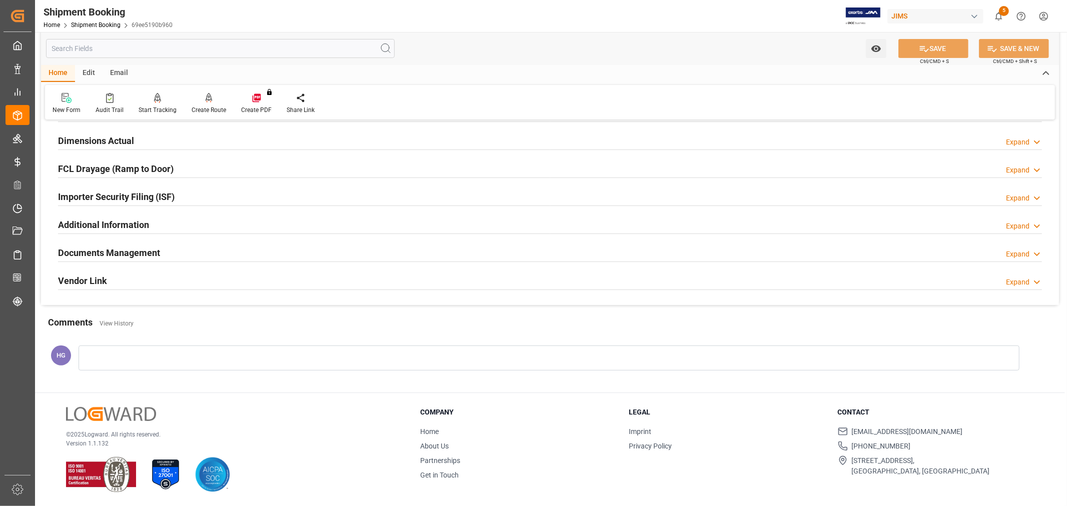
scroll to position [246, 0]
click at [126, 253] on h2 "Documents Management" at bounding box center [109, 253] width 102 height 14
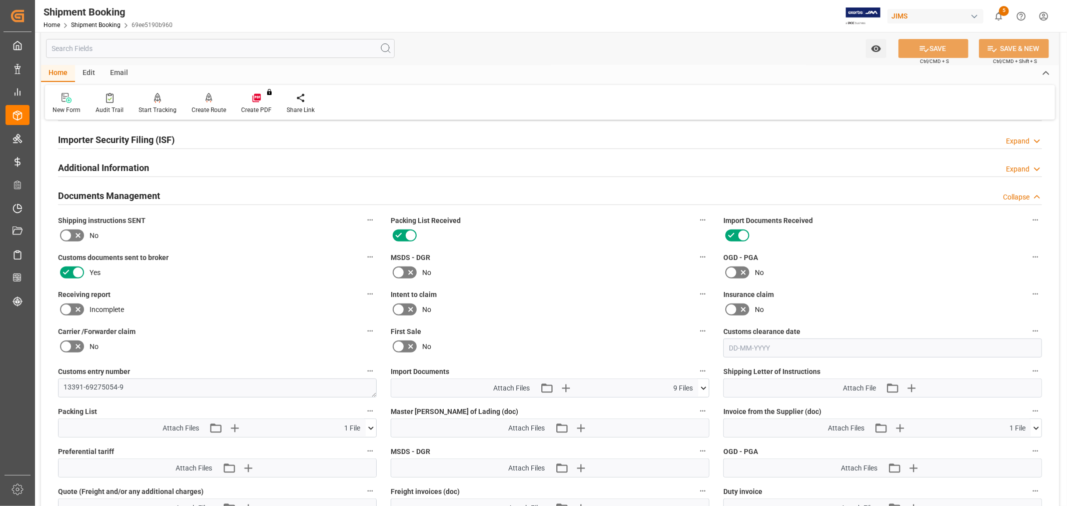
scroll to position [523, 0]
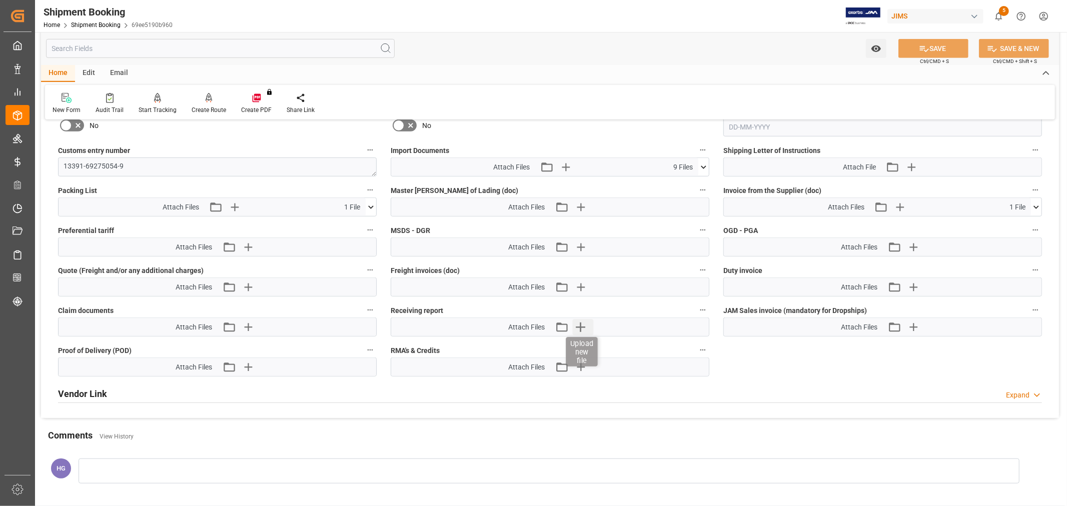
click at [584, 325] on icon "button" at bounding box center [581, 328] width 10 height 10
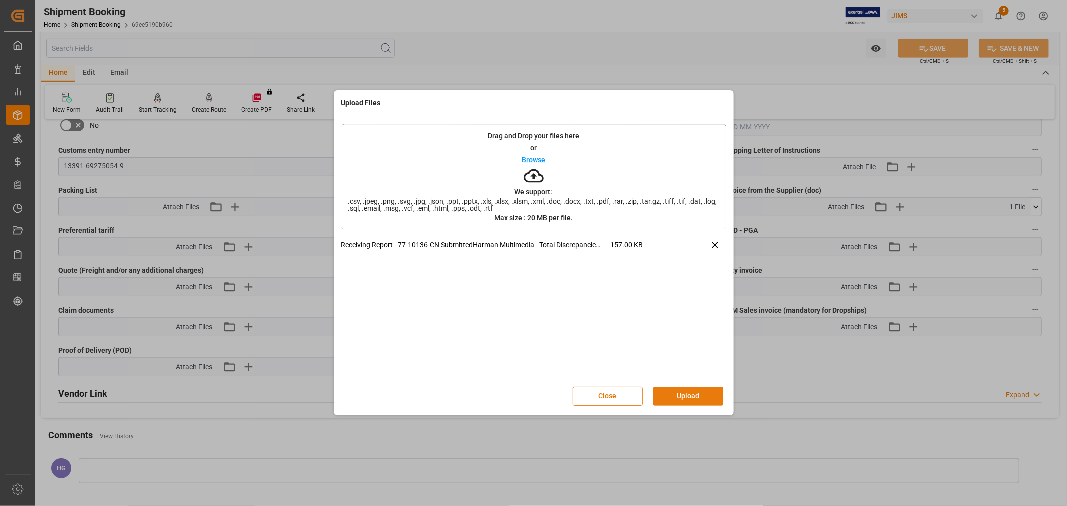
click at [671, 396] on button "Upload" at bounding box center [688, 396] width 70 height 19
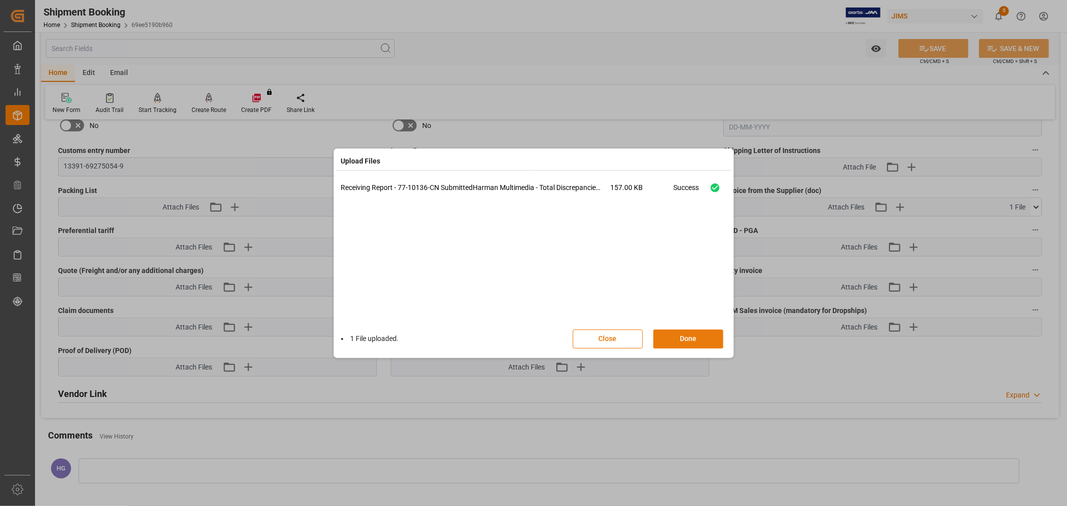
click at [664, 336] on button "Done" at bounding box center [688, 339] width 70 height 19
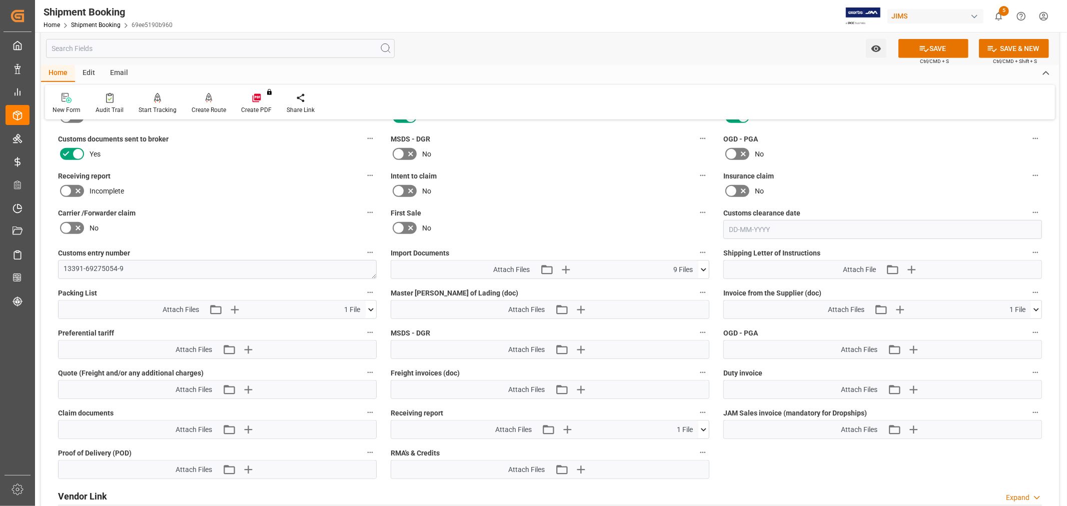
scroll to position [412, 0]
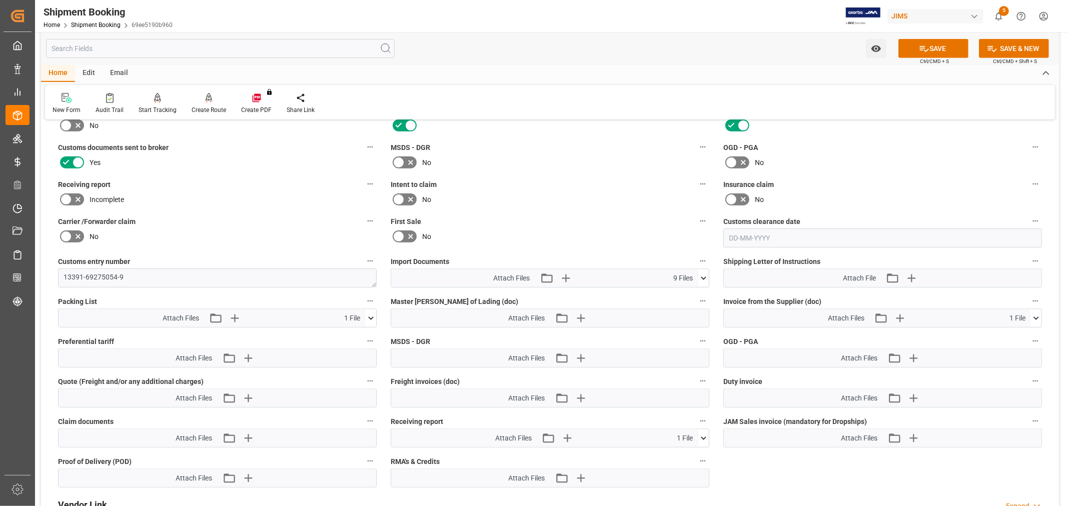
click at [62, 199] on icon at bounding box center [66, 200] width 12 height 12
click at [0, 0] on input "checkbox" at bounding box center [0, 0] width 0 height 0
click at [205, 200] on div "Complete" at bounding box center [217, 200] width 319 height 16
click at [930, 52] on button "SAVE" at bounding box center [933, 48] width 70 height 19
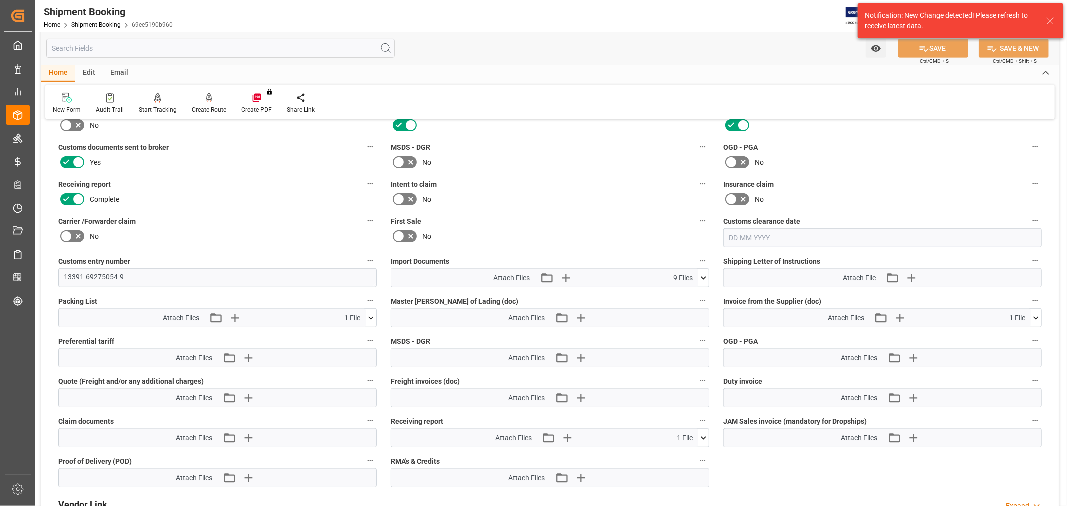
click at [534, 178] on label "Intent to claim" at bounding box center [550, 185] width 319 height 14
click at [696, 178] on button "Intent to claim" at bounding box center [702, 184] width 13 height 13
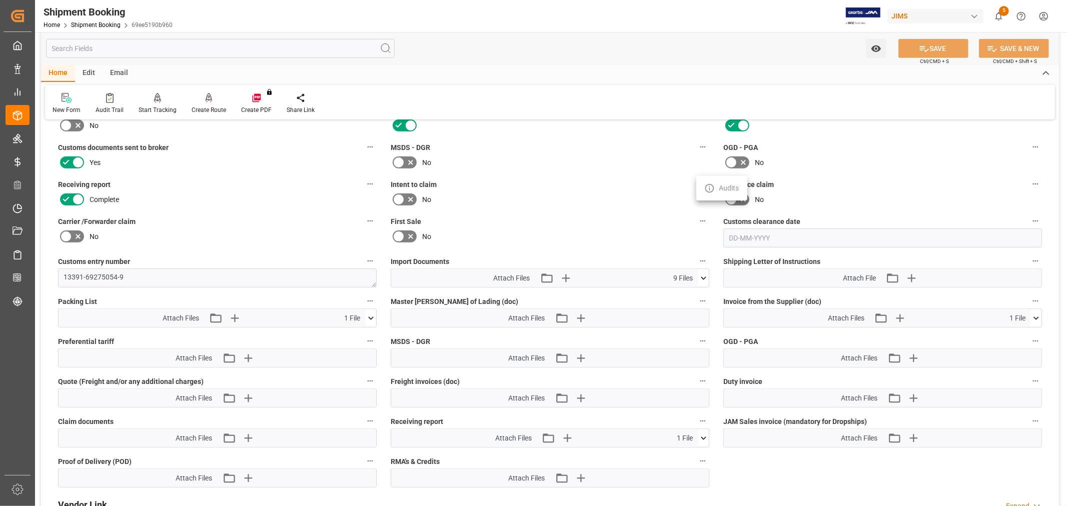
click at [505, 203] on div at bounding box center [533, 253] width 1067 height 506
click at [91, 27] on link "Shipment Booking" at bounding box center [96, 25] width 50 height 7
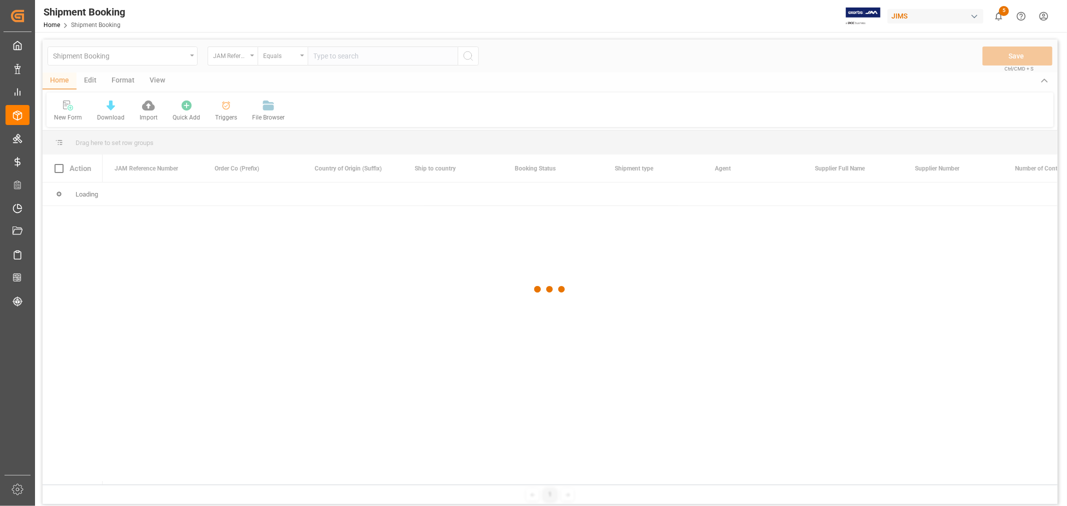
click at [346, 53] on div at bounding box center [550, 290] width 1015 height 500
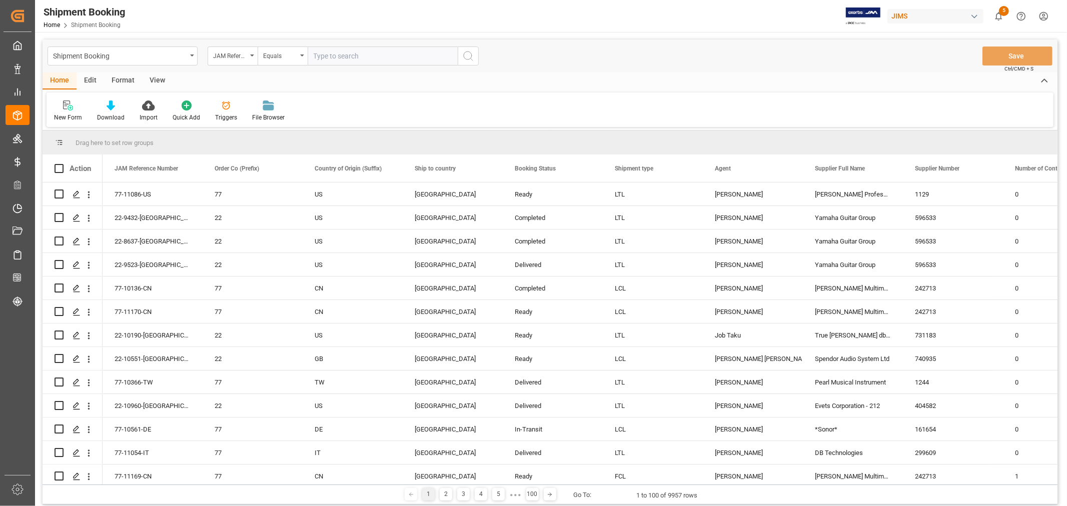
click at [346, 53] on input "text" at bounding box center [383, 56] width 150 height 19
type input "77-11031-cn"
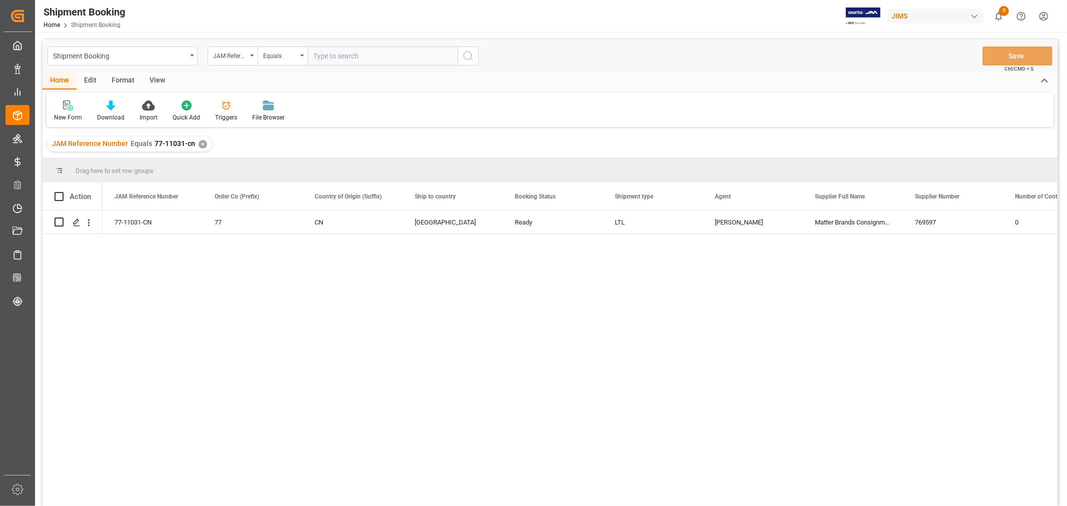
click at [157, 79] on div "View" at bounding box center [157, 81] width 31 height 17
click at [72, 114] on div "Default" at bounding box center [64, 117] width 20 height 9
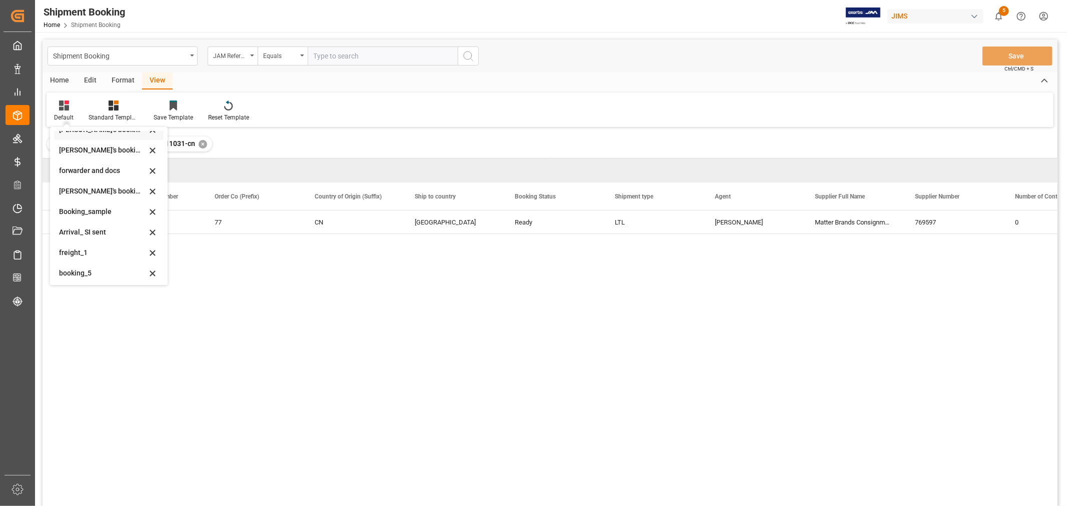
scroll to position [96, 0]
click at [84, 272] on div "booking_5" at bounding box center [103, 271] width 88 height 11
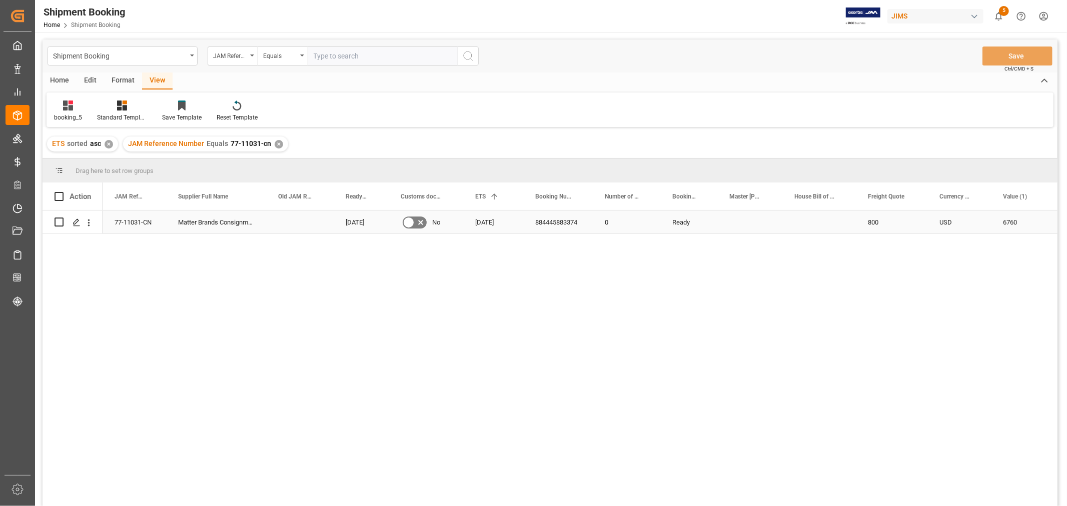
click at [563, 220] on div "884445883374" at bounding box center [558, 222] width 70 height 23
click at [489, 220] on div "18-09-2025" at bounding box center [493, 222] width 60 height 23
click at [489, 219] on div "18-09-2025" at bounding box center [493, 222] width 60 height 23
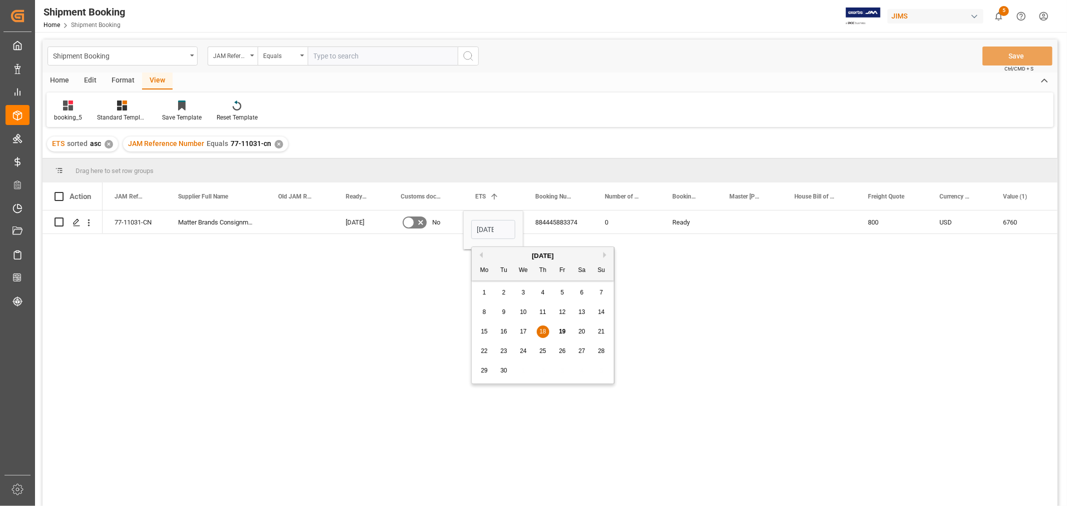
click at [583, 333] on span "20" at bounding box center [581, 331] width 7 height 7
type input "20-09-2025"
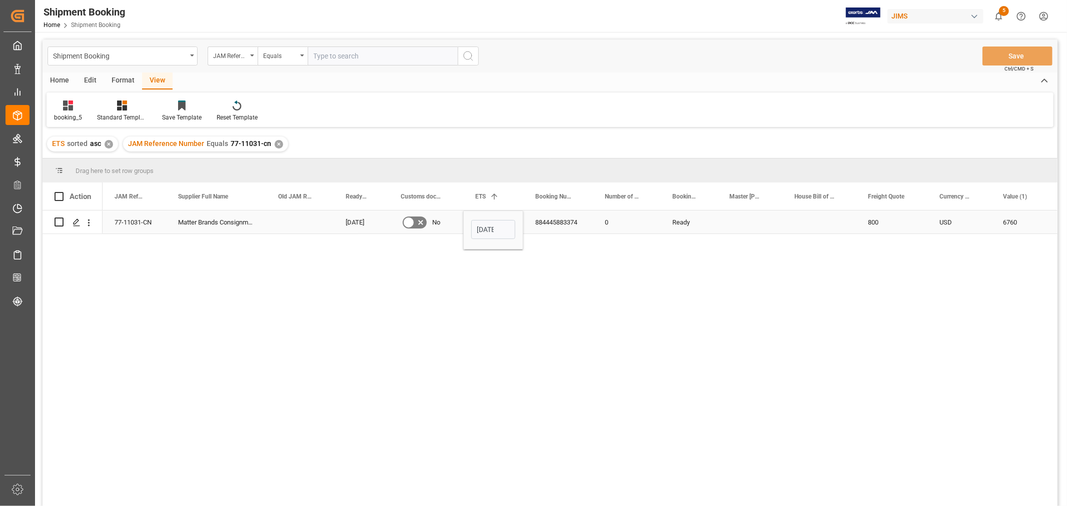
click at [764, 222] on div "Press SPACE to select this row." at bounding box center [749, 222] width 65 height 23
click at [1004, 53] on button "Save" at bounding box center [1017, 56] width 70 height 19
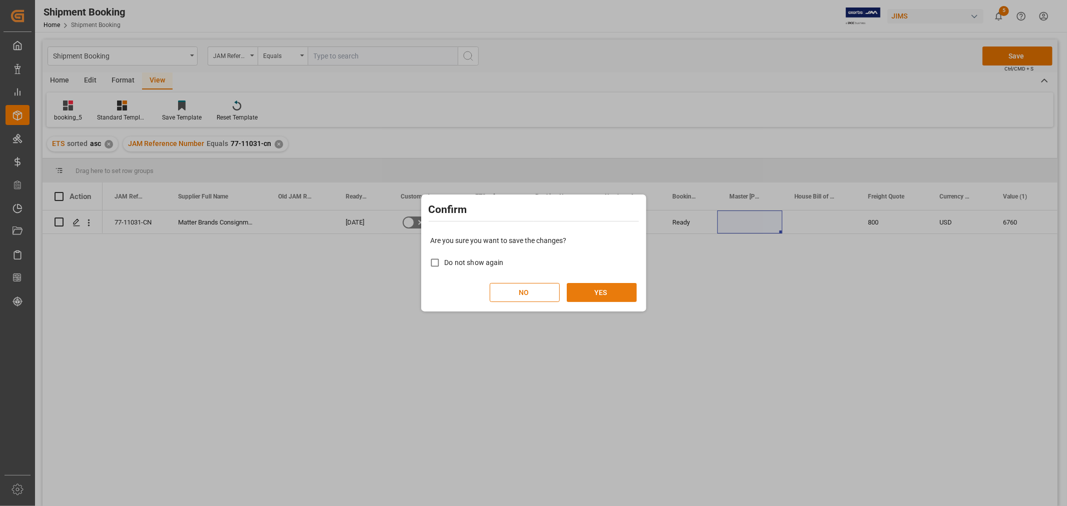
click at [606, 286] on button "YES" at bounding box center [602, 292] width 70 height 19
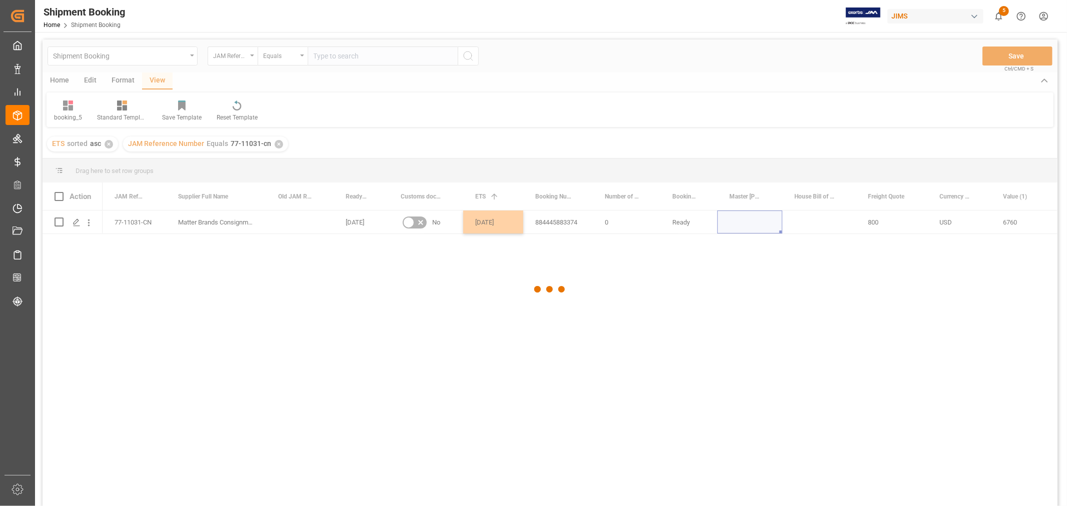
click at [124, 223] on div at bounding box center [550, 290] width 1015 height 500
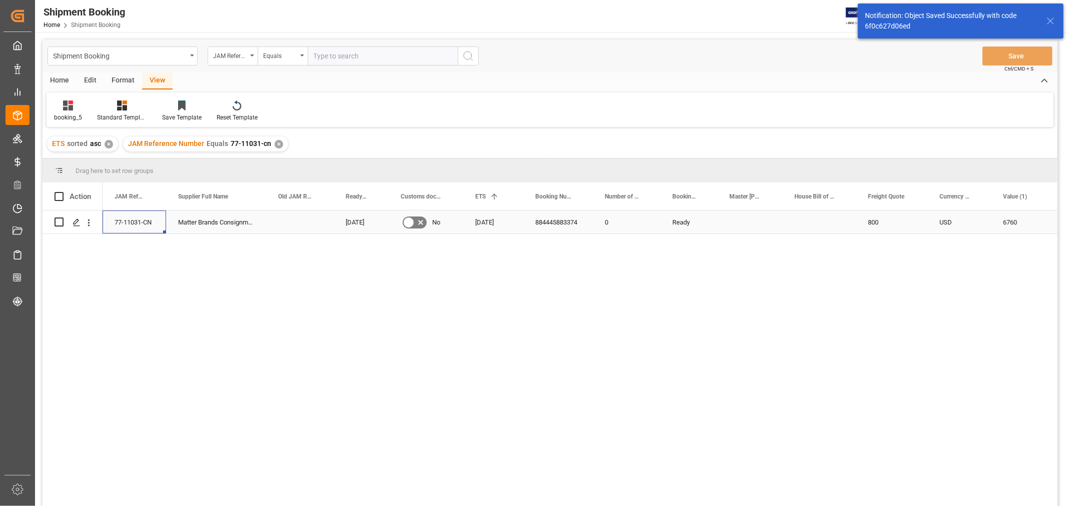
click at [124, 223] on div "77-11031-CN" at bounding box center [135, 222] width 64 height 23
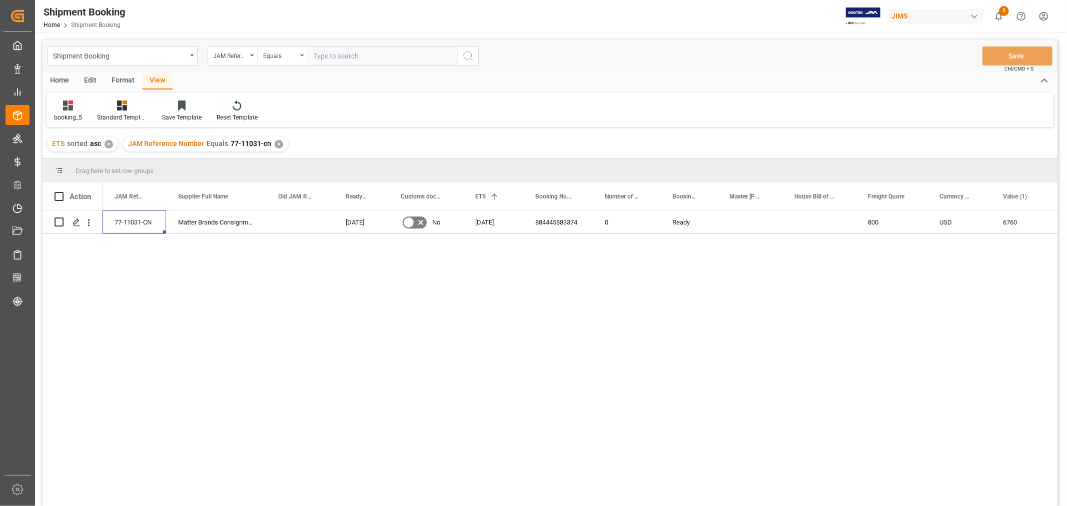
click at [278, 146] on div "✕" at bounding box center [279, 144] width 9 height 9
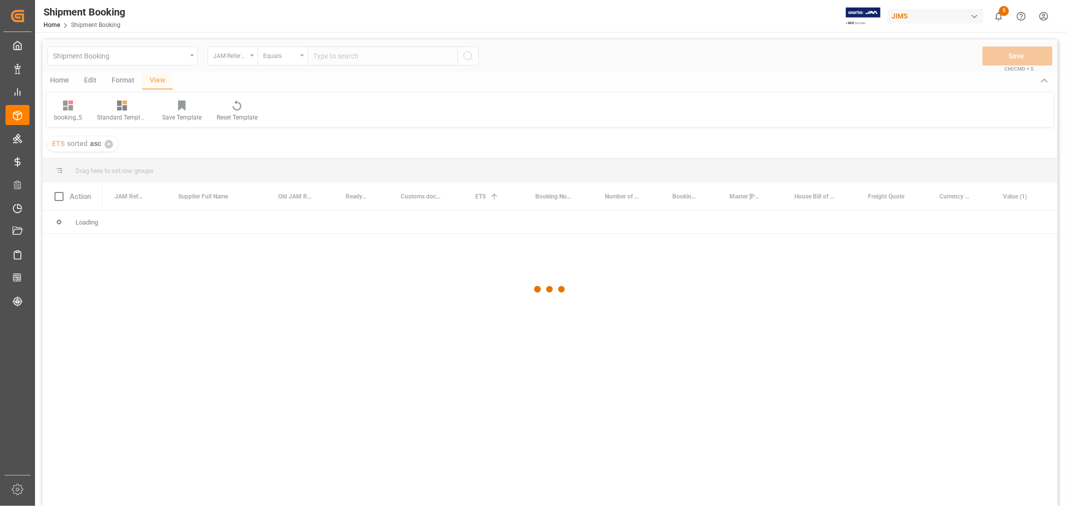
click at [328, 57] on div at bounding box center [550, 290] width 1015 height 500
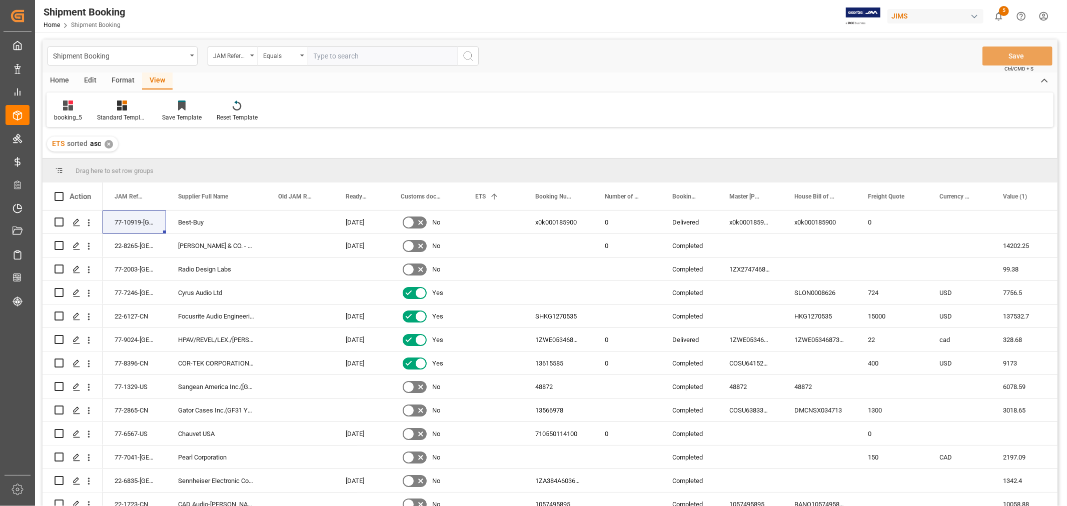
click at [331, 55] on input "text" at bounding box center [383, 56] width 150 height 19
type input "77-11066-cn"
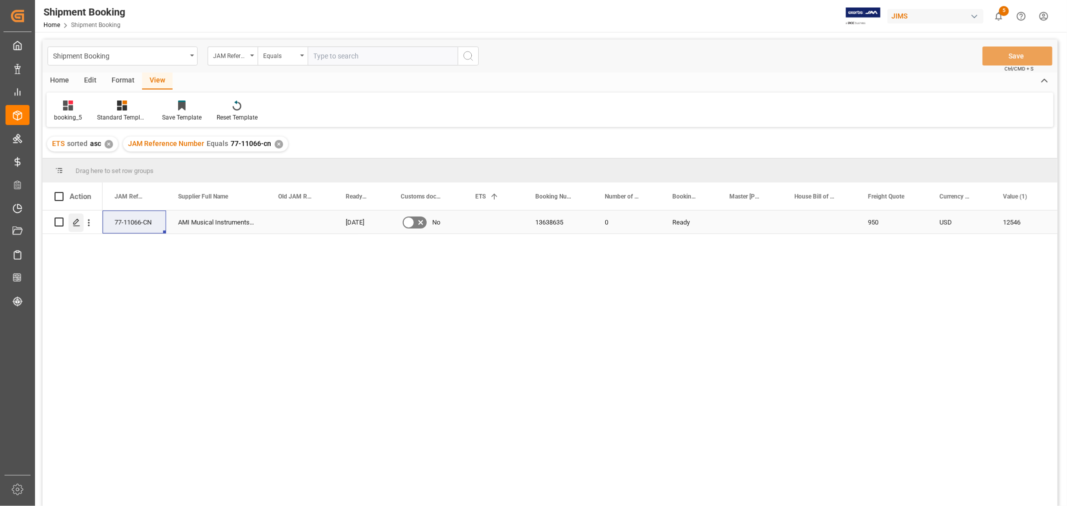
click at [77, 223] on icon "Press SPACE to select this row." at bounding box center [77, 223] width 8 height 8
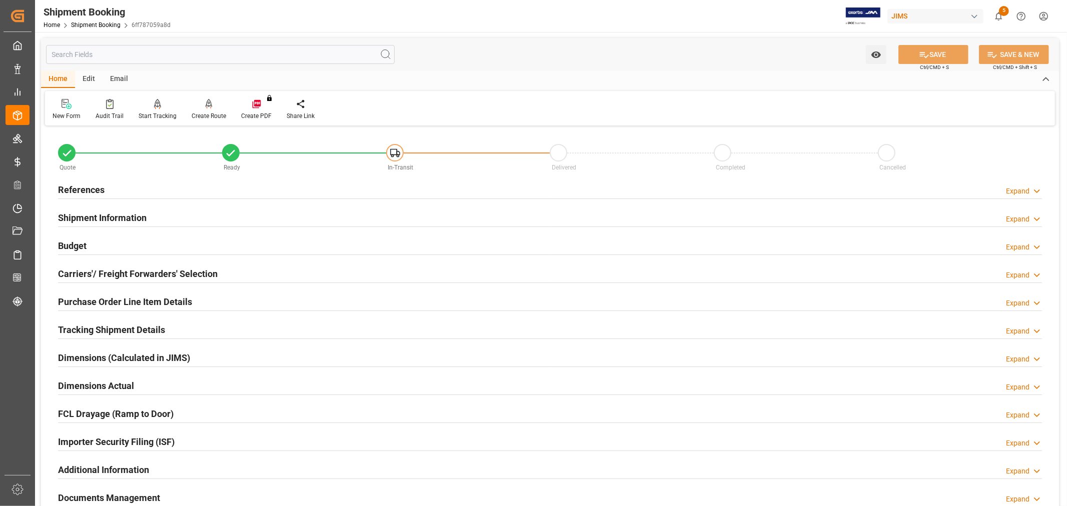
scroll to position [108, 0]
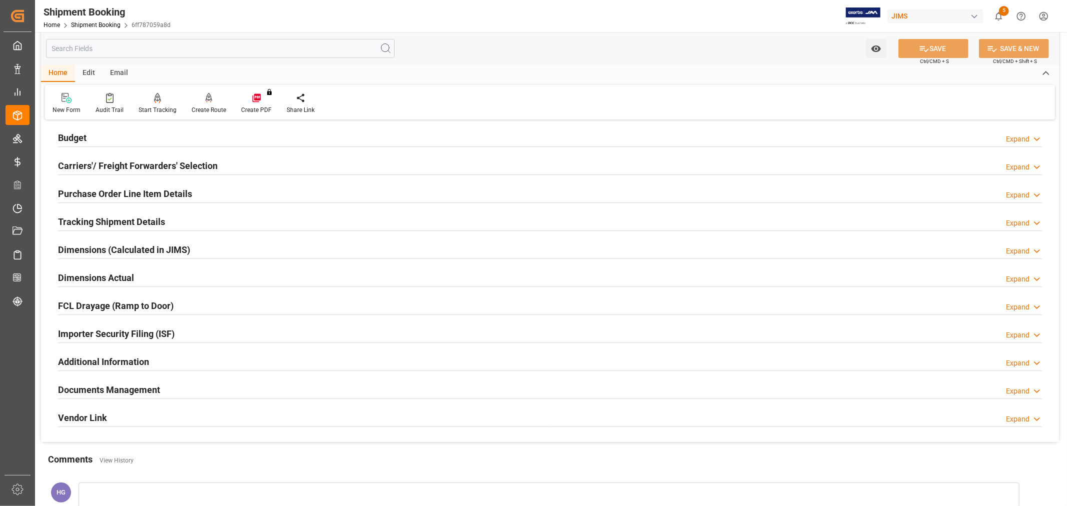
click at [122, 390] on h2 "Documents Management" at bounding box center [109, 390] width 102 height 14
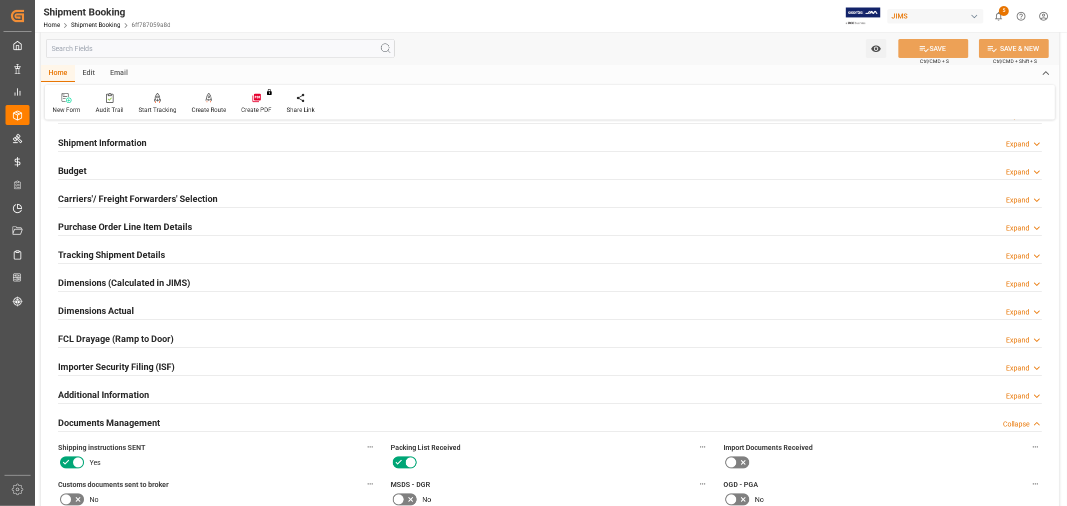
scroll to position [278, 0]
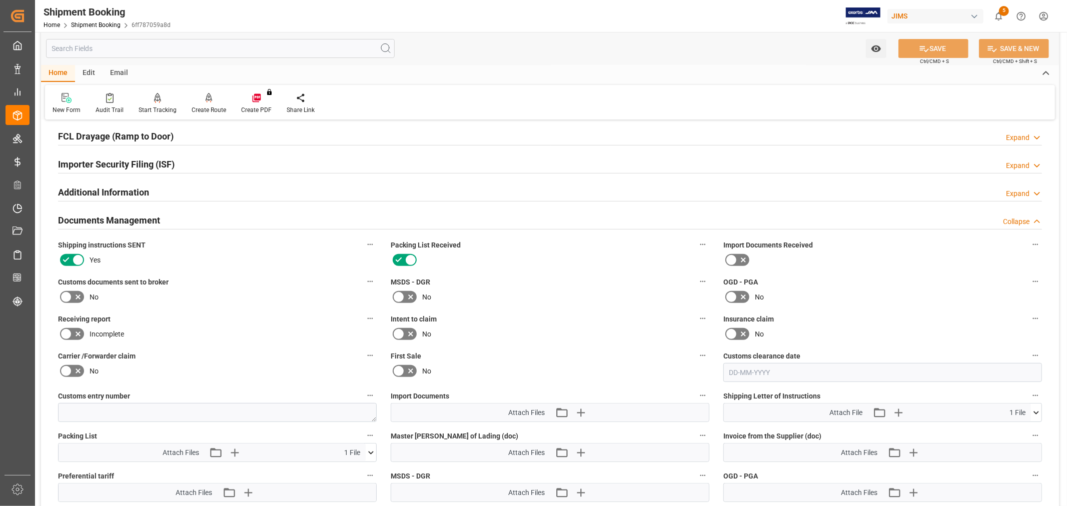
click at [1036, 409] on icon at bounding box center [1036, 413] width 11 height 11
click at [1037, 408] on icon at bounding box center [1036, 413] width 11 height 11
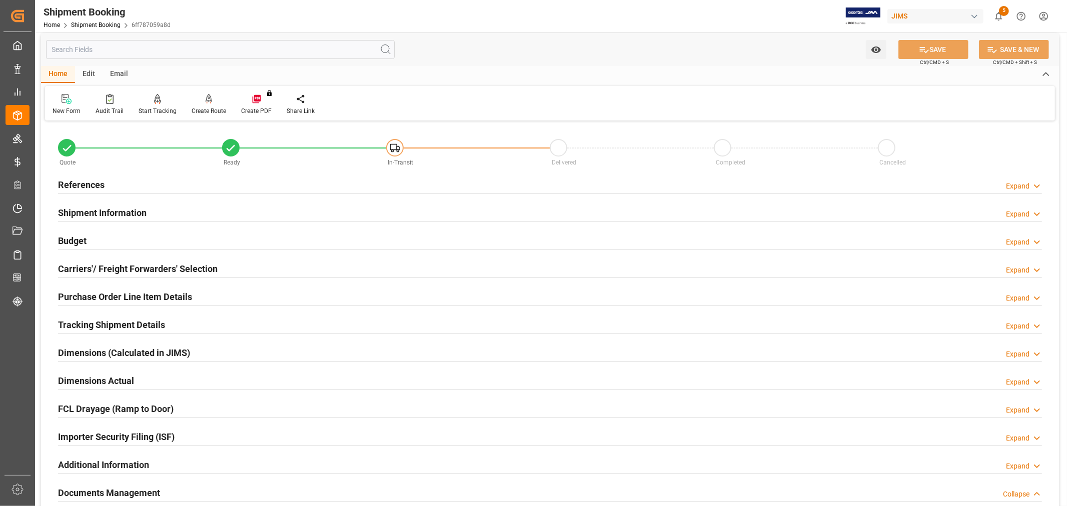
scroll to position [0, 0]
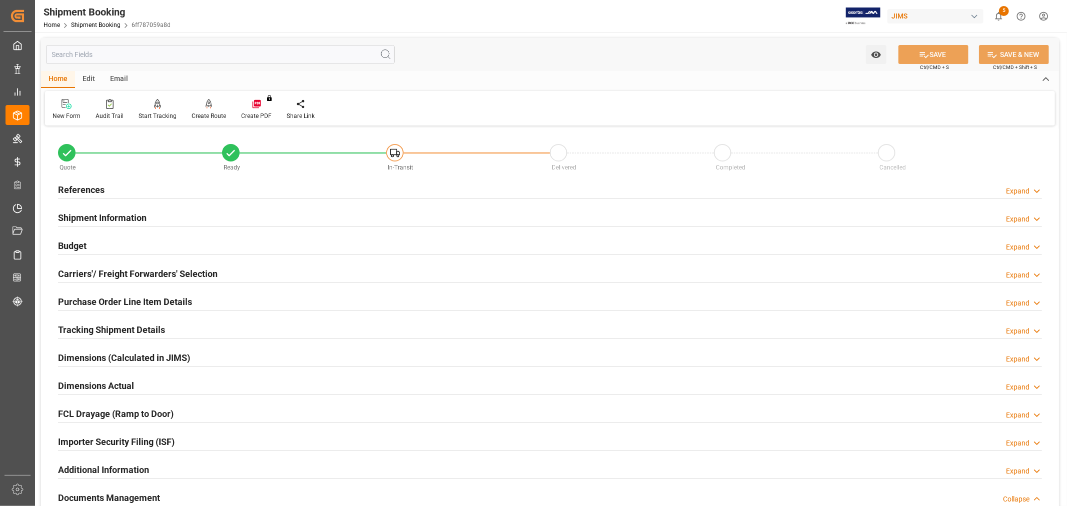
click at [116, 76] on div "Email" at bounding box center [119, 79] width 33 height 17
click at [52, 76] on div "Home" at bounding box center [58, 79] width 34 height 17
click at [81, 186] on h2 "References" at bounding box center [81, 190] width 47 height 14
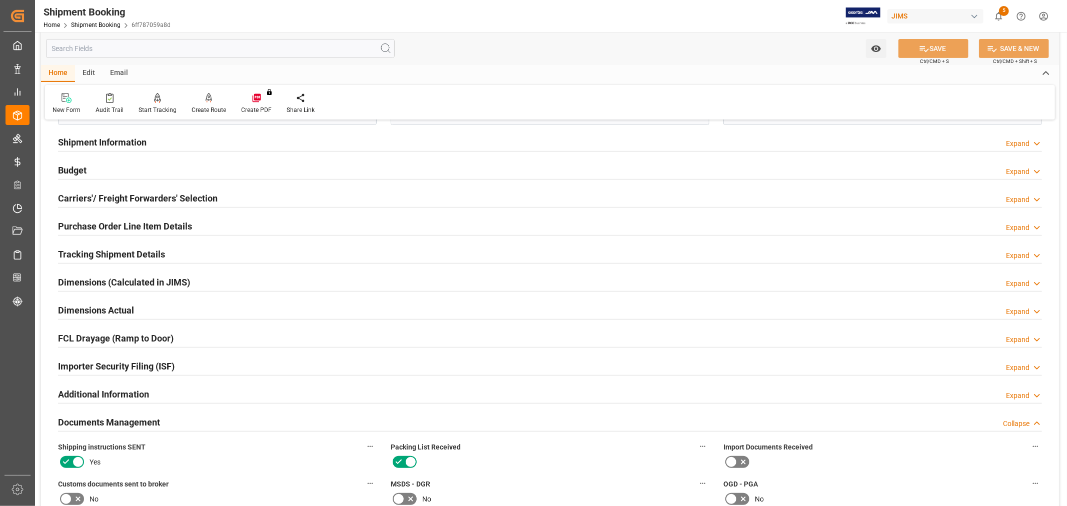
scroll to position [222, 0]
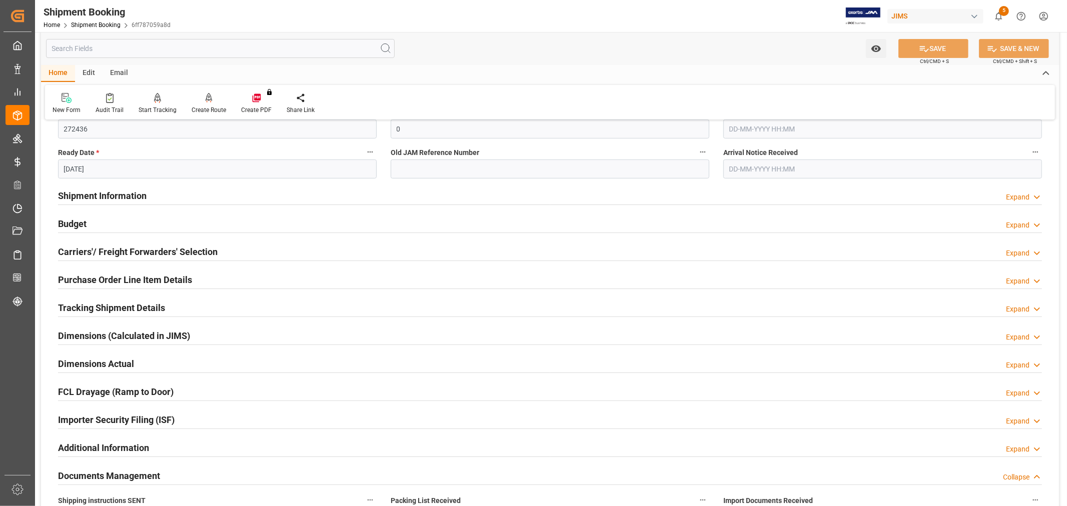
click at [61, 74] on div "Home" at bounding box center [58, 73] width 34 height 17
click at [99, 23] on link "Shipment Booking" at bounding box center [96, 25] width 50 height 7
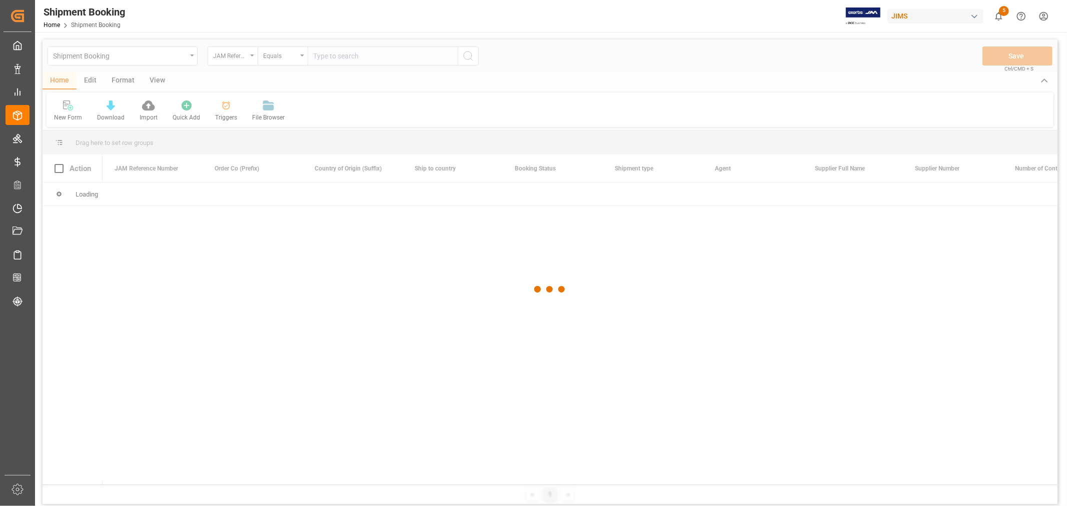
click at [338, 59] on div at bounding box center [550, 290] width 1015 height 500
click at [336, 57] on div at bounding box center [550, 290] width 1015 height 500
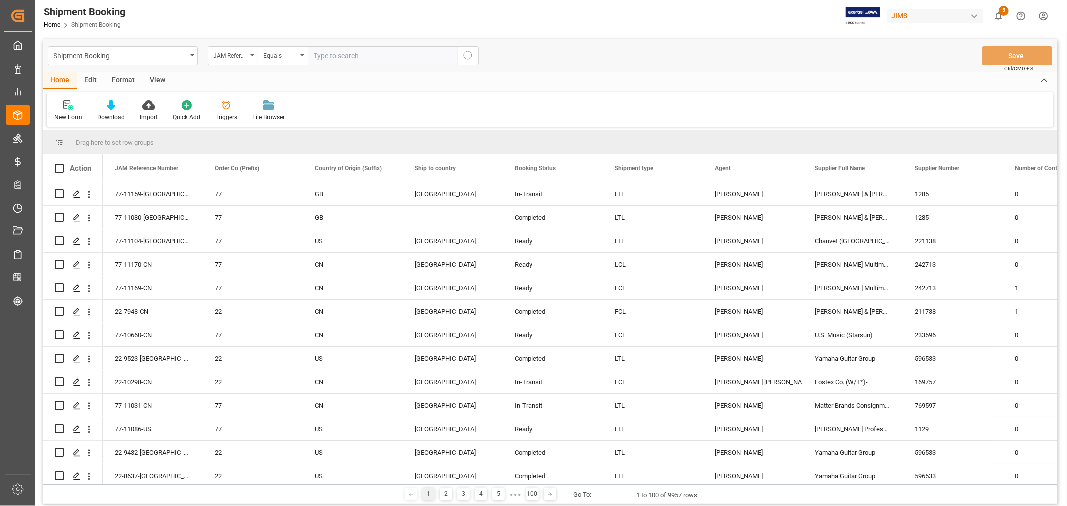
click at [332, 55] on input "text" at bounding box center [383, 56] width 150 height 19
type input "77-11166-cn"
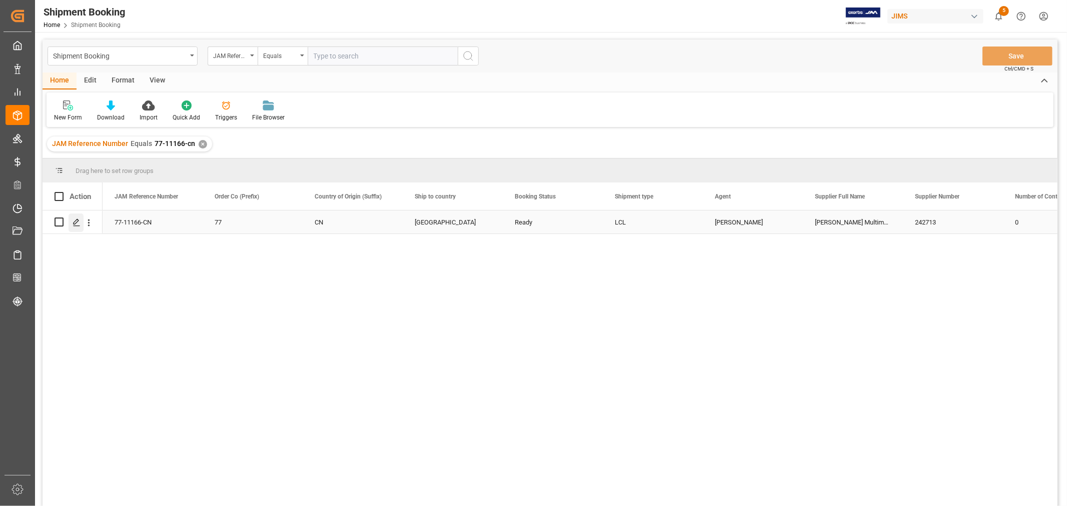
click at [78, 223] on icon "Press SPACE to select this row." at bounding box center [77, 223] width 8 height 8
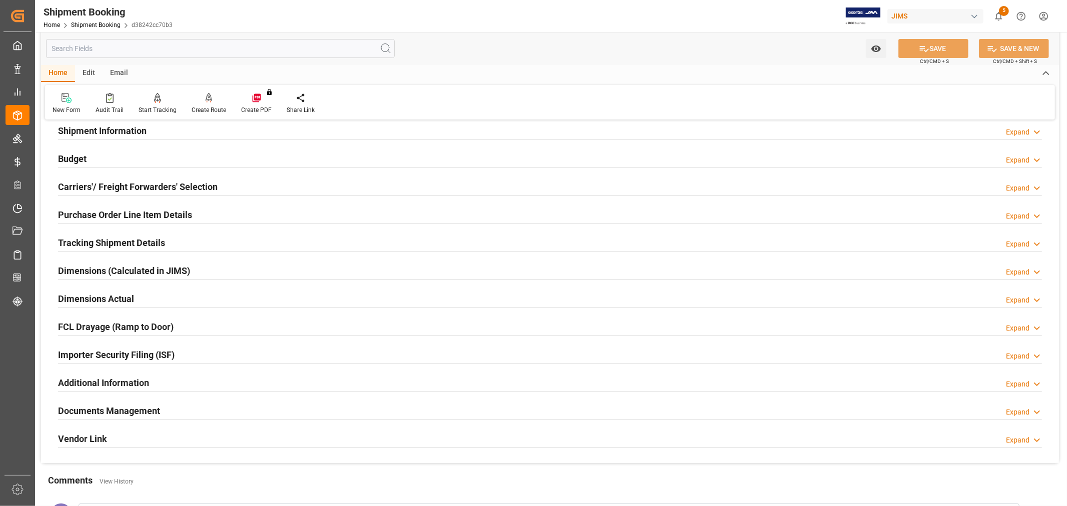
scroll to position [222, 0]
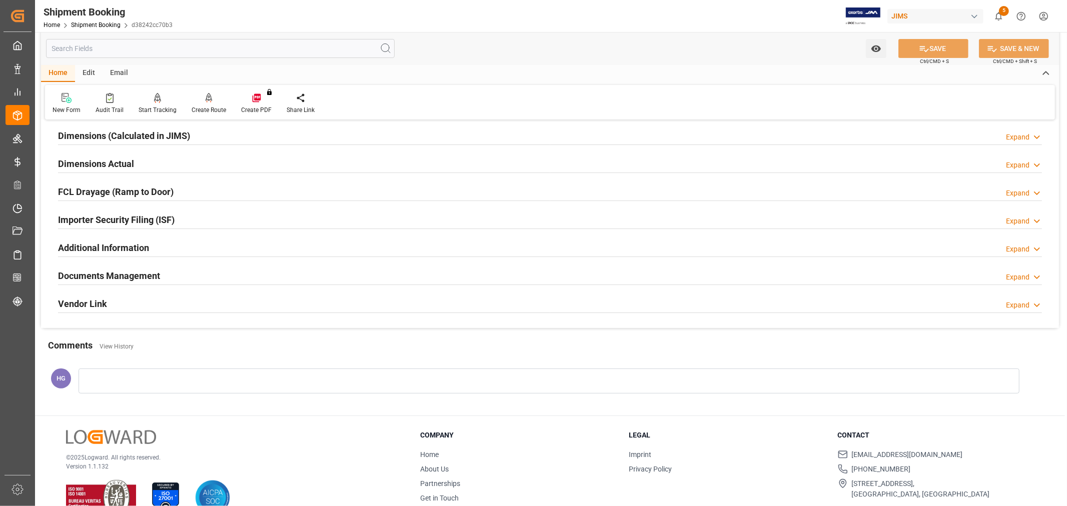
drag, startPoint x: 162, startPoint y: 277, endPoint x: 162, endPoint y: 272, distance: 5.0
click at [162, 274] on div "Documents Management Expand" at bounding box center [550, 275] width 984 height 19
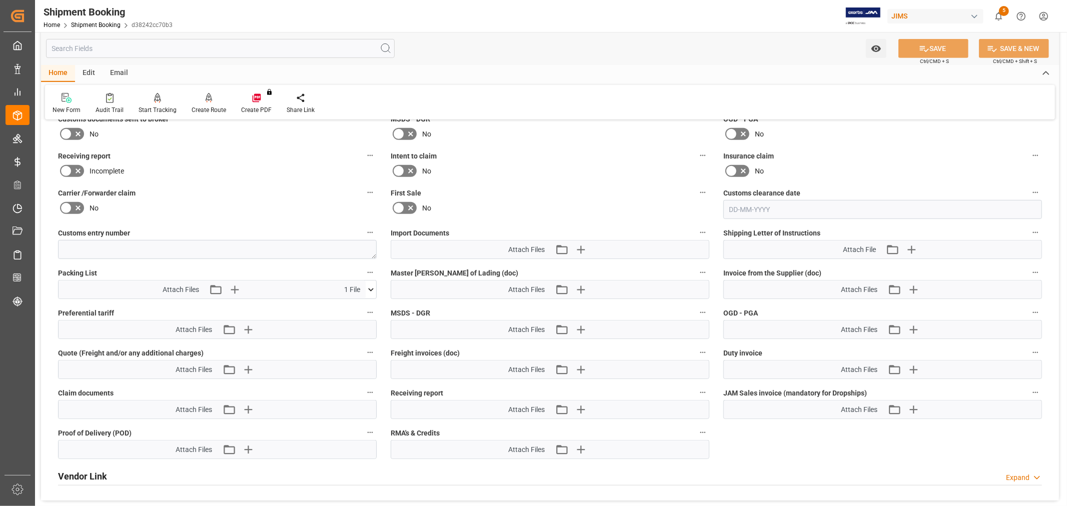
scroll to position [444, 0]
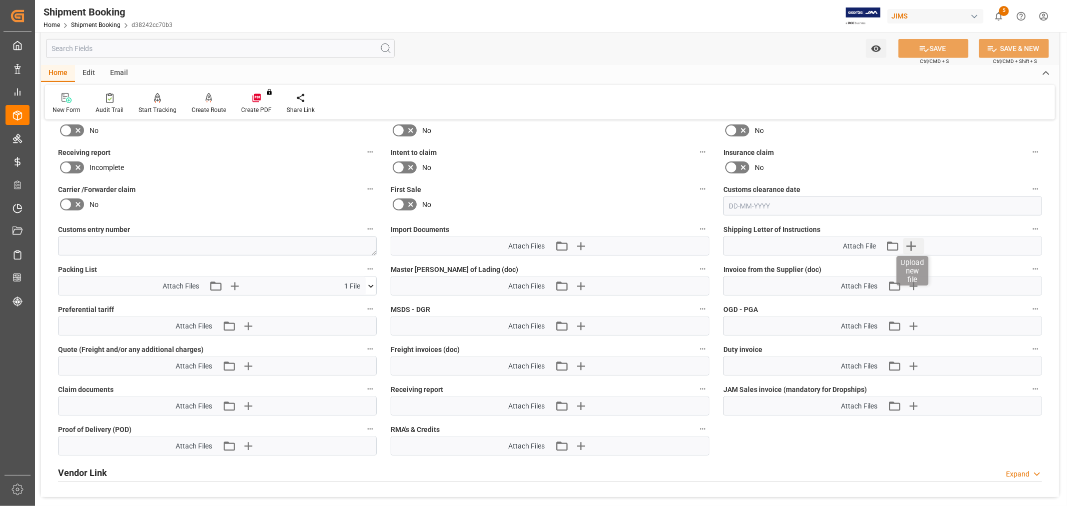
click at [909, 241] on icon "button" at bounding box center [911, 246] width 16 height 16
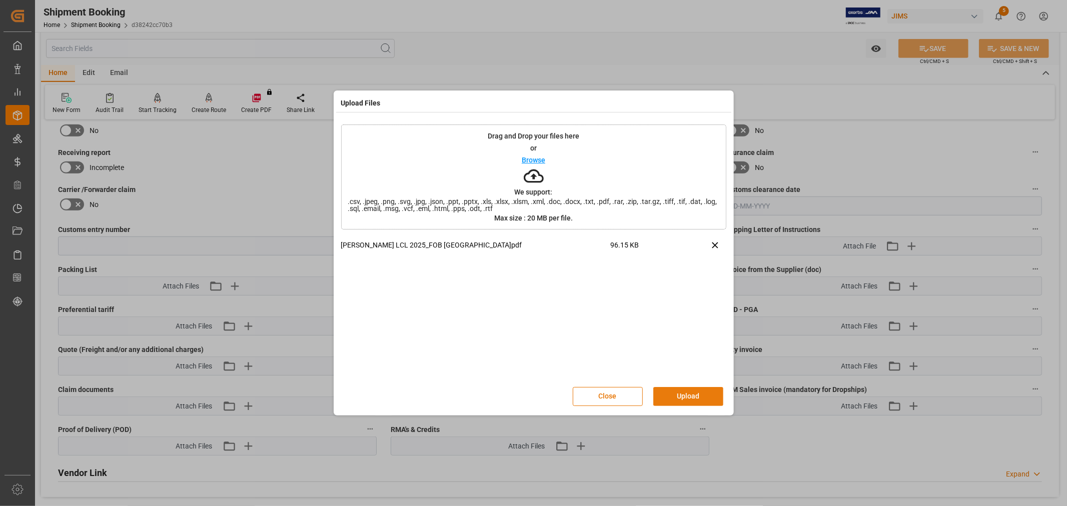
click at [700, 394] on button "Upload" at bounding box center [688, 396] width 70 height 19
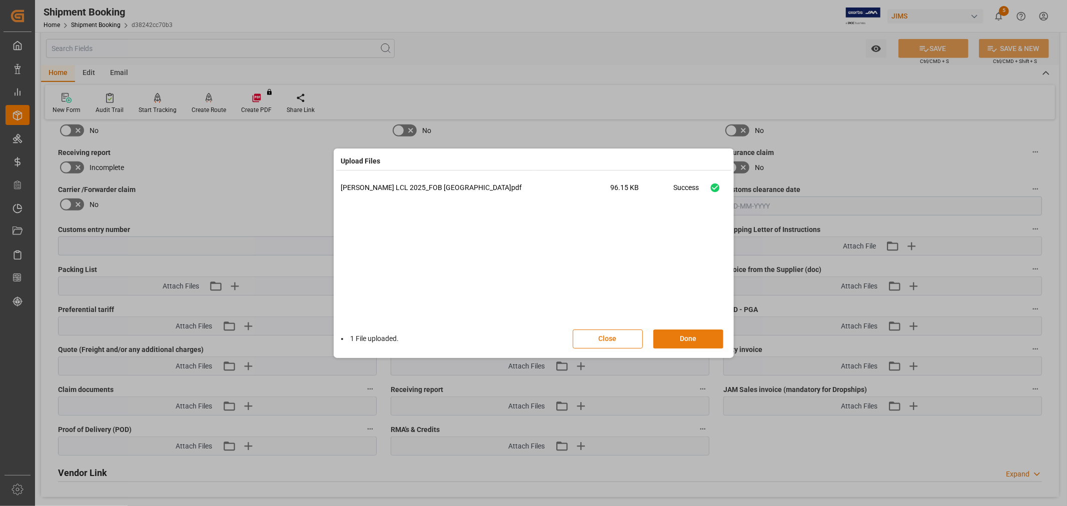
click at [679, 334] on button "Done" at bounding box center [688, 339] width 70 height 19
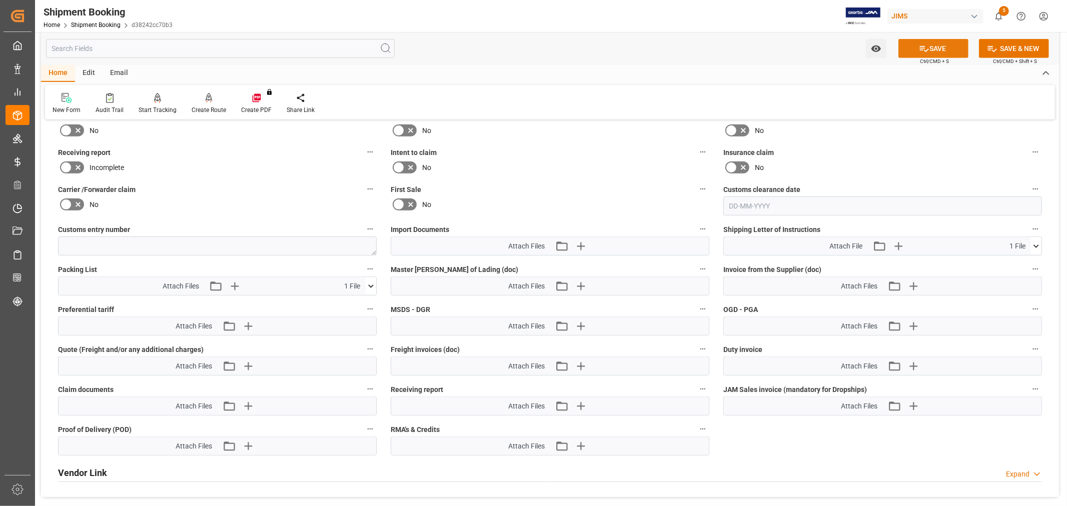
click at [914, 46] on button "SAVE" at bounding box center [933, 48] width 70 height 19
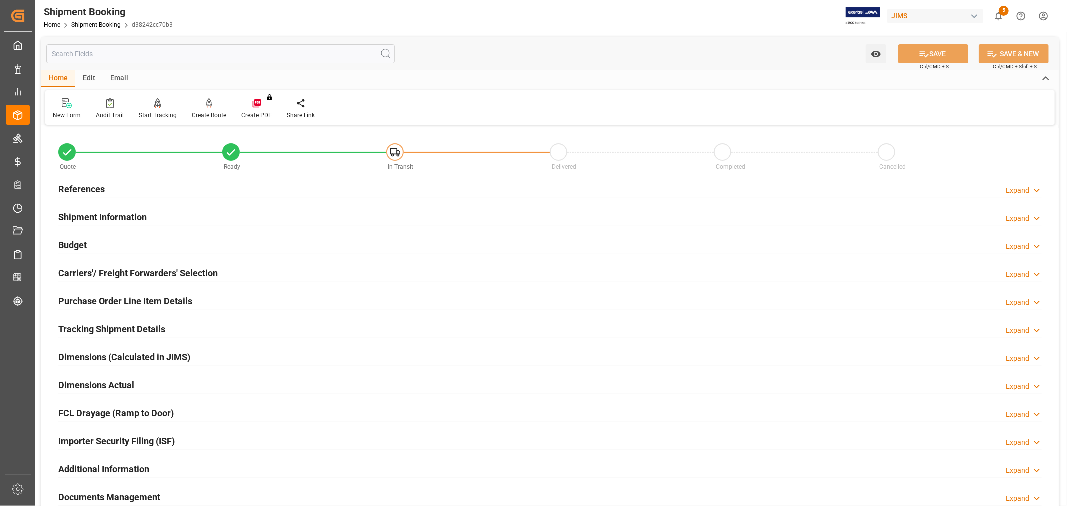
scroll to position [0, 0]
click at [93, 26] on link "Shipment Booking" at bounding box center [96, 25] width 50 height 7
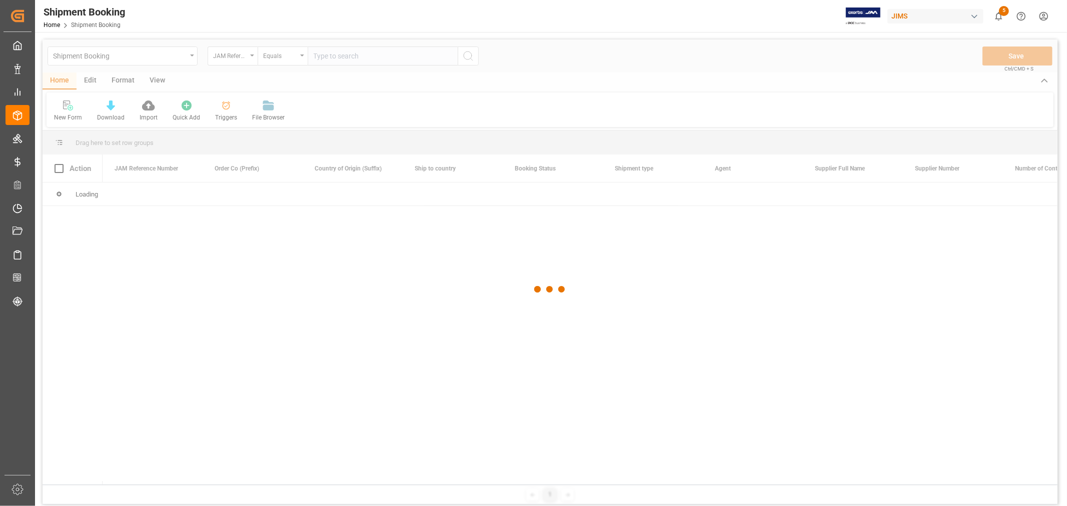
click at [351, 58] on div at bounding box center [550, 290] width 1015 height 500
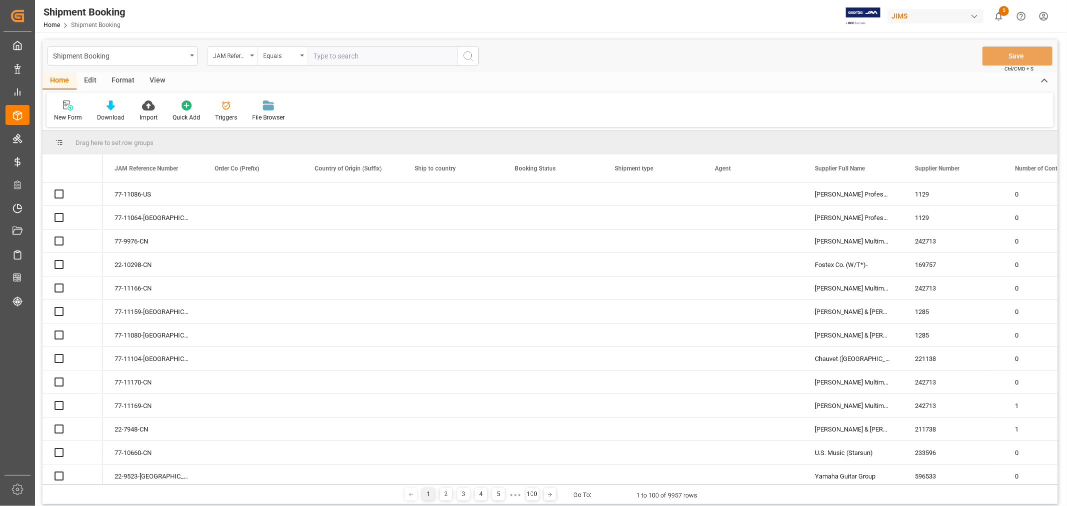
click at [349, 58] on input "text" at bounding box center [383, 56] width 150 height 19
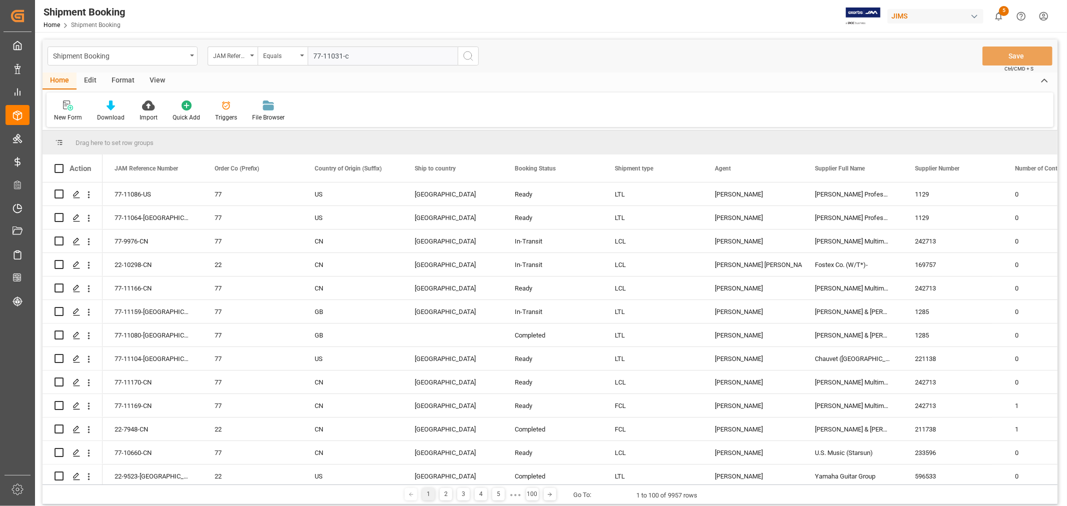
type input "77-11031-cn"
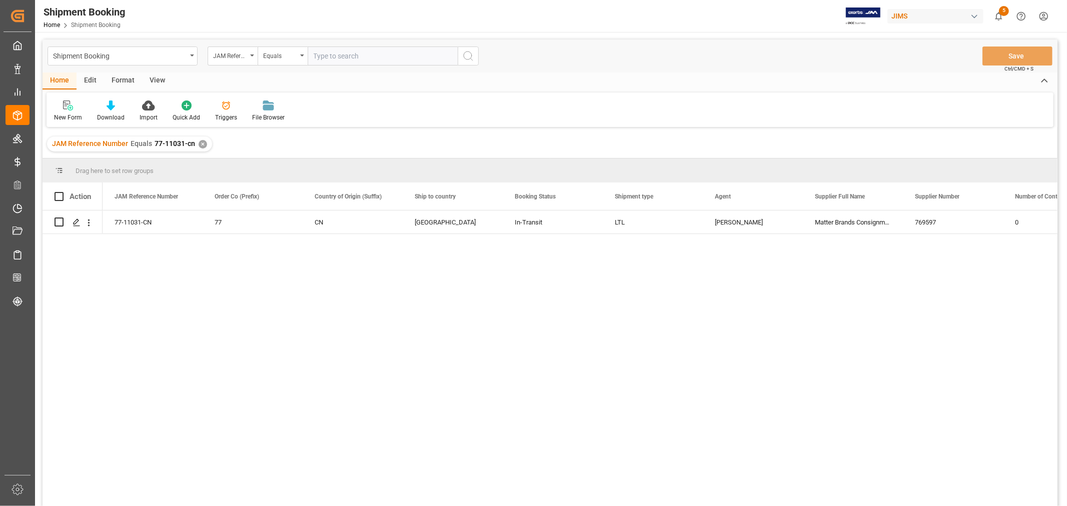
click at [159, 76] on div "View" at bounding box center [157, 81] width 31 height 17
click at [56, 111] on div "Default" at bounding box center [64, 111] width 35 height 22
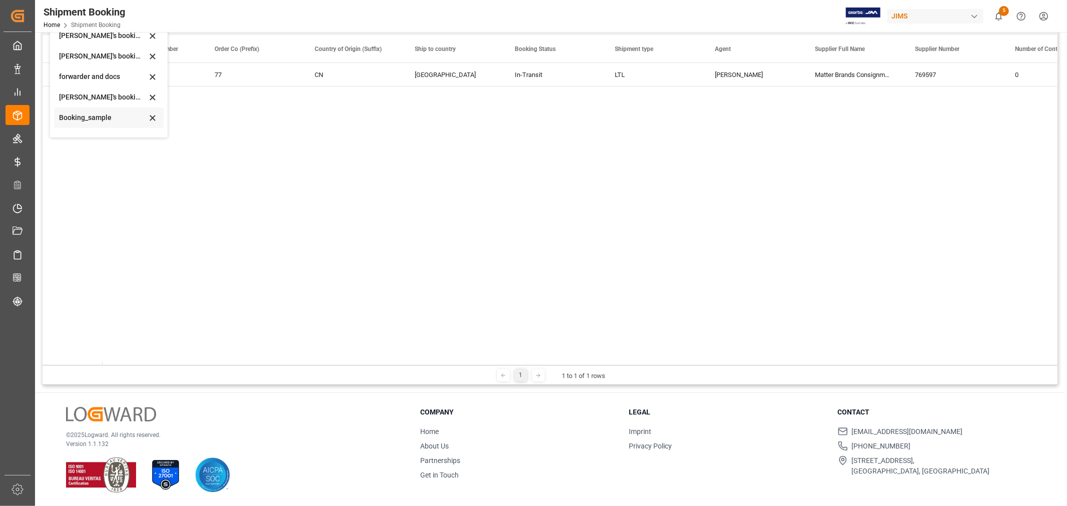
scroll to position [96, 0]
click at [85, 122] on div "booking_5" at bounding box center [103, 124] width 88 height 11
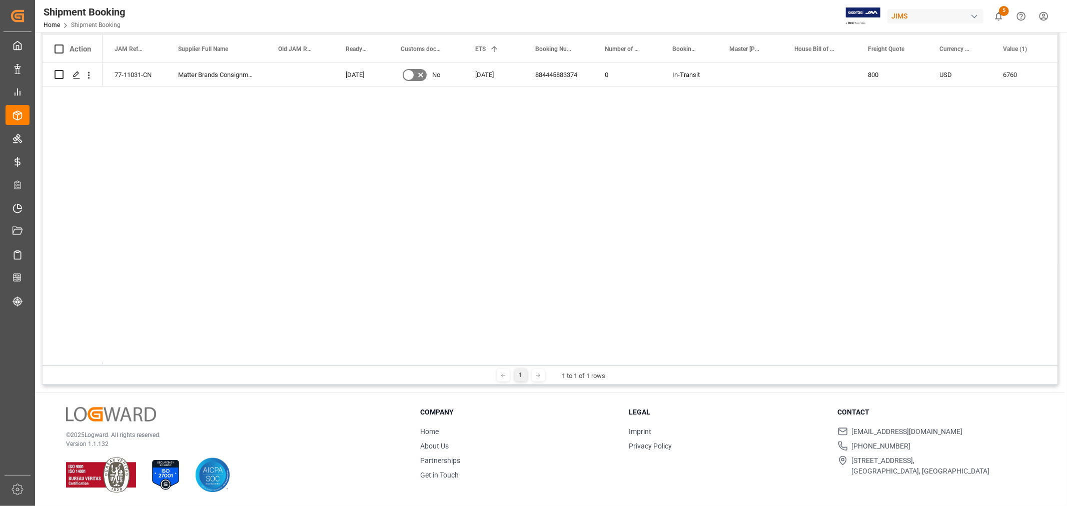
click at [539, 211] on div "77-11031-CN Matter Brands Consignment 18-09-2025 No 20-09-2025 884445883374 0 I…" at bounding box center [580, 214] width 955 height 302
click at [558, 66] on div "884445883374" at bounding box center [558, 74] width 70 height 23
click at [409, 76] on icon "Press SPACE to select this row." at bounding box center [409, 75] width 12 height 12
click at [0, 0] on input "Press SPACE to select this row." at bounding box center [0, 0] width 0 height 0
click at [767, 77] on div "Press SPACE to select this row." at bounding box center [749, 74] width 65 height 23
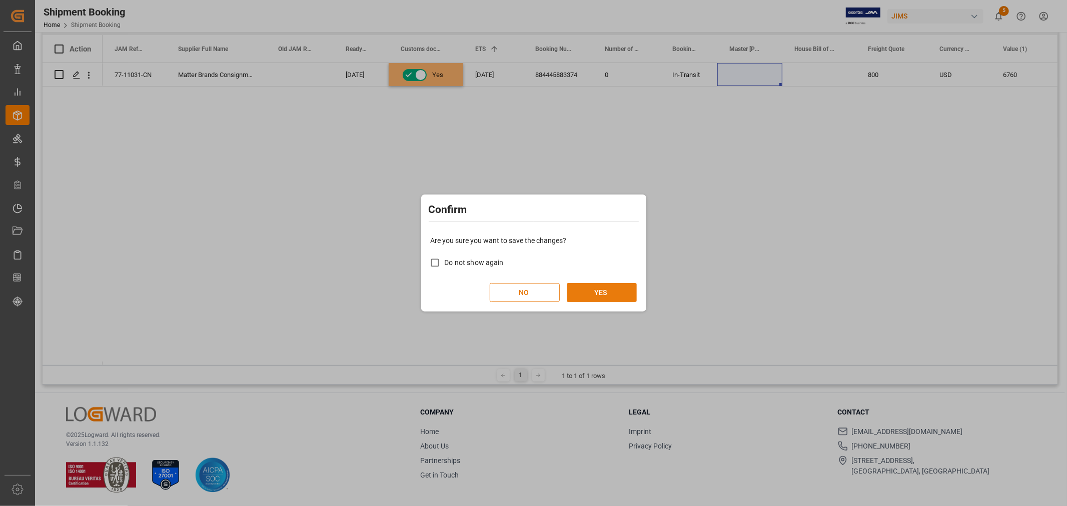
click at [584, 294] on button "YES" at bounding box center [602, 292] width 70 height 19
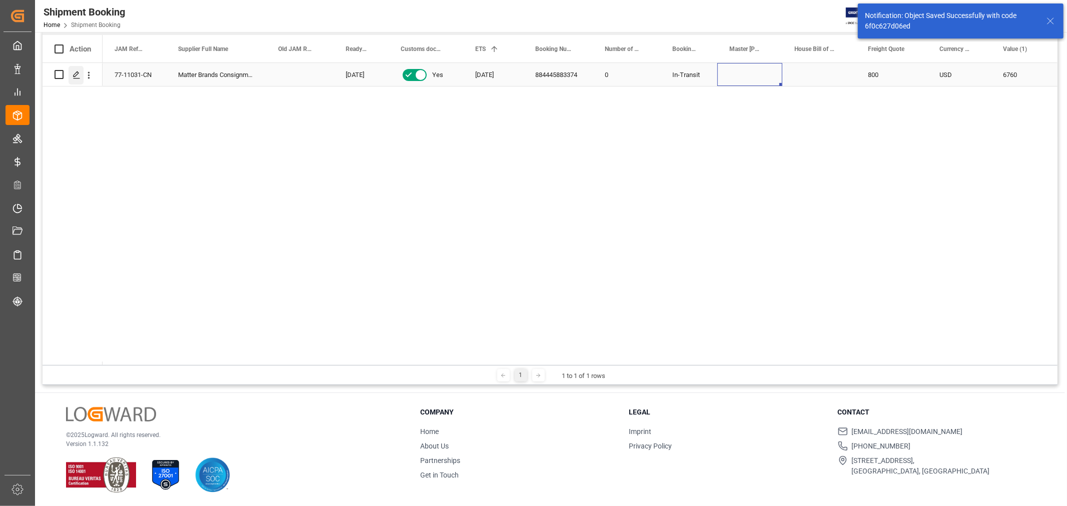
click at [77, 76] on icon "Press SPACE to select this row." at bounding box center [77, 75] width 8 height 8
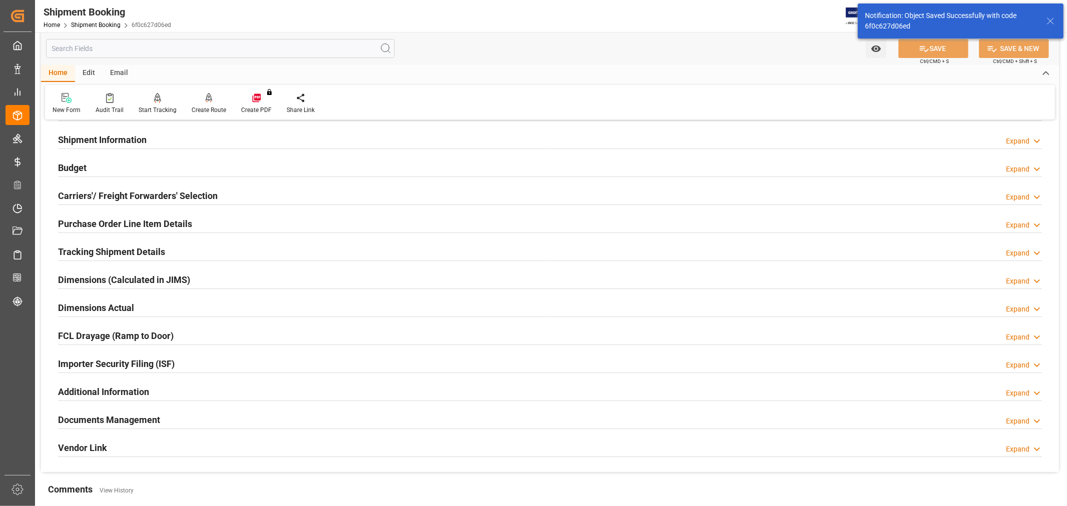
scroll to position [246, 0]
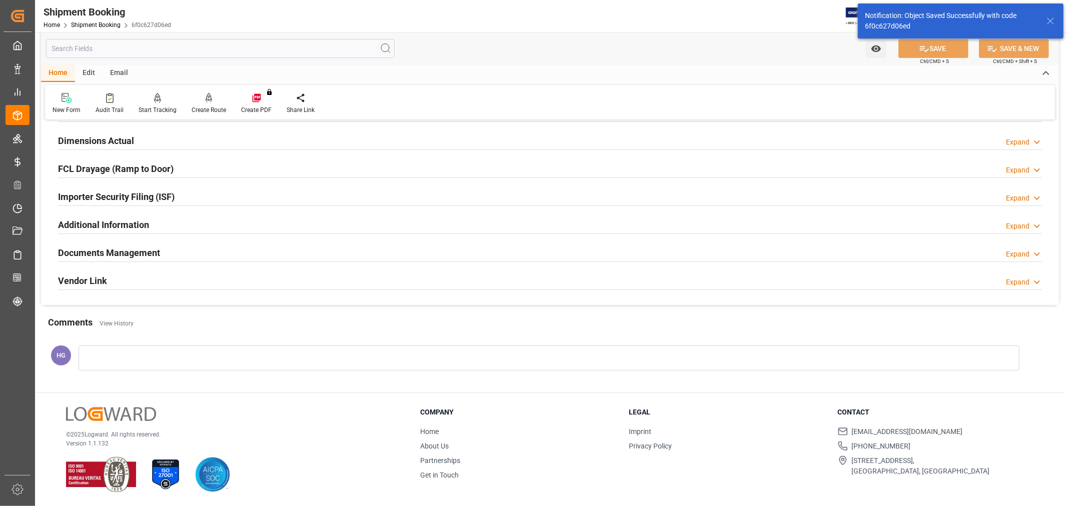
click at [122, 253] on h2 "Documents Management" at bounding box center [109, 253] width 102 height 14
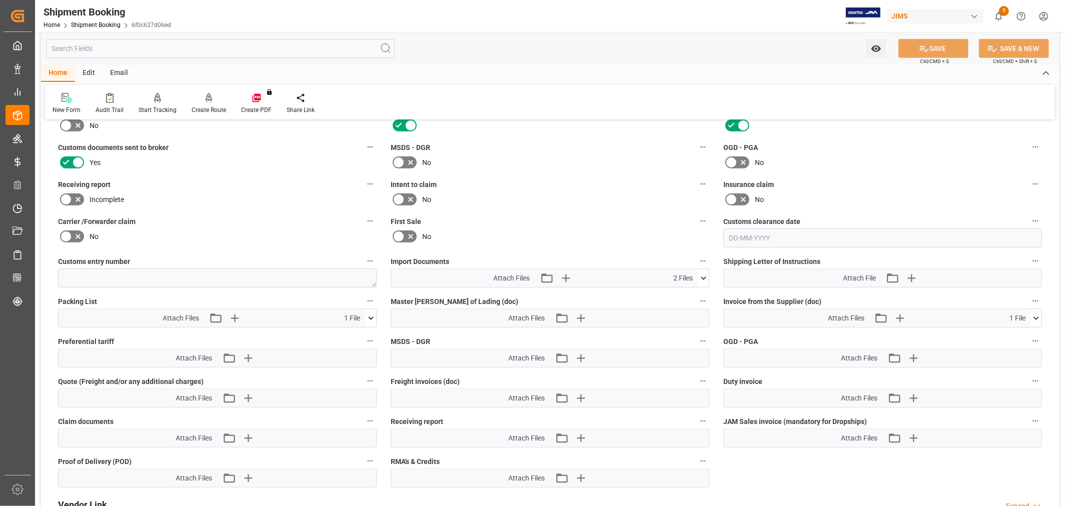
scroll to position [468, 0]
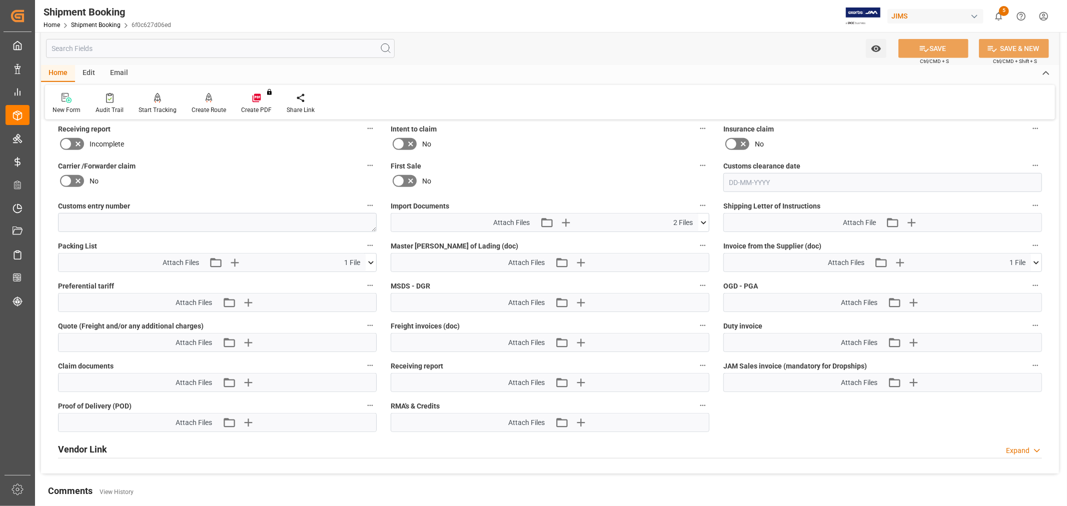
click at [701, 220] on icon at bounding box center [703, 223] width 11 height 11
click at [565, 220] on icon "button" at bounding box center [566, 223] width 10 height 10
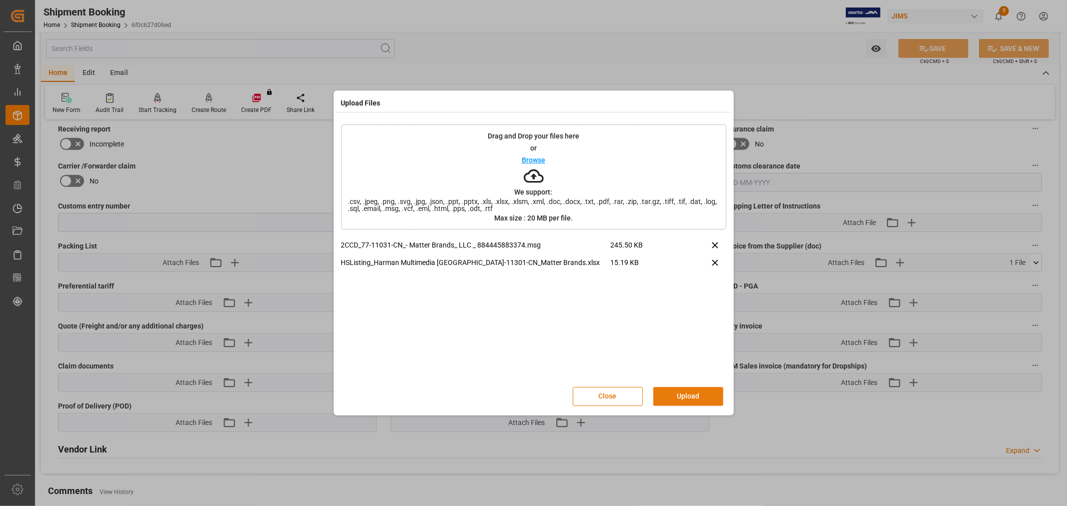
click at [668, 396] on button "Upload" at bounding box center [688, 396] width 70 height 19
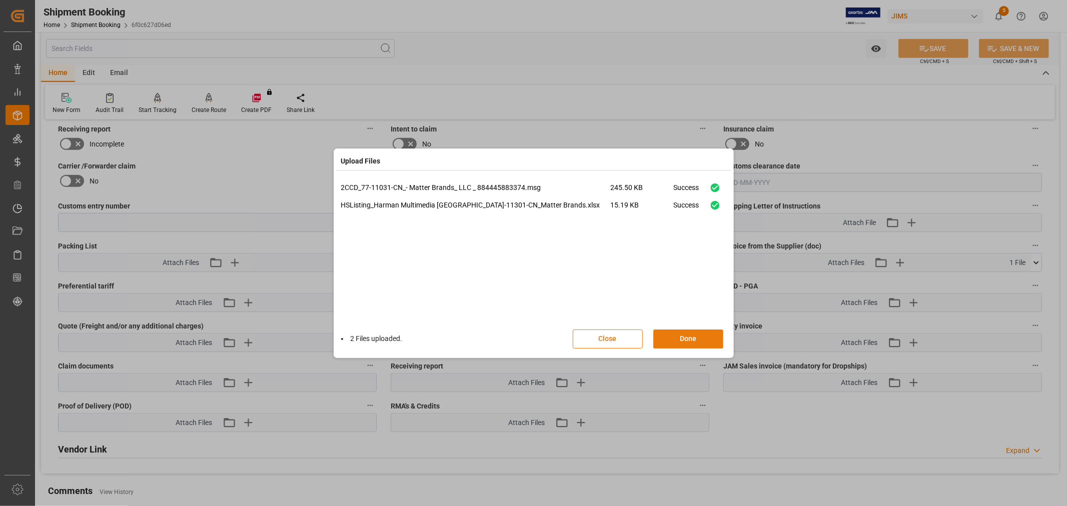
click at [684, 341] on button "Done" at bounding box center [688, 339] width 70 height 19
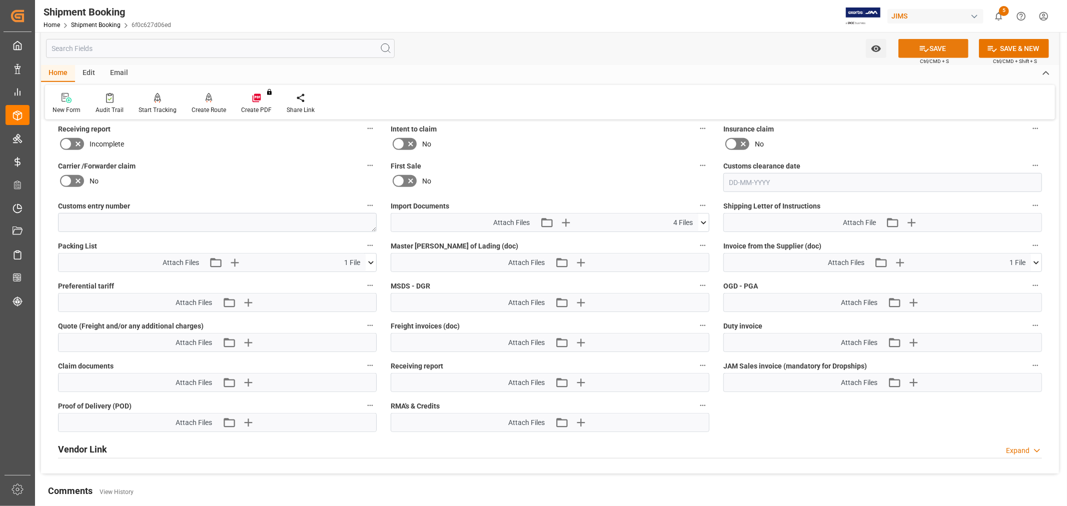
click at [929, 46] on button "SAVE" at bounding box center [933, 48] width 70 height 19
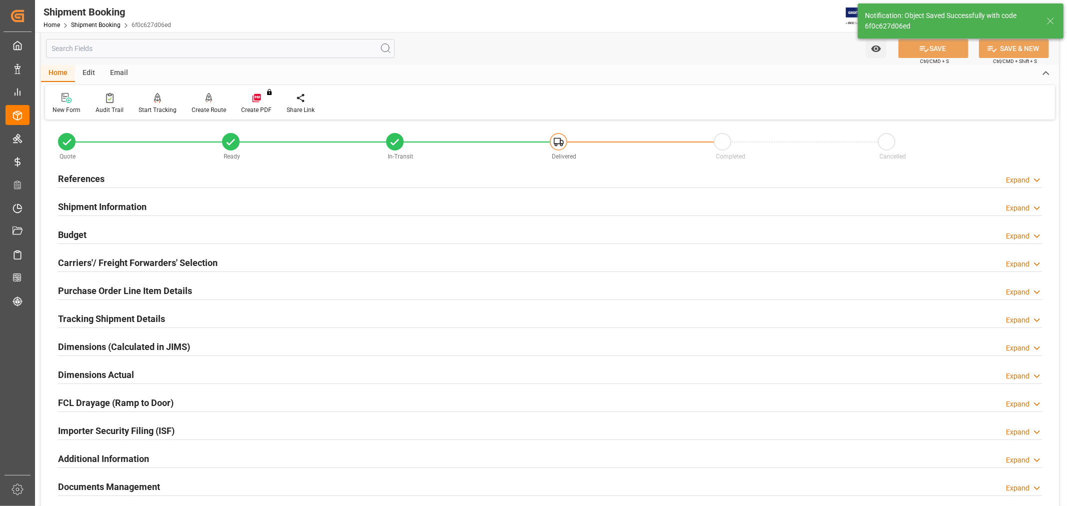
scroll to position [0, 0]
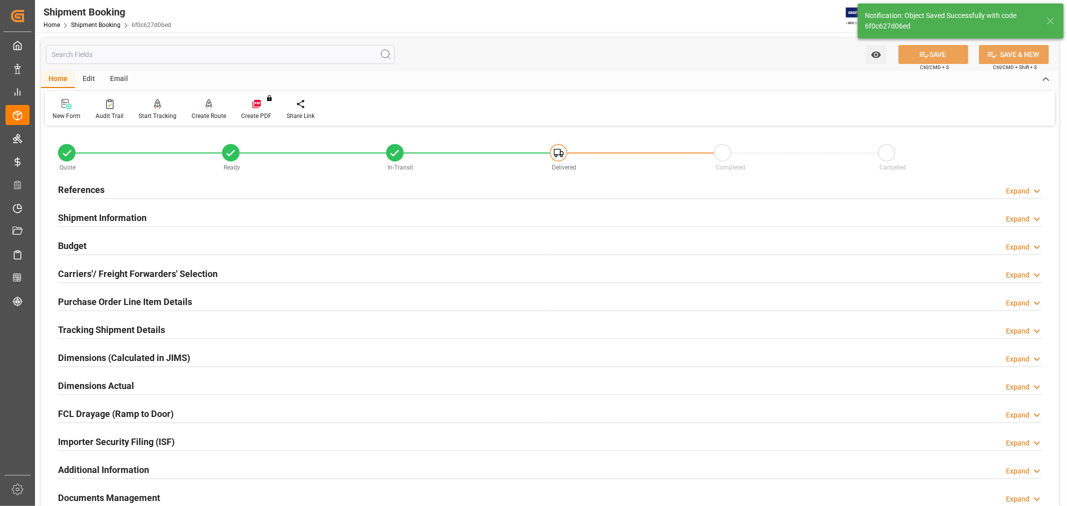
click at [86, 190] on h2 "References" at bounding box center [81, 190] width 47 height 14
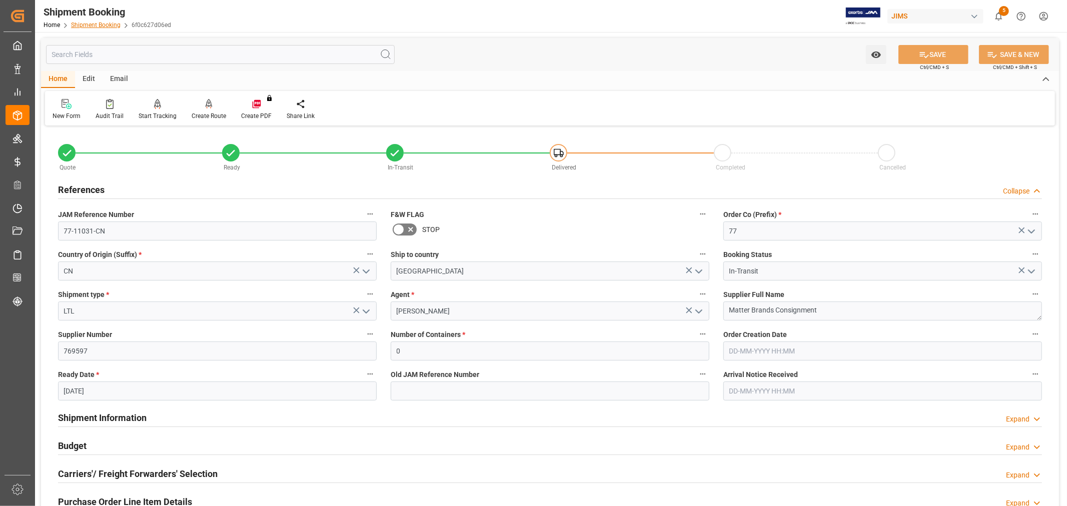
click at [91, 23] on link "Shipment Booking" at bounding box center [96, 25] width 50 height 7
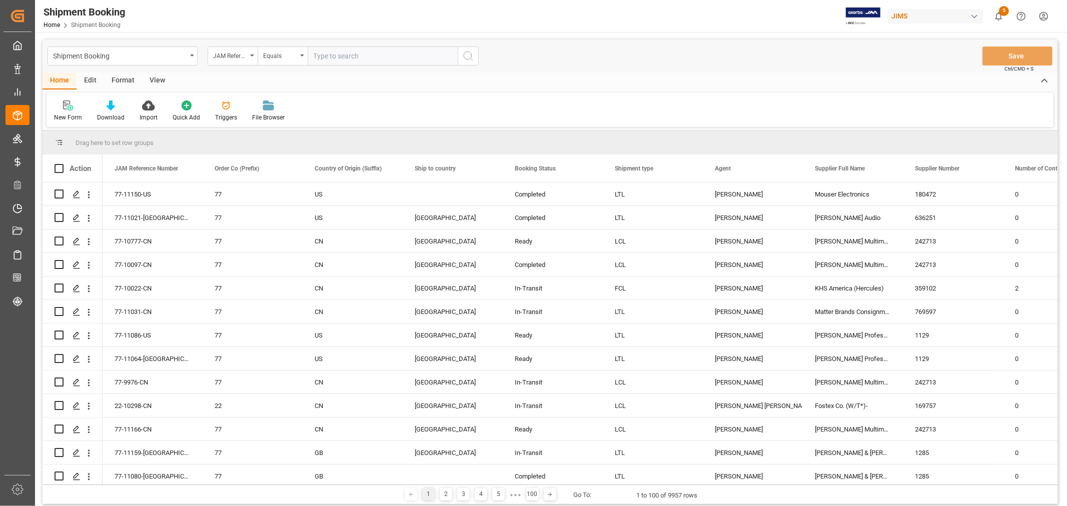
click at [69, 109] on icon at bounding box center [68, 106] width 10 height 10
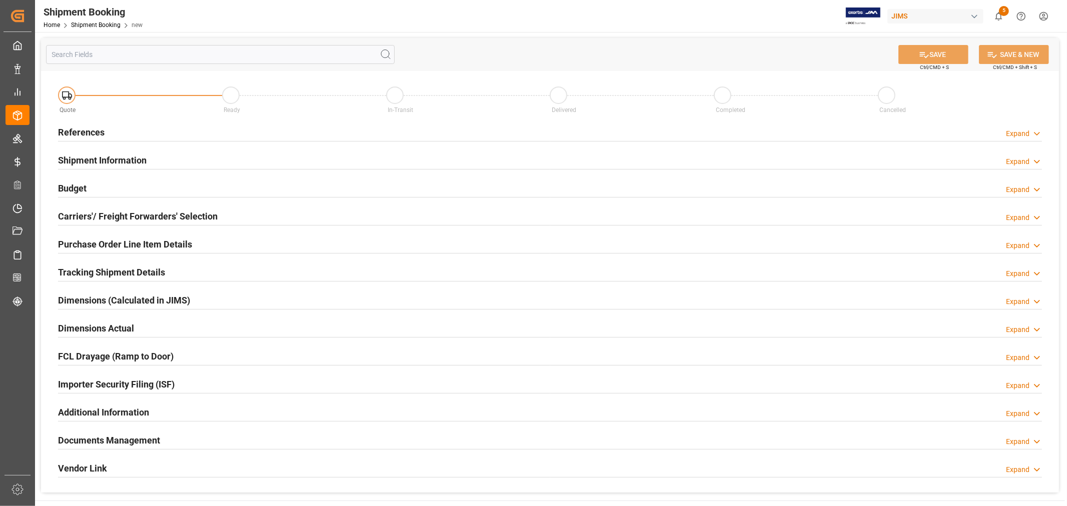
click at [75, 129] on h2 "References" at bounding box center [81, 133] width 47 height 14
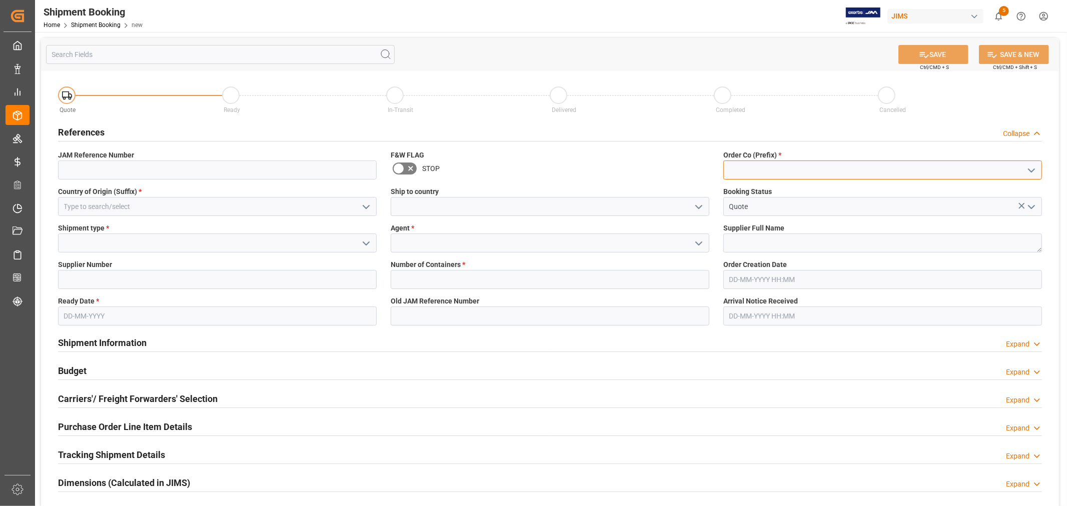
click at [810, 168] on input at bounding box center [882, 170] width 319 height 19
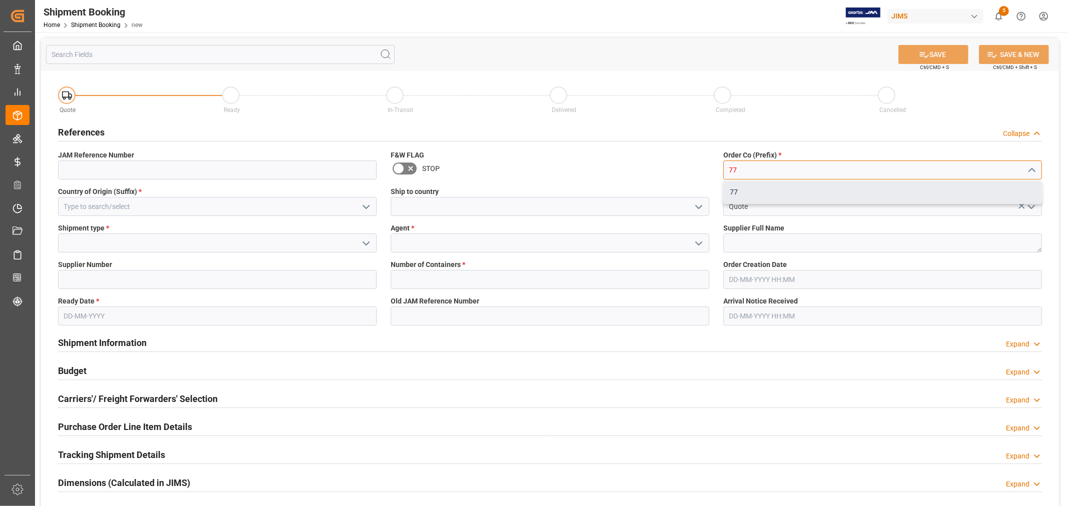
click at [784, 192] on div "77" at bounding box center [883, 192] width 318 height 23
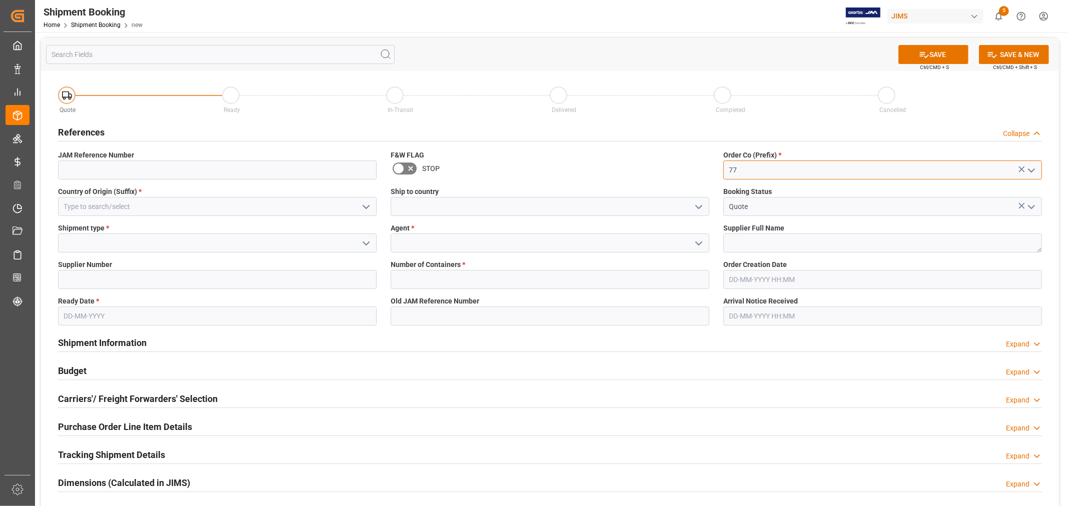
type input "77"
click at [205, 208] on input at bounding box center [217, 206] width 319 height 19
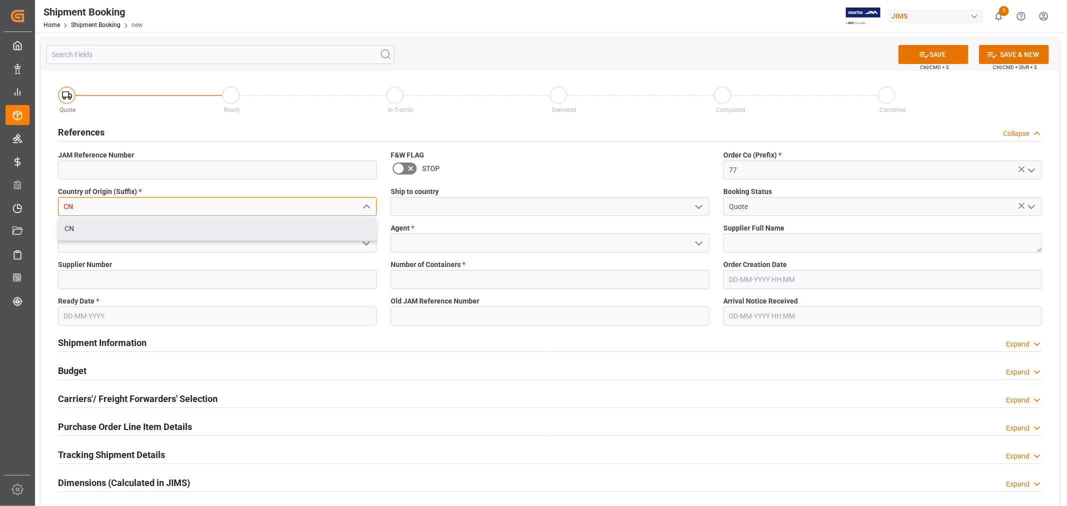
click at [185, 222] on div "CN" at bounding box center [218, 229] width 318 height 23
type input "CN"
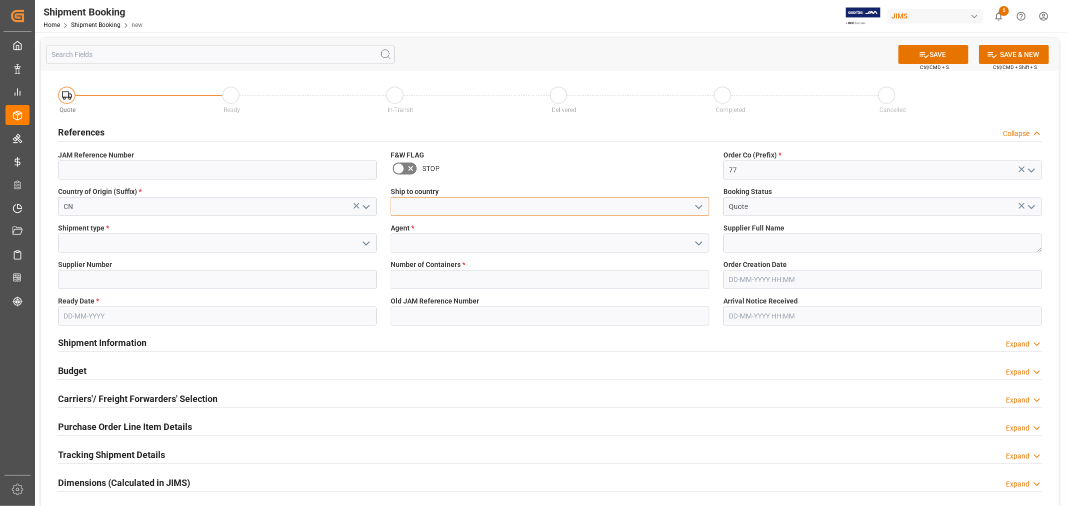
click at [431, 204] on input at bounding box center [550, 206] width 319 height 19
click at [429, 226] on div "Canada" at bounding box center [550, 229] width 318 height 23
type input "Canada"
click at [427, 242] on input at bounding box center [550, 243] width 319 height 19
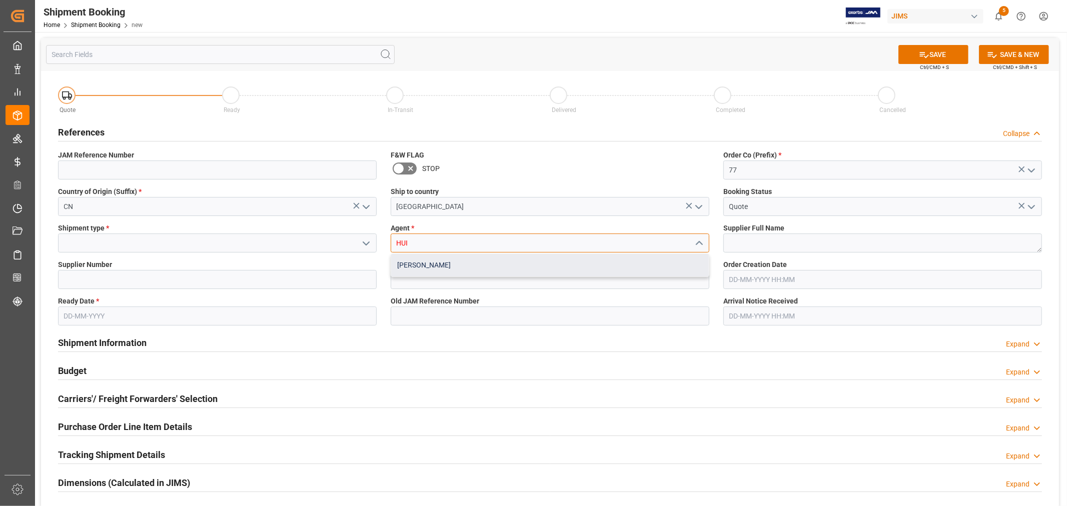
click at [407, 266] on div "[PERSON_NAME]" at bounding box center [550, 265] width 318 height 23
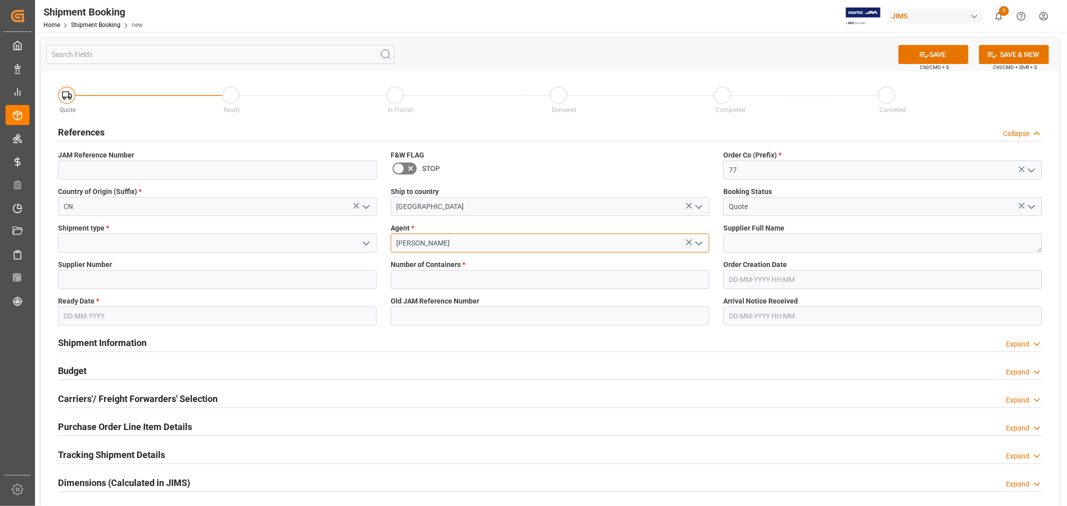
type input "[PERSON_NAME]"
click at [306, 246] on input at bounding box center [217, 243] width 319 height 19
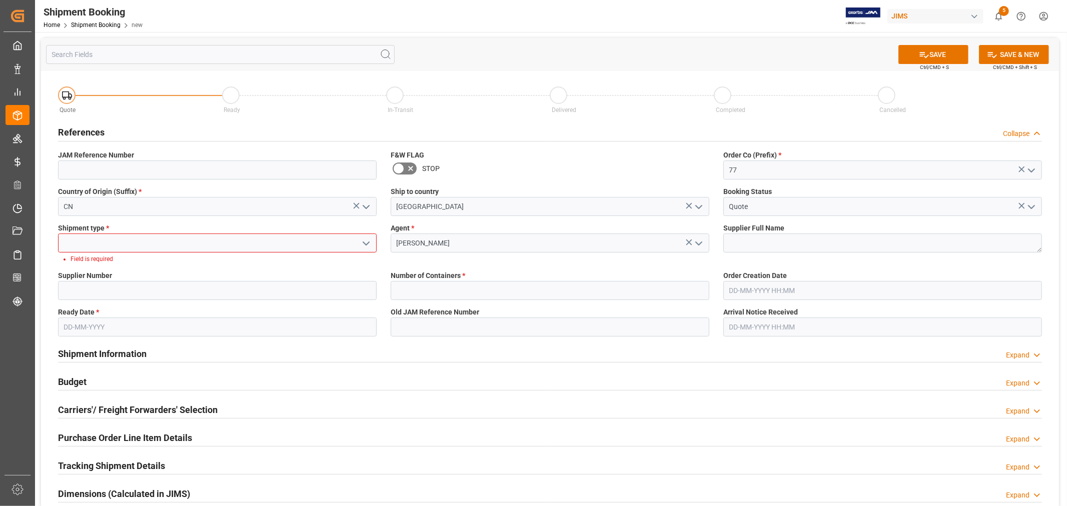
click at [364, 243] on polyline "open menu" at bounding box center [366, 243] width 6 height 3
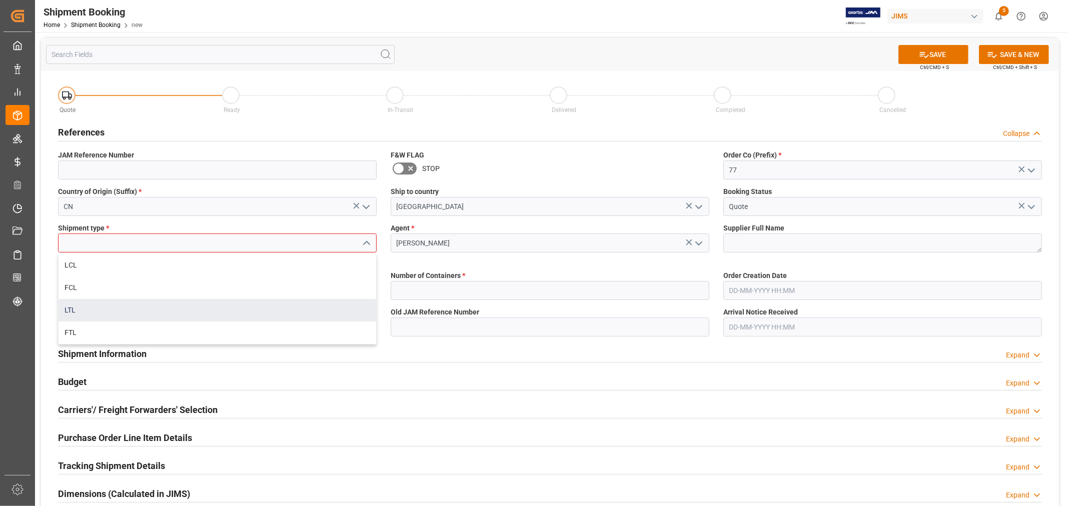
click at [176, 311] on div "LTL" at bounding box center [218, 310] width 318 height 23
type input "LTL"
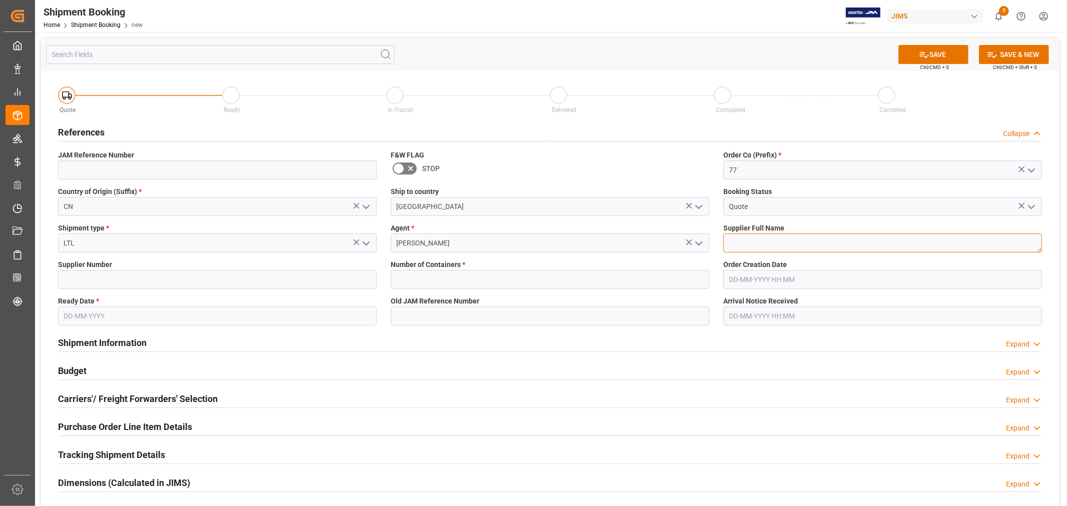
click at [776, 243] on textarea at bounding box center [882, 243] width 319 height 19
paste textarea "Kooduu"
type textarea "Kooduu"
click at [491, 281] on input "text" at bounding box center [550, 279] width 319 height 19
type input "0"
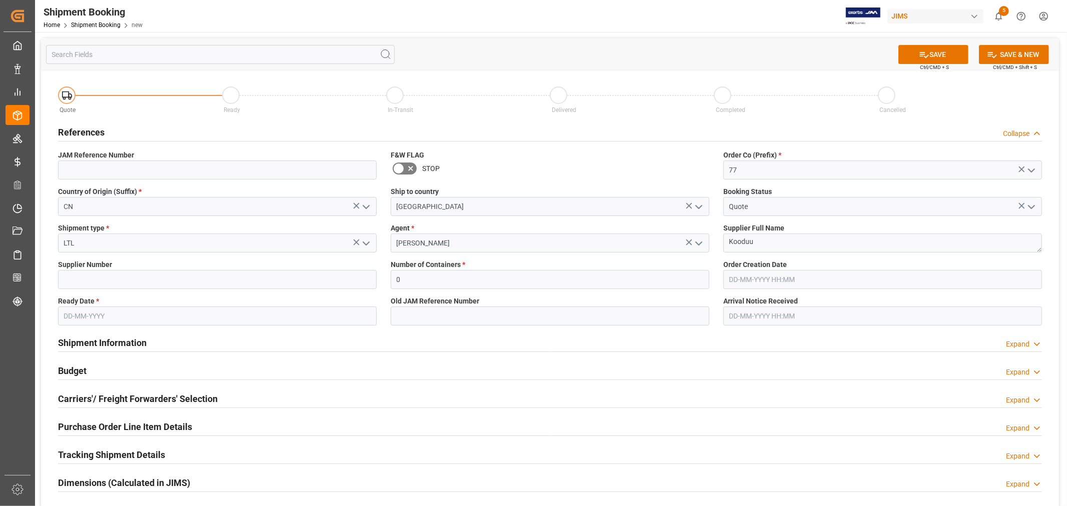
click at [219, 311] on input "text" at bounding box center [217, 316] width 319 height 19
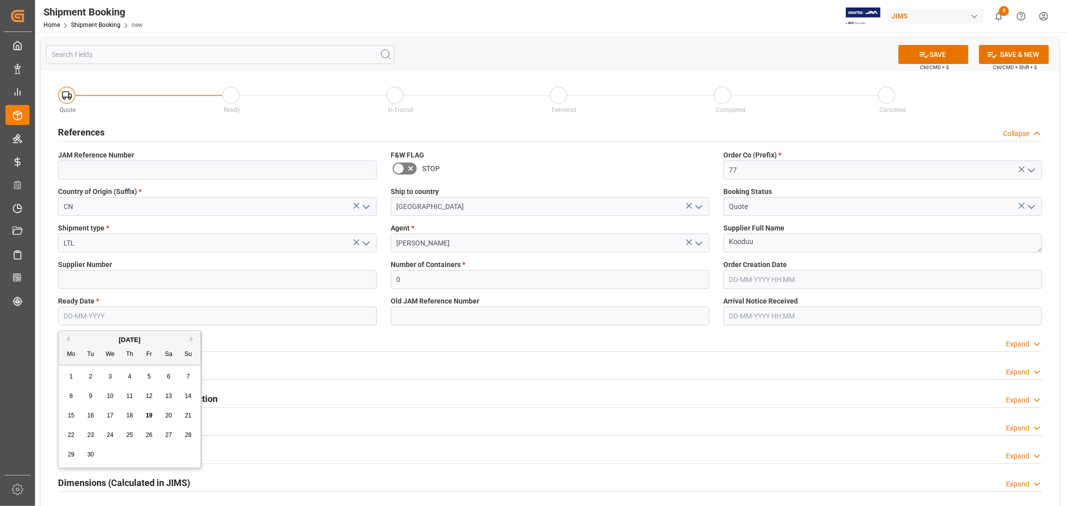
click at [72, 436] on span "22" at bounding box center [71, 435] width 7 height 7
type input "22-09-2025"
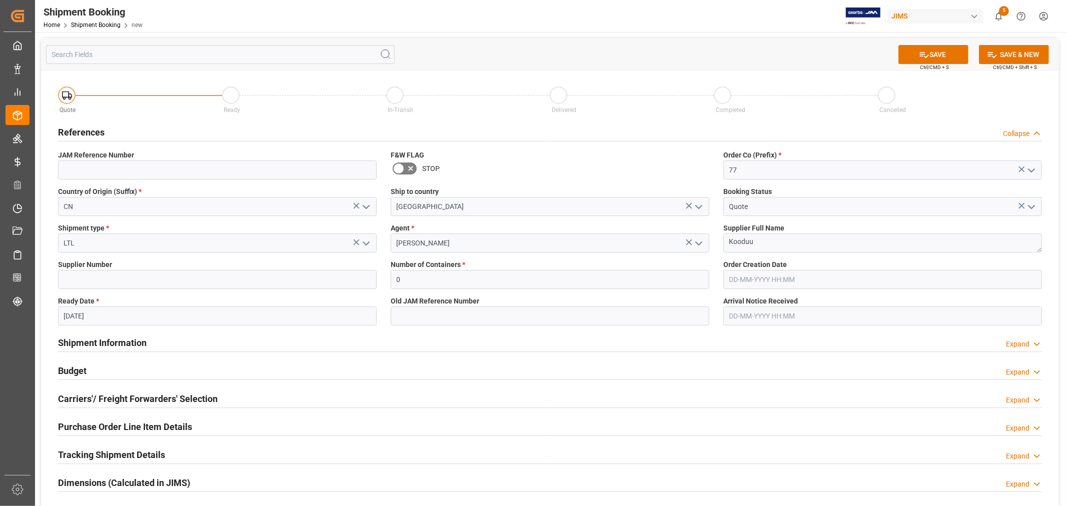
click at [292, 336] on div "Shipment Information Expand" at bounding box center [550, 342] width 984 height 19
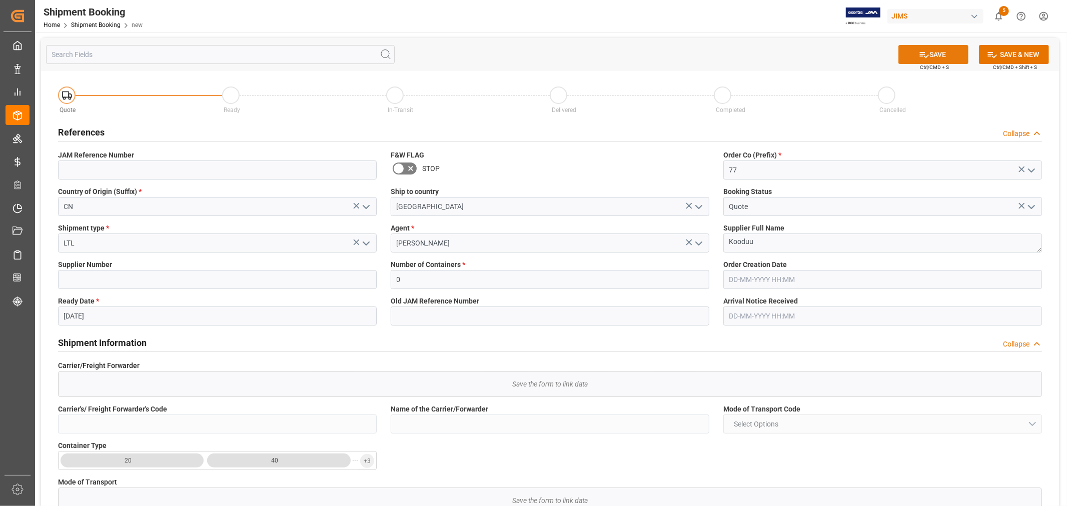
click at [942, 54] on button "SAVE" at bounding box center [933, 54] width 70 height 19
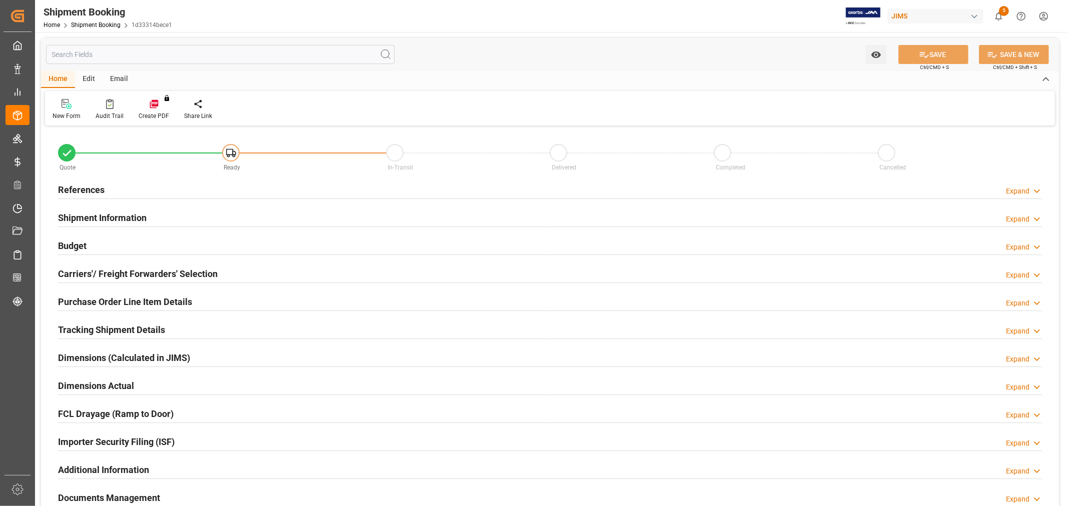
type input "0"
type input "[DATE]"
click at [99, 192] on h2 "References" at bounding box center [81, 190] width 47 height 14
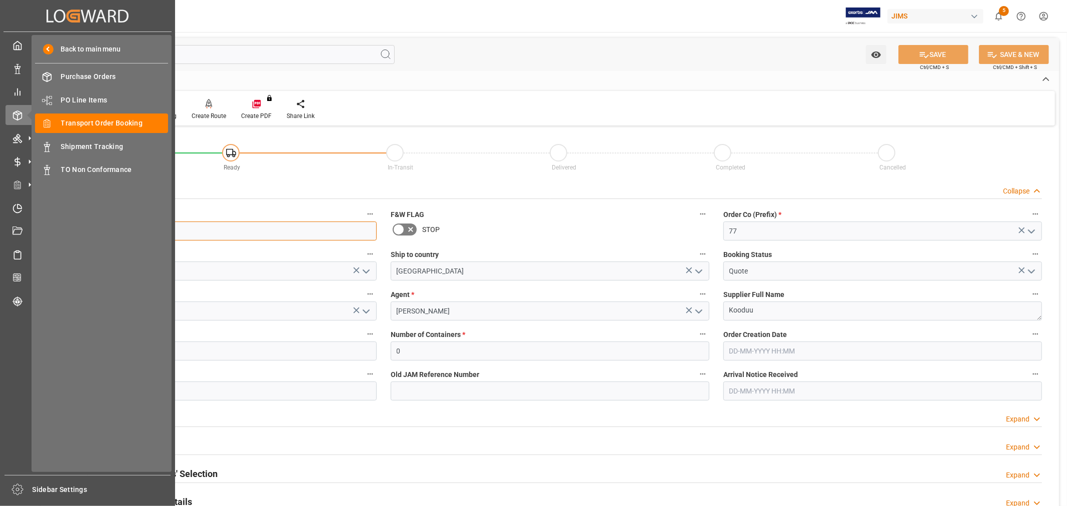
drag, startPoint x: 121, startPoint y: 231, endPoint x: 2, endPoint y: 240, distance: 118.9
click at [2, 240] on div "Created by potrace 1.15, written by [PERSON_NAME] [DATE]-[DATE] Created by potr…" at bounding box center [533, 253] width 1067 height 506
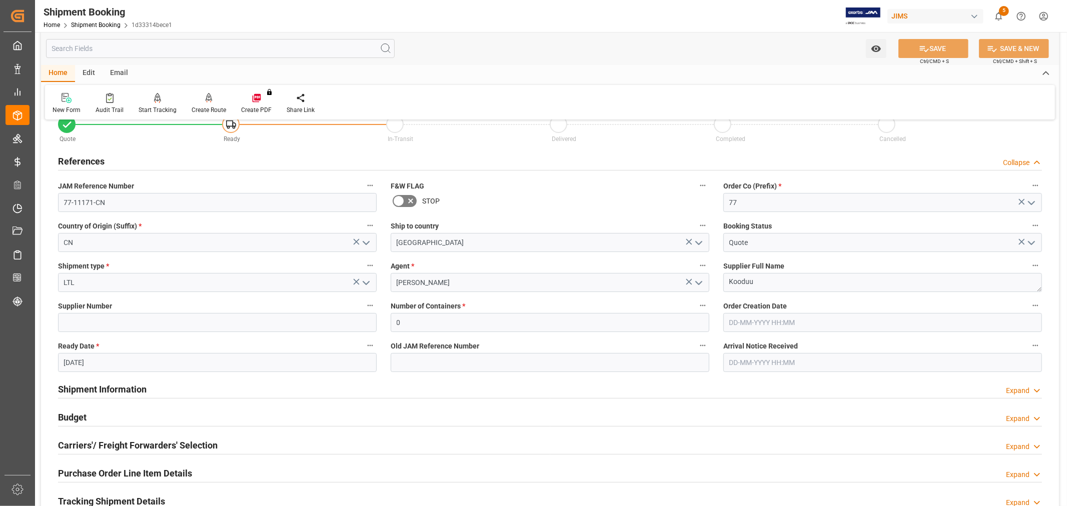
scroll to position [56, 0]
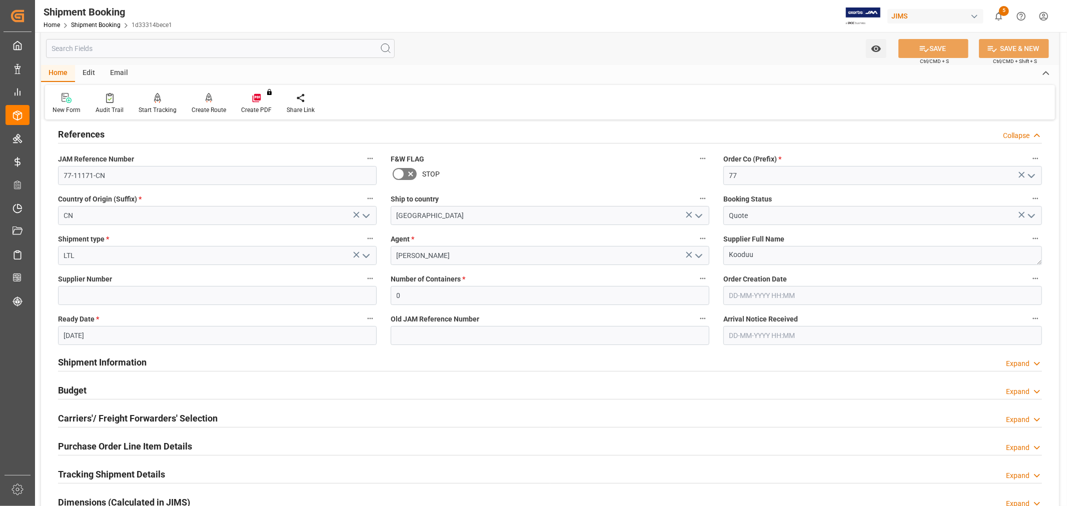
click at [102, 420] on h2 "Carriers'/ Freight Forwarders' Selection" at bounding box center [138, 419] width 160 height 14
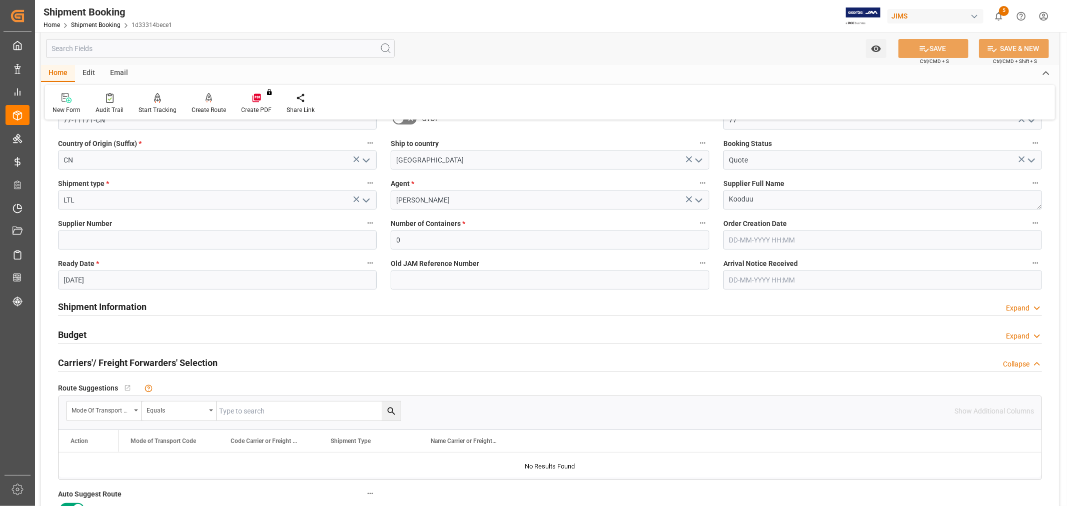
scroll to position [222, 0]
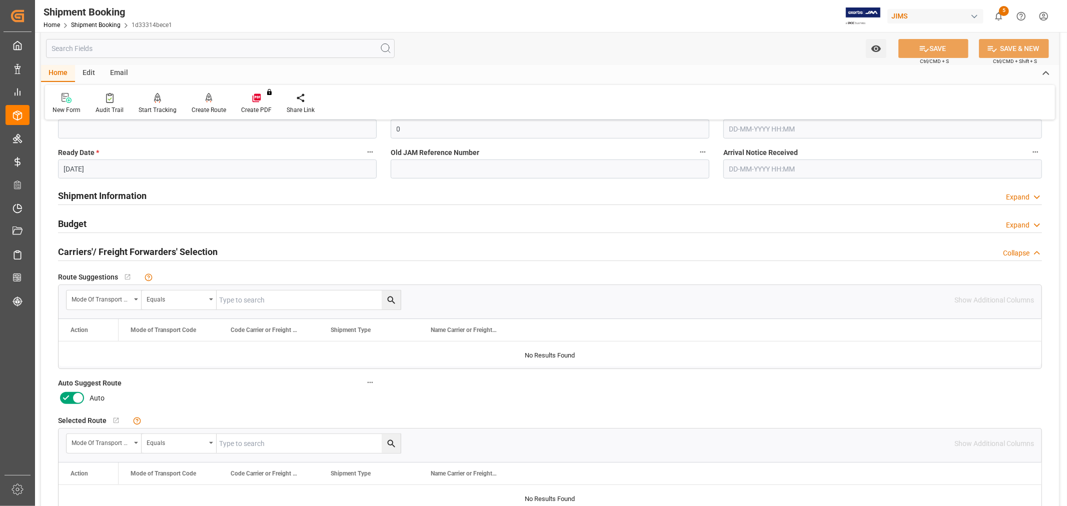
click at [68, 396] on icon at bounding box center [66, 398] width 12 height 12
click at [0, 0] on input "checkbox" at bounding box center [0, 0] width 0 height 0
drag, startPoint x: 923, startPoint y: 47, endPoint x: 918, endPoint y: 46, distance: 5.0
click at [923, 46] on icon at bounding box center [924, 49] width 11 height 11
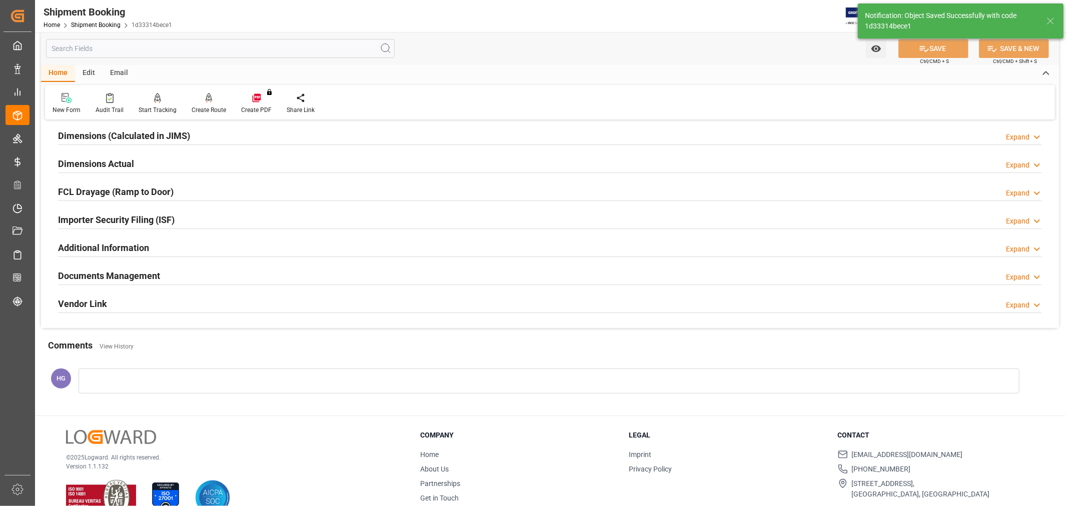
scroll to position [22, 0]
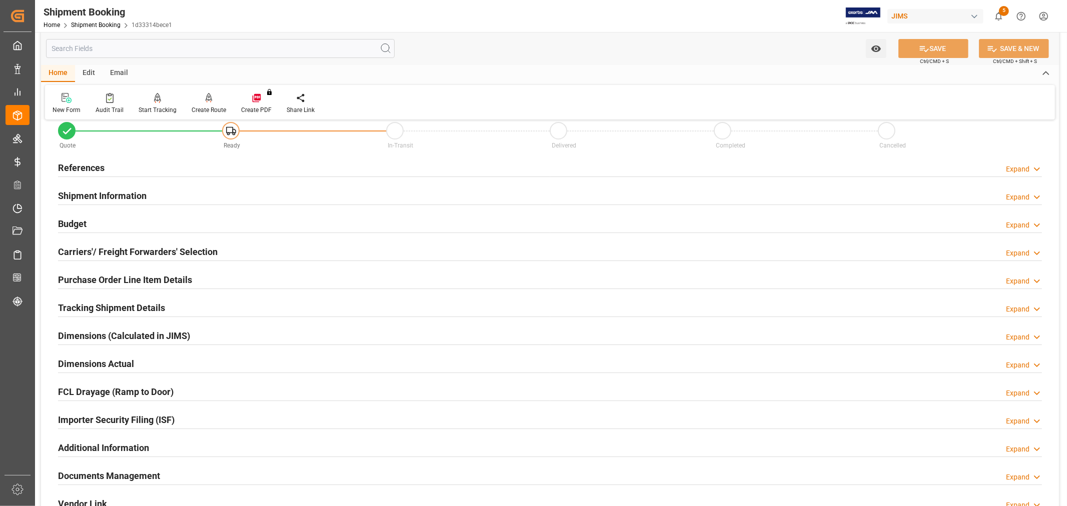
click at [89, 169] on h2 "References" at bounding box center [81, 168] width 47 height 14
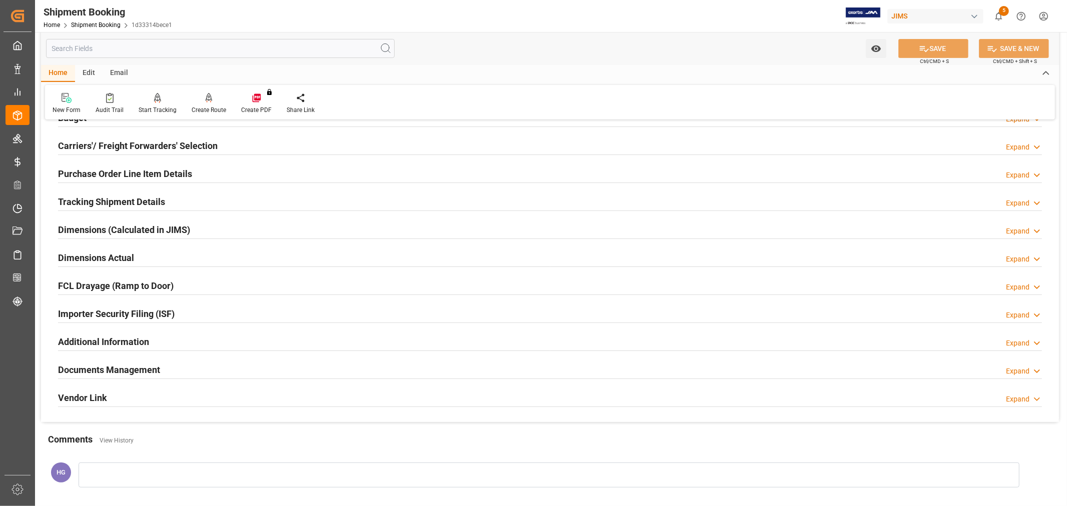
scroll to position [333, 0]
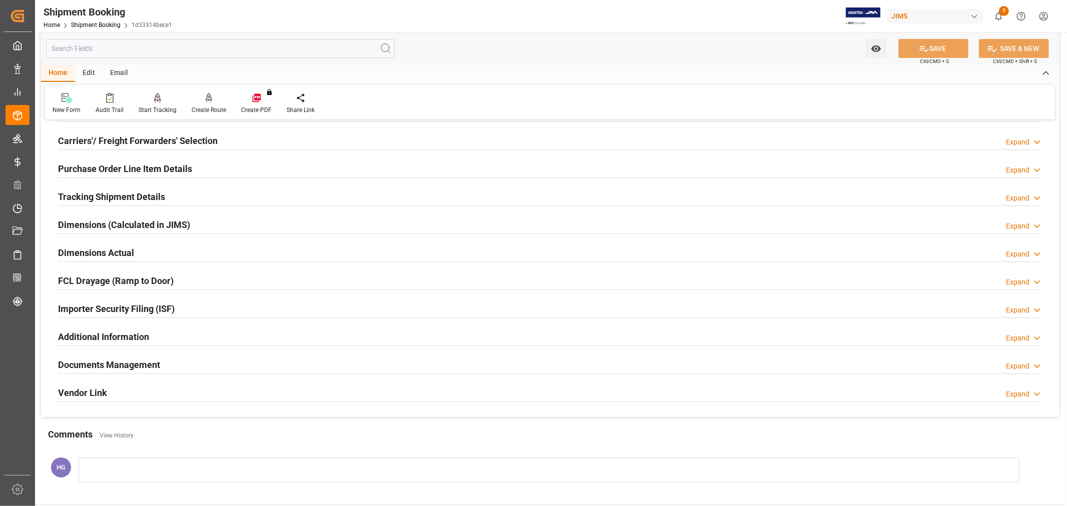
click at [119, 143] on h2 "Carriers'/ Freight Forwarders' Selection" at bounding box center [138, 141] width 160 height 14
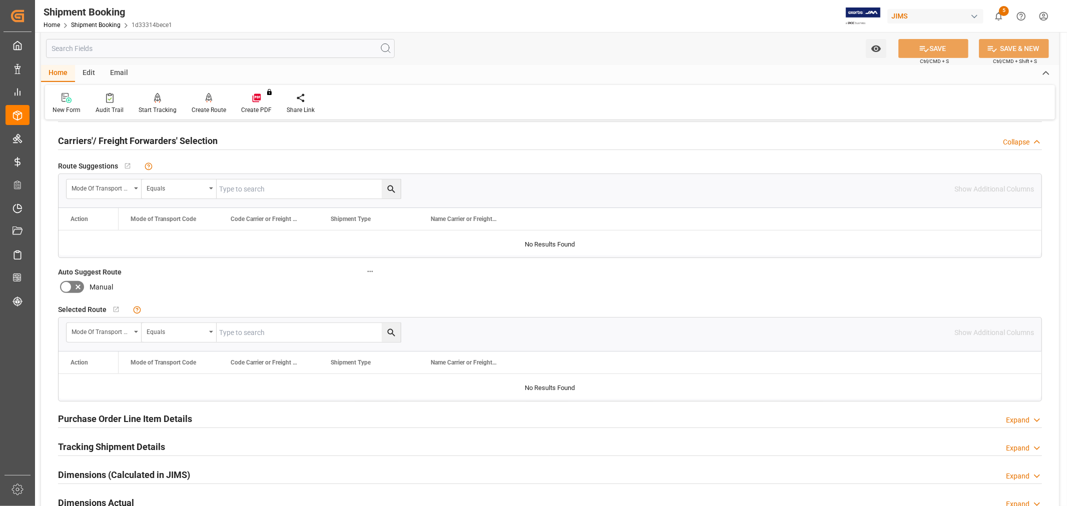
click at [119, 143] on h2 "Carriers'/ Freight Forwarders' Selection" at bounding box center [138, 141] width 160 height 14
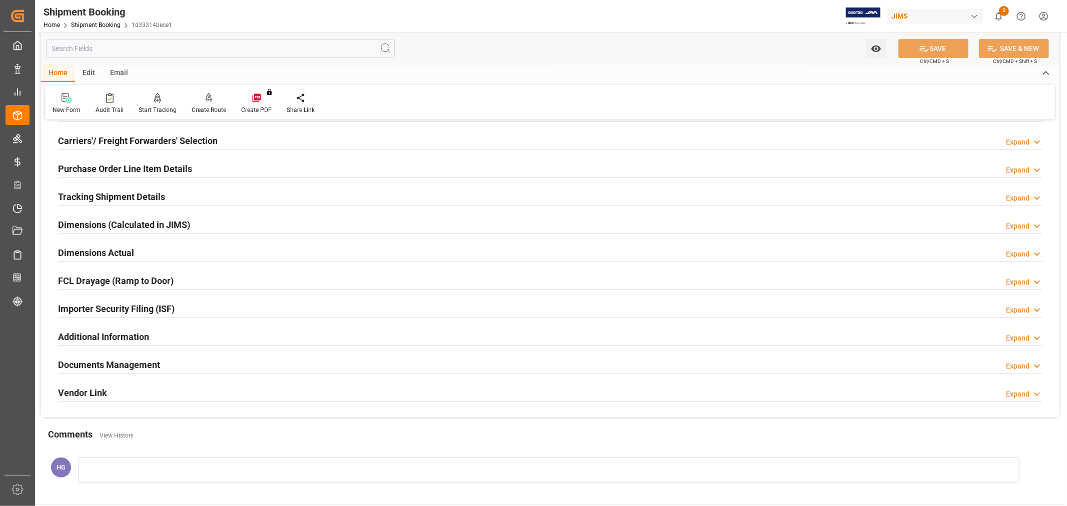
click at [104, 194] on h2 "Tracking Shipment Details" at bounding box center [111, 197] width 107 height 14
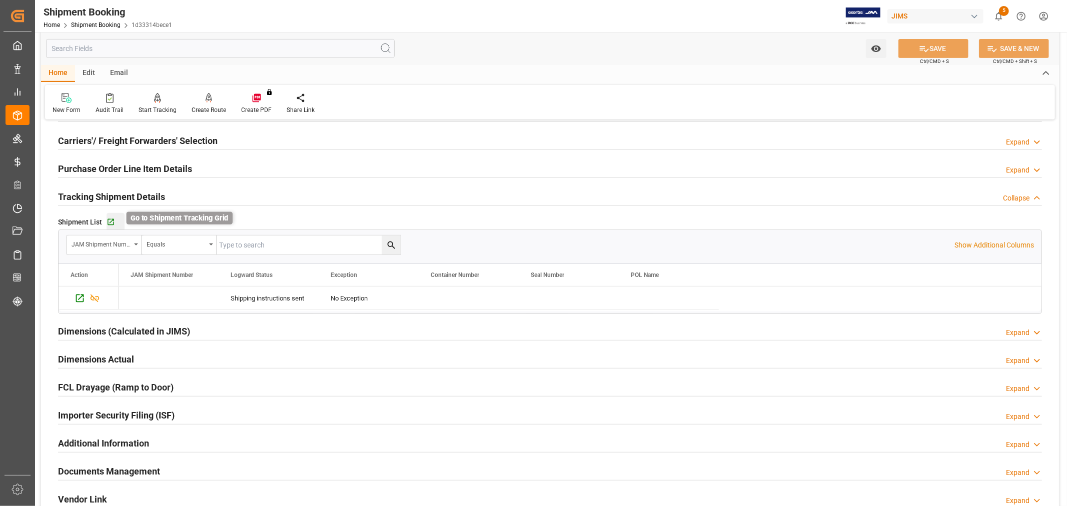
click at [110, 220] on icon "button" at bounding box center [111, 222] width 9 height 9
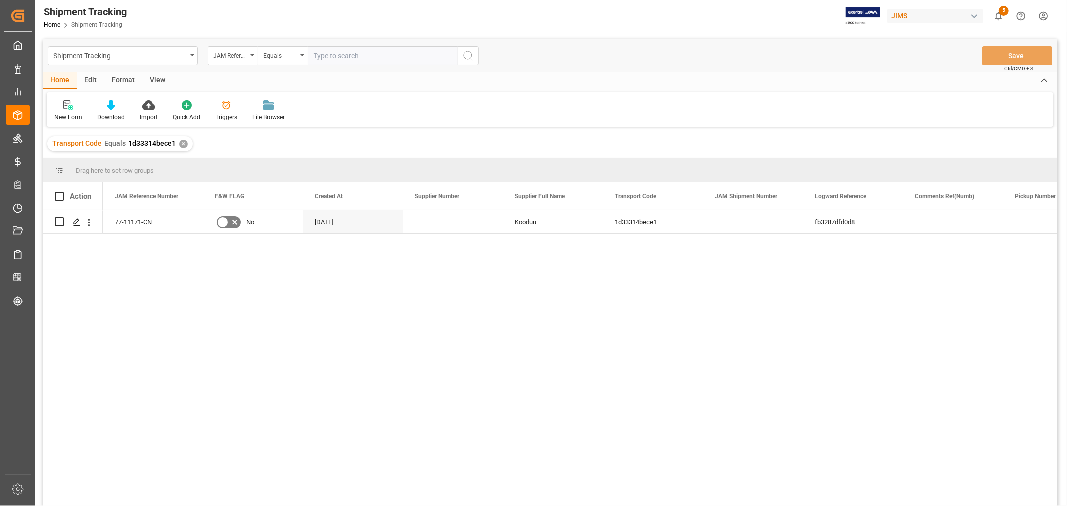
click at [154, 78] on div "View" at bounding box center [157, 81] width 31 height 17
click at [64, 107] on icon at bounding box center [64, 106] width 10 height 10
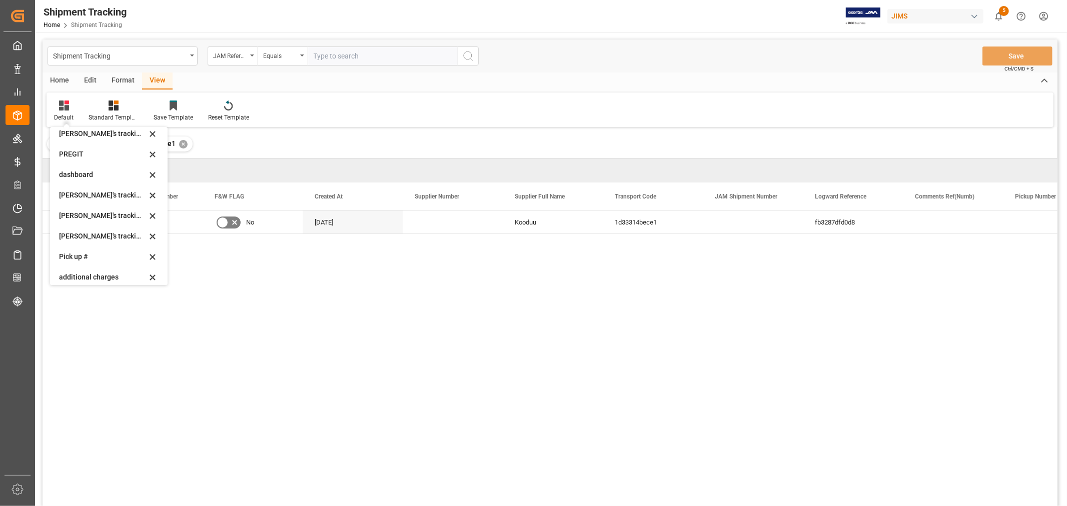
scroll to position [167, 0]
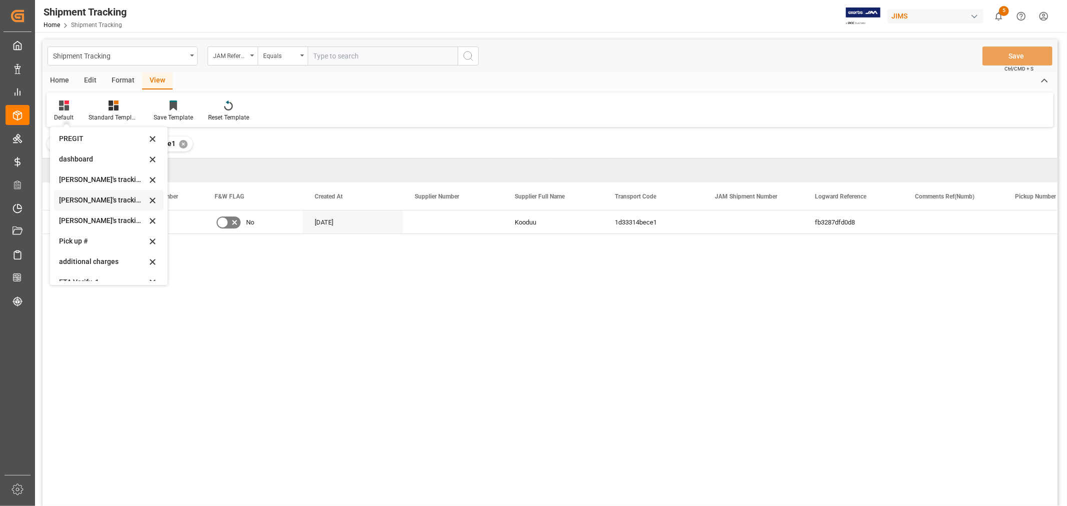
click at [104, 199] on div "[PERSON_NAME]'s tracking all # _5" at bounding box center [103, 200] width 88 height 11
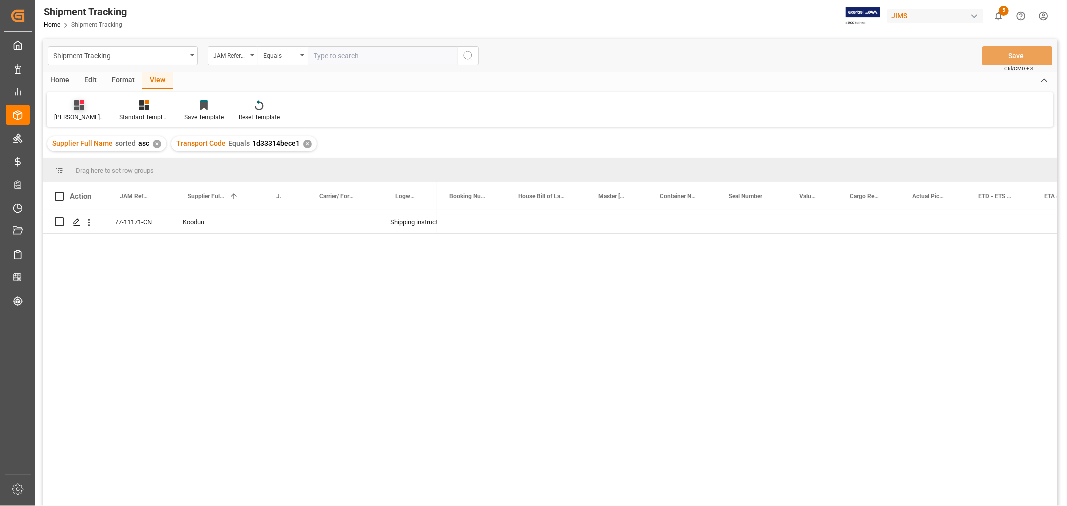
click at [77, 111] on div "[PERSON_NAME]'s tracking all # _5" at bounding box center [79, 111] width 65 height 22
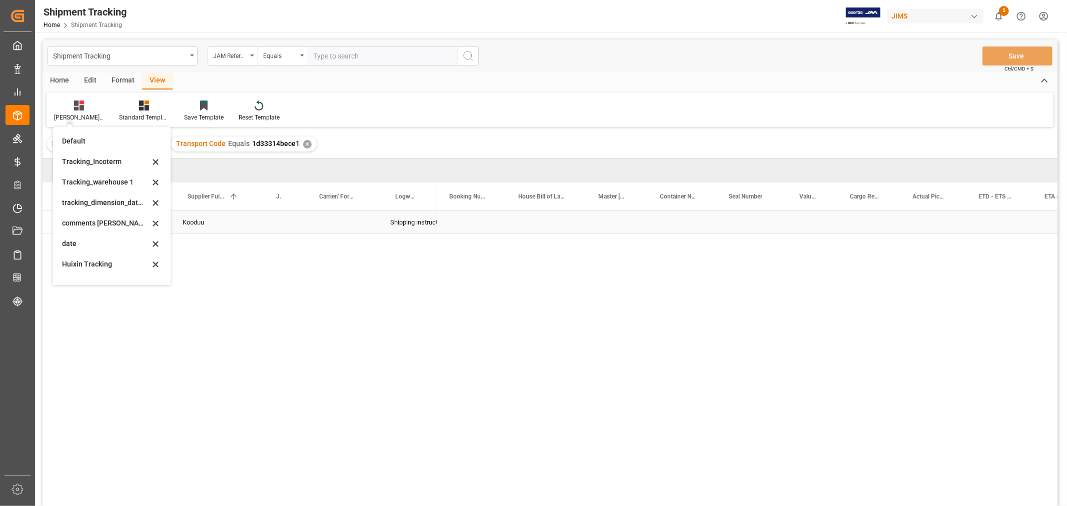
click at [657, 221] on div "Press SPACE to select this row." at bounding box center [682, 222] width 69 height 23
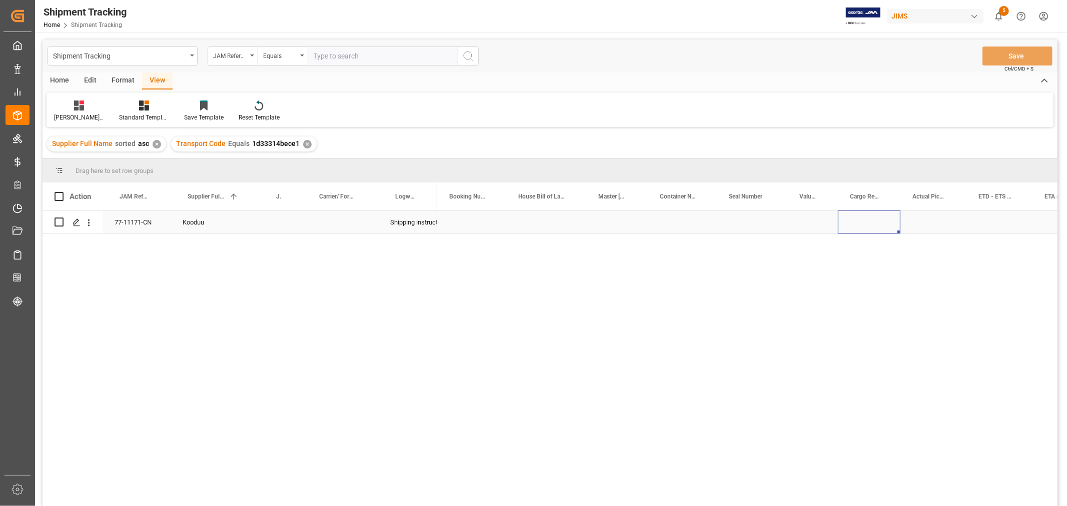
click at [842, 218] on div "Press SPACE to select this row." at bounding box center [869, 222] width 63 height 23
click at [872, 226] on div "Press SPACE to select this row." at bounding box center [885, 222] width 137 height 23
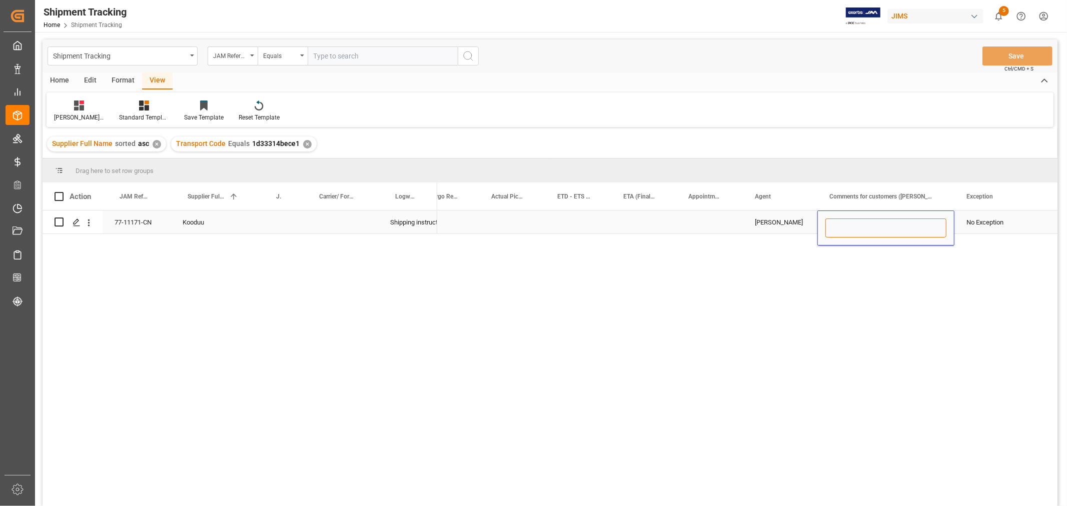
click at [859, 227] on input "Press SPACE to select this row." at bounding box center [885, 228] width 121 height 19
paste input "Non Inventory Samples for [PERSON_NAME]"
type input "Non Inventory Samples for [PERSON_NAME]"
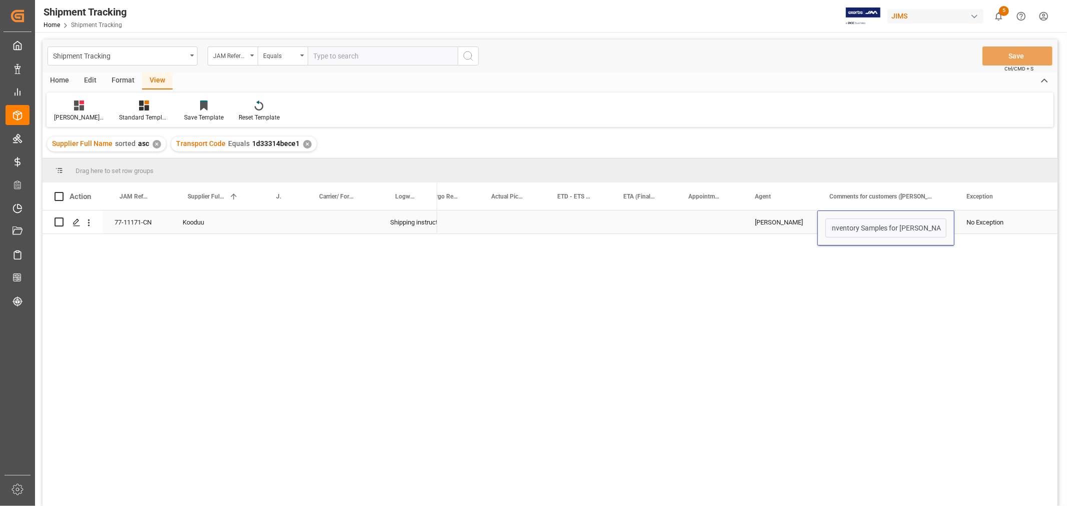
click at [976, 224] on div "No Exception" at bounding box center [1004, 222] width 76 height 23
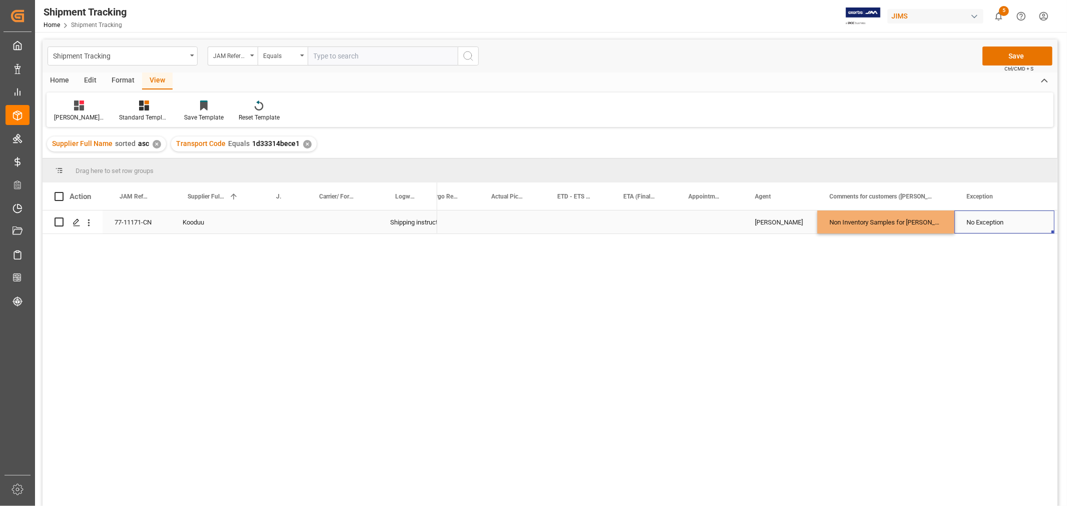
click at [976, 224] on div "No Exception" at bounding box center [1004, 222] width 76 height 23
click at [994, 227] on div "No Exception" at bounding box center [1004, 222] width 76 height 23
click at [993, 226] on div "No Exception" at bounding box center [1004, 222] width 76 height 23
click at [992, 222] on div "No Exception" at bounding box center [1004, 222] width 76 height 23
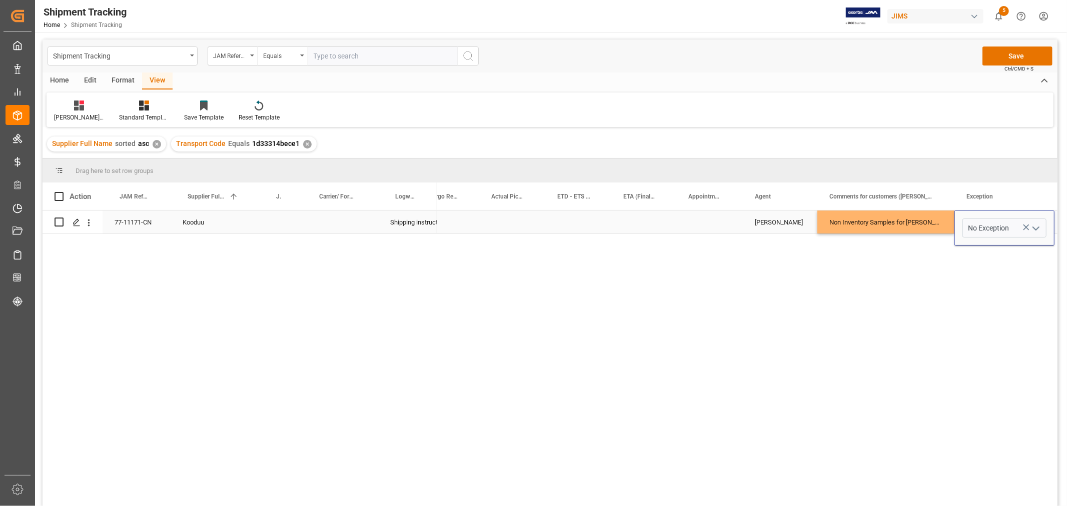
click at [1034, 224] on icon "open menu" at bounding box center [1036, 229] width 12 height 12
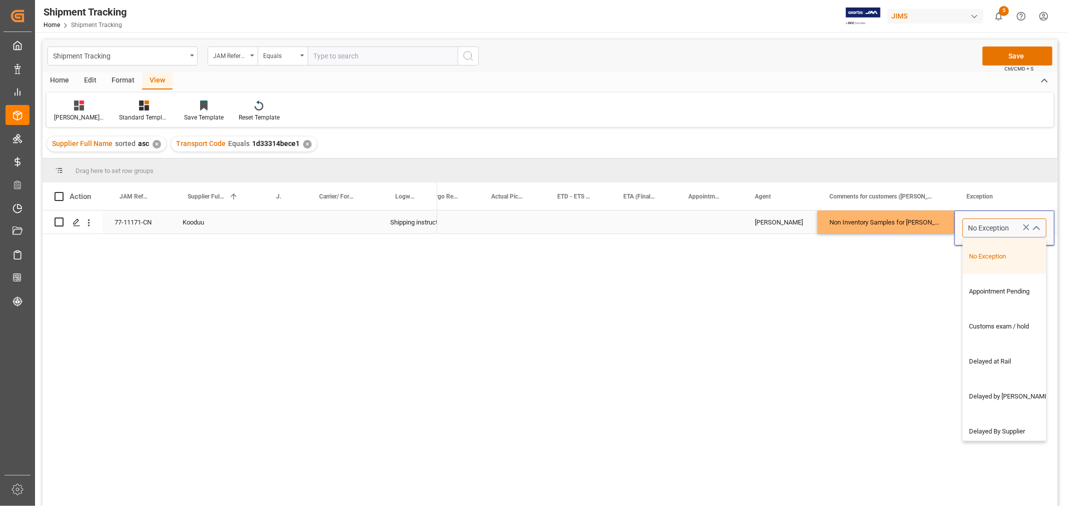
click at [993, 223] on input "No Exception" at bounding box center [1004, 228] width 84 height 19
click at [1024, 227] on icon "Press SPACE to select this row." at bounding box center [1026, 227] width 11 height 11
click at [981, 228] on input "Press SPACE to select this row." at bounding box center [1004, 228] width 84 height 19
click at [986, 254] on div "Non-Inventory" at bounding box center [1004, 256] width 83 height 35
type input "Non-Inventory"
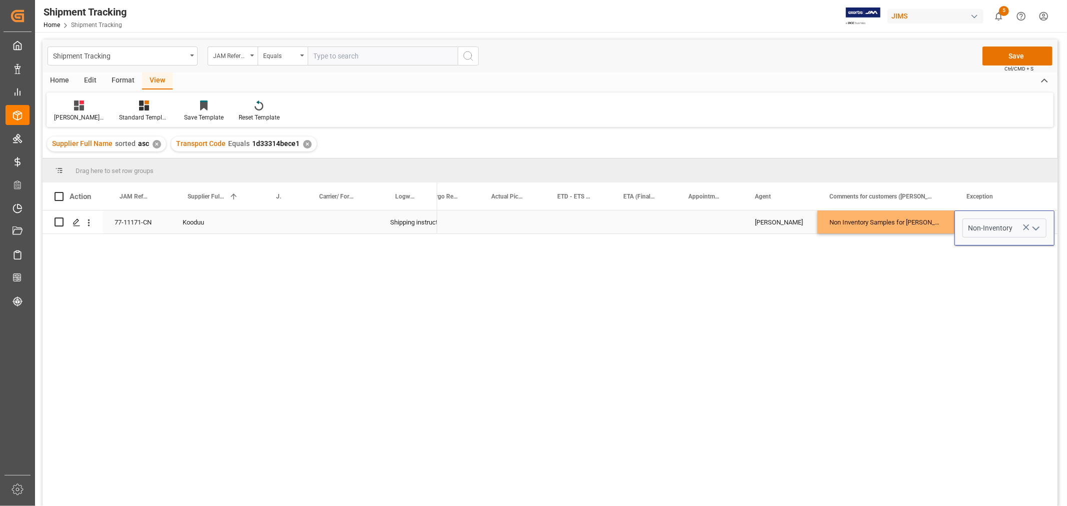
click at [781, 213] on div "[PERSON_NAME]" at bounding box center [780, 222] width 51 height 23
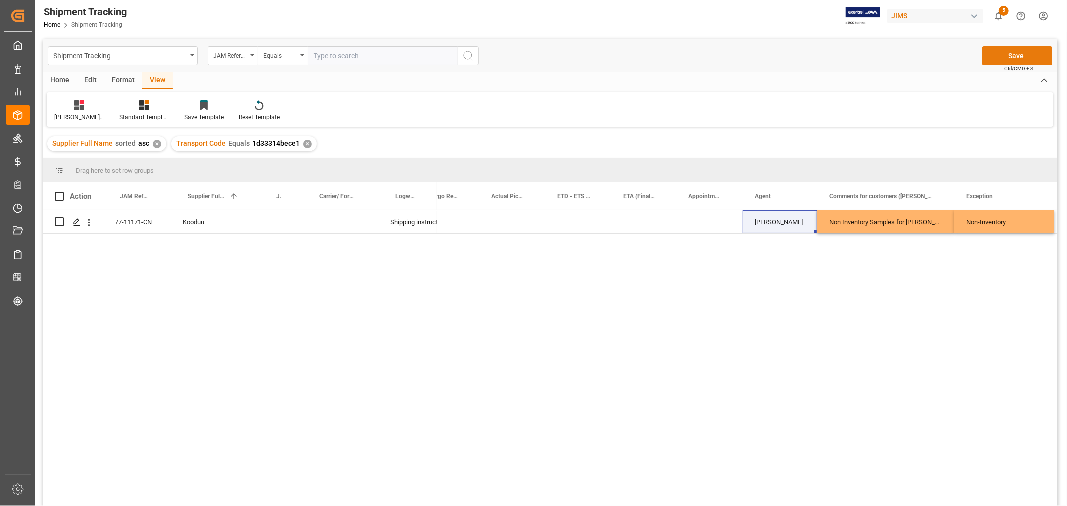
click at [998, 58] on button "Save" at bounding box center [1017, 56] width 70 height 19
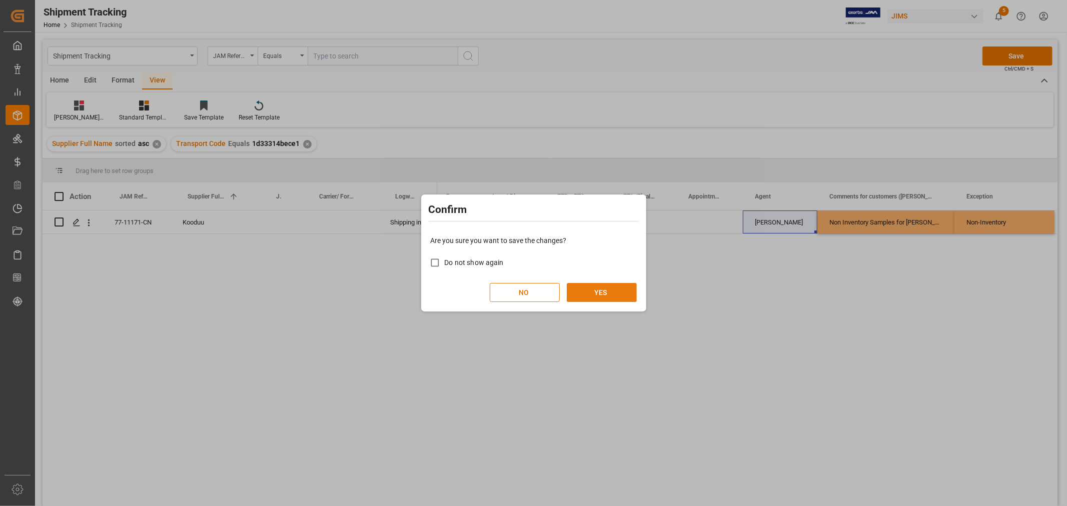
click at [579, 292] on button "YES" at bounding box center [602, 292] width 70 height 19
